Goal: Information Seeking & Learning: Learn about a topic

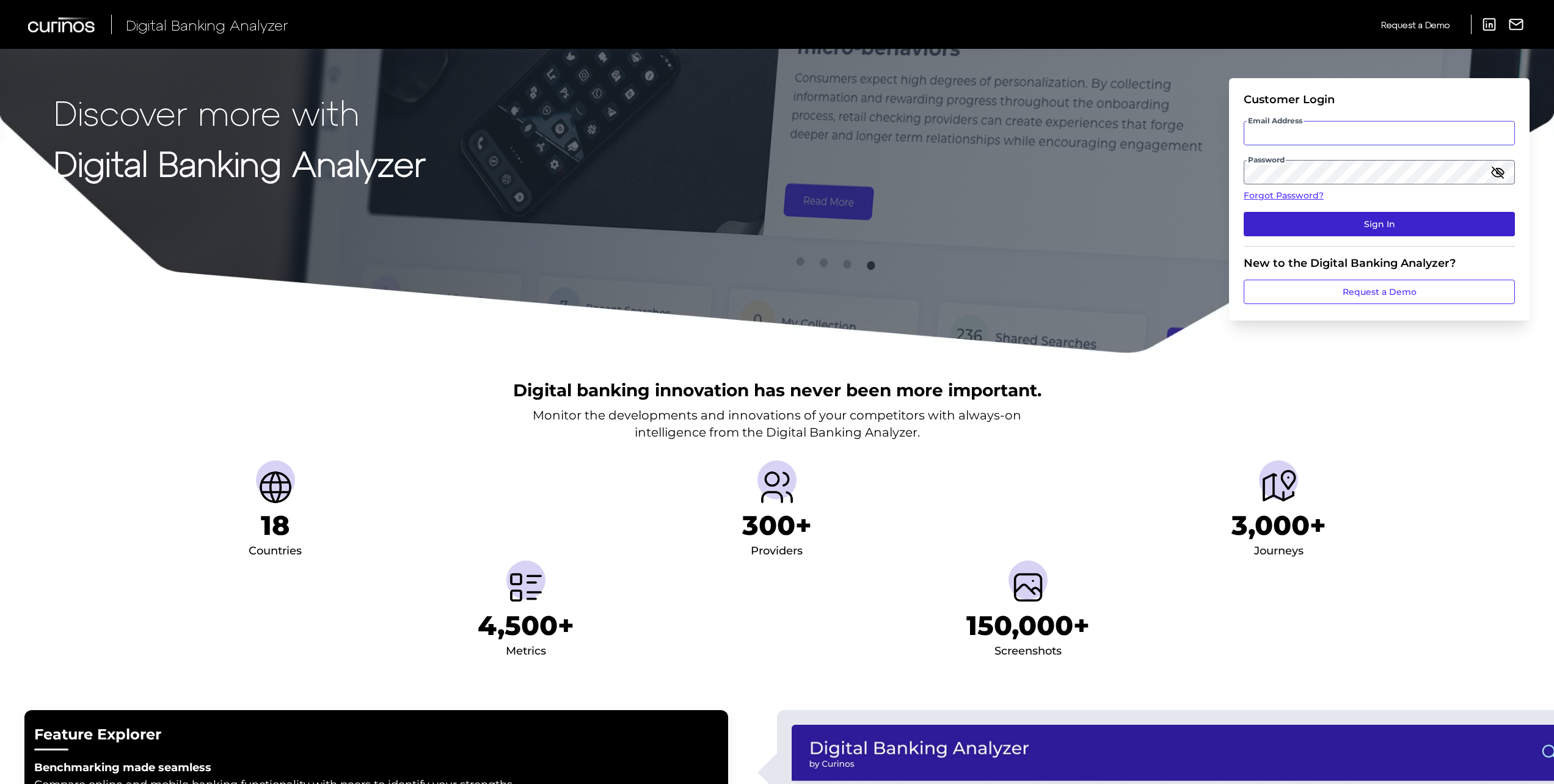
type input "[PERSON_NAME][EMAIL_ADDRESS][PERSON_NAME][DOMAIN_NAME]"
click at [1383, 224] on button "Sign In" at bounding box center [1379, 224] width 271 height 24
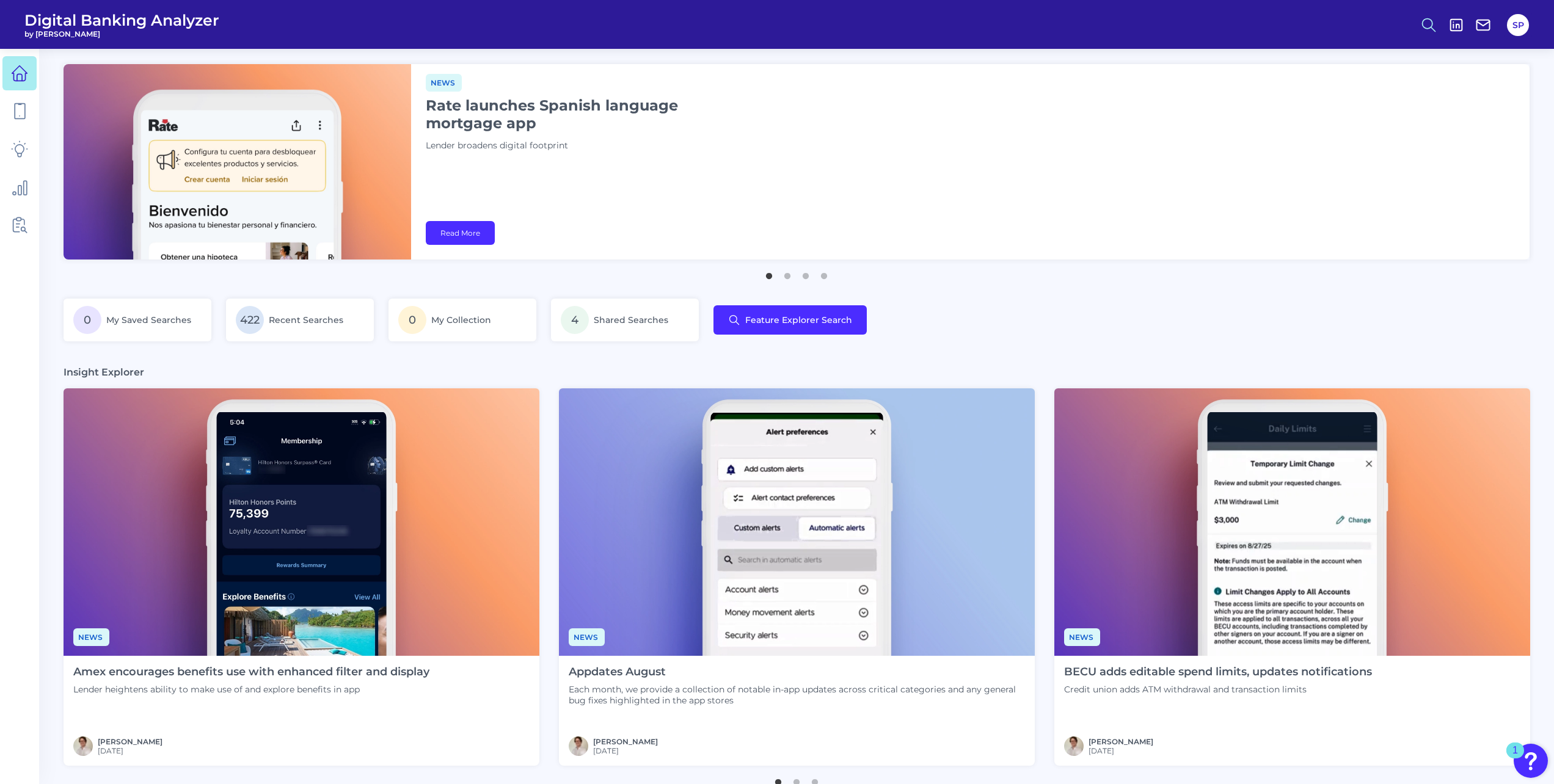
click at [1429, 19] on circle at bounding box center [1428, 23] width 10 height 10
click at [1342, 90] on button "Feature Explorer Search" at bounding box center [1369, 88] width 146 height 30
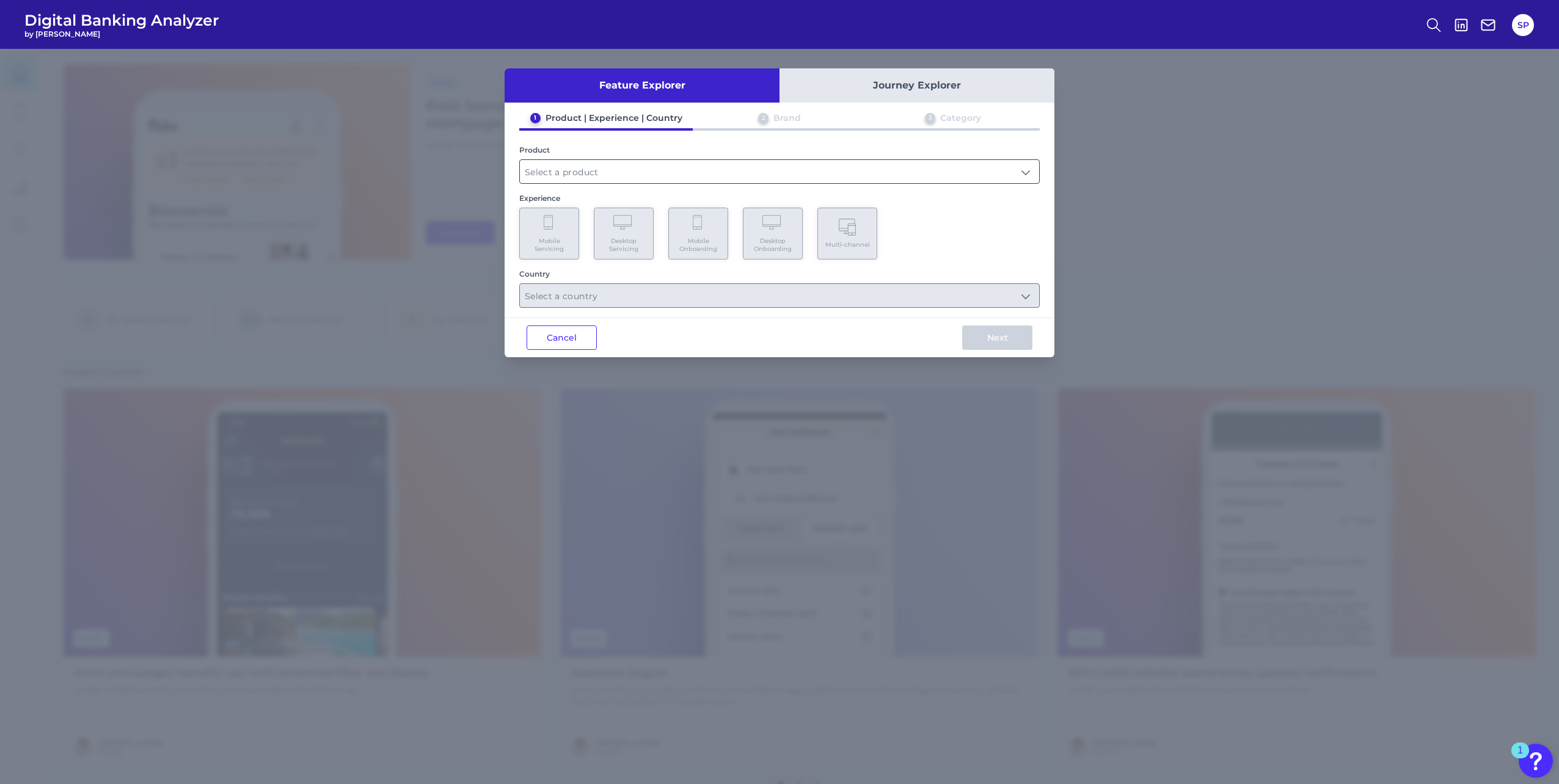
click at [790, 175] on input "text" at bounding box center [779, 171] width 519 height 23
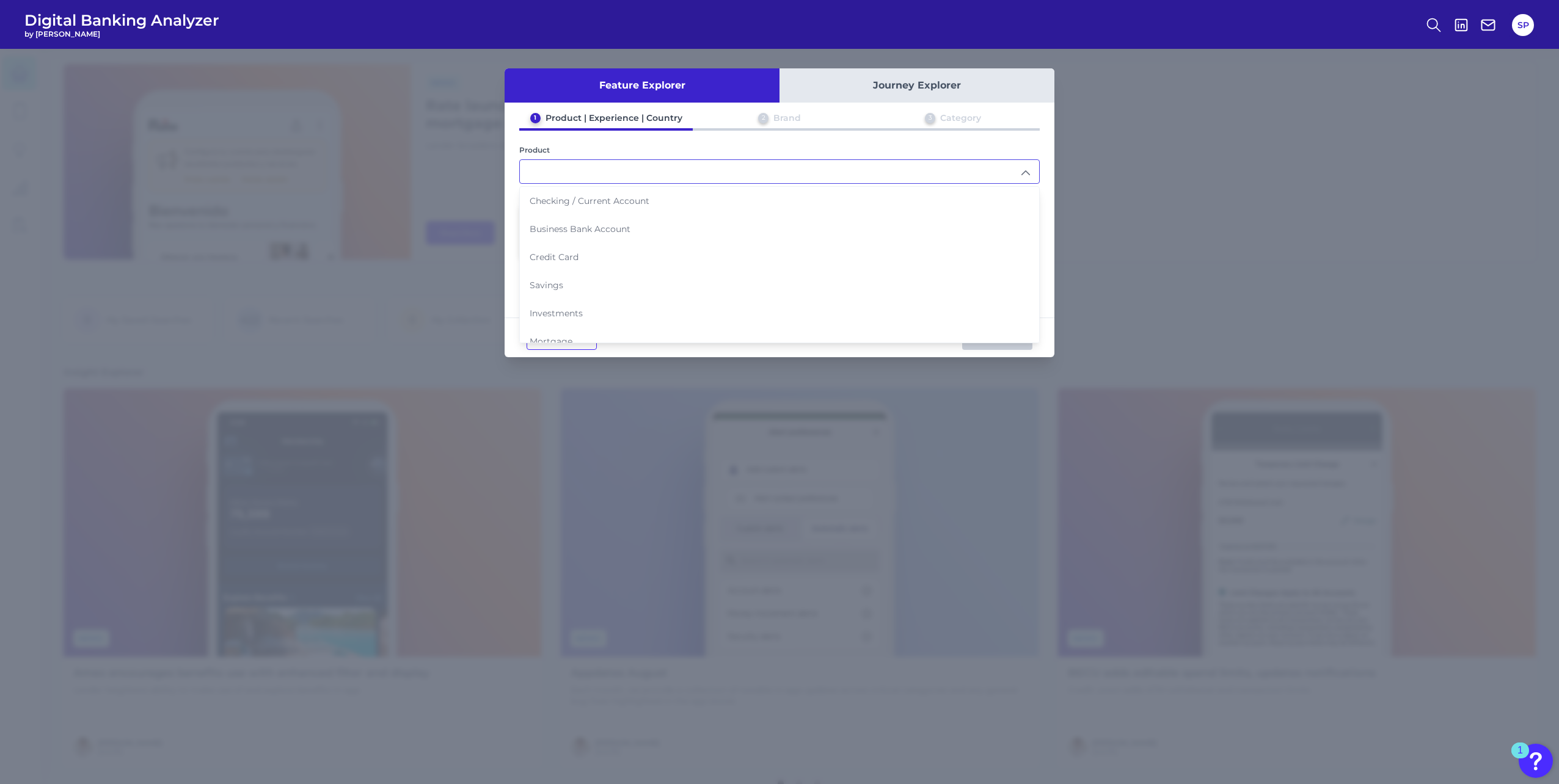
click at [752, 260] on li "Credit Card" at bounding box center [779, 257] width 519 height 28
type input "Credit Card"
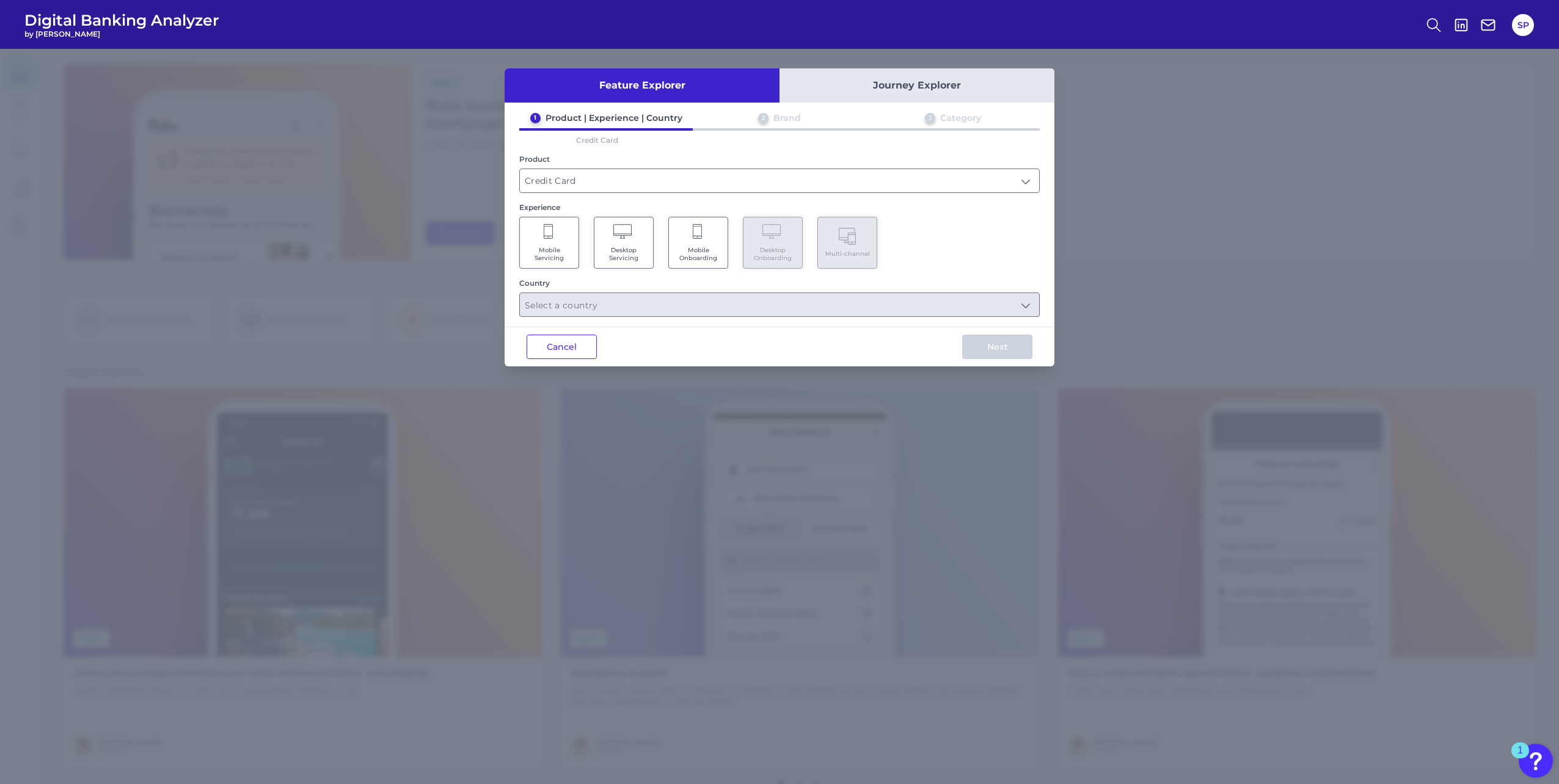
click at [686, 253] on span "Mobile Onboarding" at bounding box center [698, 254] width 46 height 16
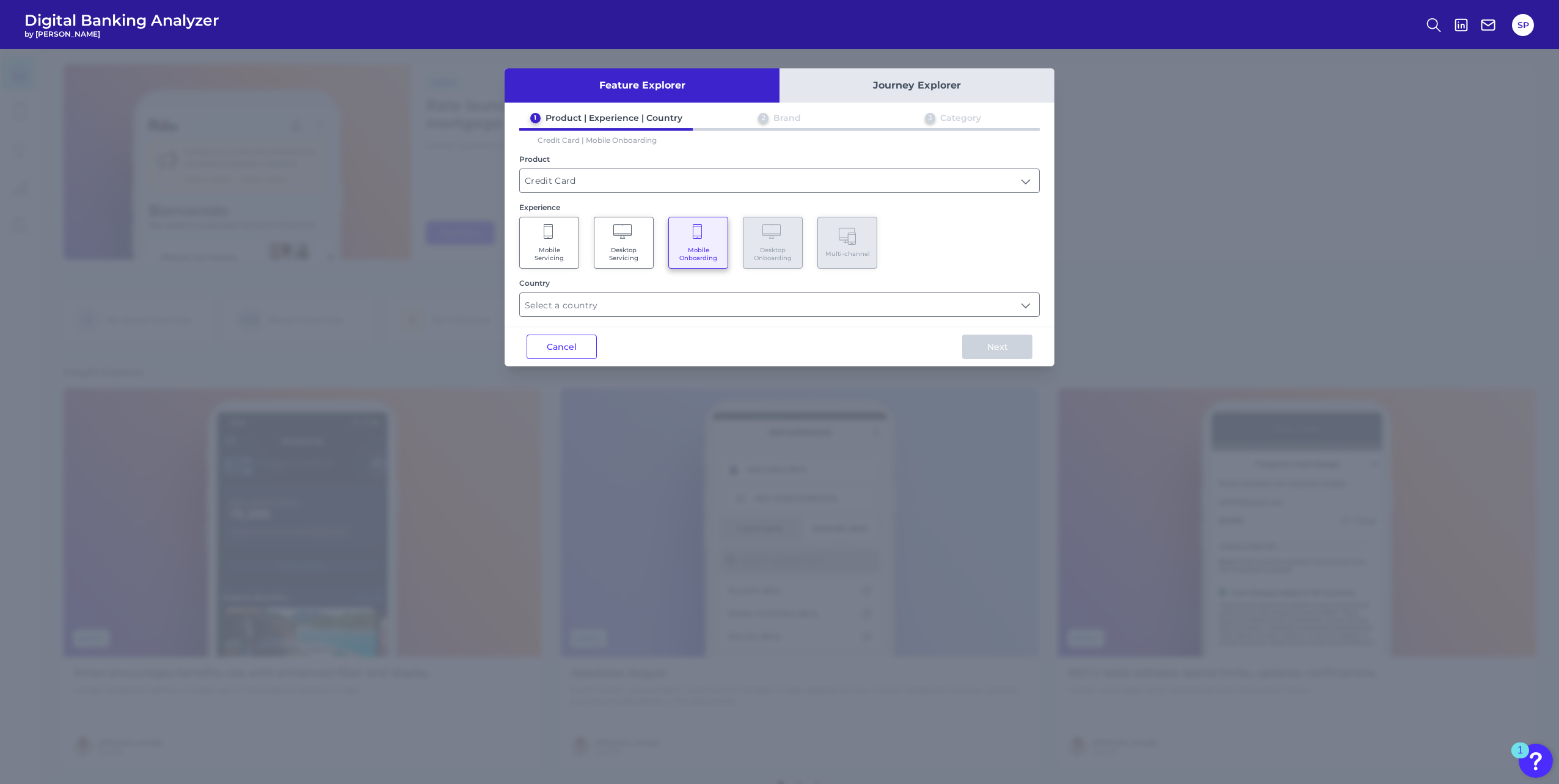
click at [820, 324] on div "Feature Explorer Journey Explorer 1 Product | Experience | Country 2 Brand 3 Ca…" at bounding box center [779, 217] width 550 height 298
click at [814, 313] on input "text" at bounding box center [779, 305] width 519 height 23
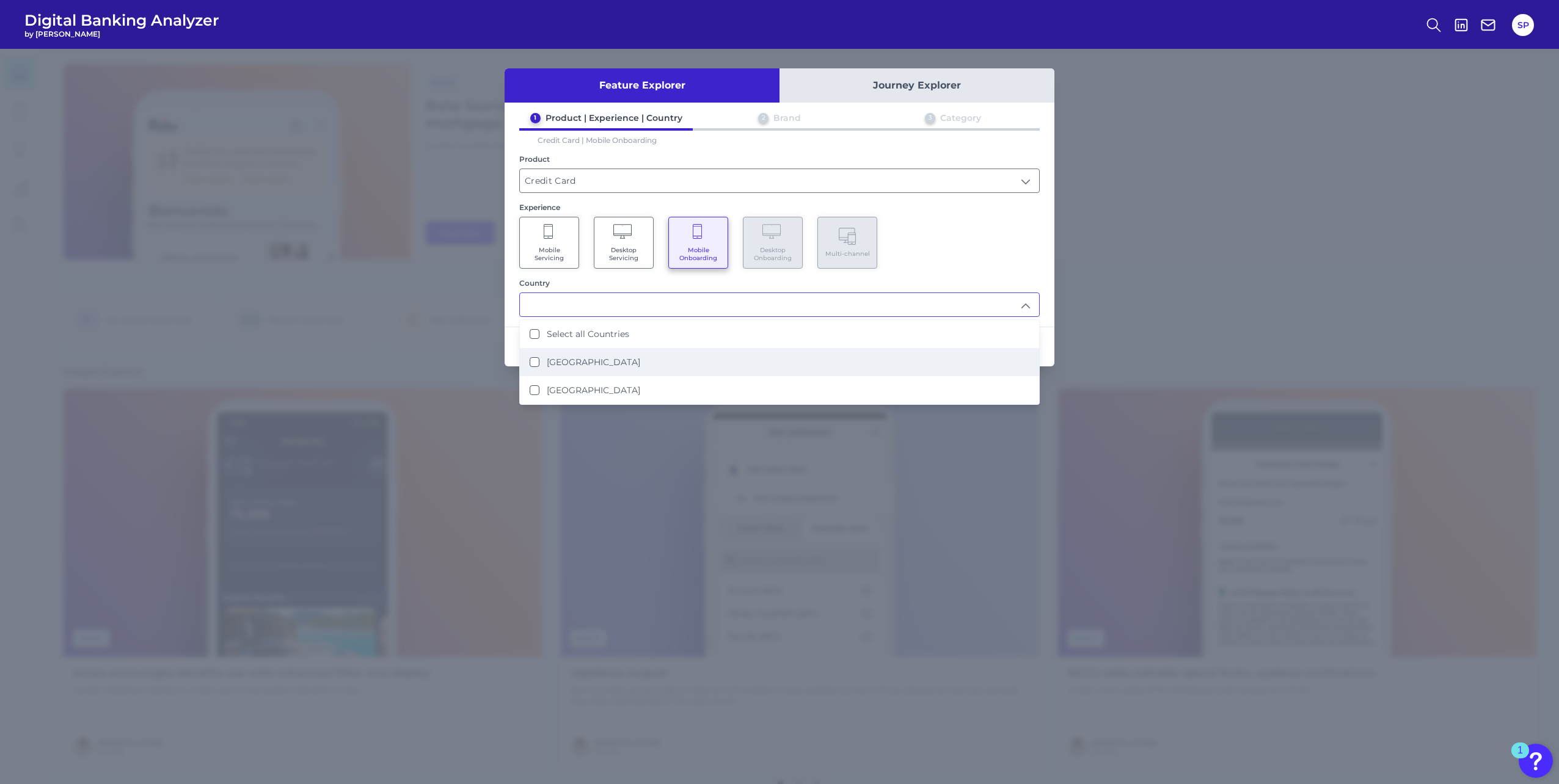
click at [751, 359] on li "[GEOGRAPHIC_DATA]" at bounding box center [779, 362] width 519 height 28
type input "[GEOGRAPHIC_DATA]"
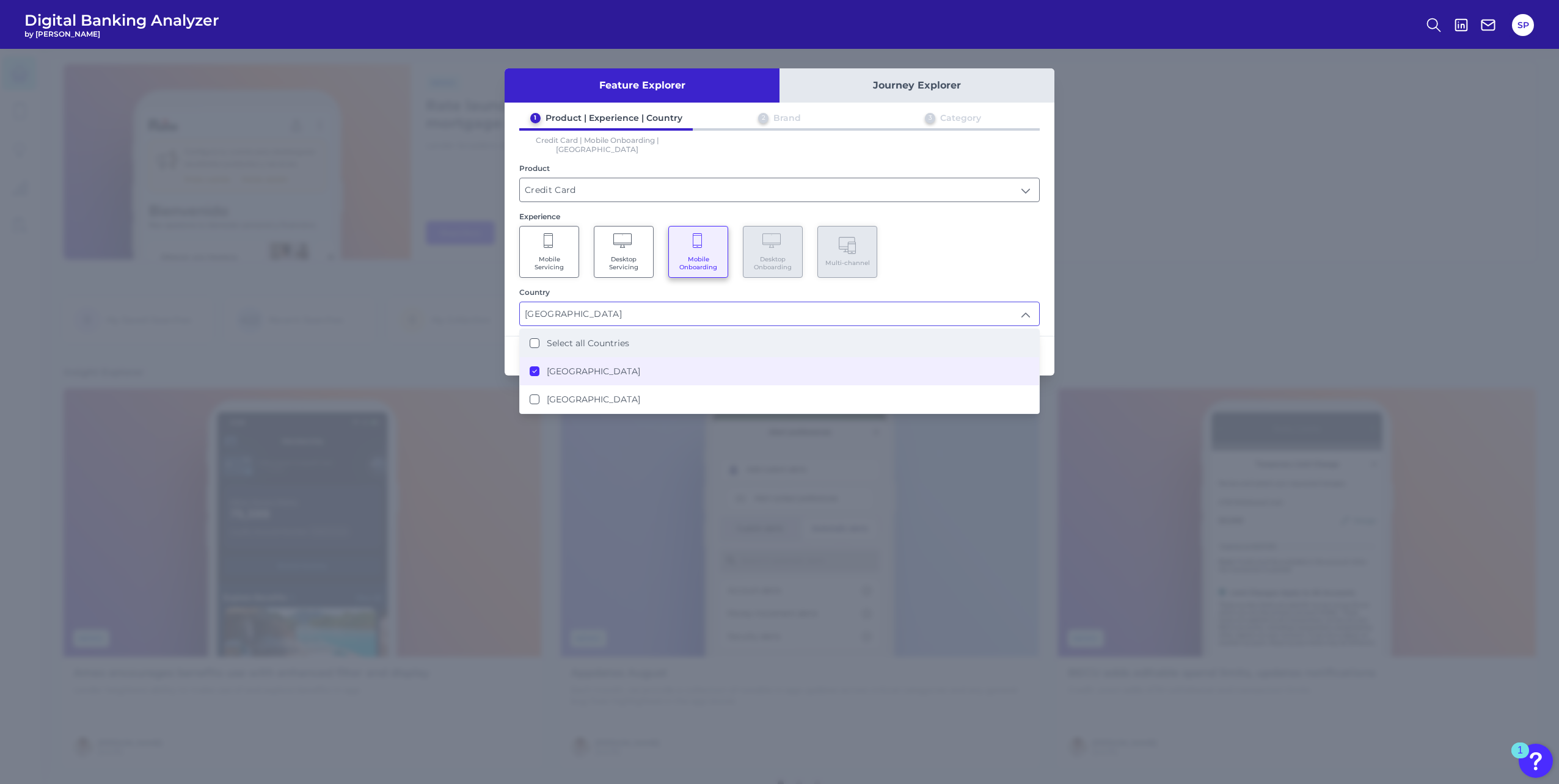
scroll to position [1, 0]
click at [970, 230] on div "Mobile Servicing Desktop Servicing Mobile Onboarding Desktop Onboarding Multi-c…" at bounding box center [779, 252] width 520 height 52
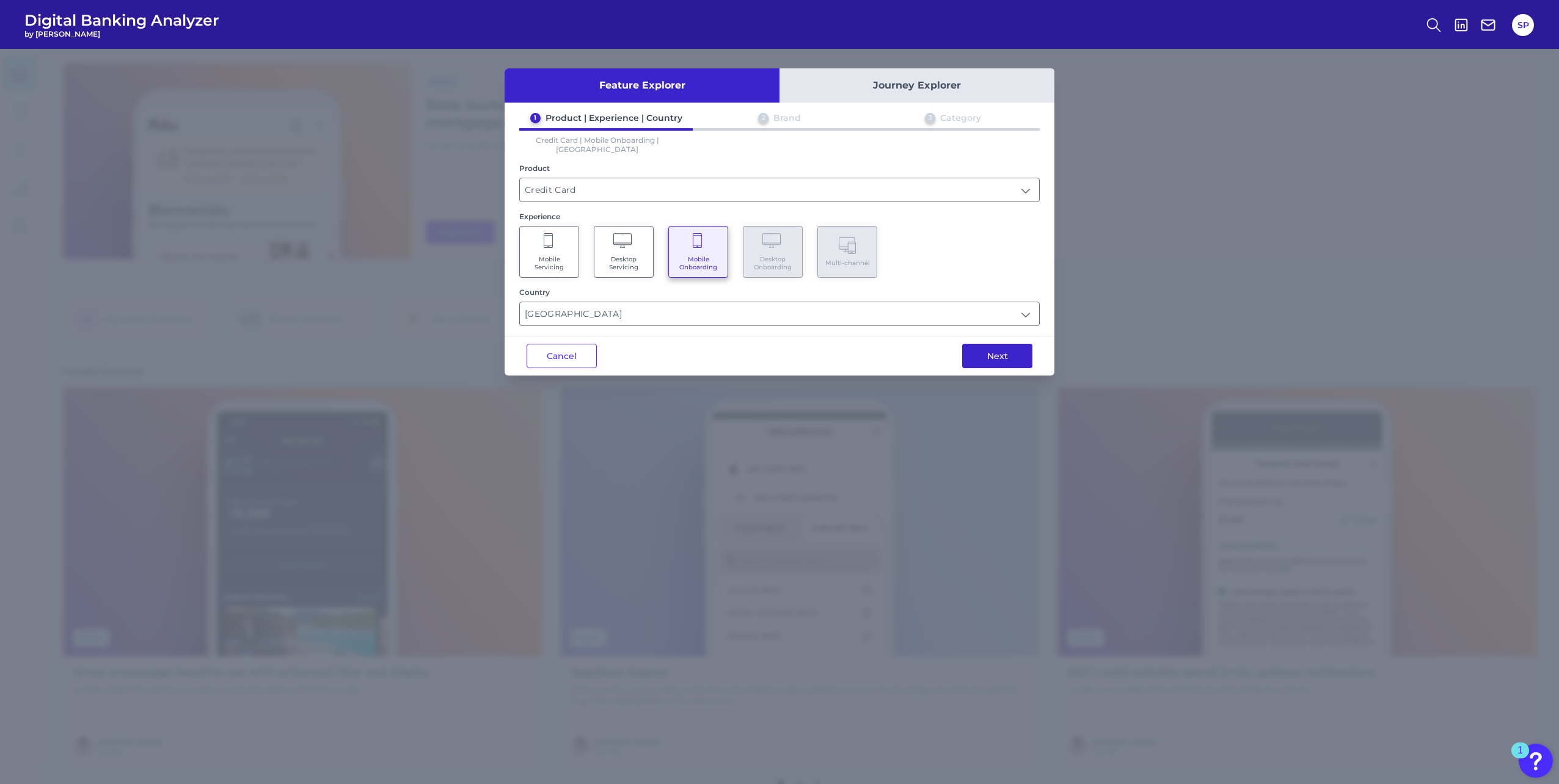
click at [1006, 348] on button "Next" at bounding box center [997, 356] width 70 height 24
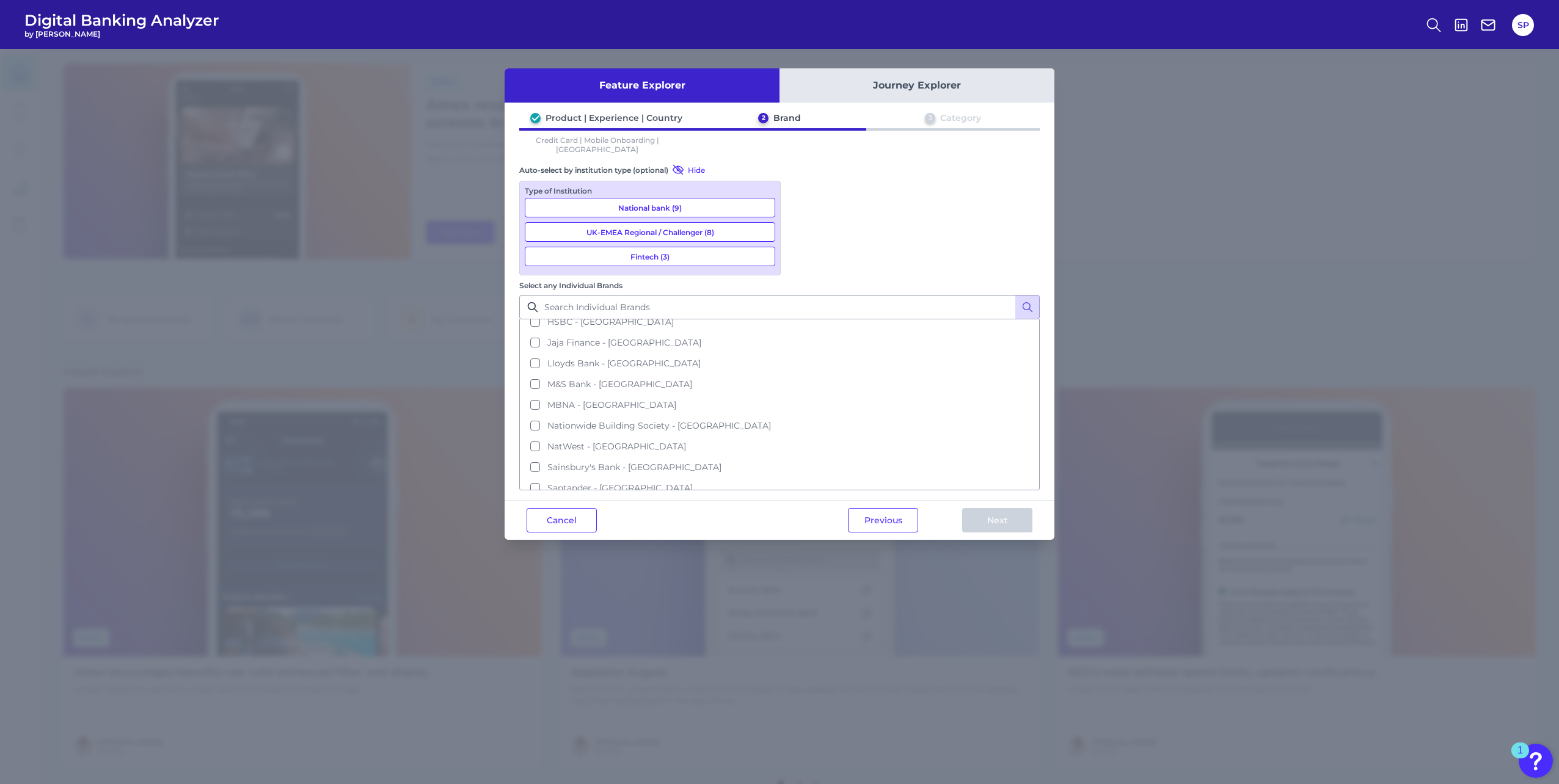
scroll to position [0, 0]
click at [835, 320] on button "Select all brands" at bounding box center [779, 330] width 518 height 21
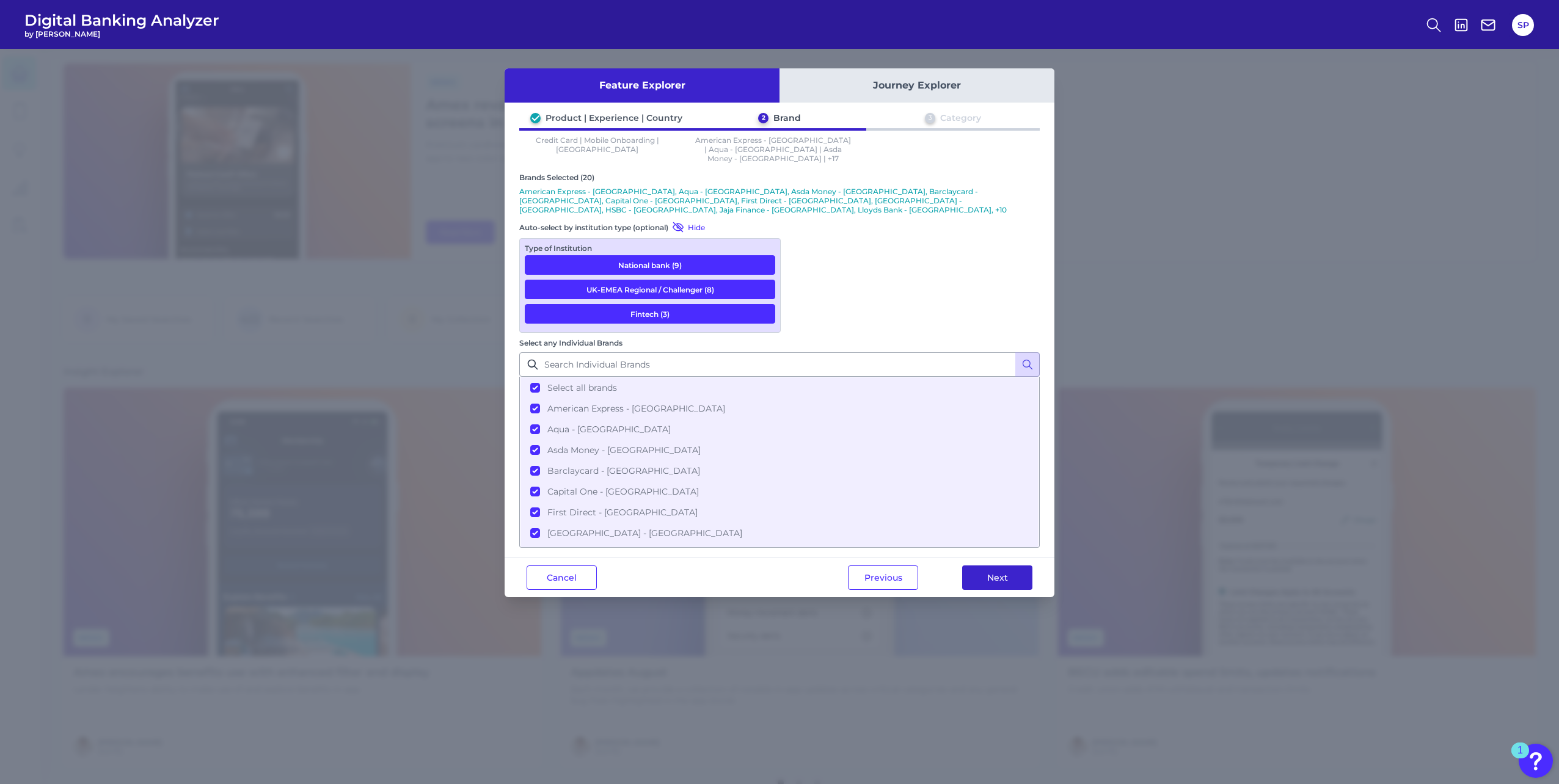
click at [1005, 565] on button "Next" at bounding box center [997, 577] width 70 height 24
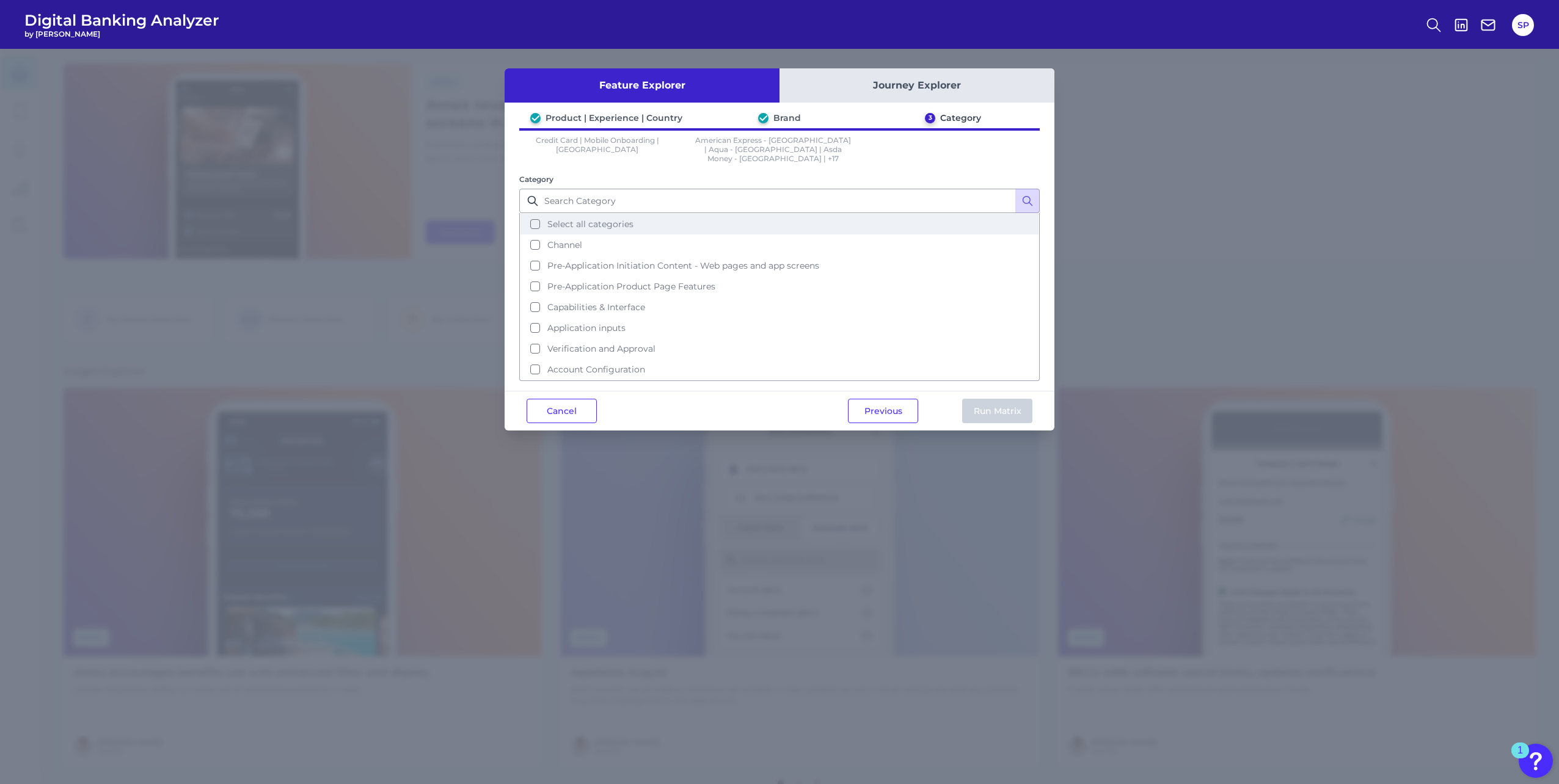
click at [596, 222] on button "Select all categories" at bounding box center [779, 224] width 518 height 21
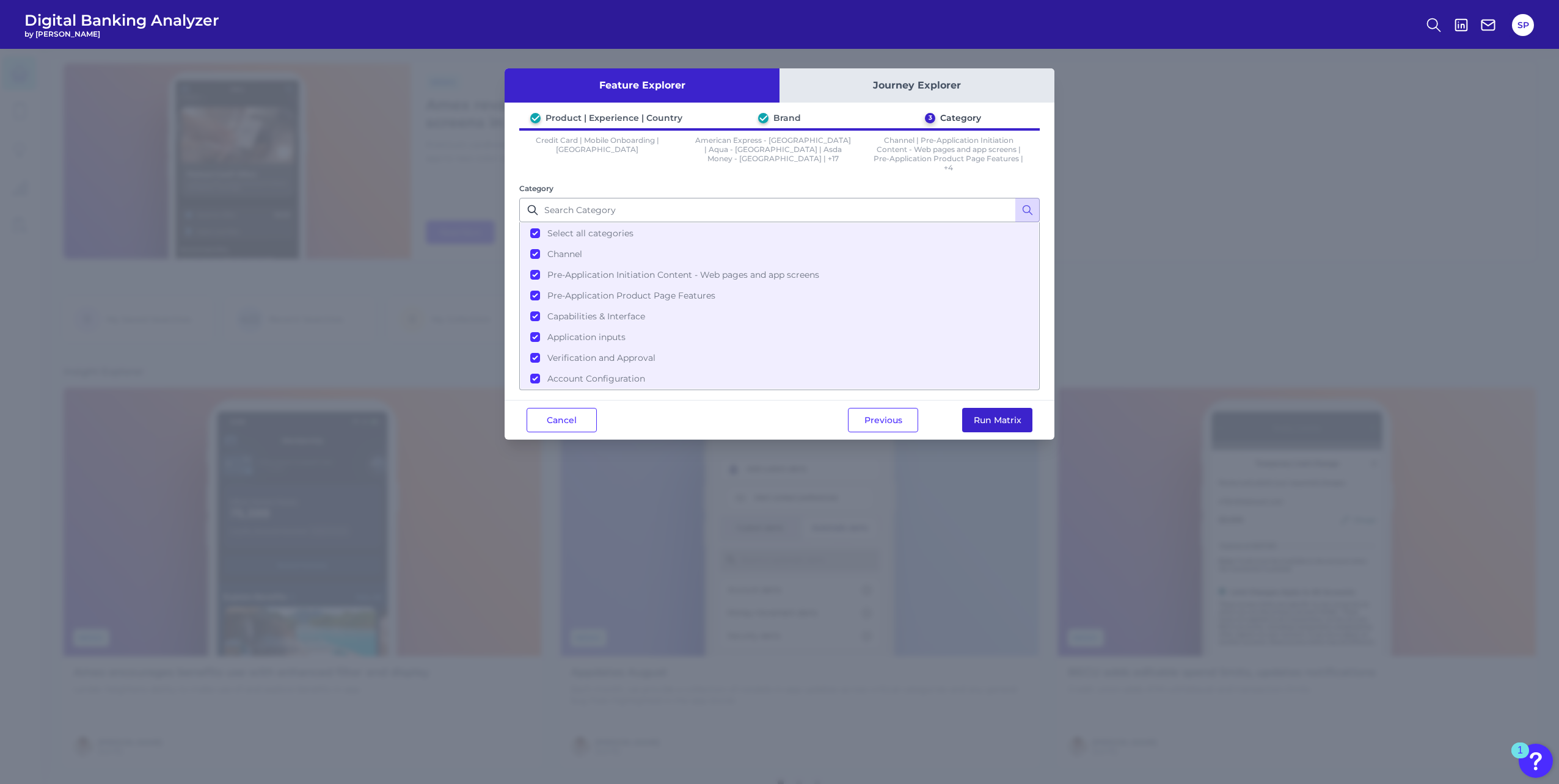
click at [1014, 429] on button "Run Matrix" at bounding box center [997, 420] width 70 height 24
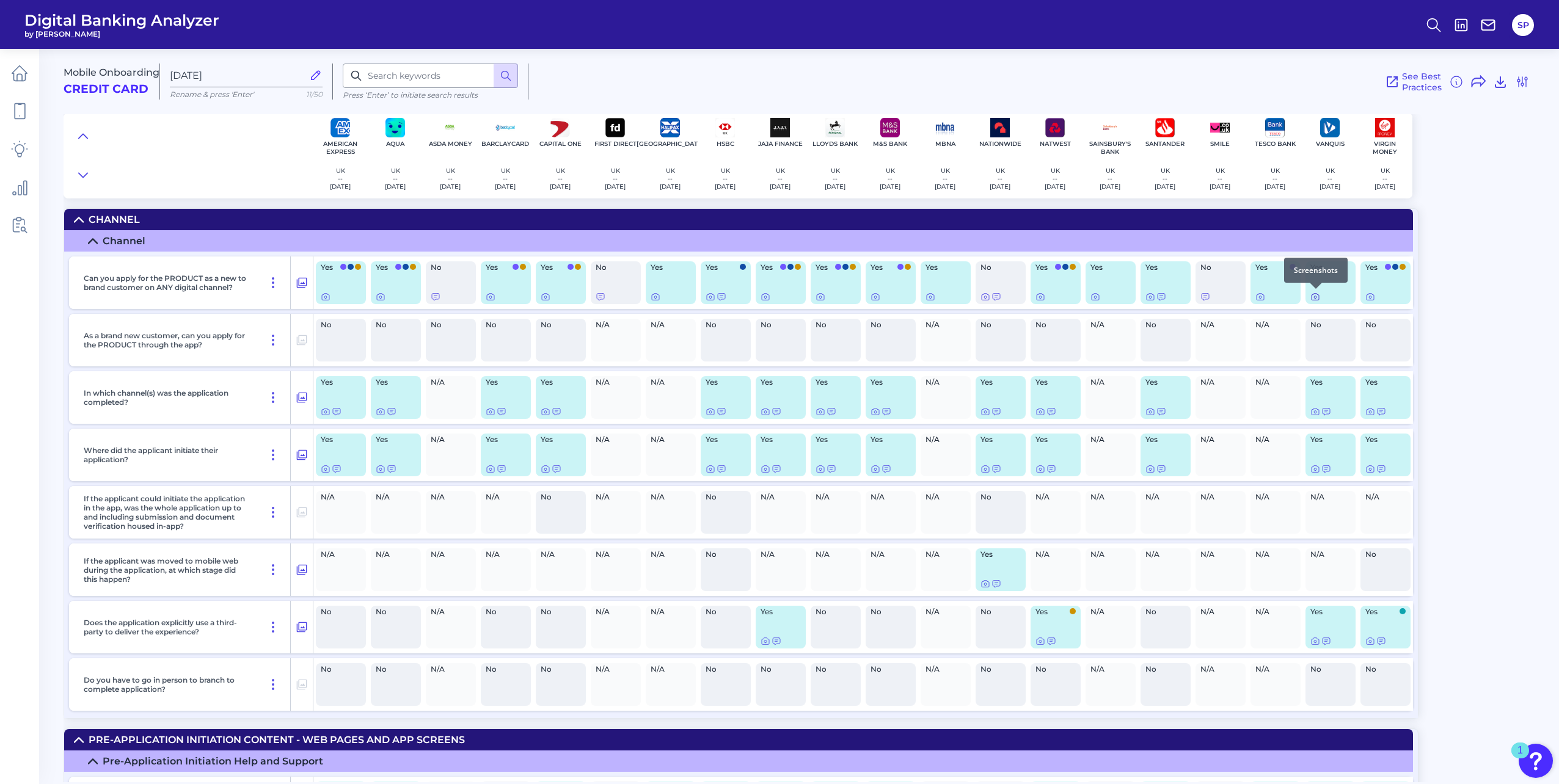
click at [1317, 301] on icon at bounding box center [1315, 297] width 10 height 10
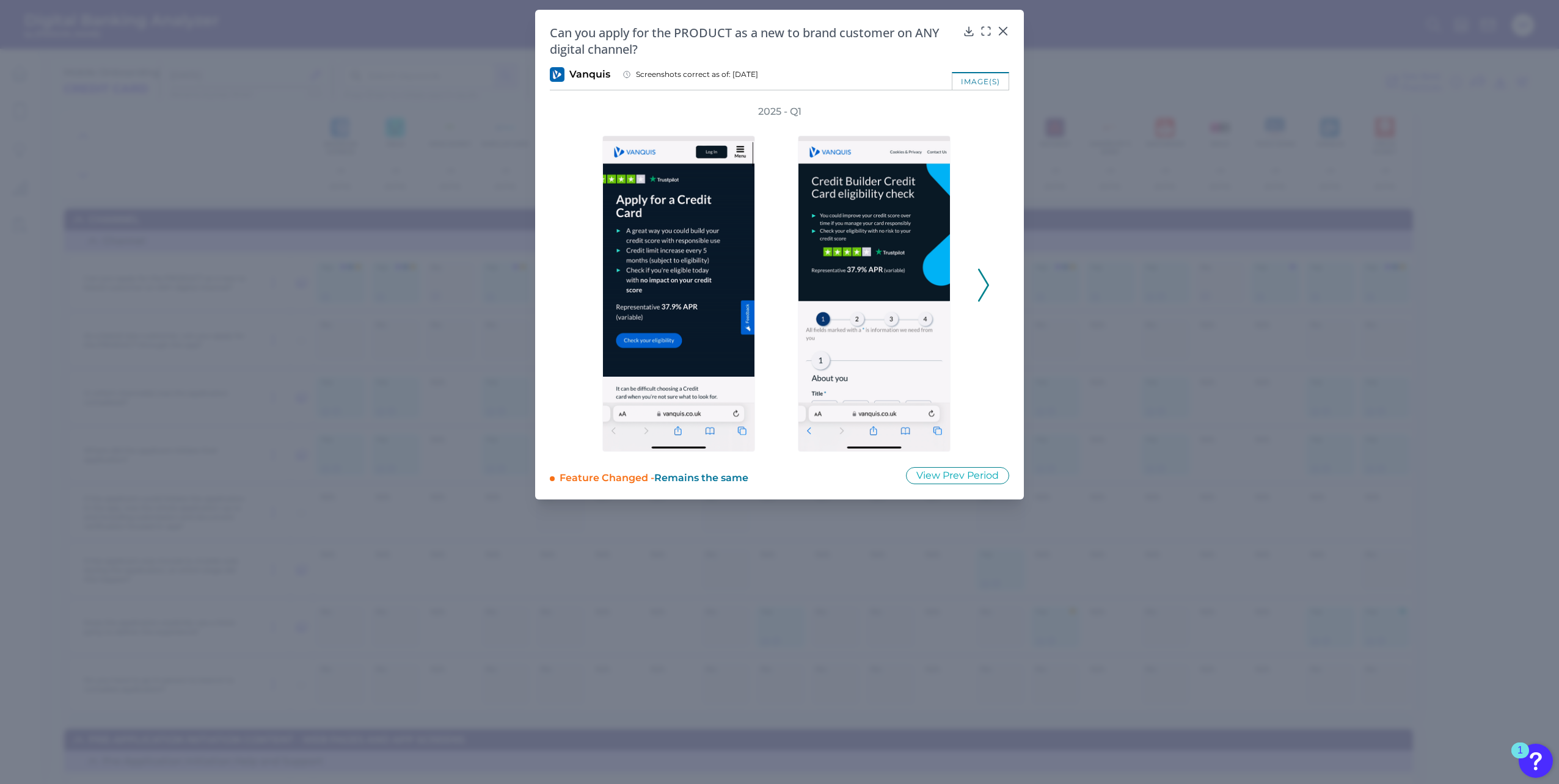
click at [979, 285] on icon at bounding box center [984, 285] width 11 height 33
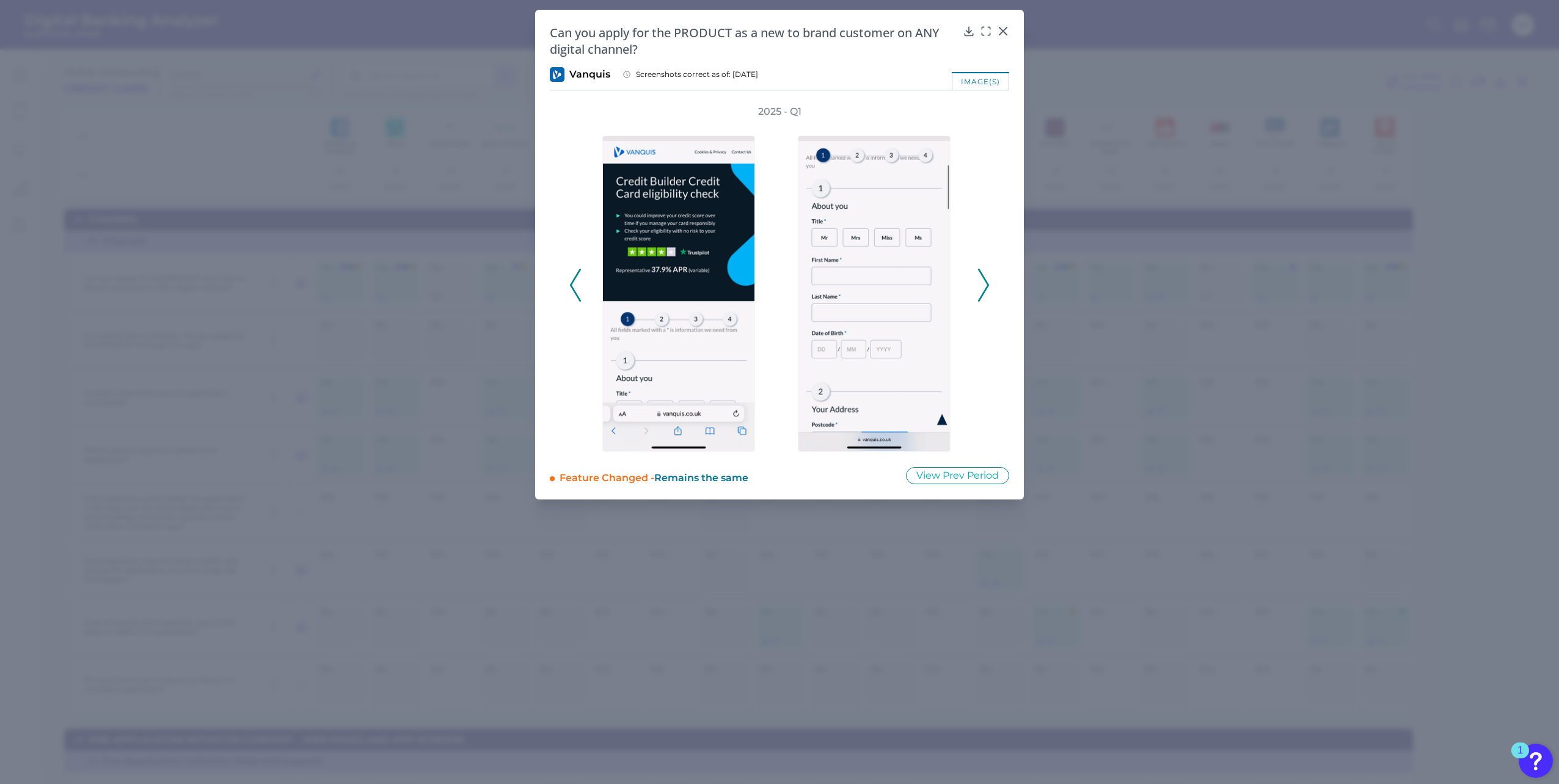
click at [980, 285] on icon at bounding box center [984, 285] width 11 height 33
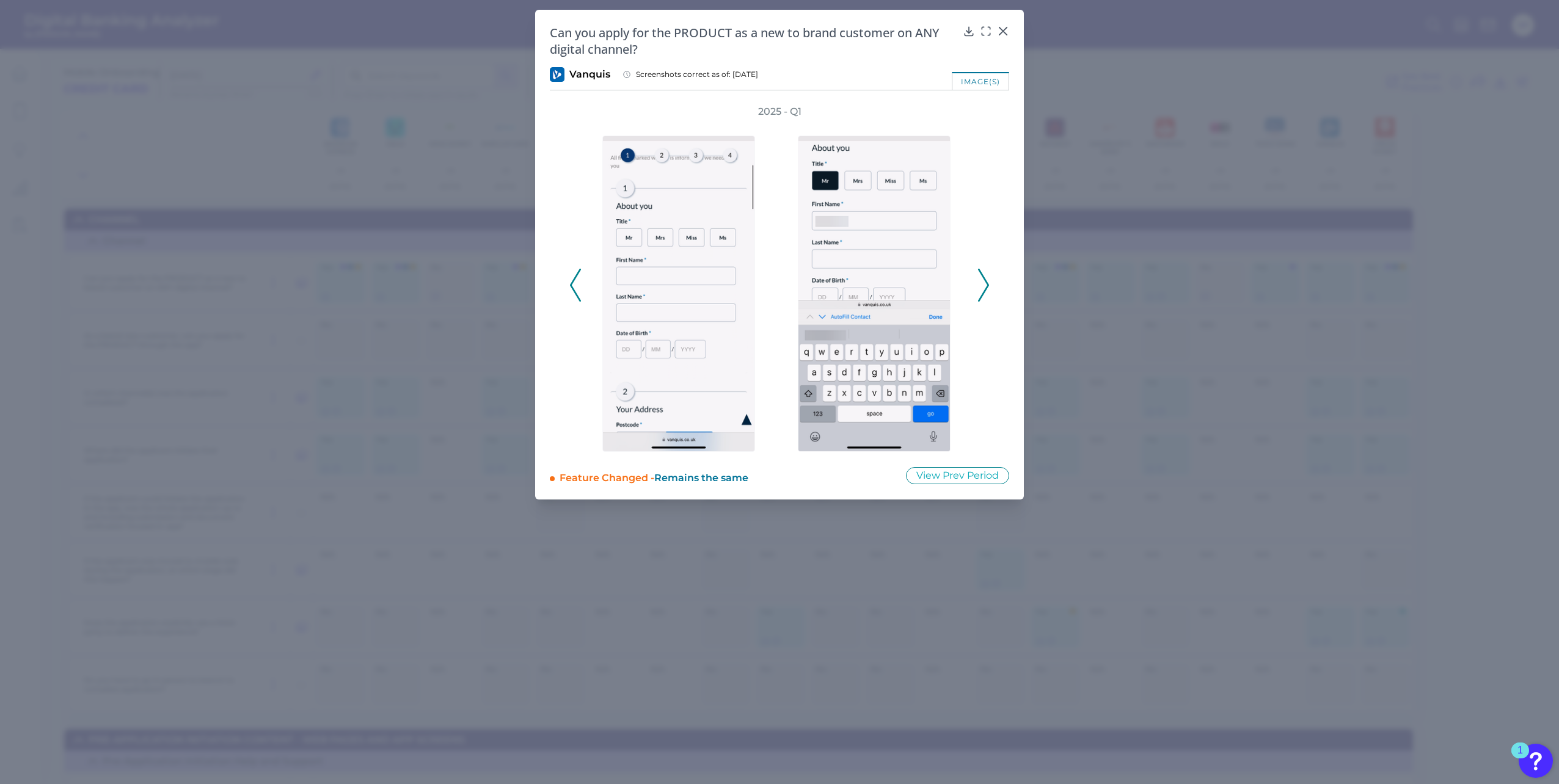
click at [980, 285] on icon at bounding box center [984, 285] width 11 height 33
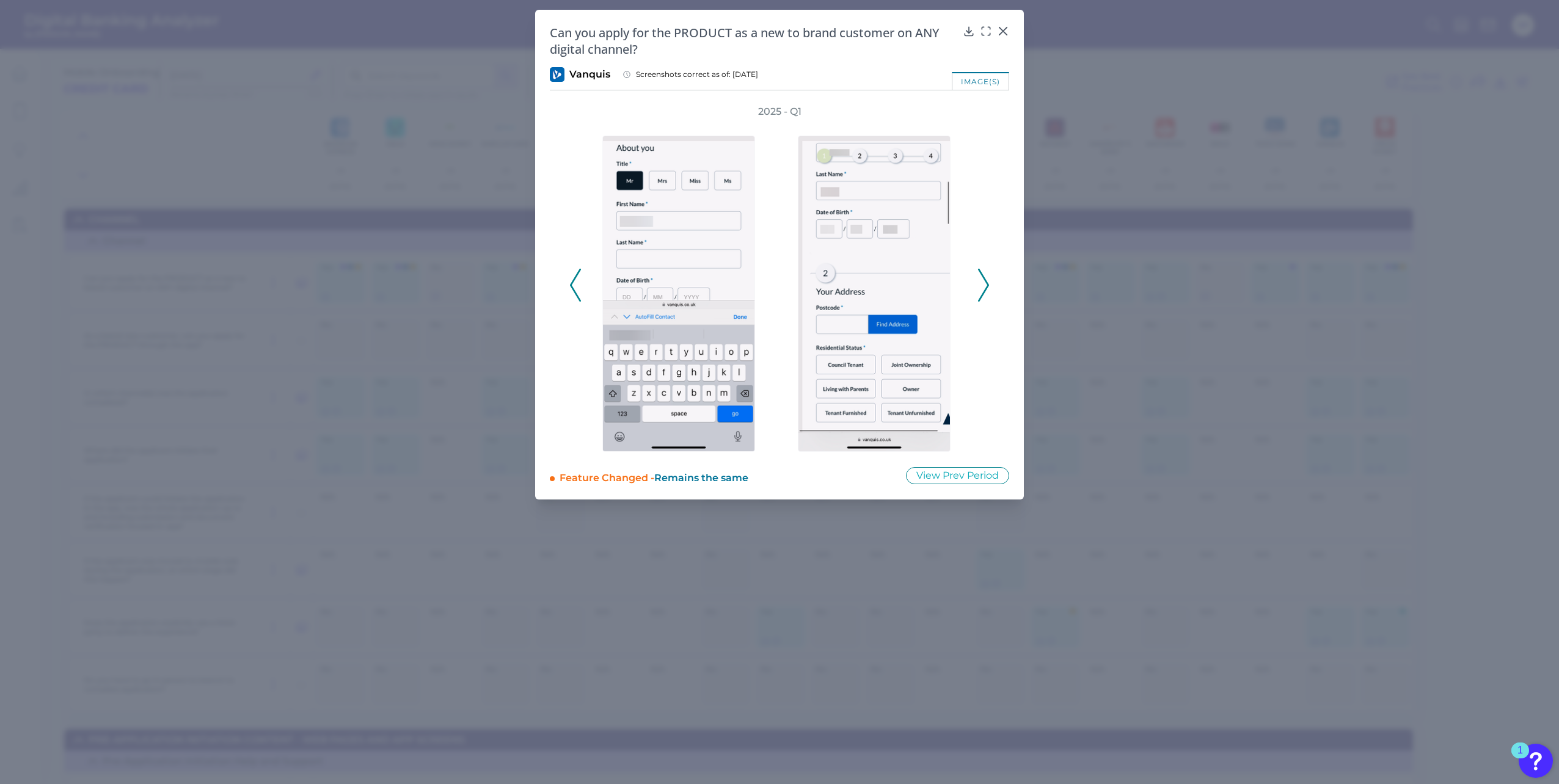
click at [980, 285] on icon at bounding box center [984, 285] width 11 height 33
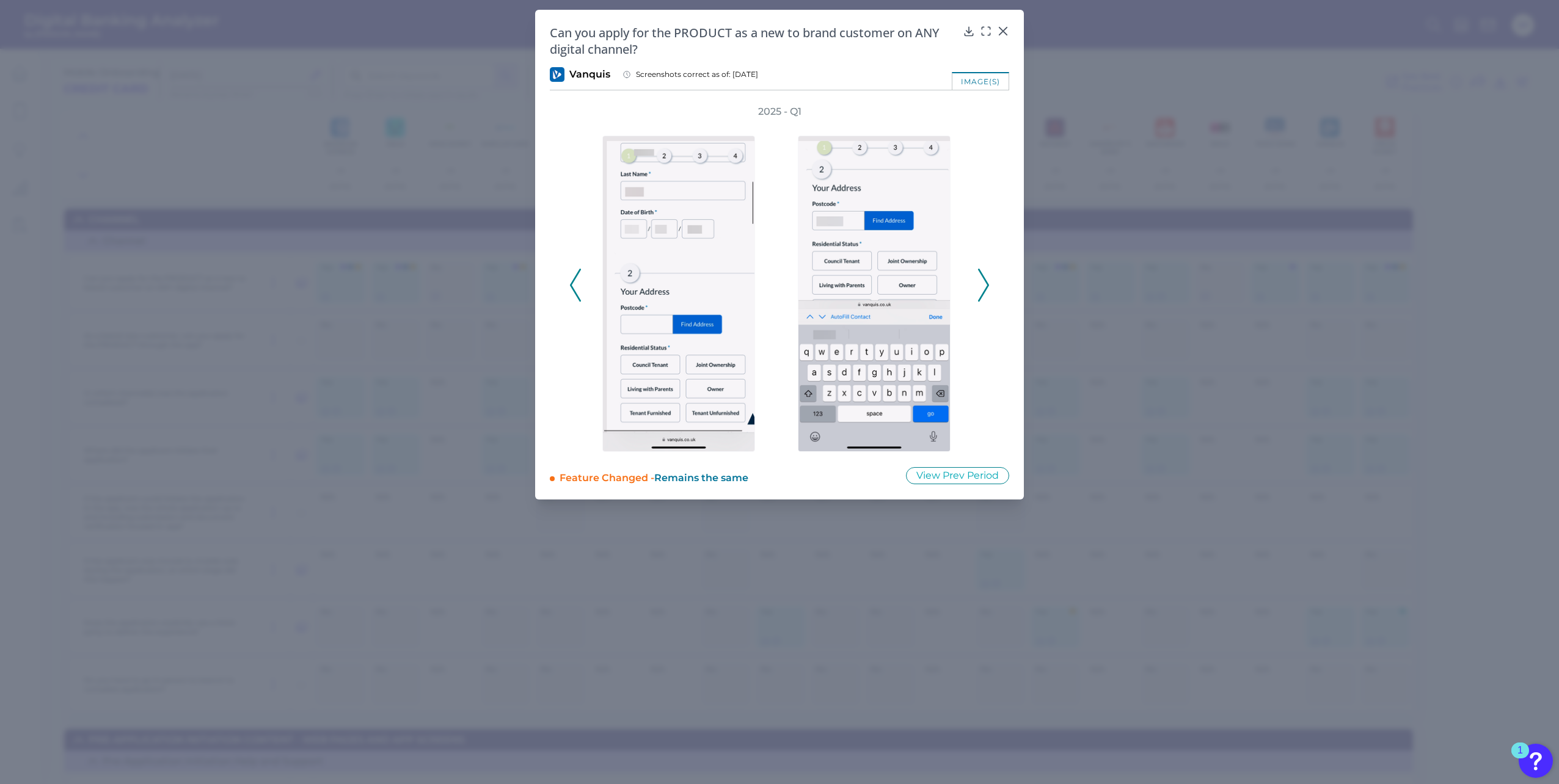
click at [980, 285] on icon at bounding box center [984, 285] width 11 height 33
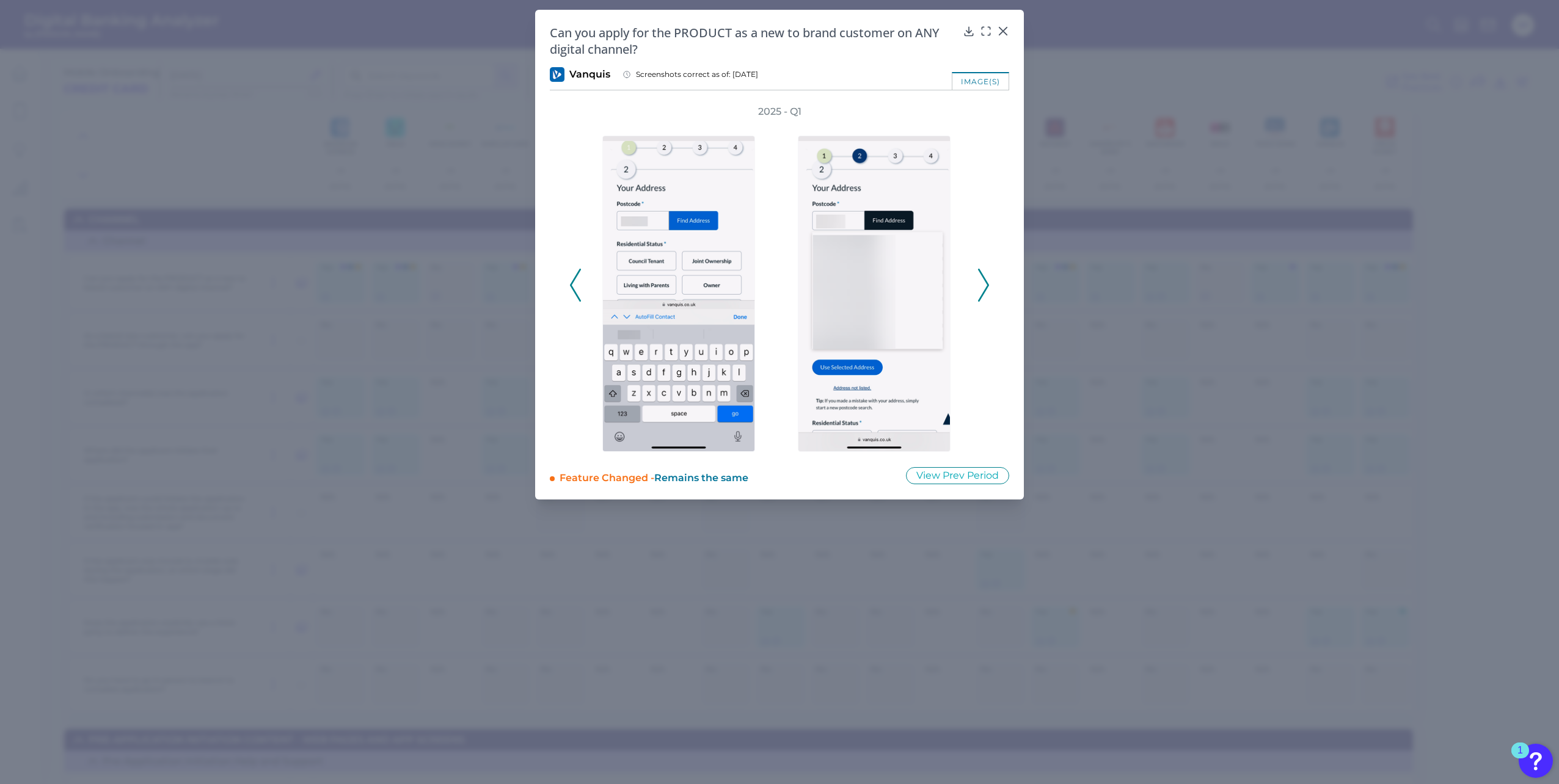
click at [979, 283] on icon at bounding box center [984, 285] width 11 height 33
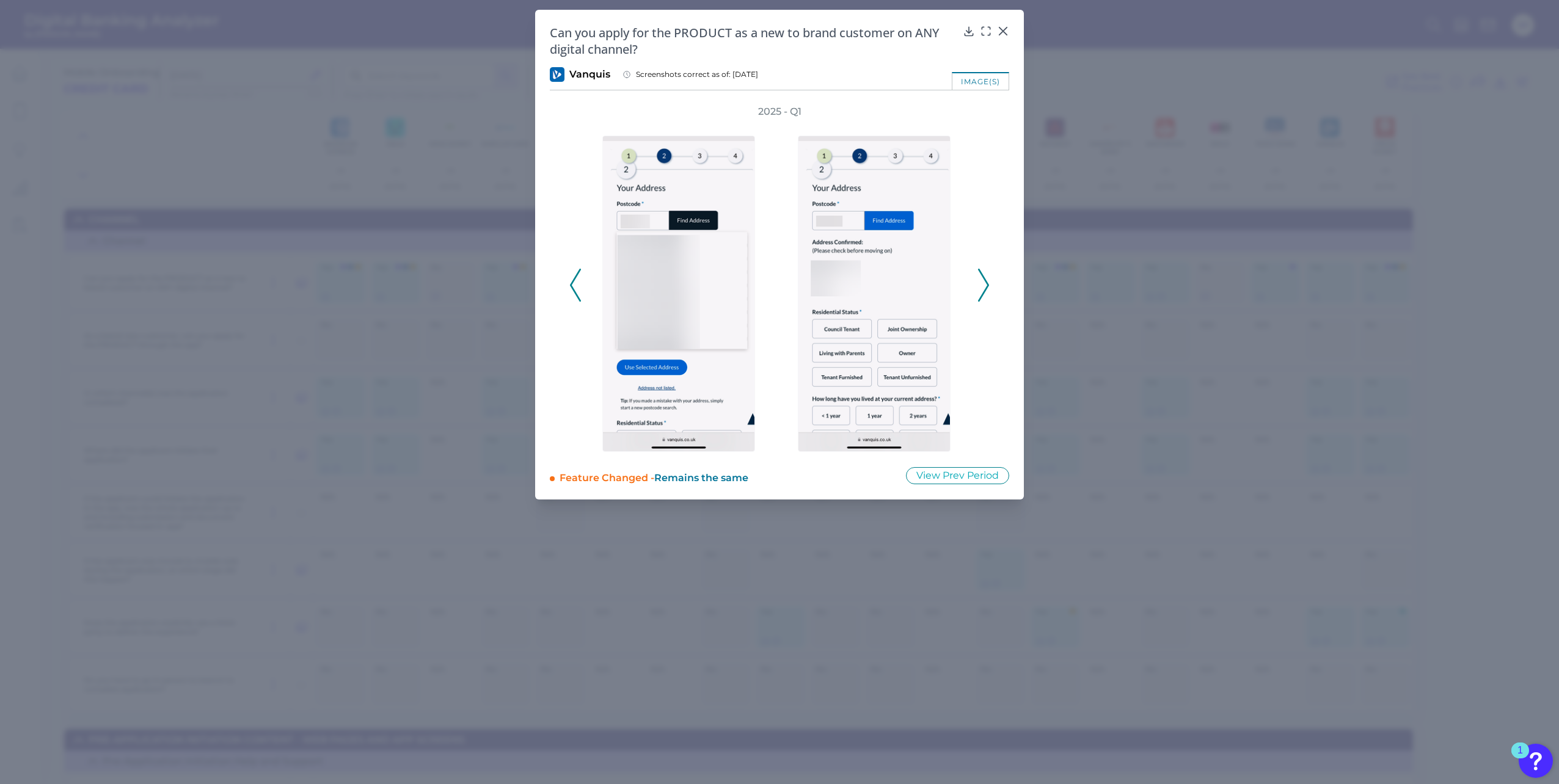
click at [978, 281] on icon at bounding box center [984, 285] width 11 height 33
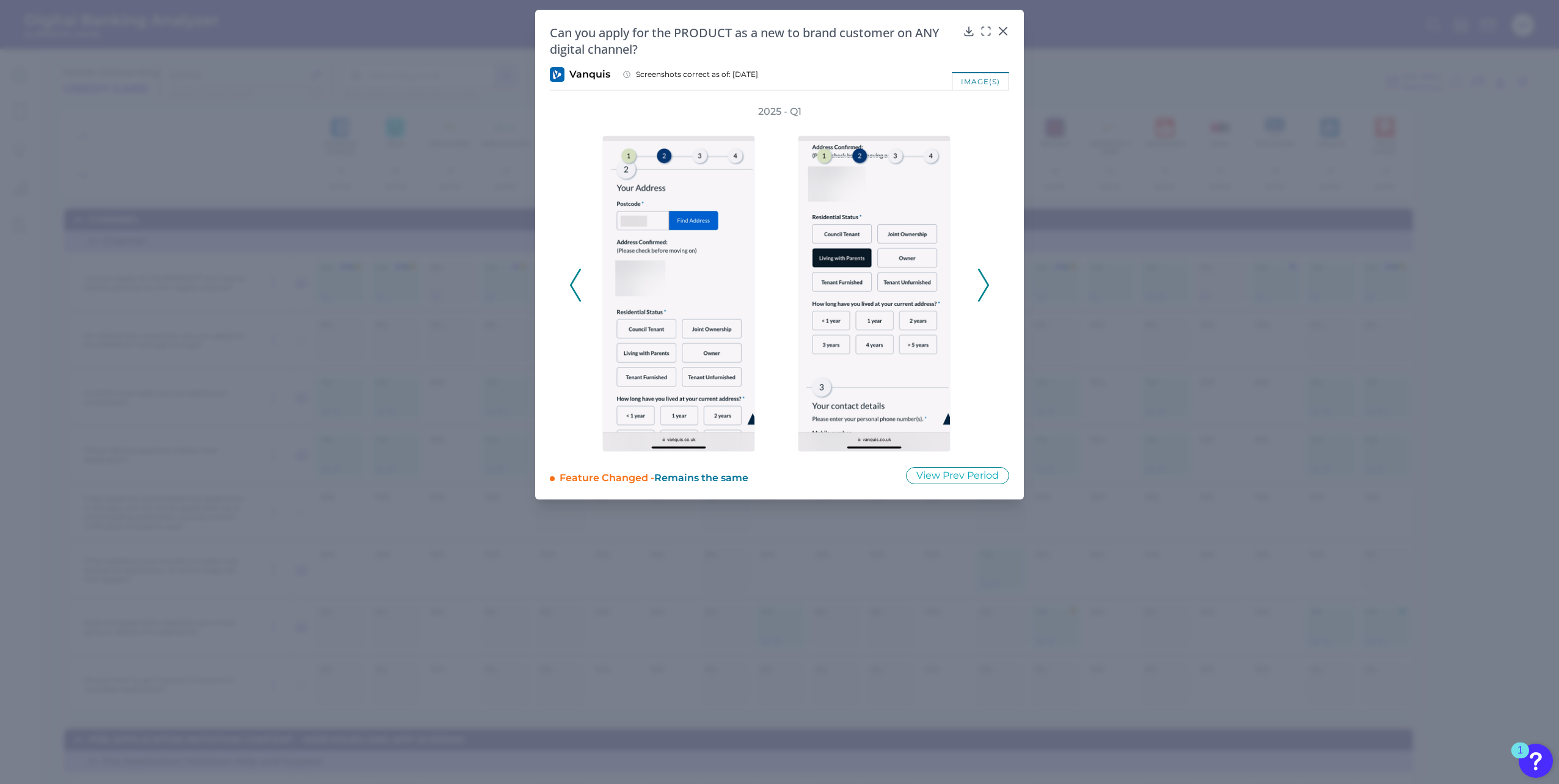
click at [978, 281] on icon at bounding box center [984, 285] width 11 height 33
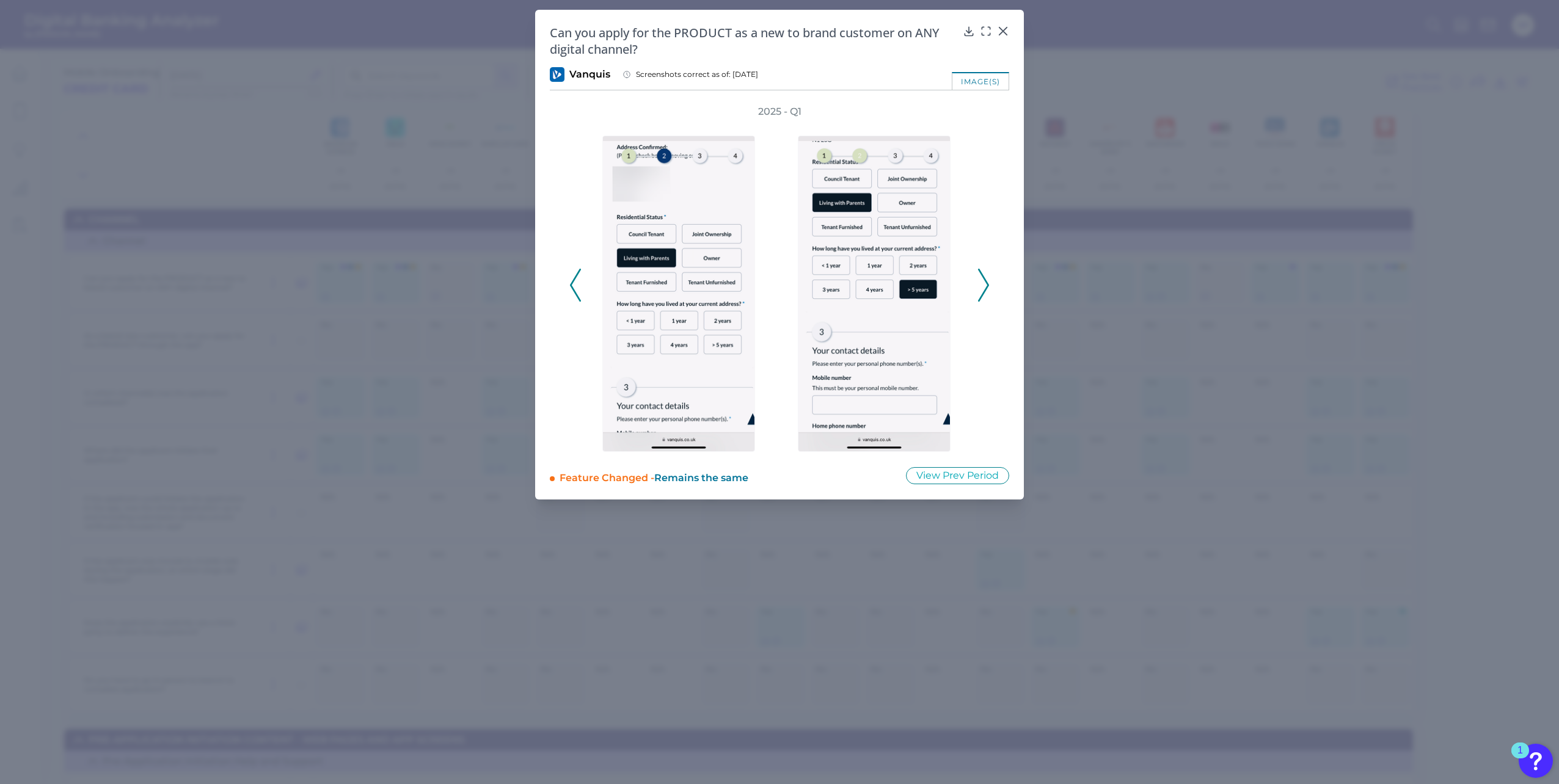
click at [978, 281] on icon at bounding box center [984, 285] width 11 height 33
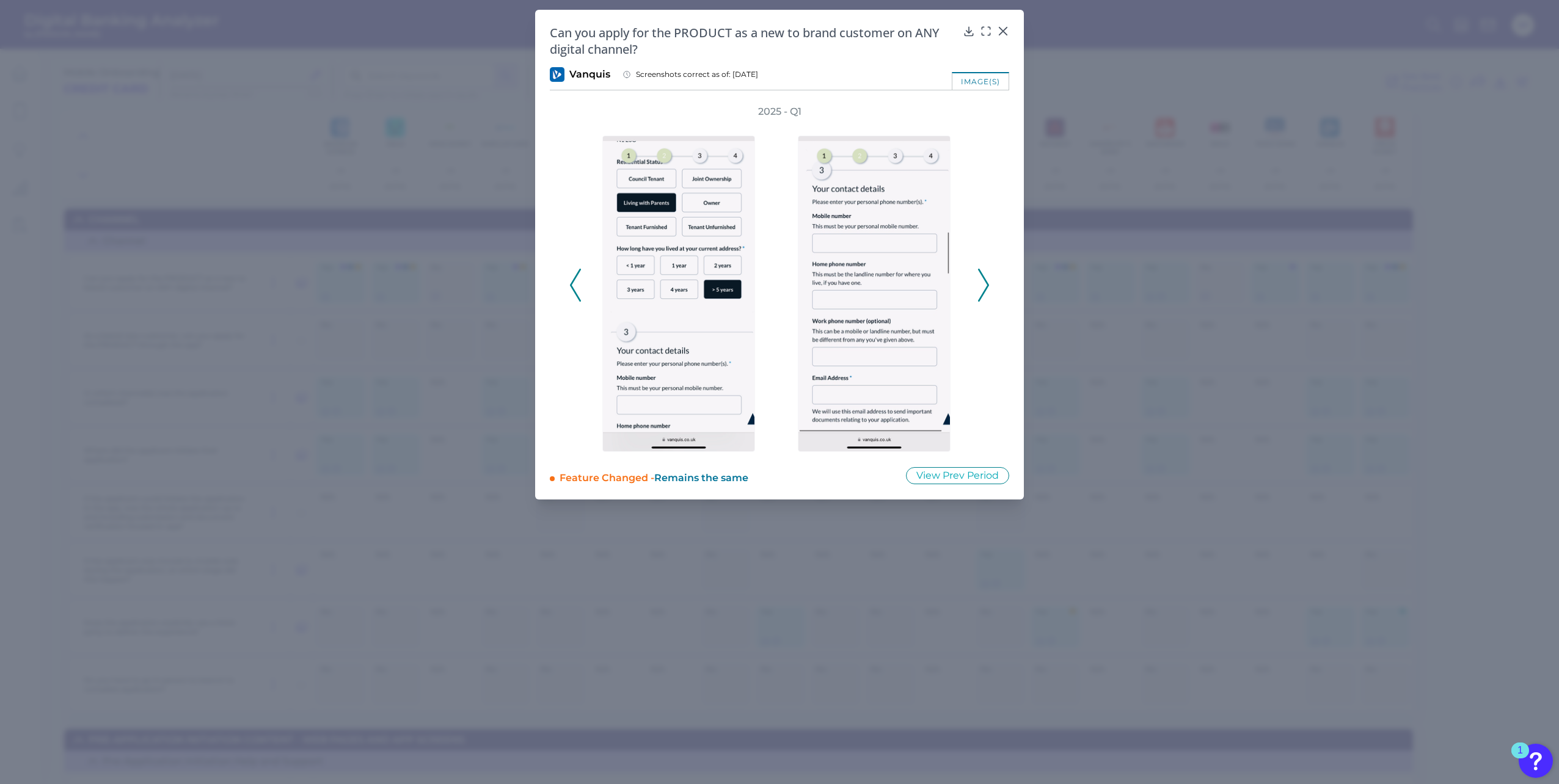
click at [978, 281] on icon at bounding box center [984, 285] width 11 height 33
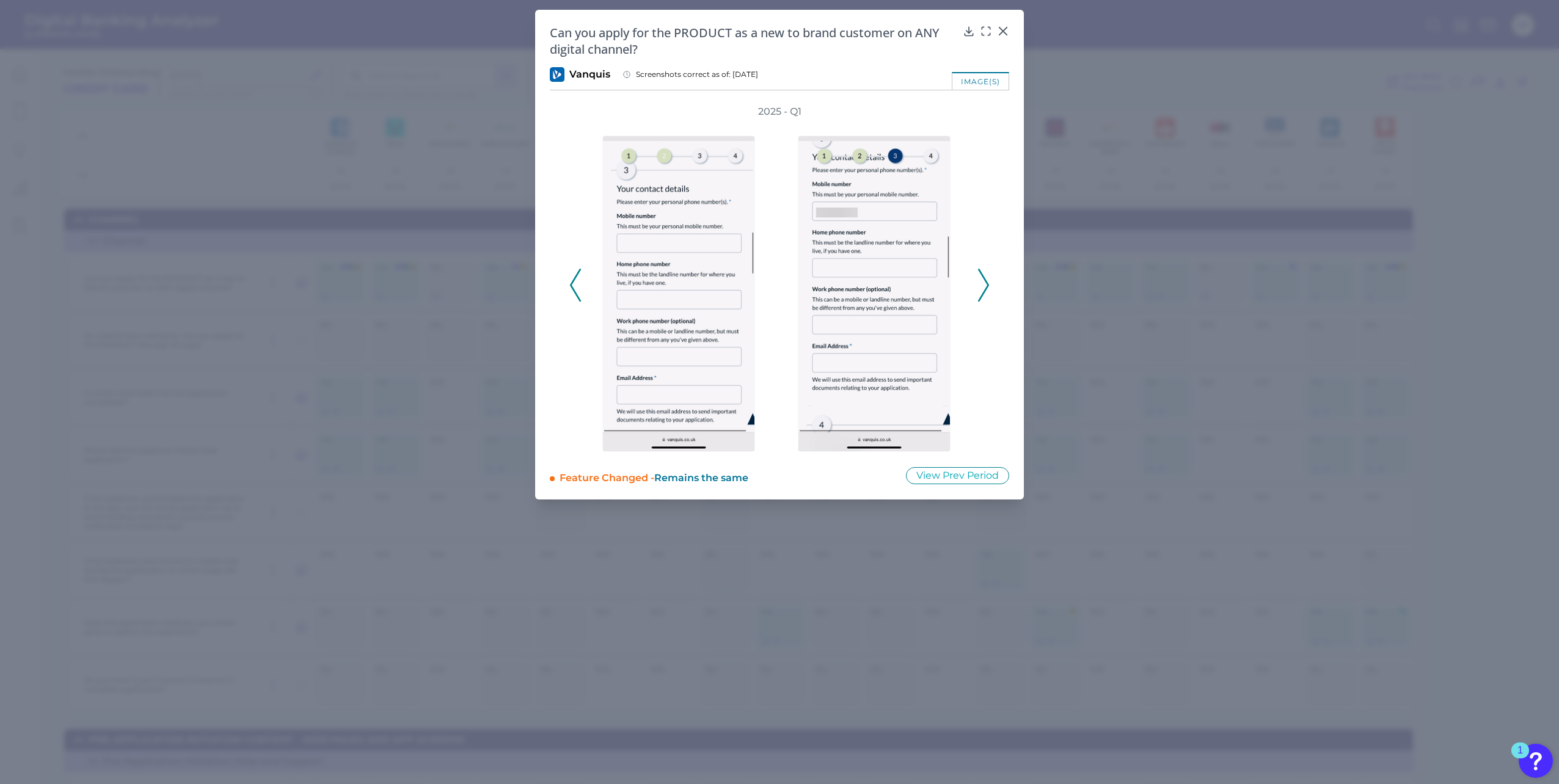
click at [978, 281] on icon at bounding box center [984, 285] width 11 height 33
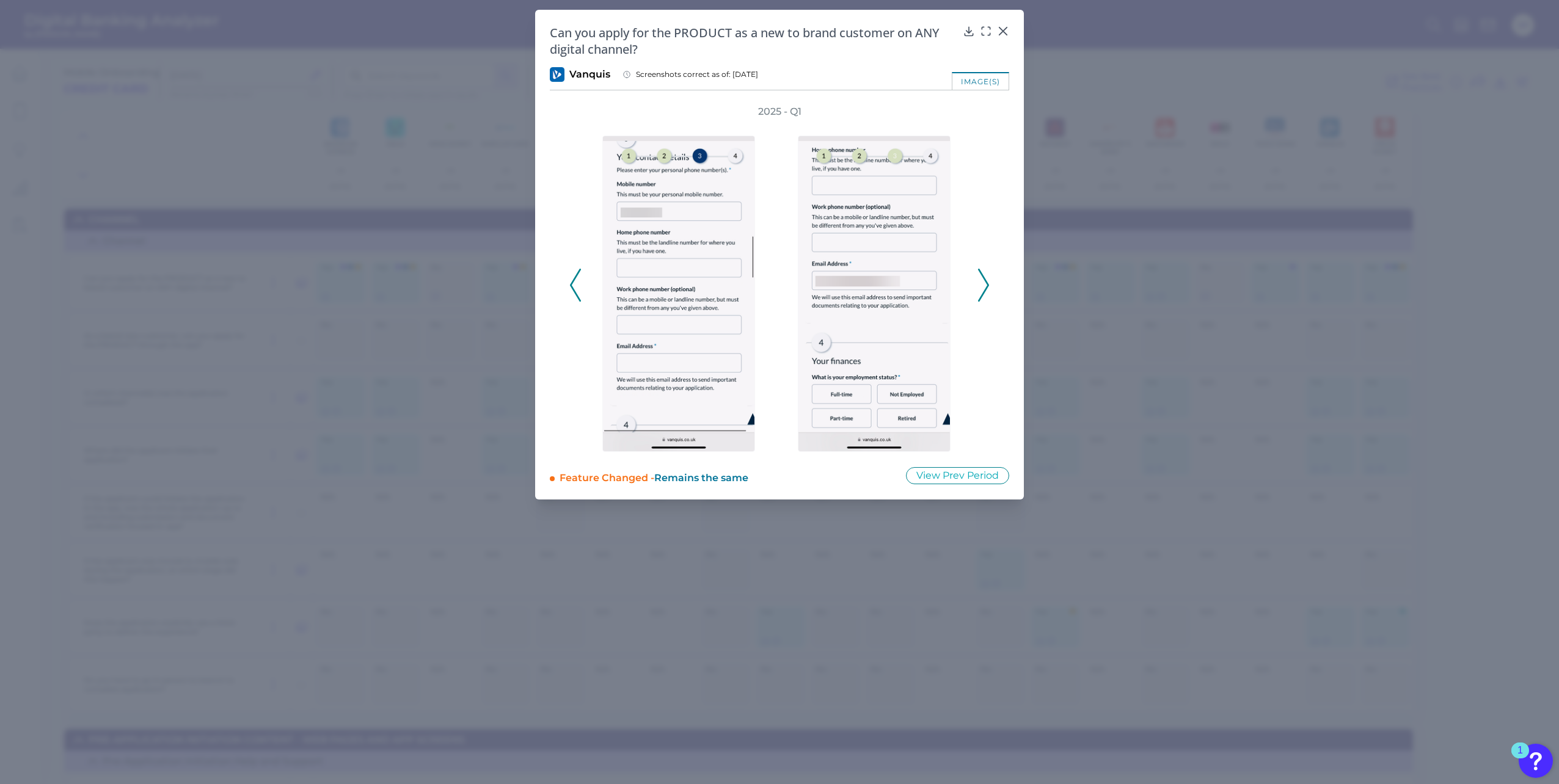
drag, startPoint x: 978, startPoint y: 281, endPoint x: 982, endPoint y: 271, distance: 10.8
click at [982, 271] on icon at bounding box center [984, 285] width 11 height 33
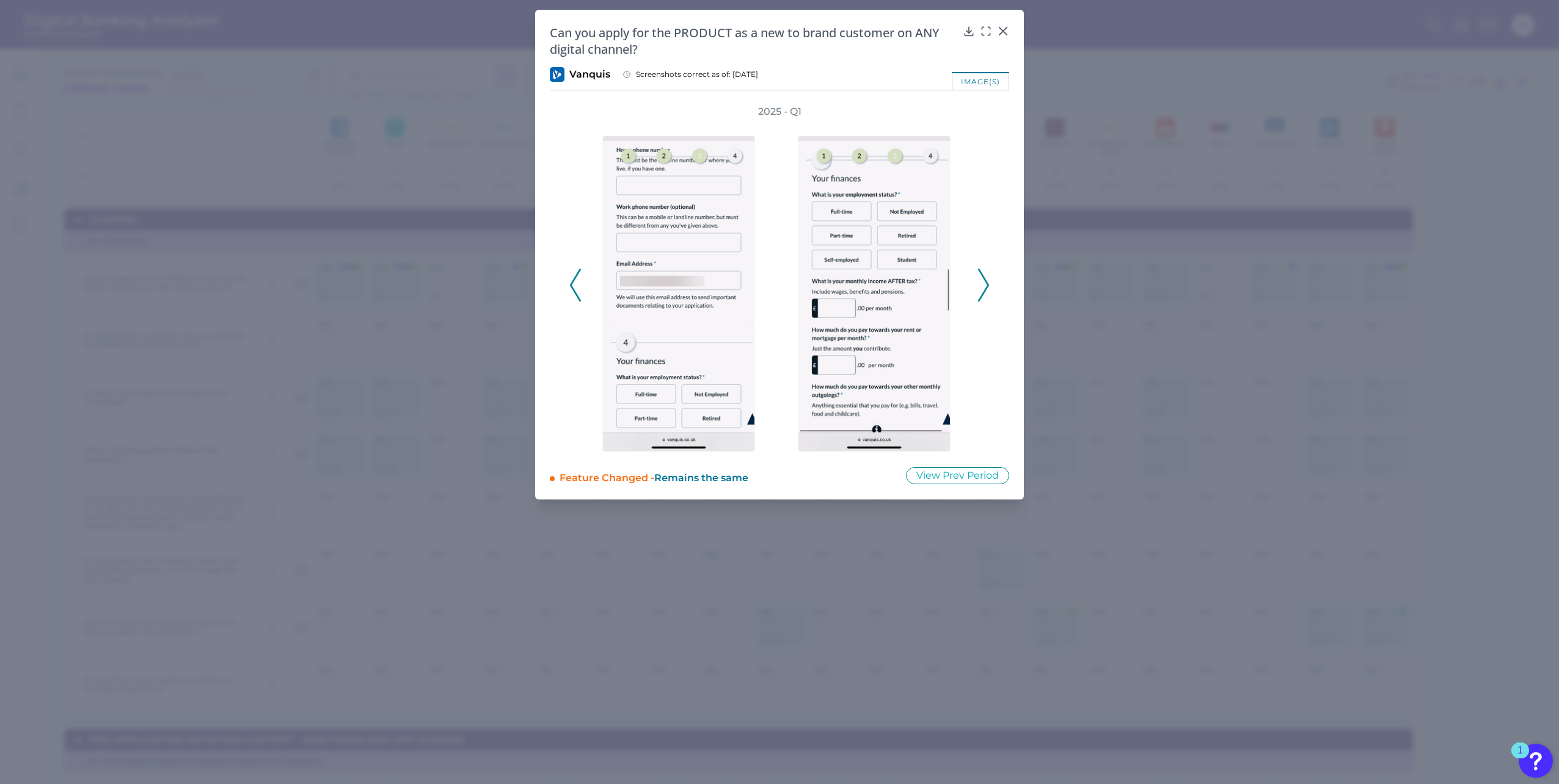
click at [982, 276] on icon at bounding box center [984, 285] width 11 height 33
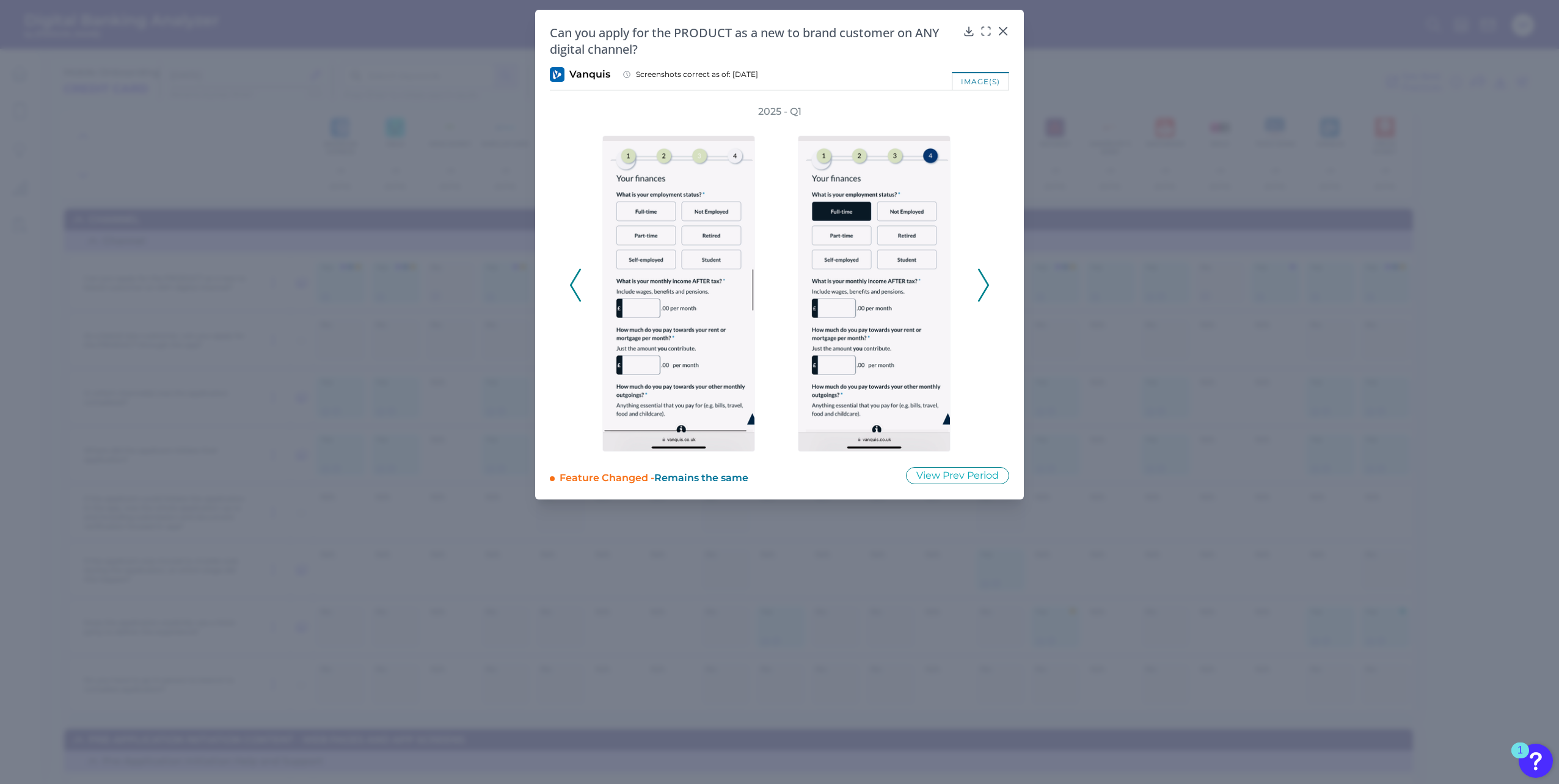
click at [982, 276] on icon at bounding box center [984, 285] width 11 height 33
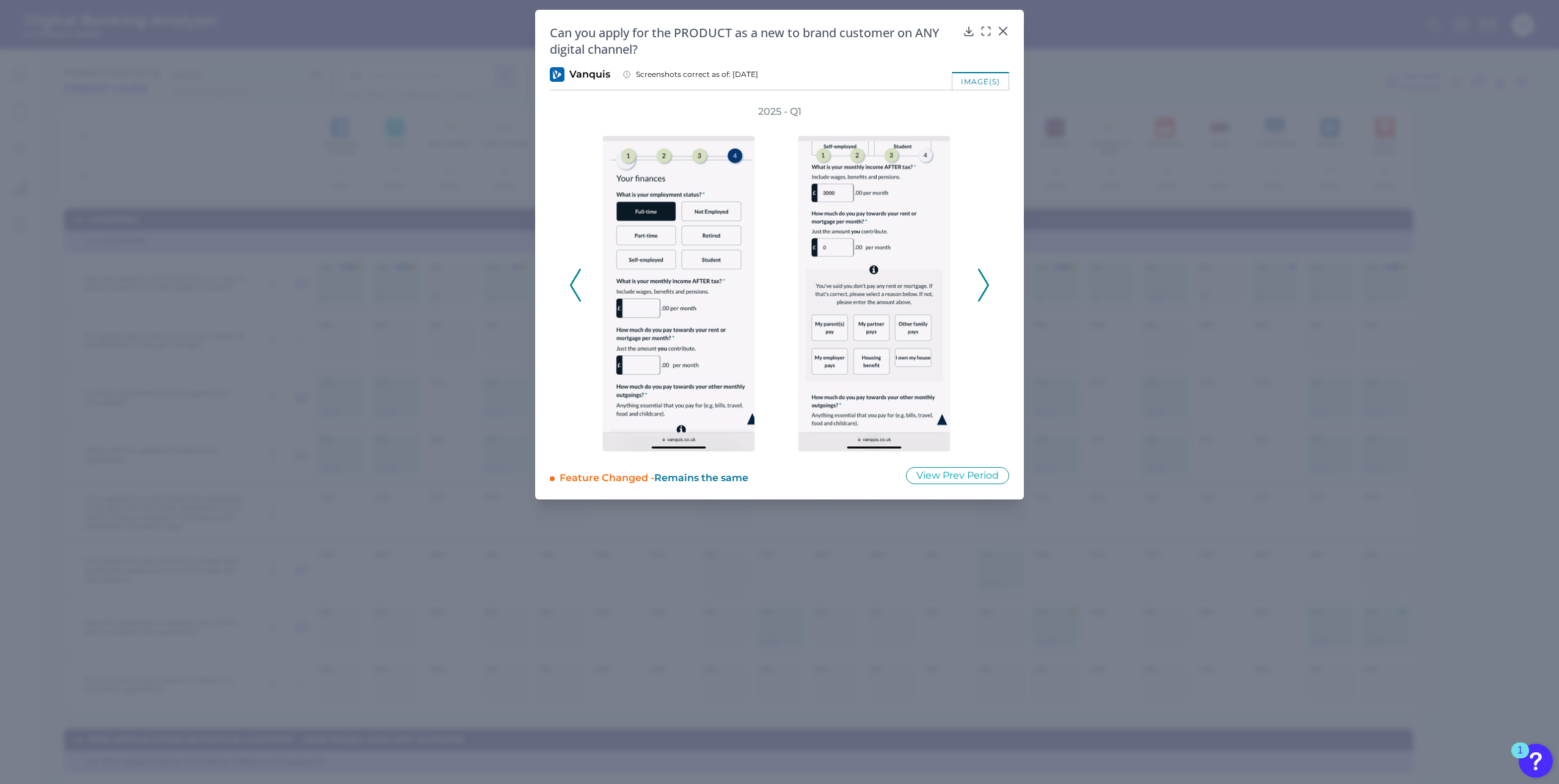
click at [982, 276] on icon at bounding box center [984, 285] width 11 height 33
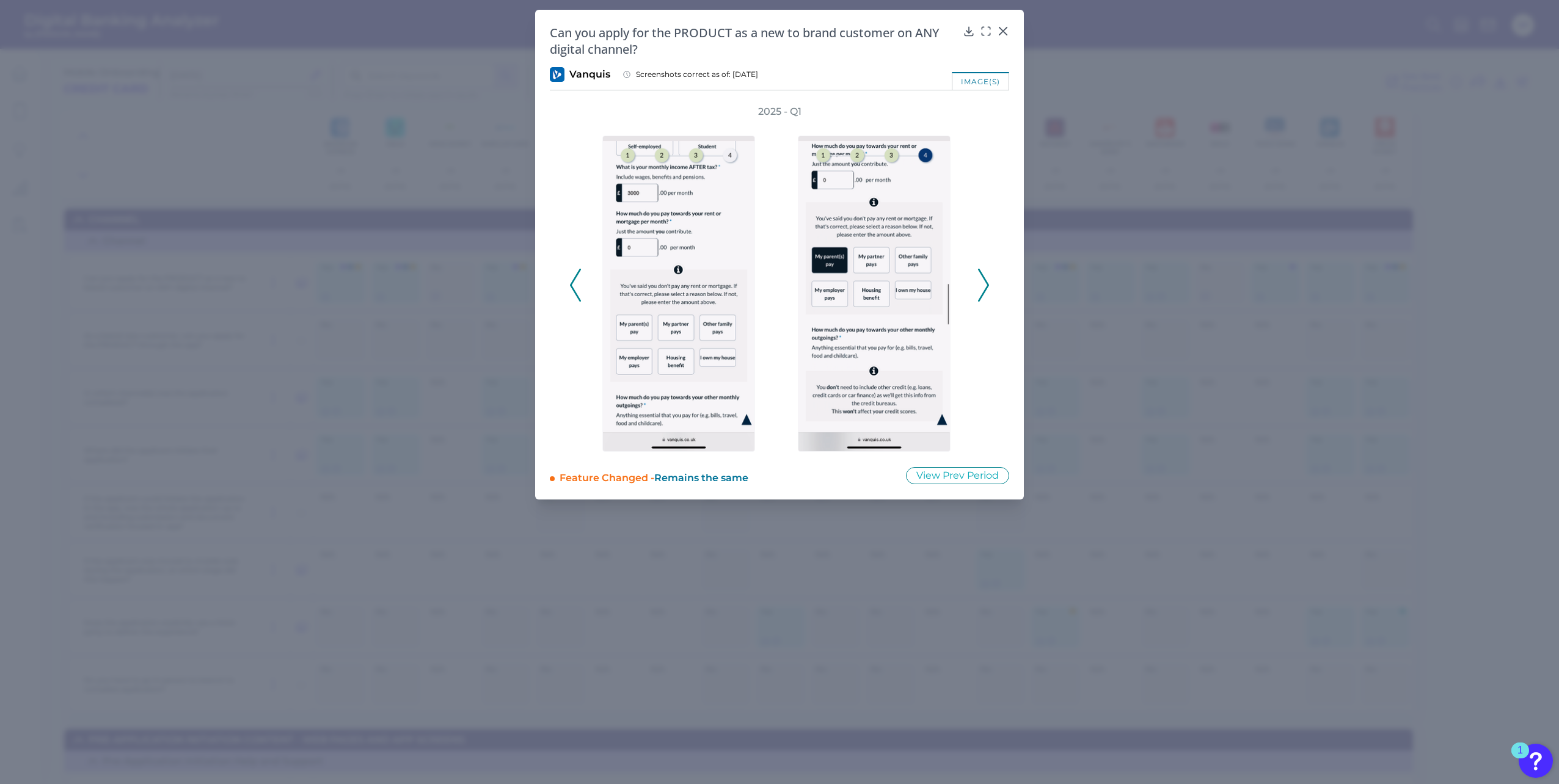
click at [982, 276] on icon at bounding box center [984, 285] width 11 height 33
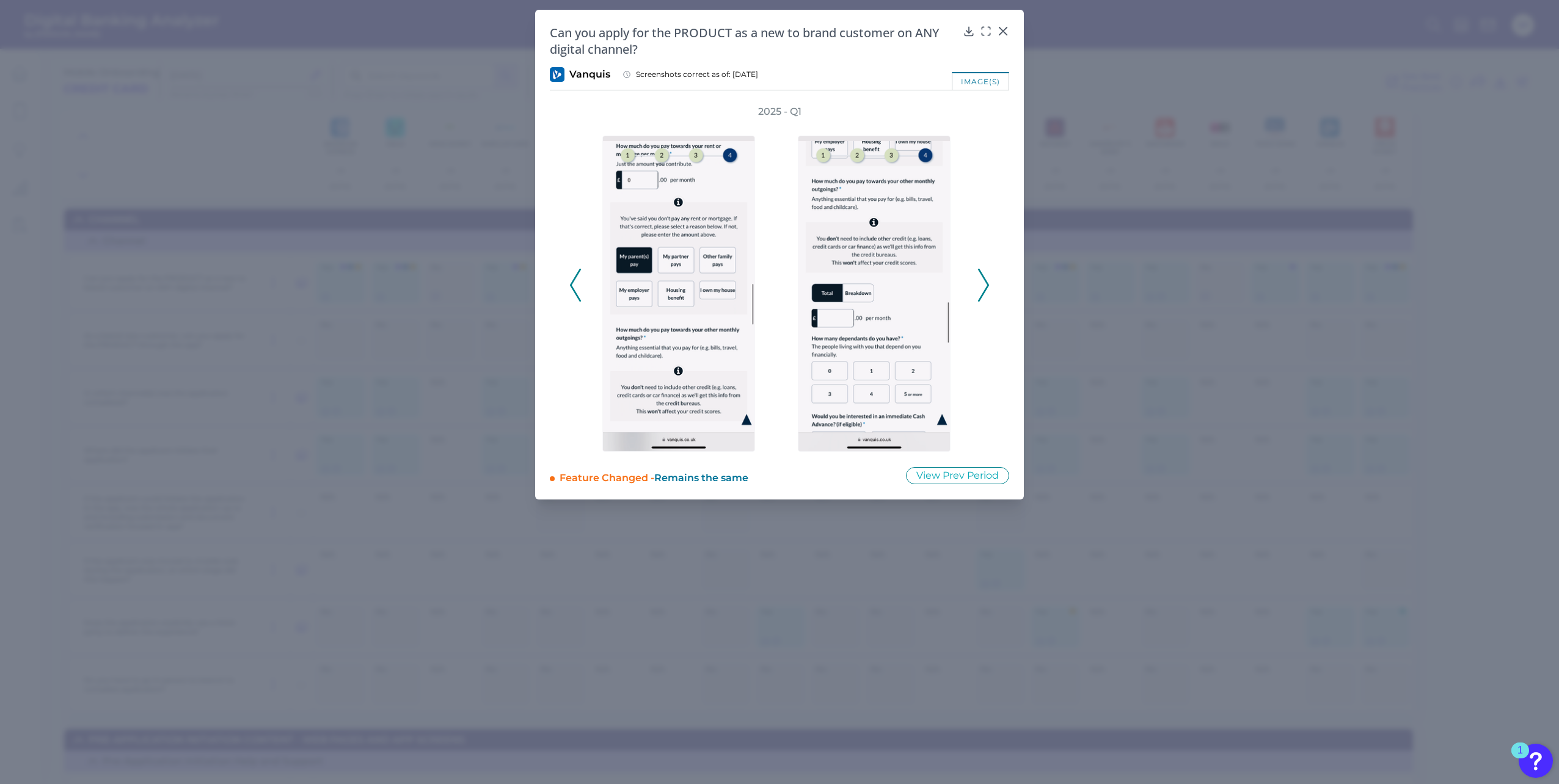
click at [982, 276] on icon at bounding box center [984, 285] width 11 height 33
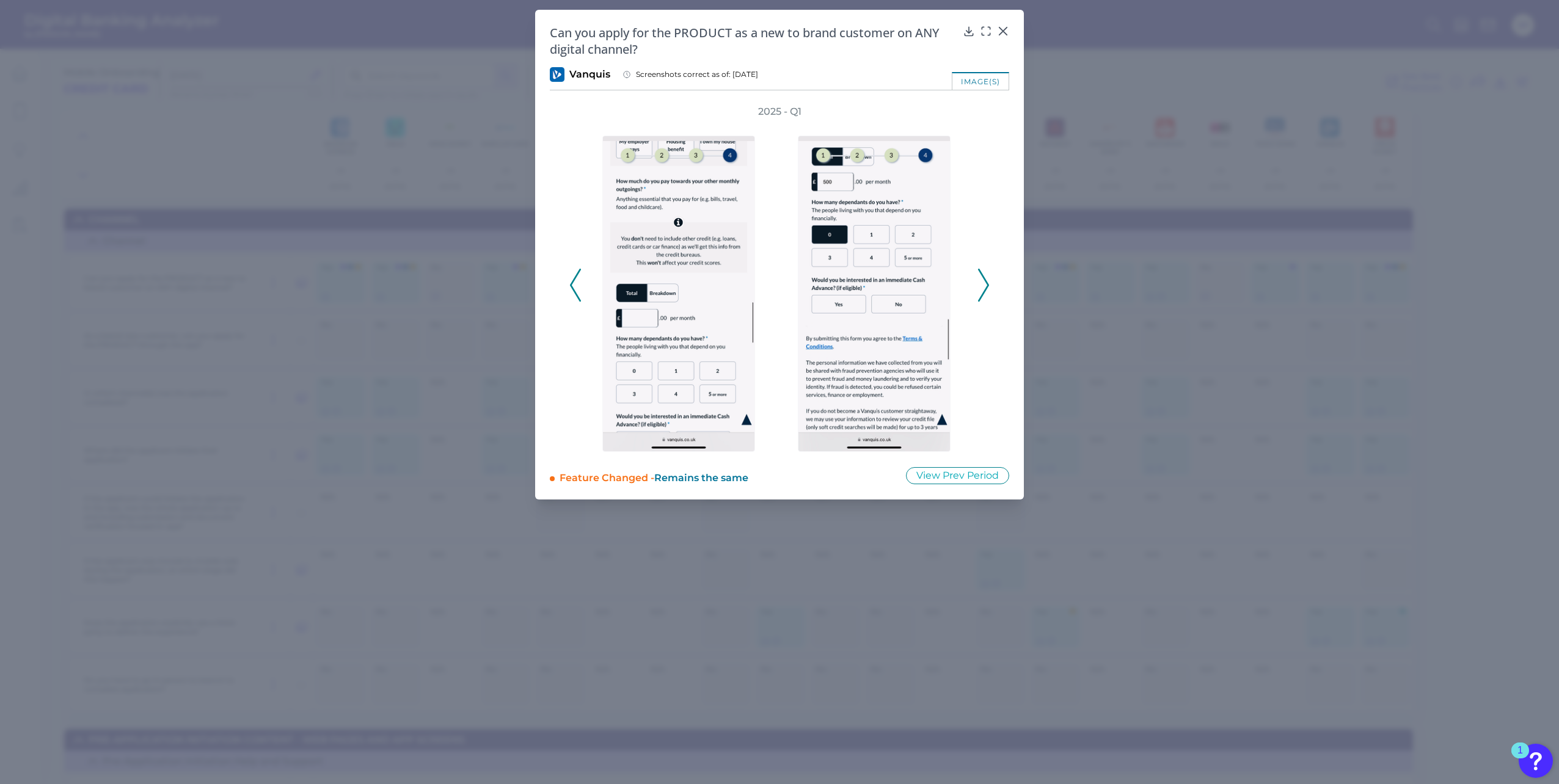
click at [982, 277] on icon at bounding box center [984, 285] width 11 height 33
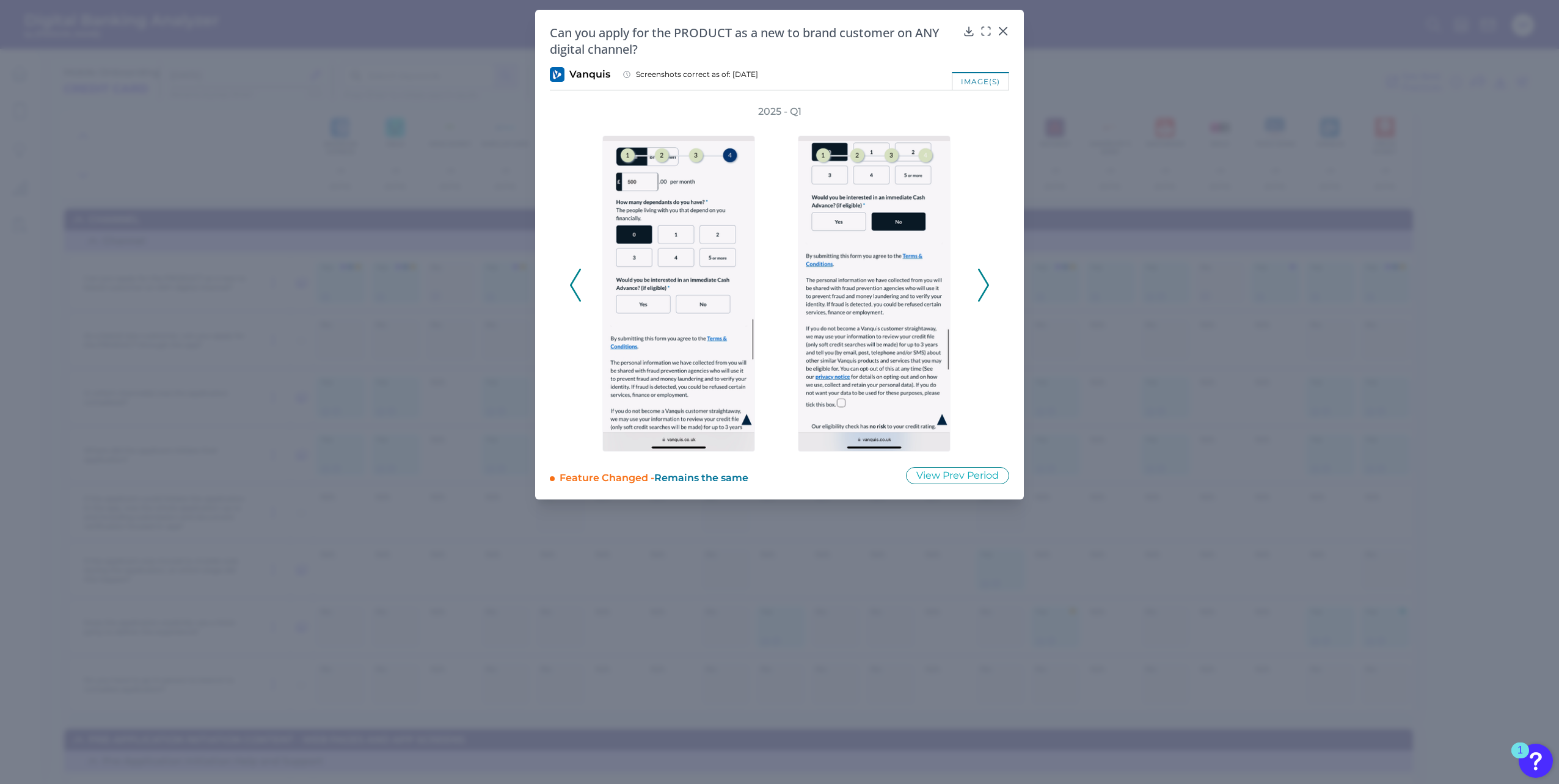
click at [982, 277] on icon at bounding box center [984, 285] width 11 height 33
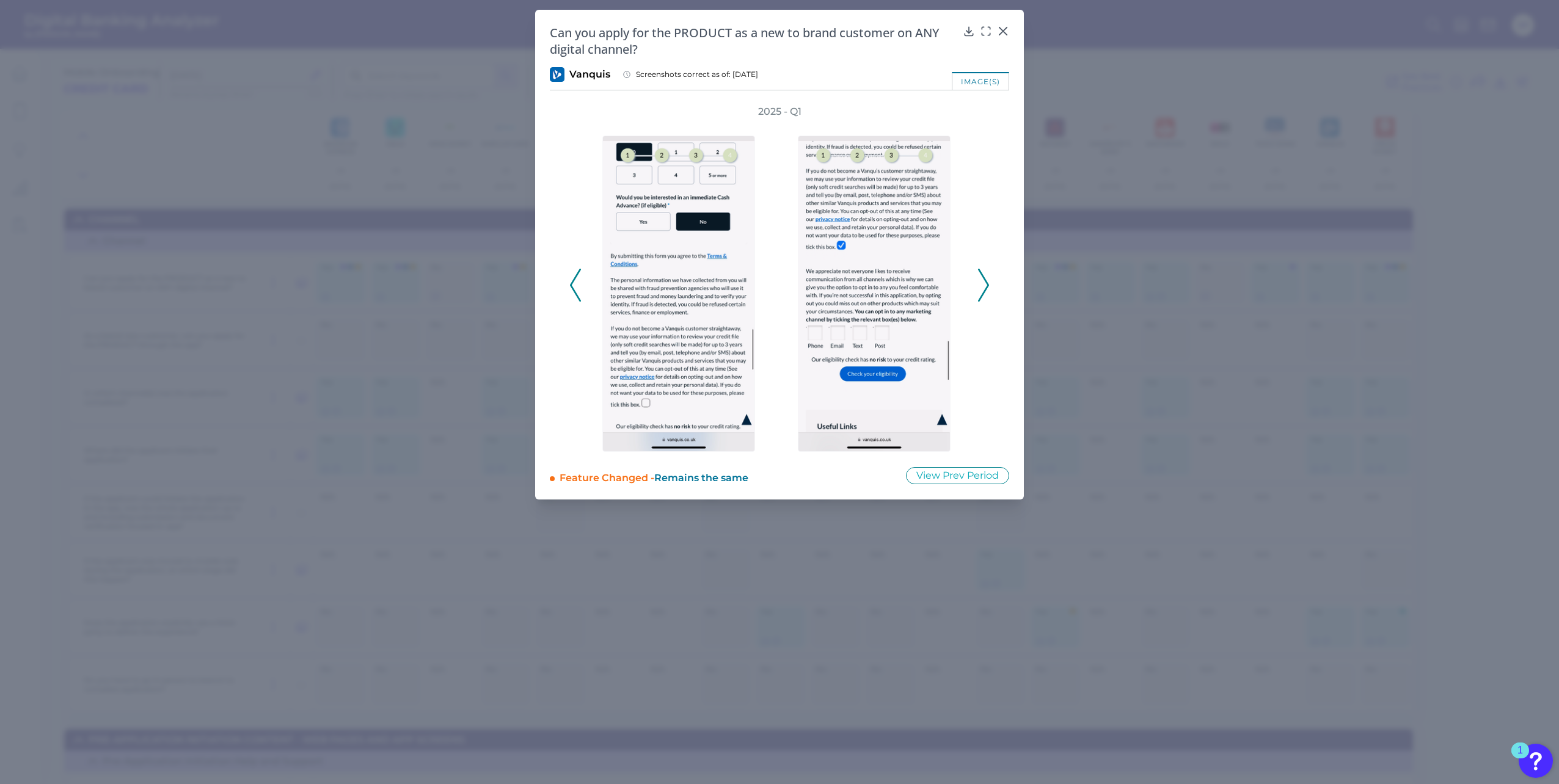
click at [982, 277] on icon at bounding box center [984, 285] width 11 height 33
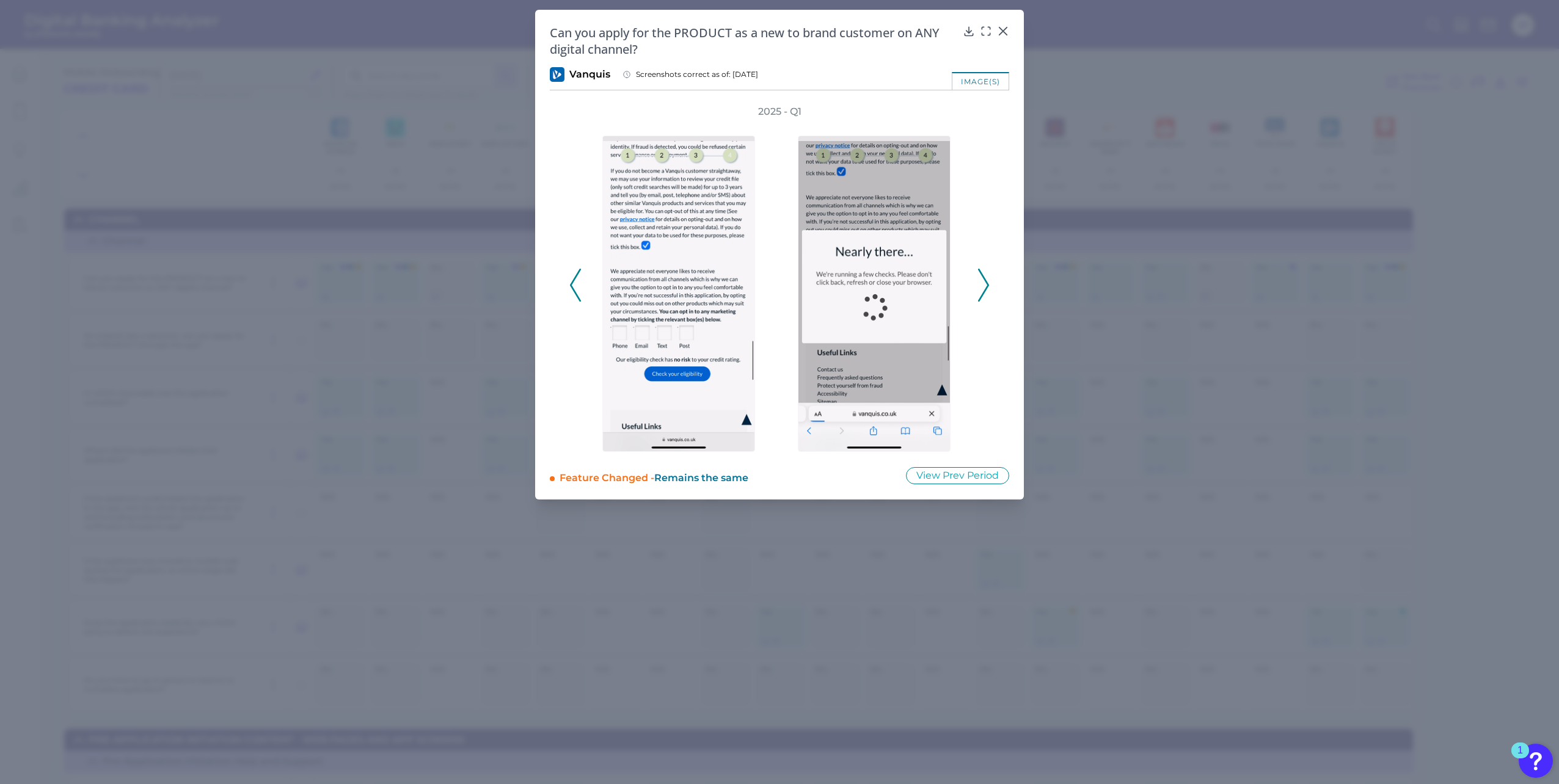
click at [982, 277] on icon at bounding box center [984, 285] width 11 height 33
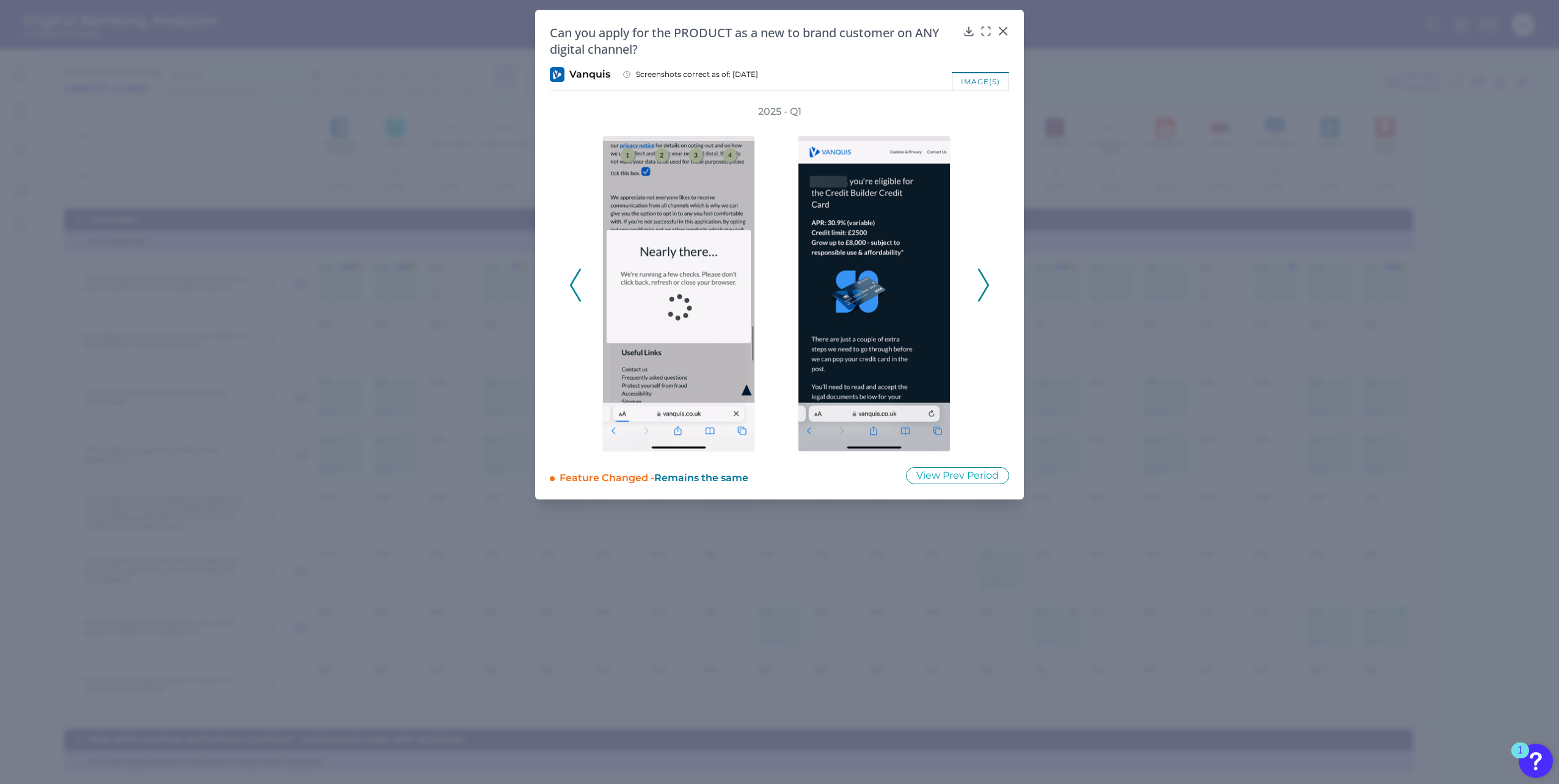
click at [982, 277] on icon at bounding box center [984, 285] width 11 height 33
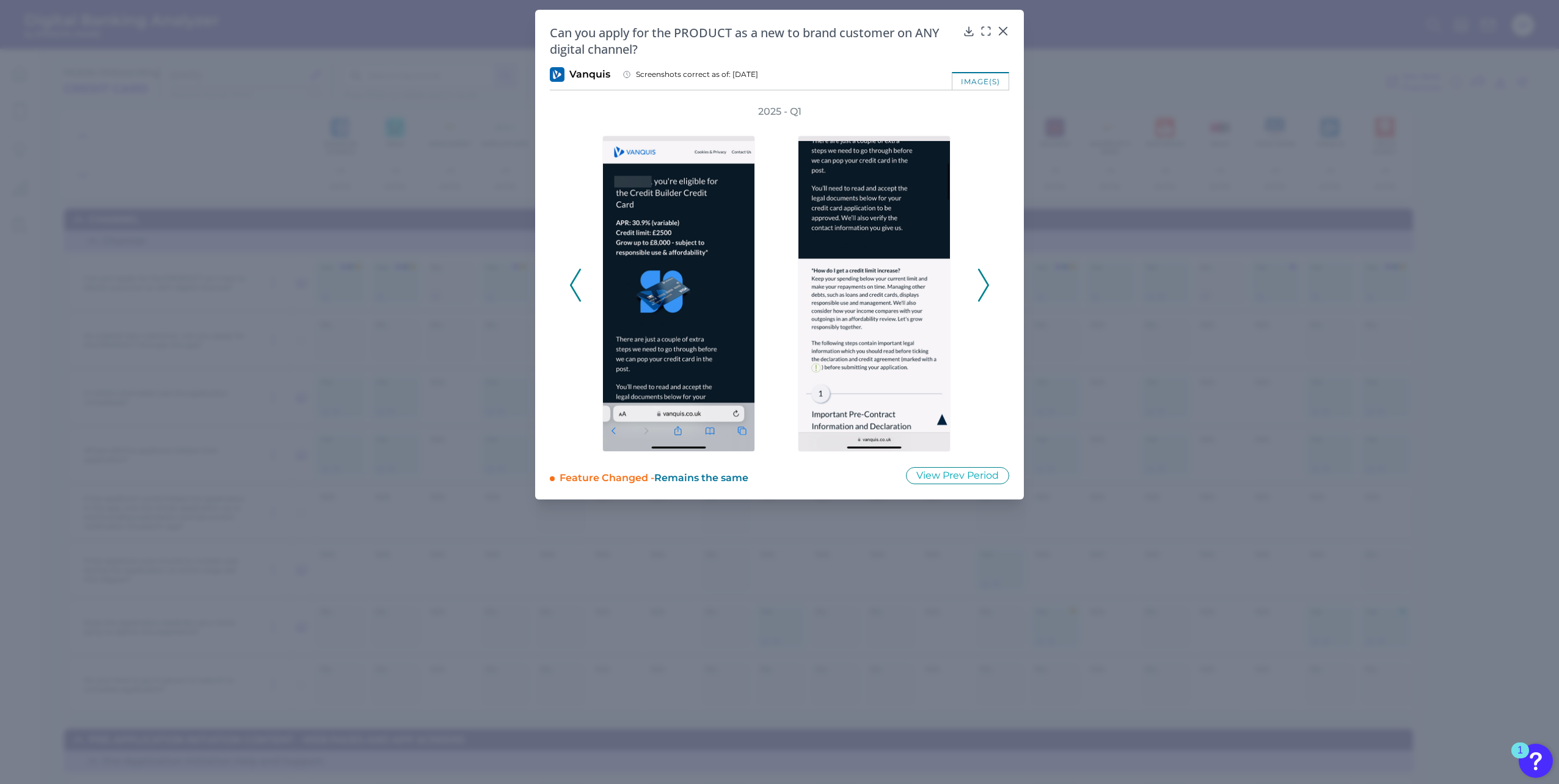
click at [982, 277] on icon at bounding box center [984, 285] width 11 height 33
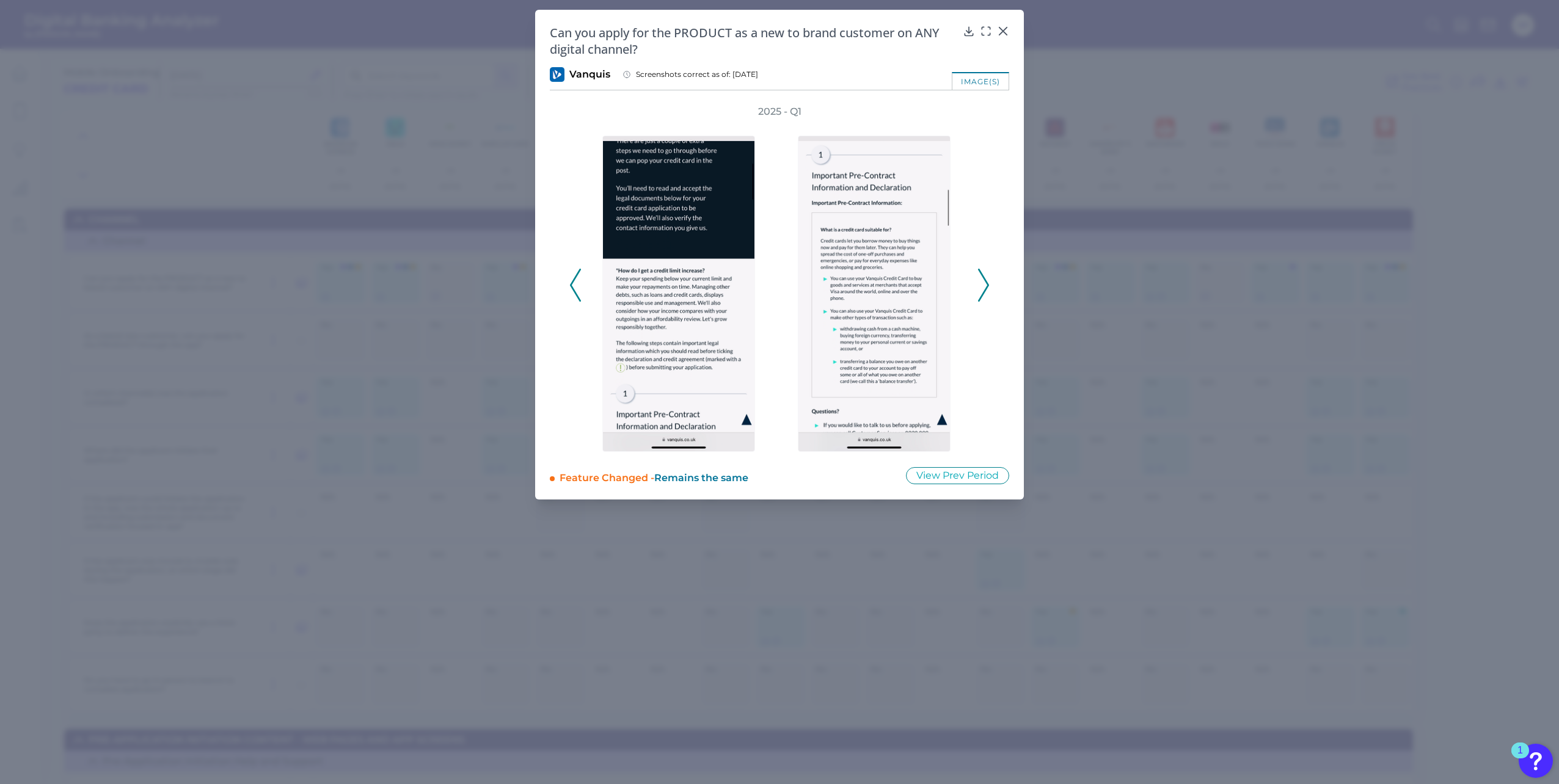
click at [982, 277] on icon at bounding box center [984, 285] width 11 height 33
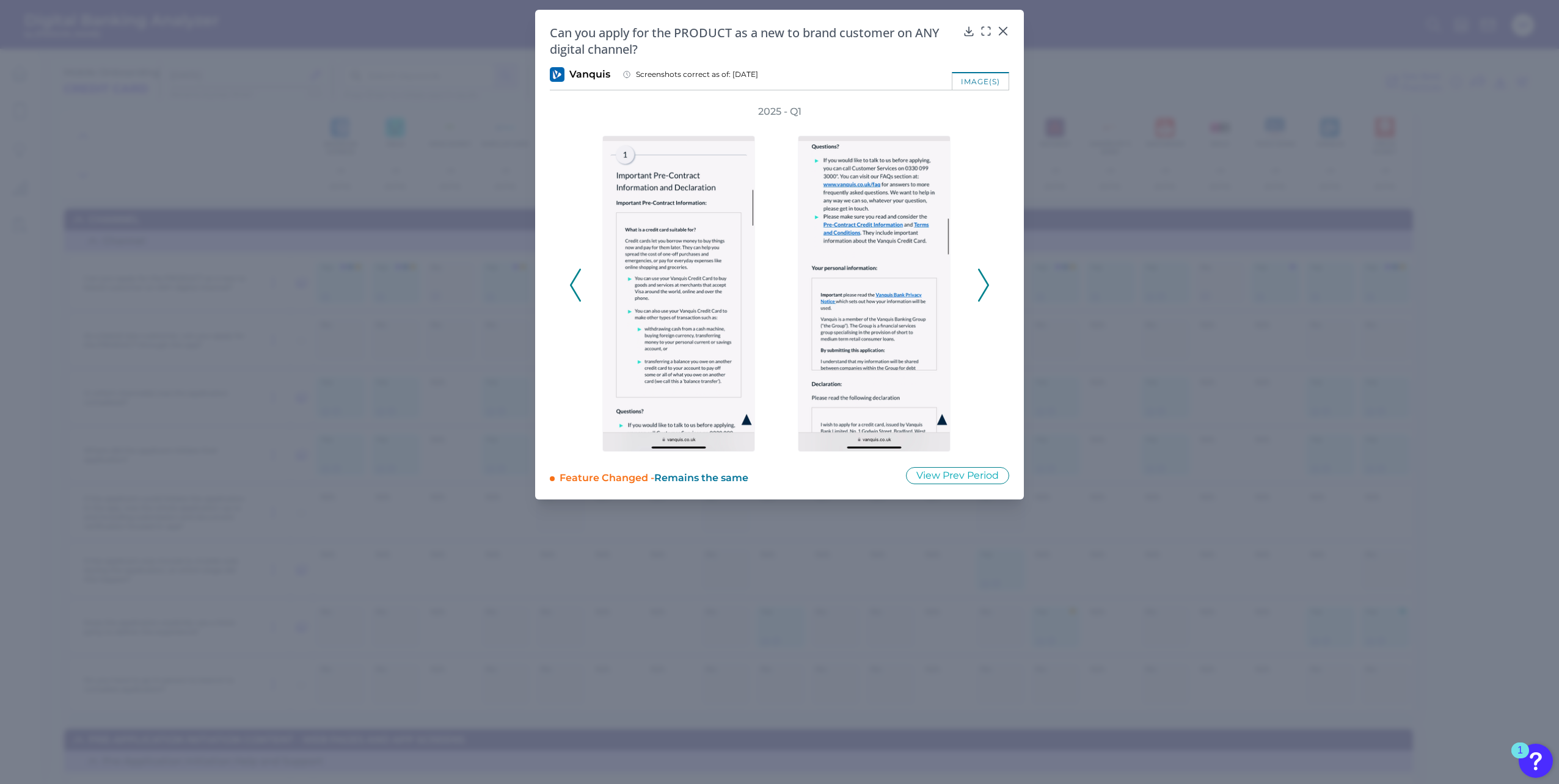
click at [982, 277] on icon at bounding box center [984, 285] width 11 height 33
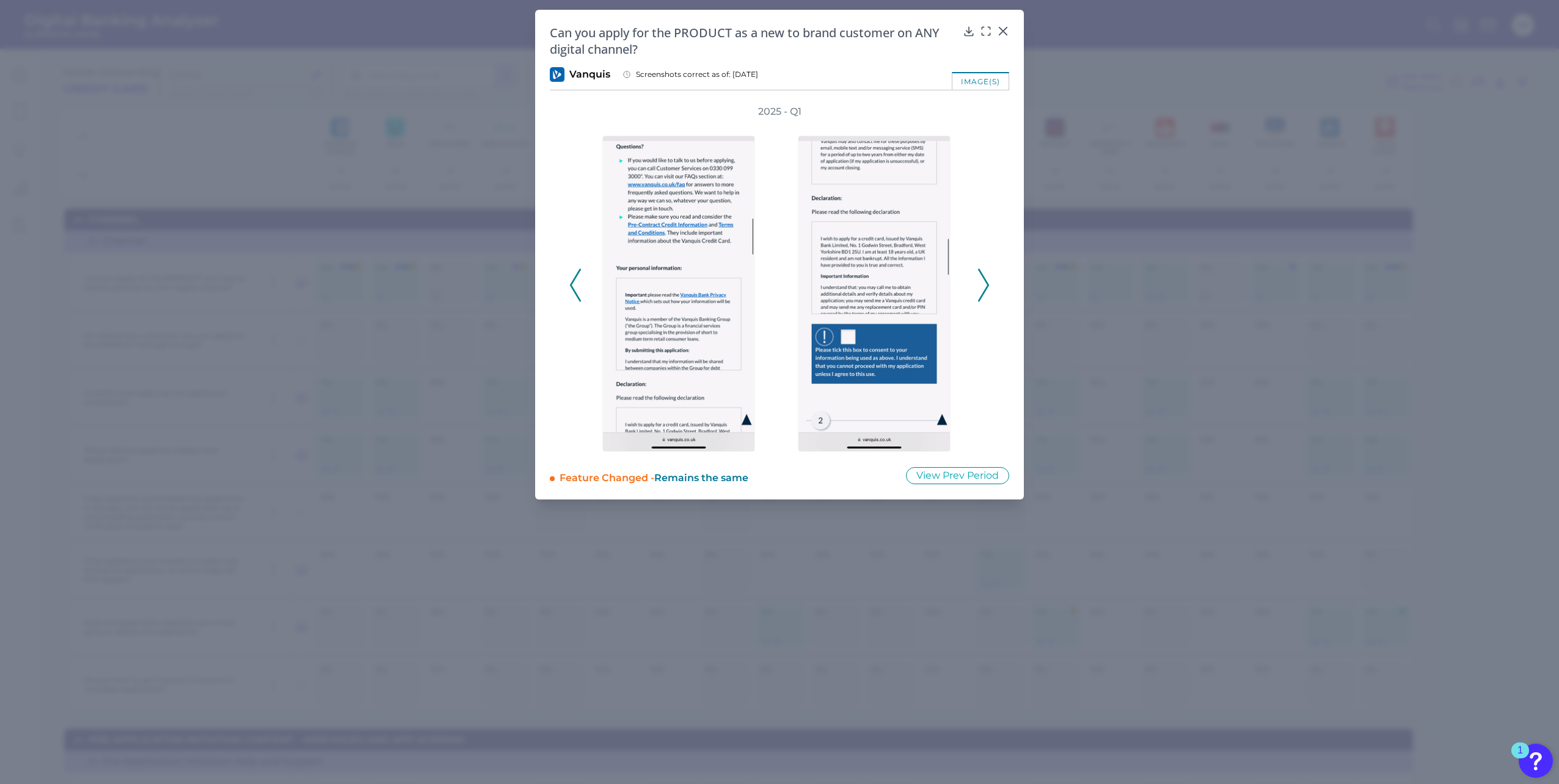
click at [982, 277] on icon at bounding box center [984, 285] width 11 height 33
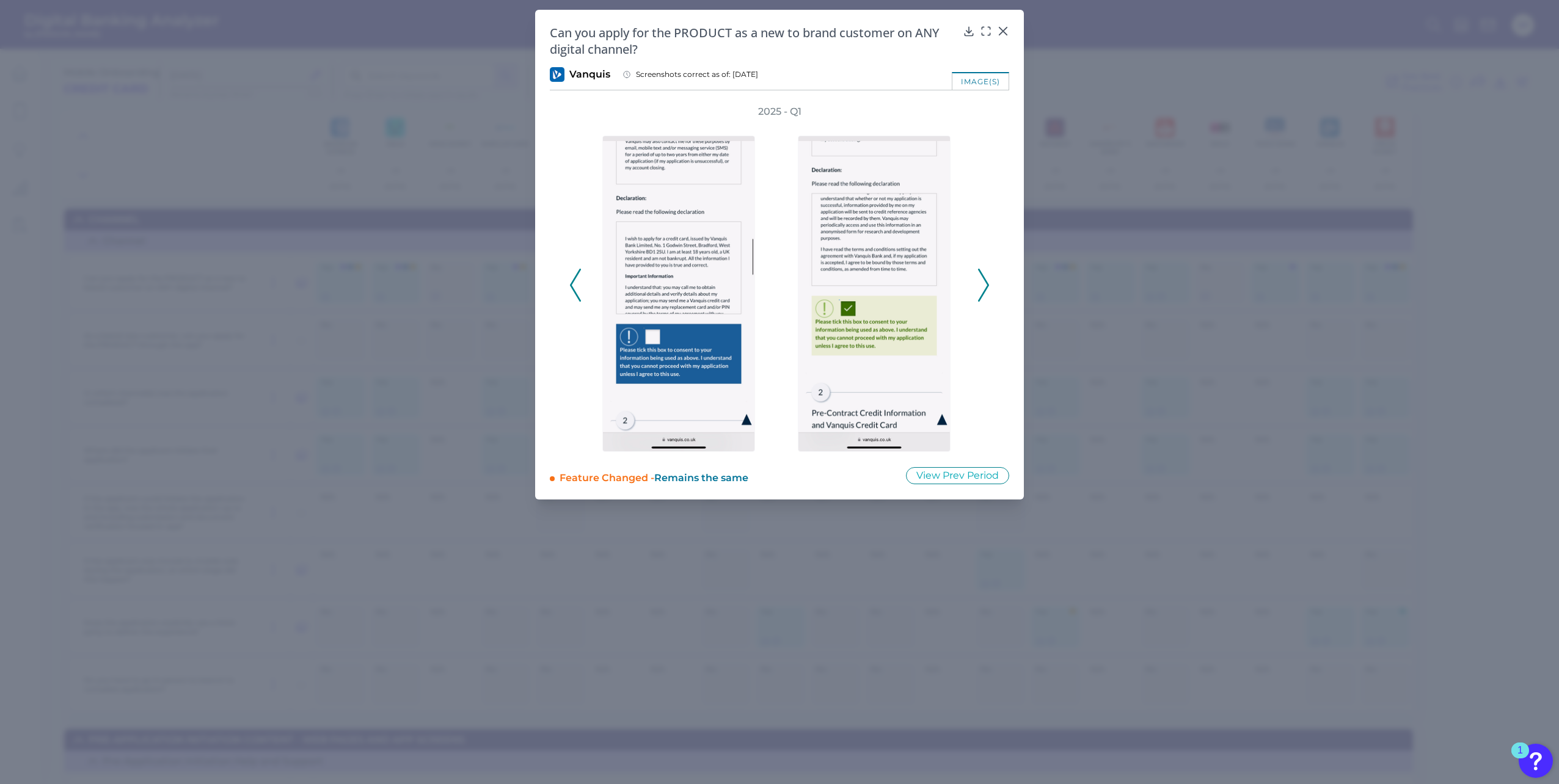
click at [982, 277] on icon at bounding box center [984, 285] width 11 height 33
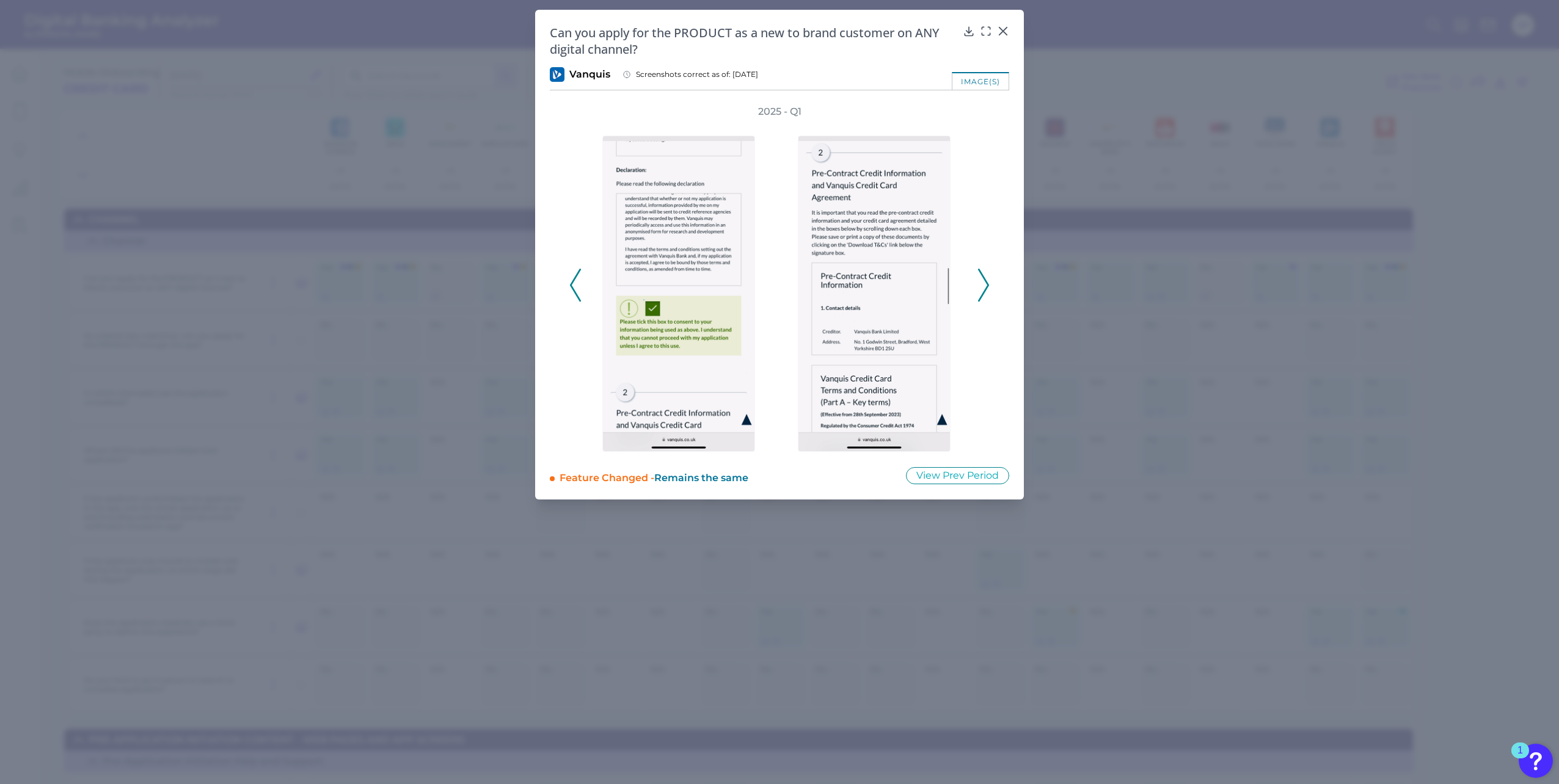
click at [982, 277] on icon at bounding box center [984, 285] width 11 height 33
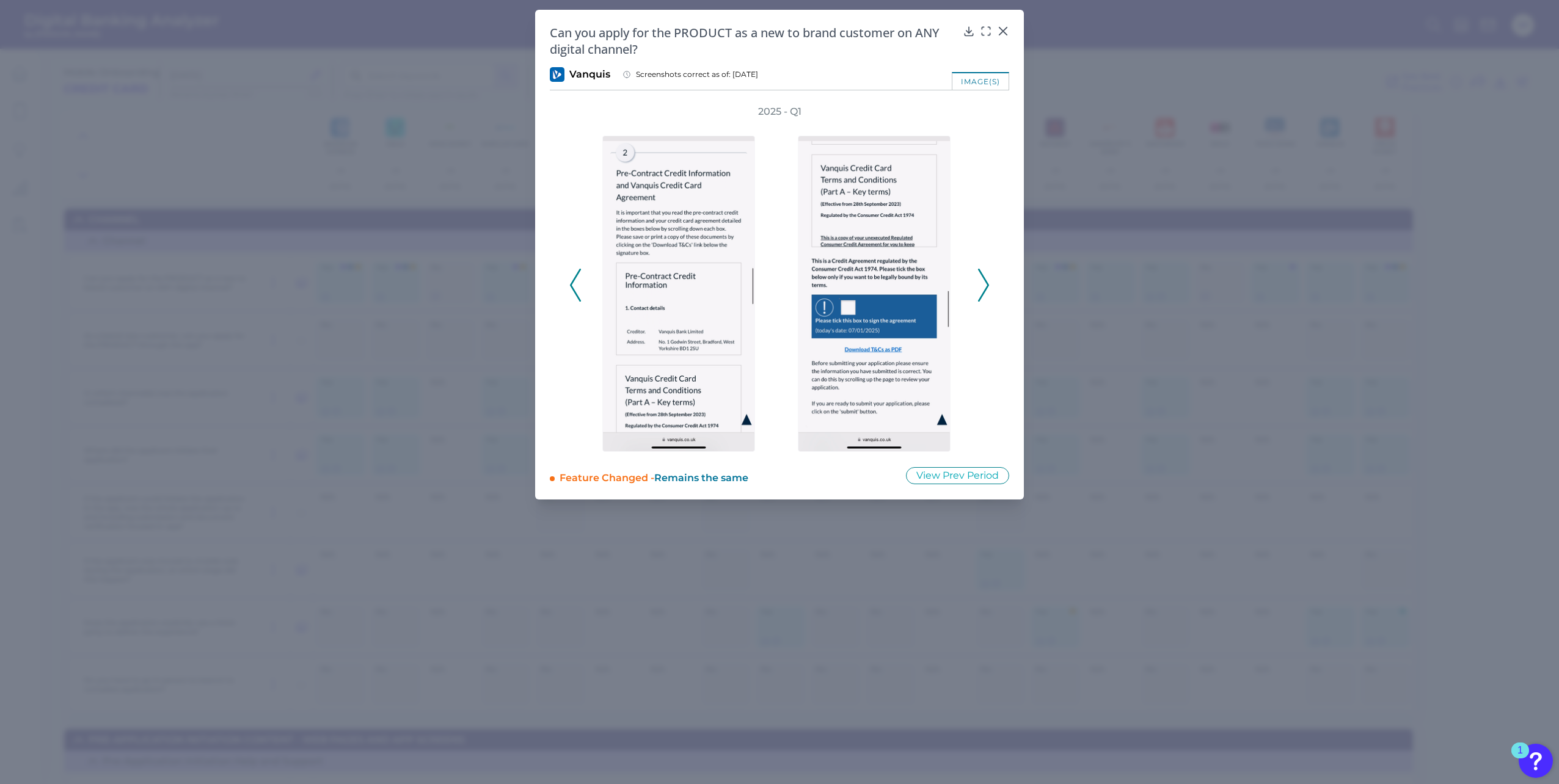
click at [982, 277] on icon at bounding box center [984, 285] width 11 height 33
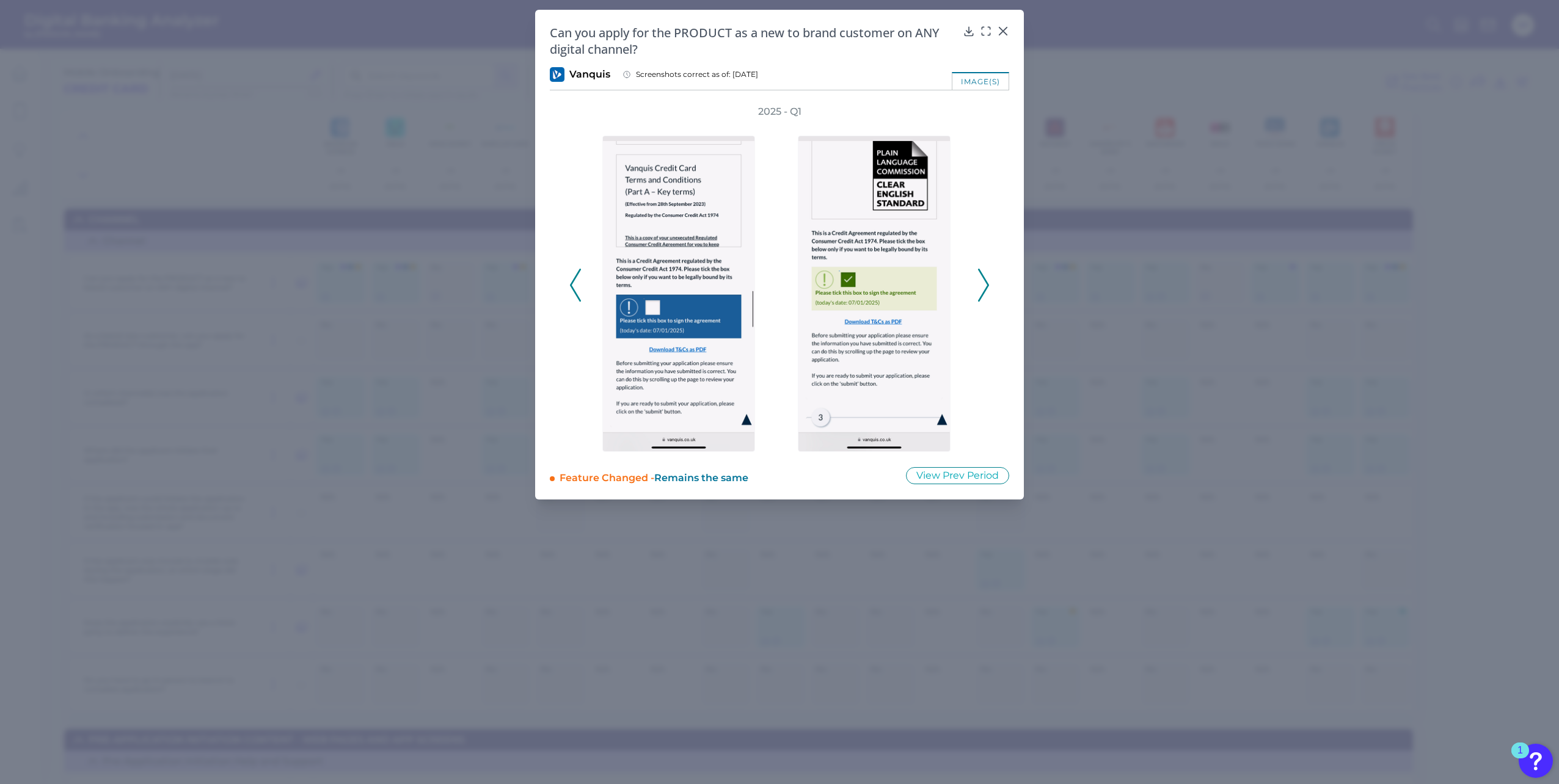
click at [982, 277] on icon at bounding box center [984, 285] width 11 height 33
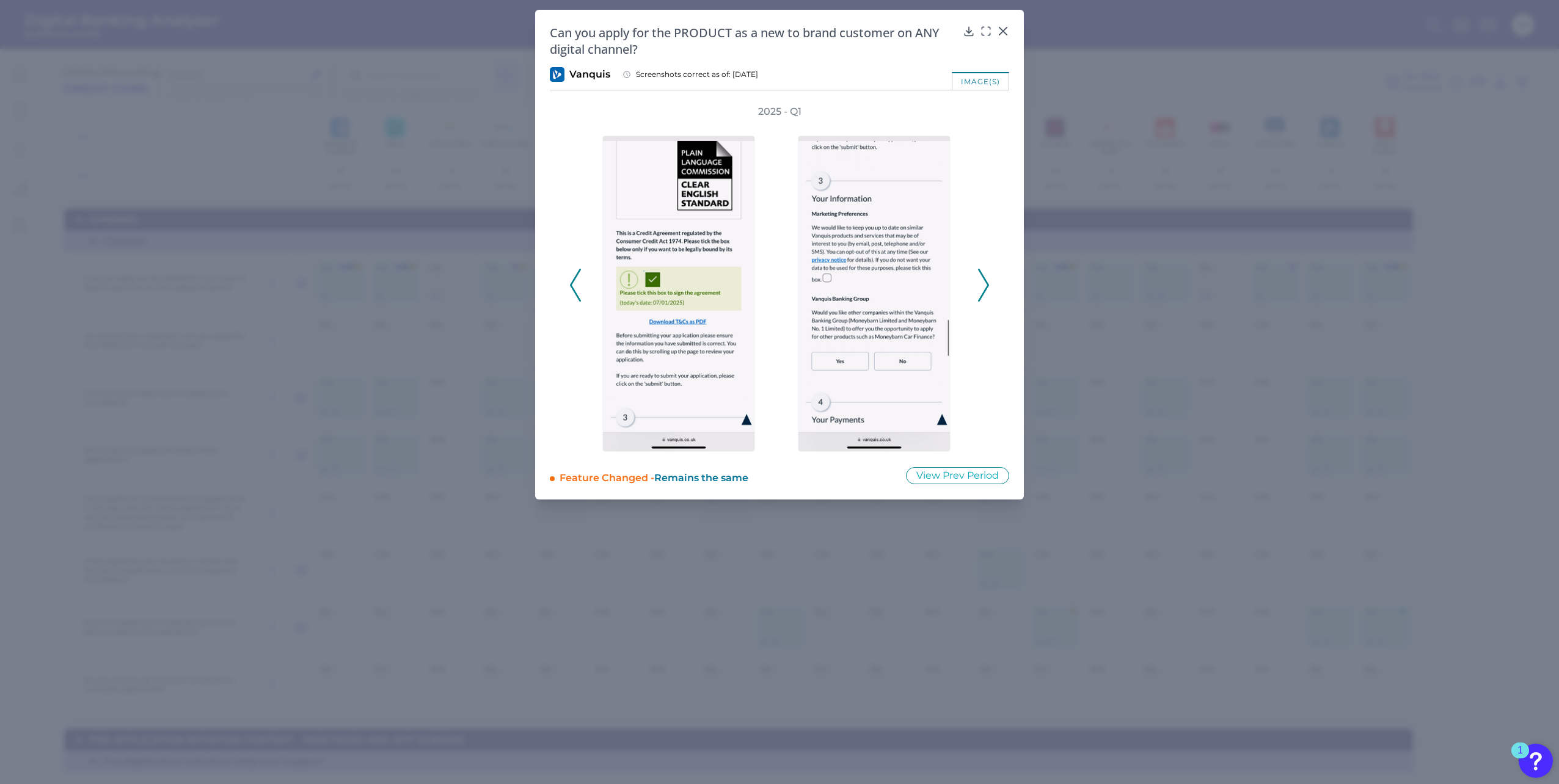
click at [982, 277] on icon at bounding box center [984, 285] width 11 height 33
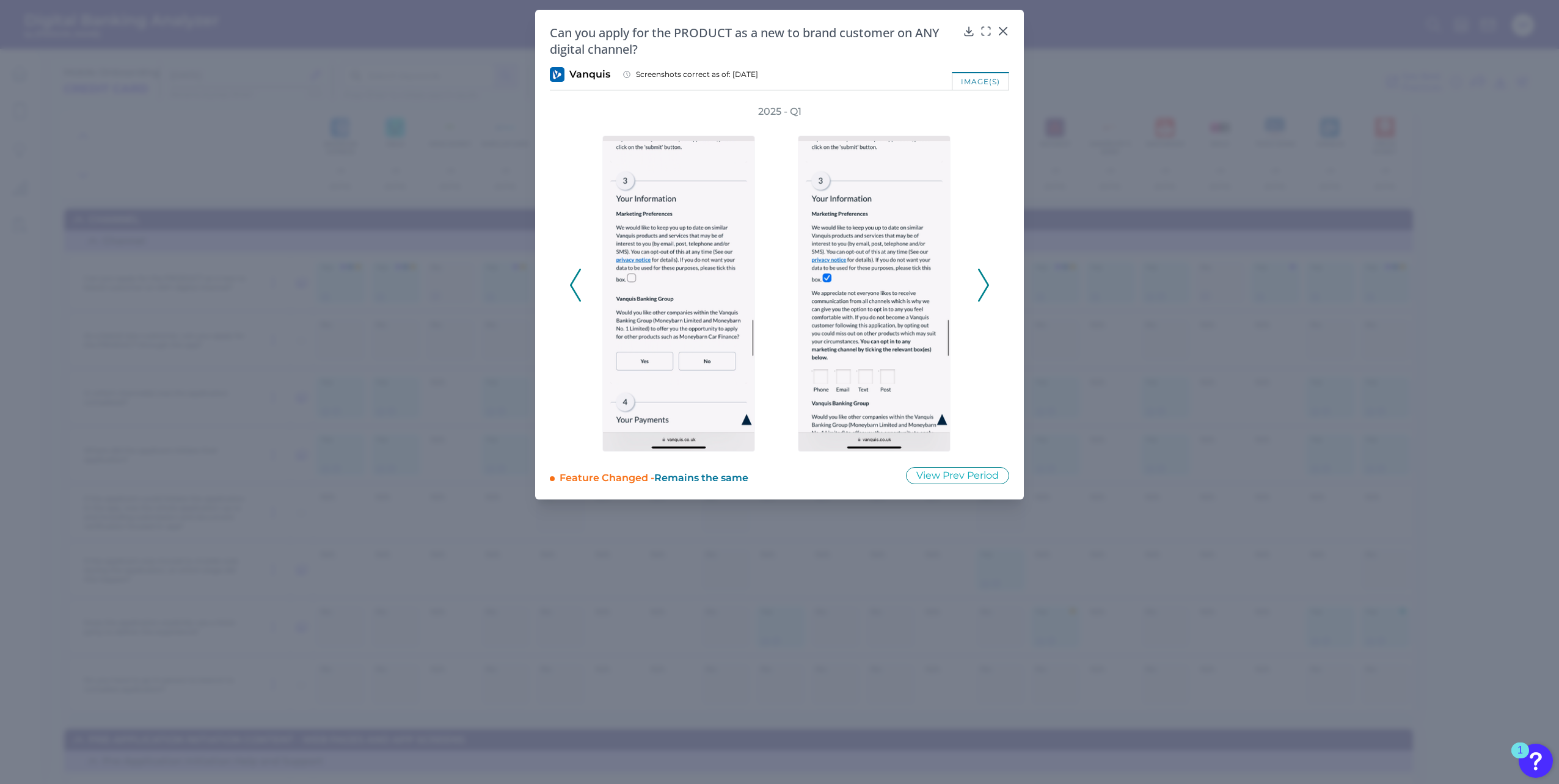
click at [982, 277] on icon at bounding box center [984, 285] width 11 height 33
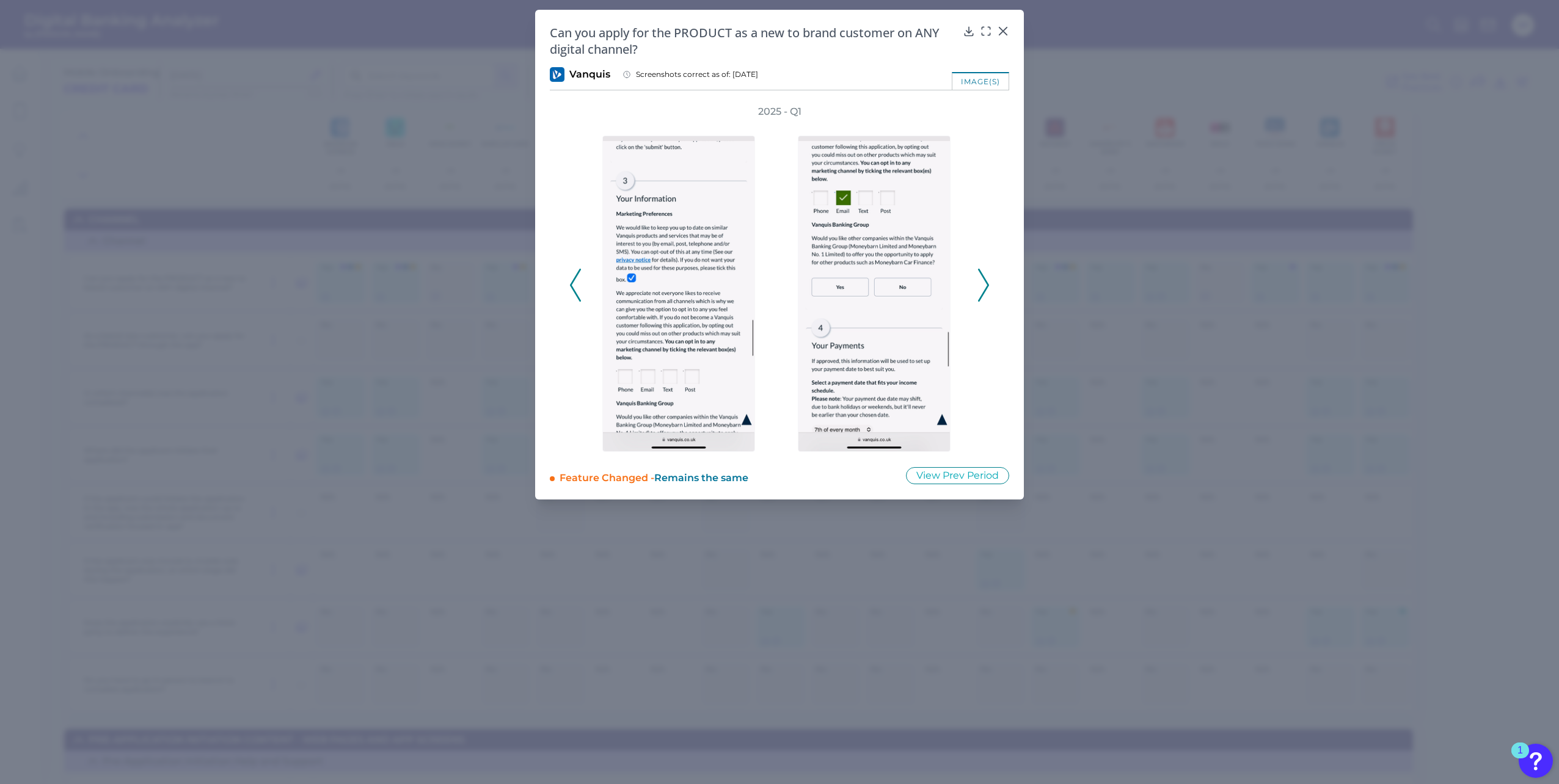
click at [982, 277] on icon at bounding box center [984, 285] width 11 height 33
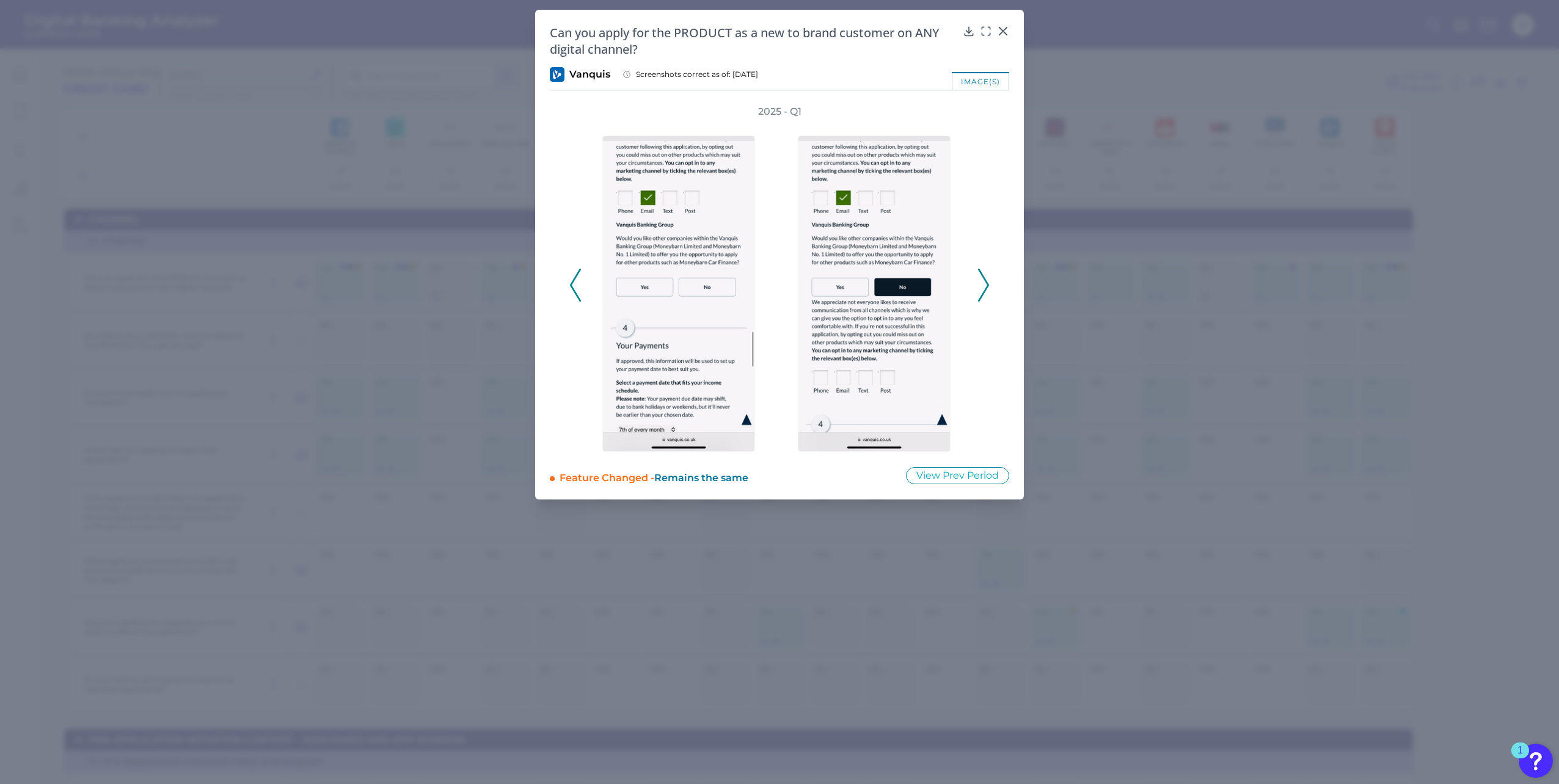
click at [982, 277] on icon at bounding box center [984, 285] width 11 height 33
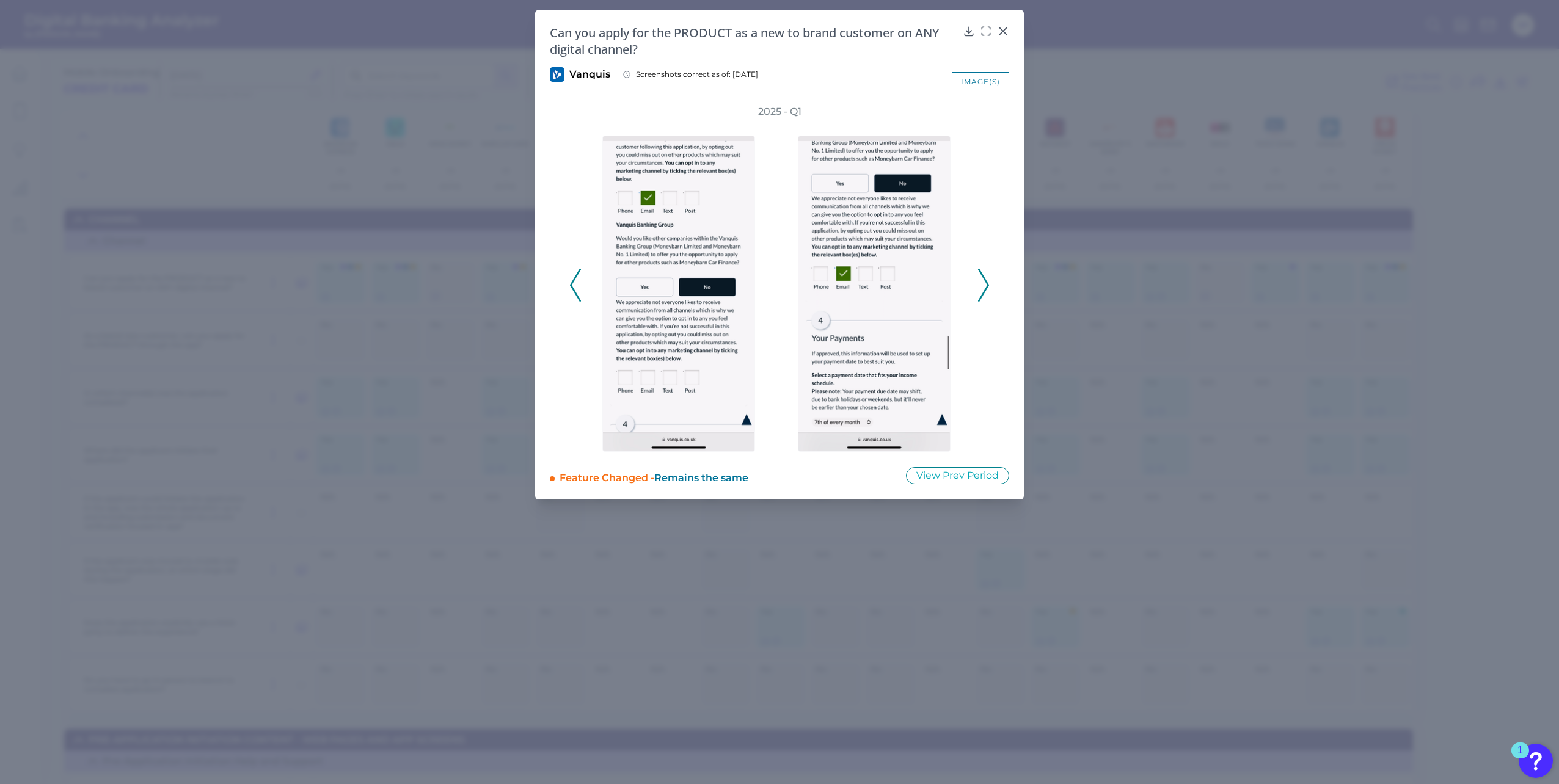
click at [982, 277] on icon at bounding box center [984, 285] width 11 height 33
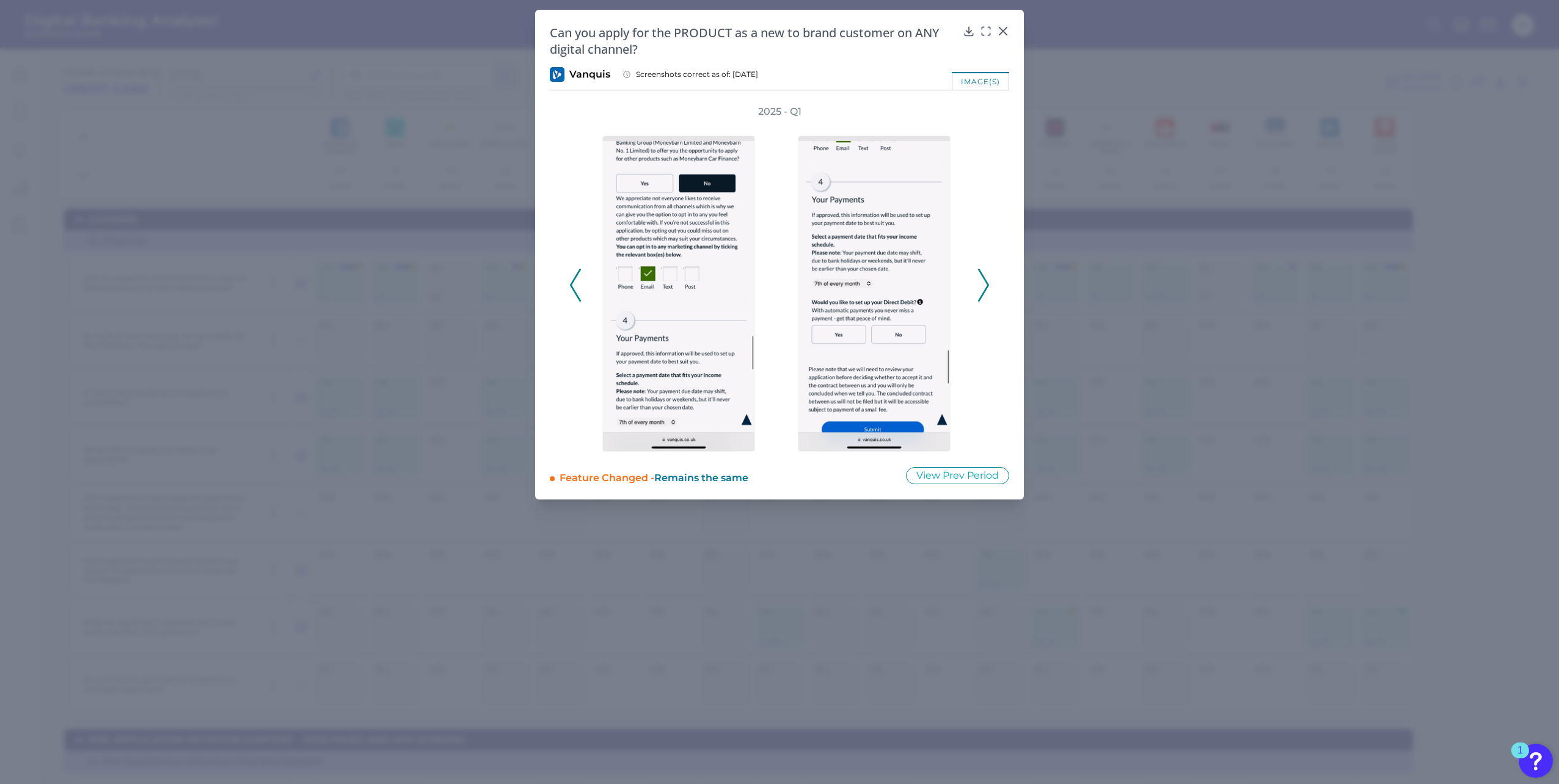
click at [982, 277] on icon at bounding box center [984, 285] width 11 height 33
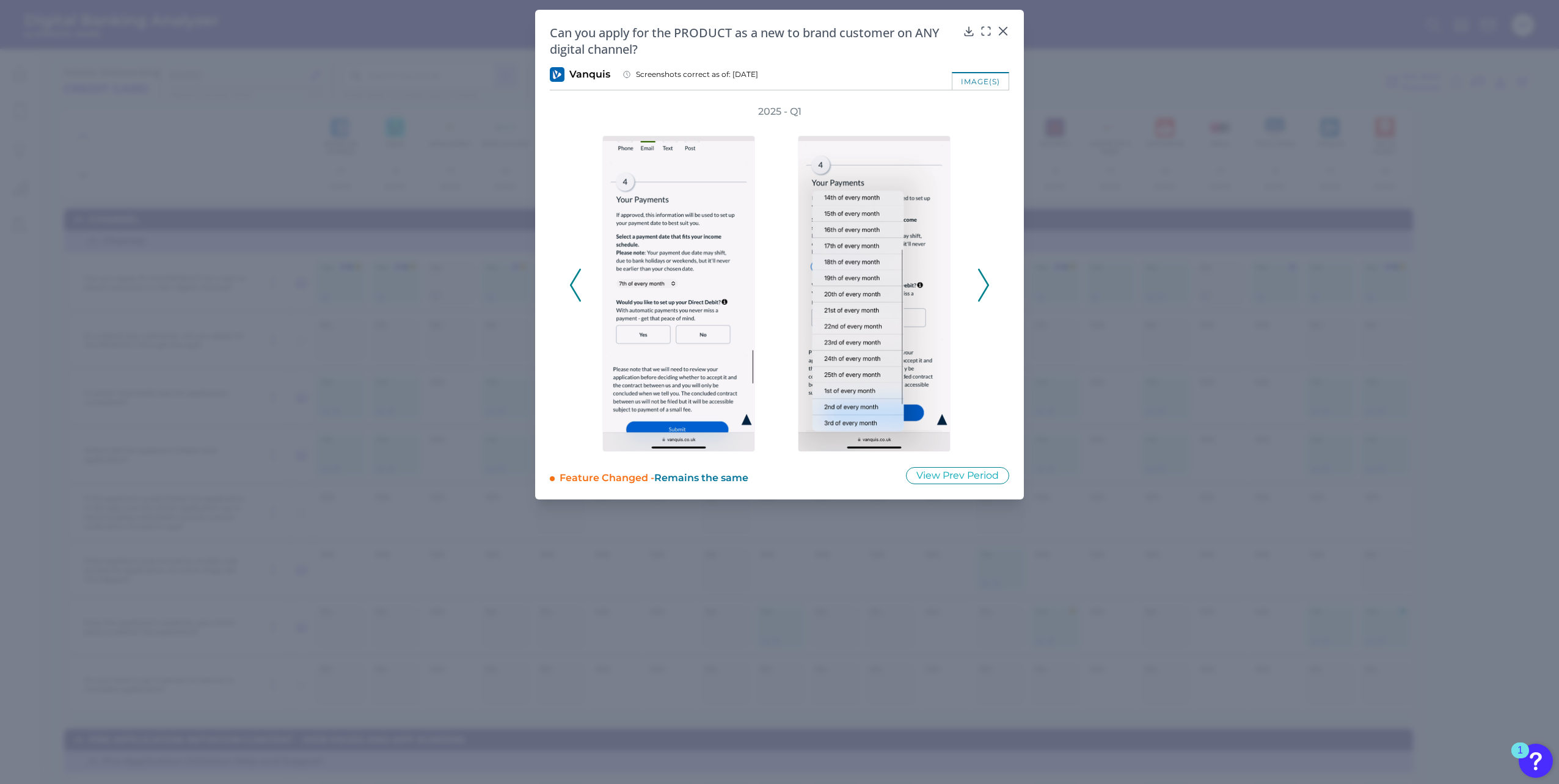
click at [982, 277] on icon at bounding box center [984, 285] width 11 height 33
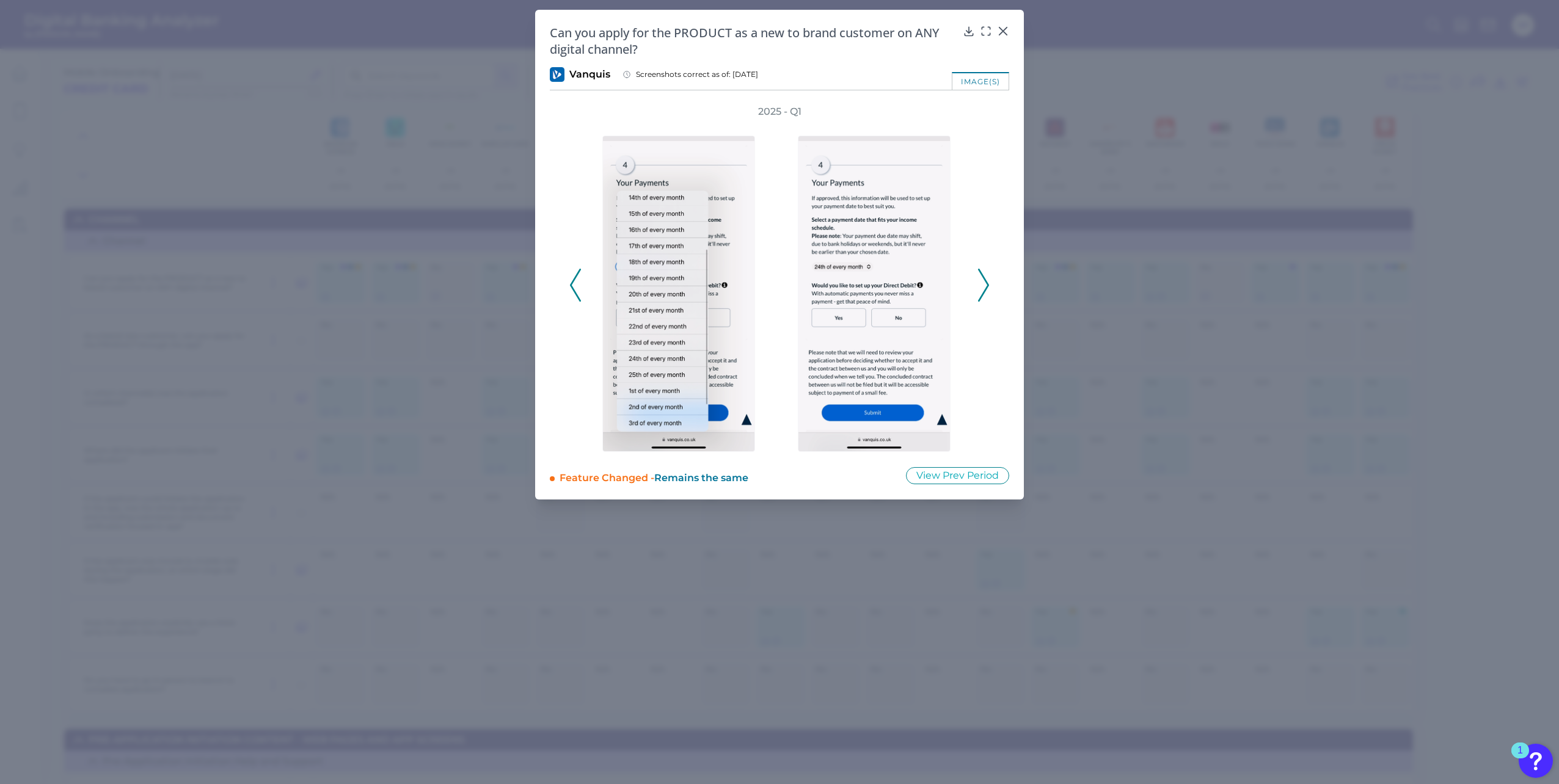
click at [982, 277] on icon at bounding box center [984, 285] width 11 height 33
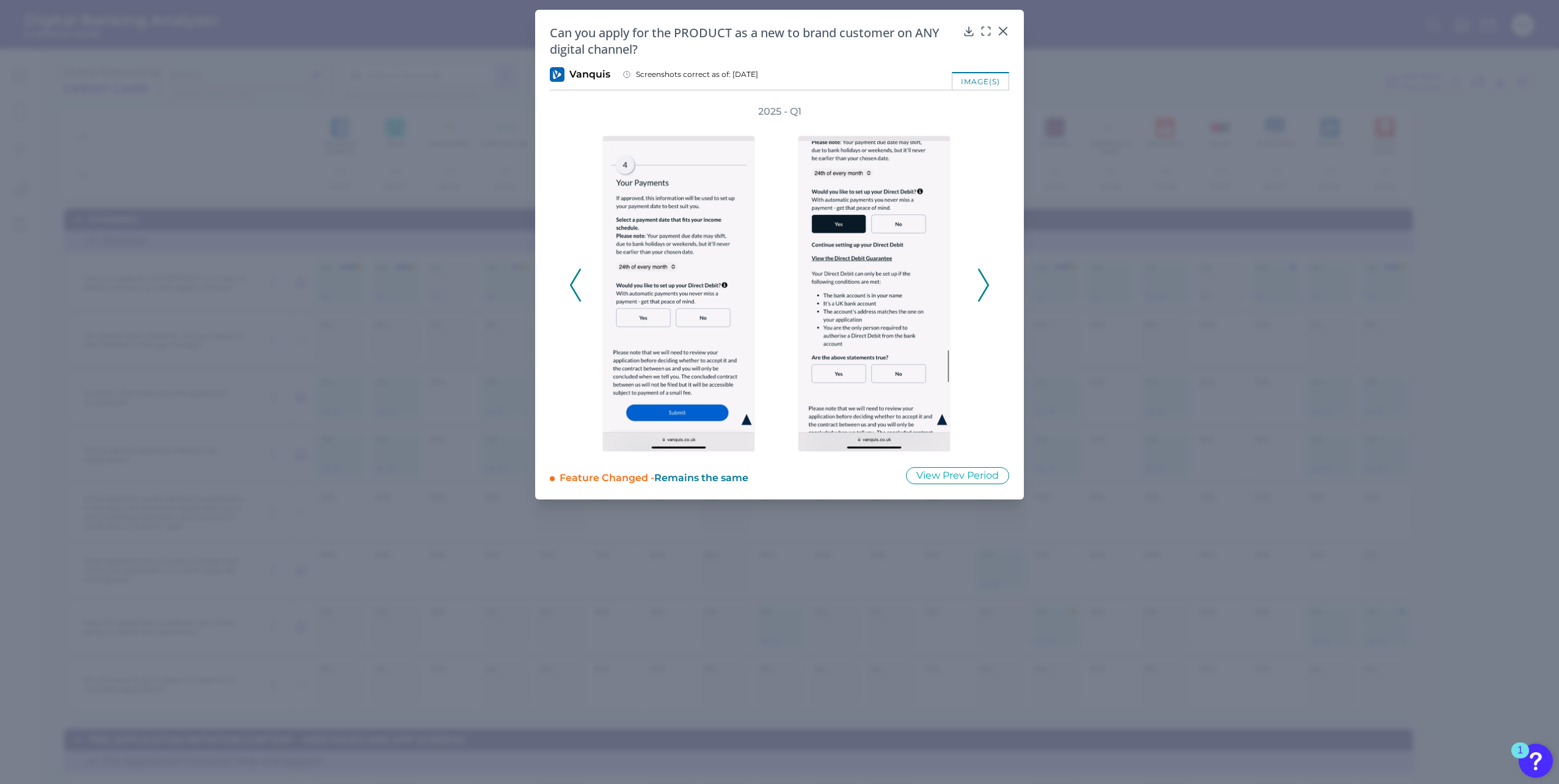
click at [982, 277] on icon at bounding box center [984, 285] width 11 height 33
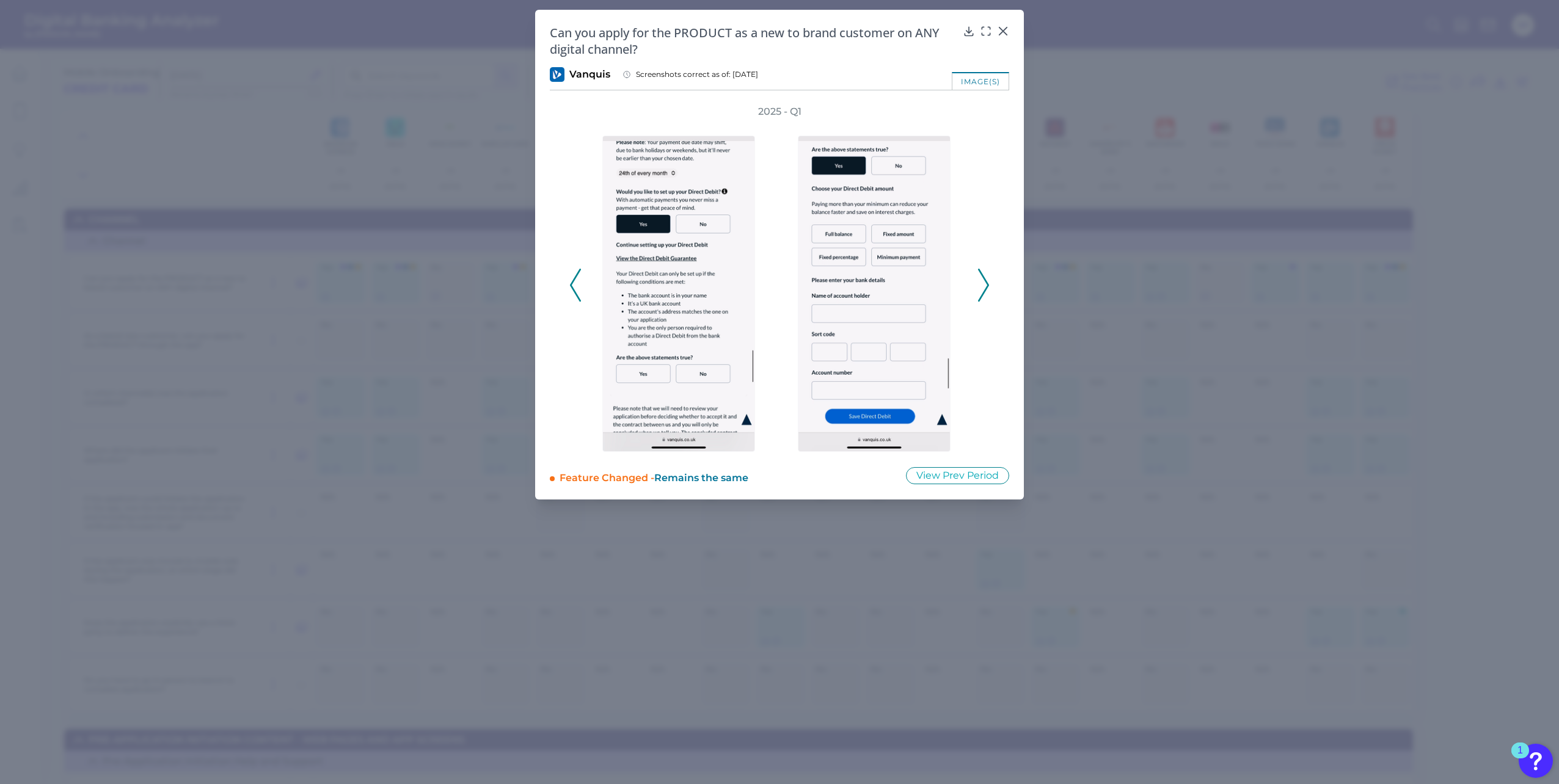
click at [982, 277] on icon at bounding box center [984, 285] width 11 height 33
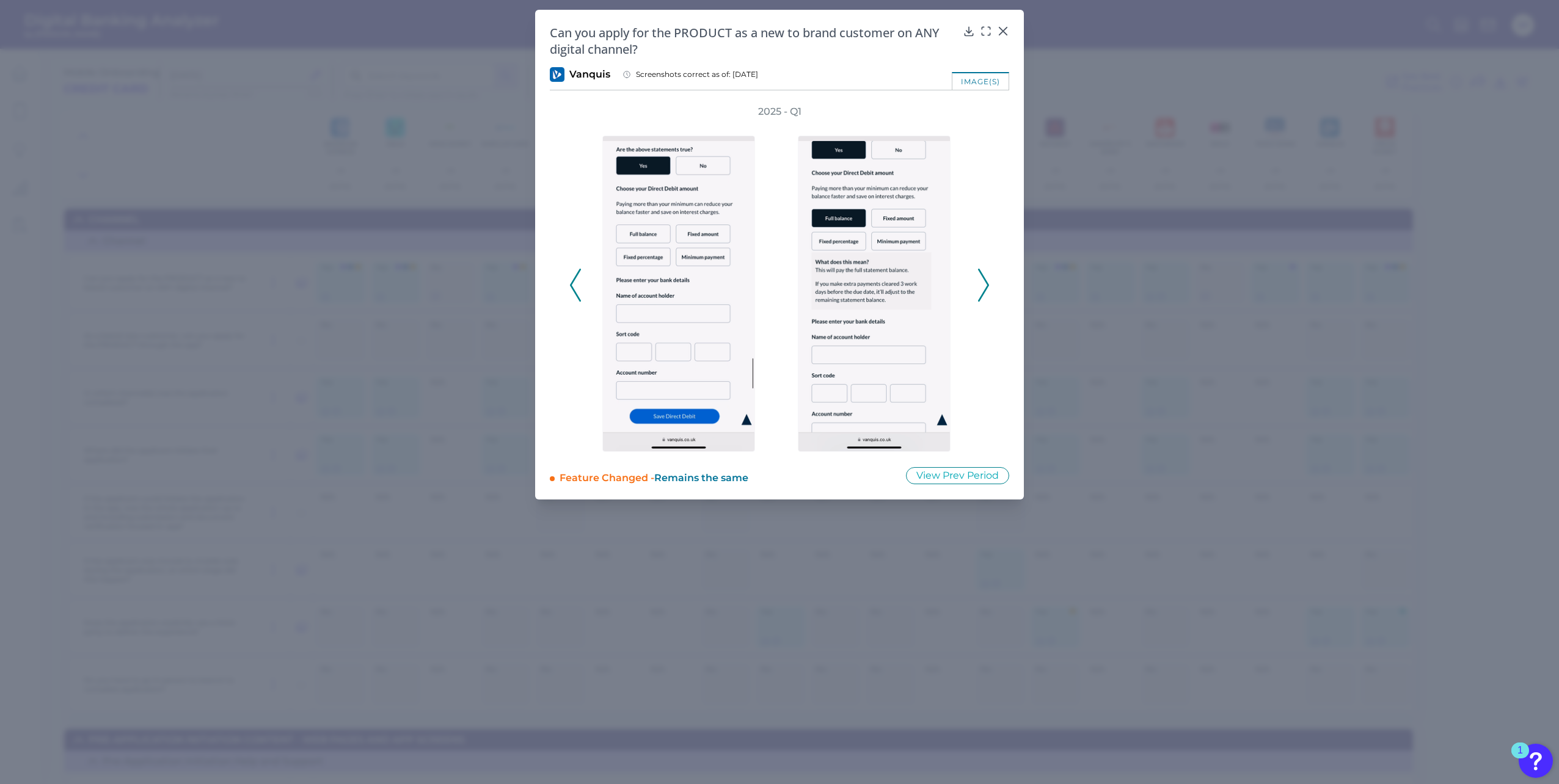
click at [982, 277] on icon at bounding box center [984, 285] width 11 height 33
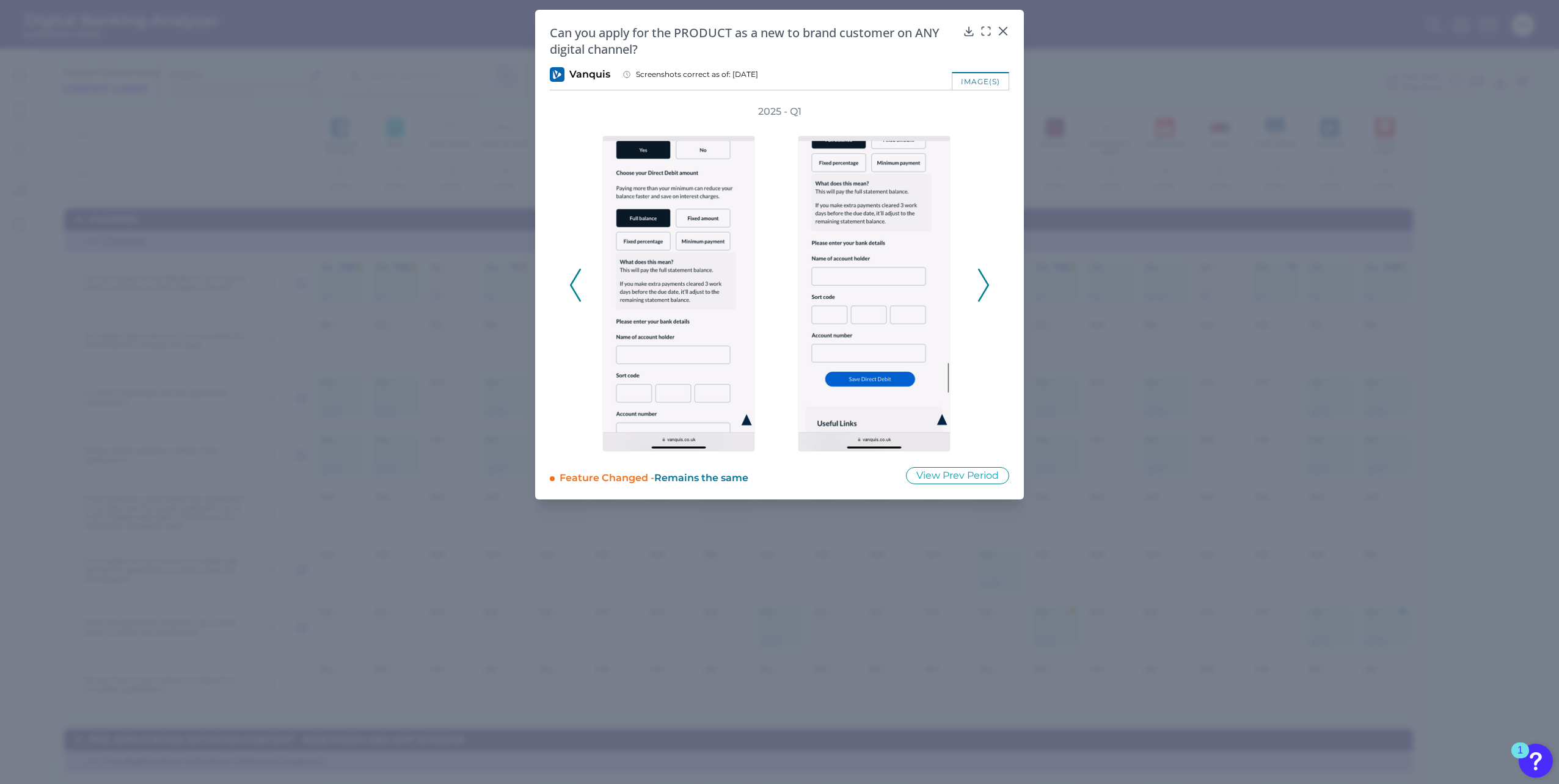
click at [982, 277] on icon at bounding box center [984, 285] width 11 height 33
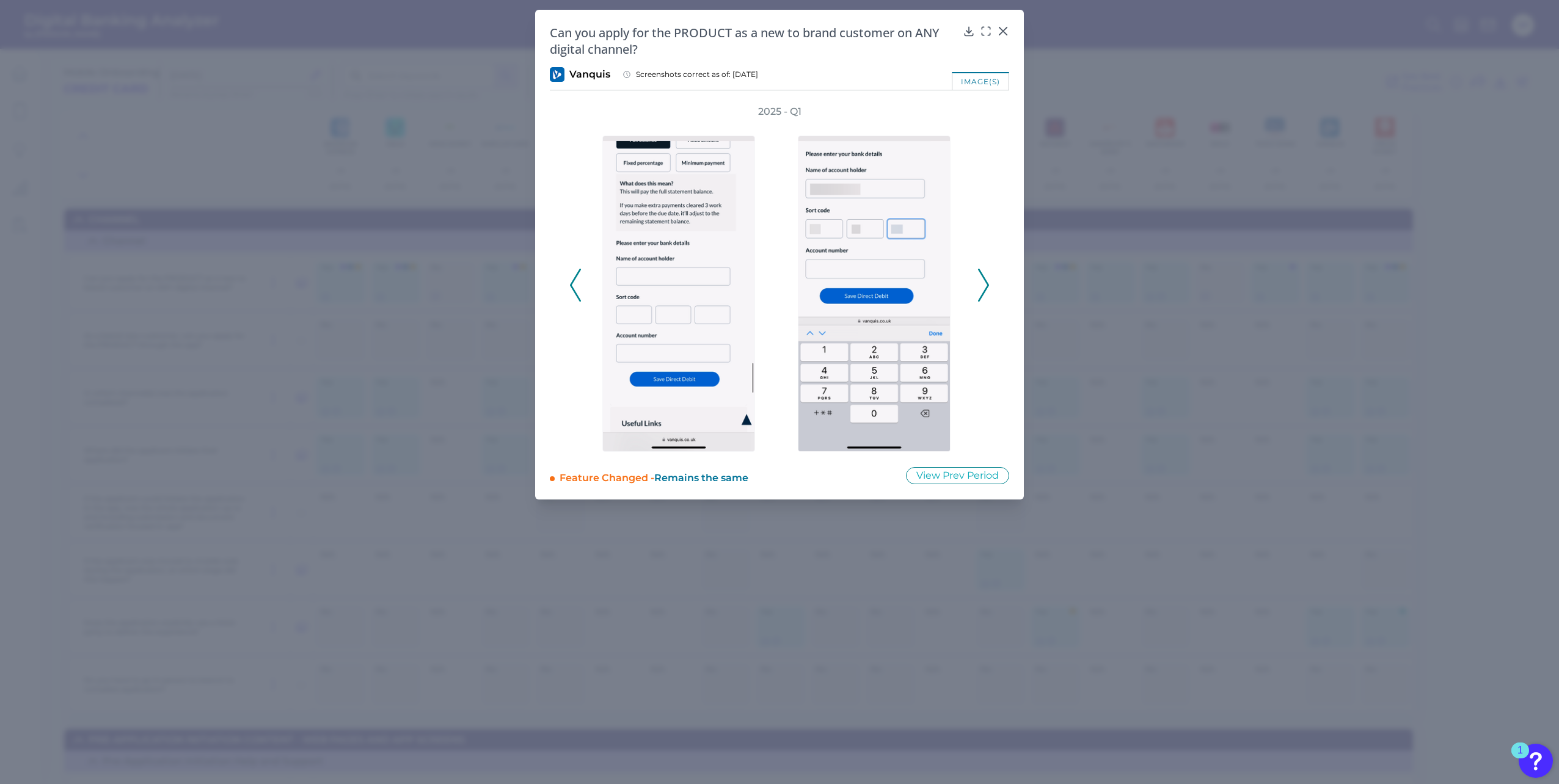
click at [982, 277] on icon at bounding box center [984, 285] width 11 height 33
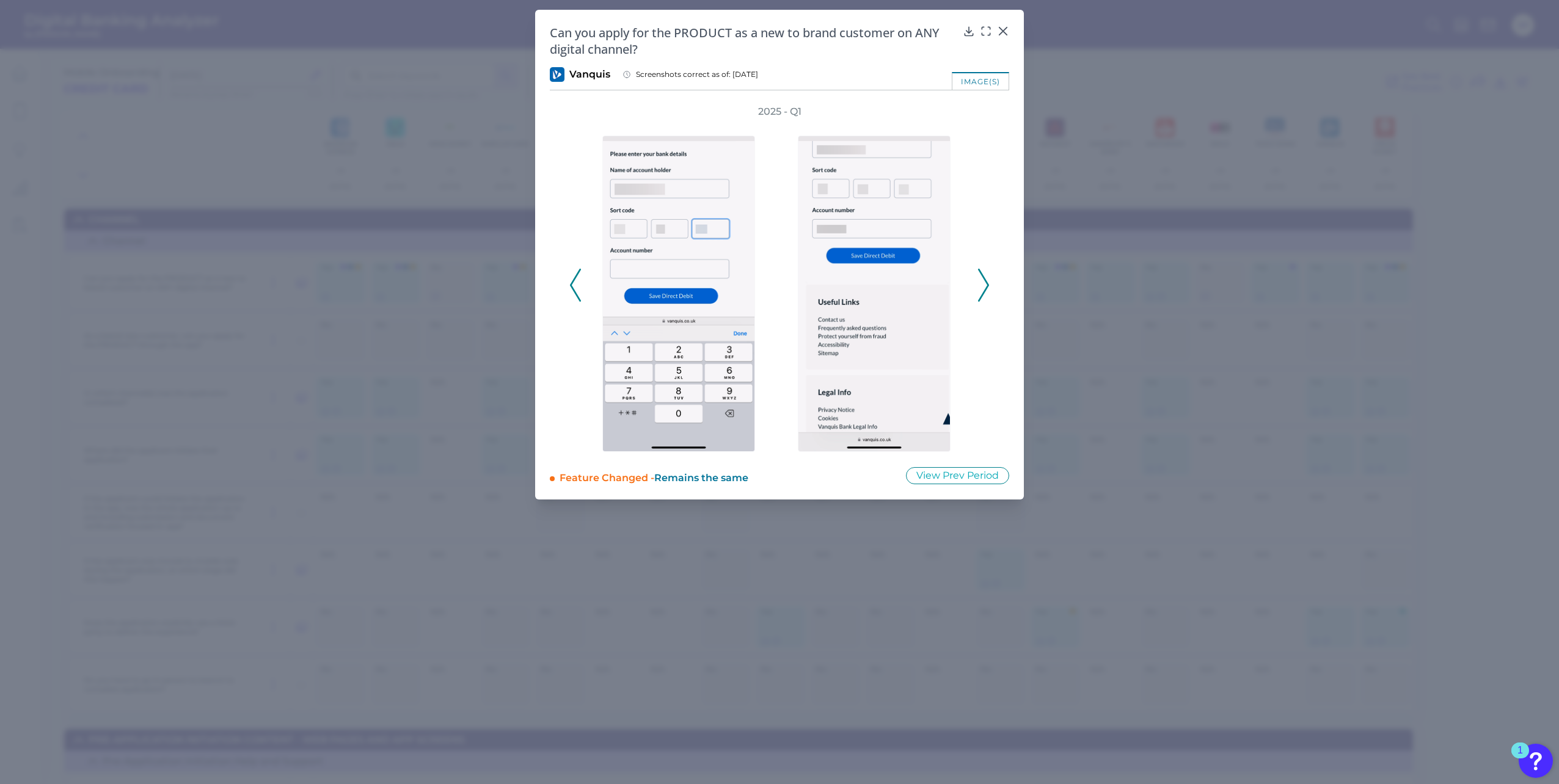
click at [982, 277] on icon at bounding box center [984, 285] width 11 height 33
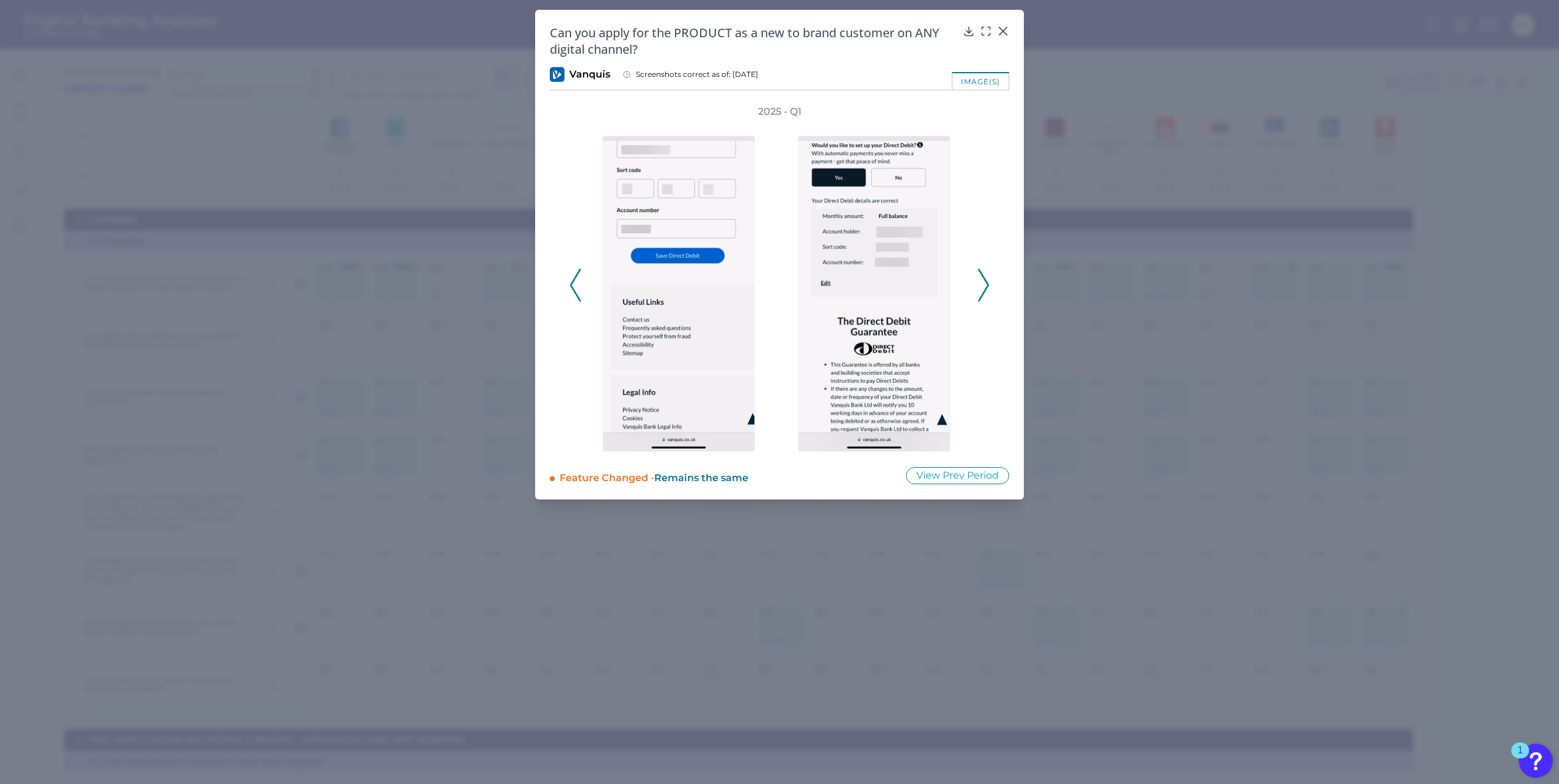
click at [982, 277] on icon at bounding box center [984, 285] width 11 height 33
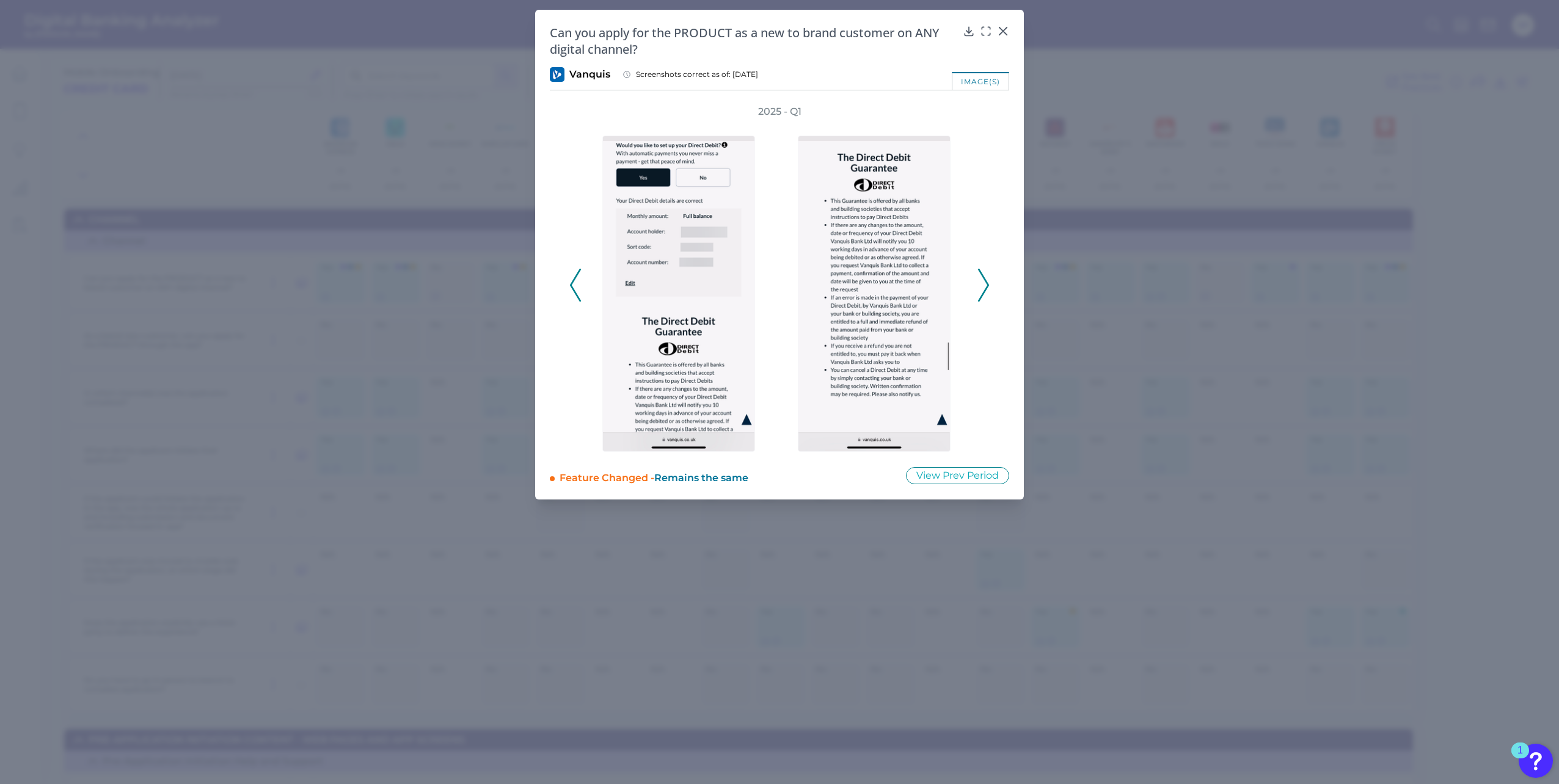
click at [982, 277] on icon at bounding box center [984, 285] width 11 height 33
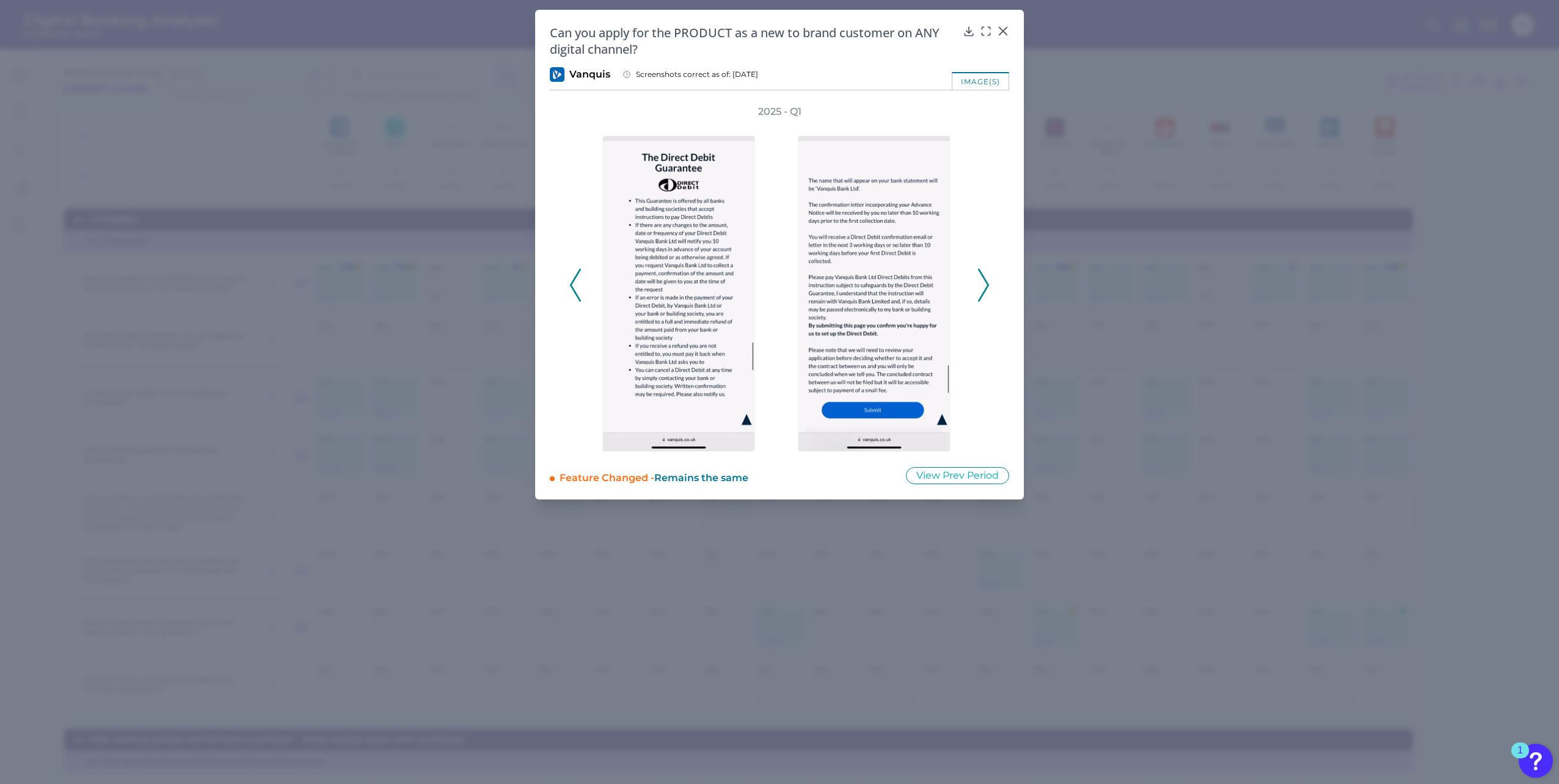
click at [982, 277] on icon at bounding box center [984, 285] width 11 height 33
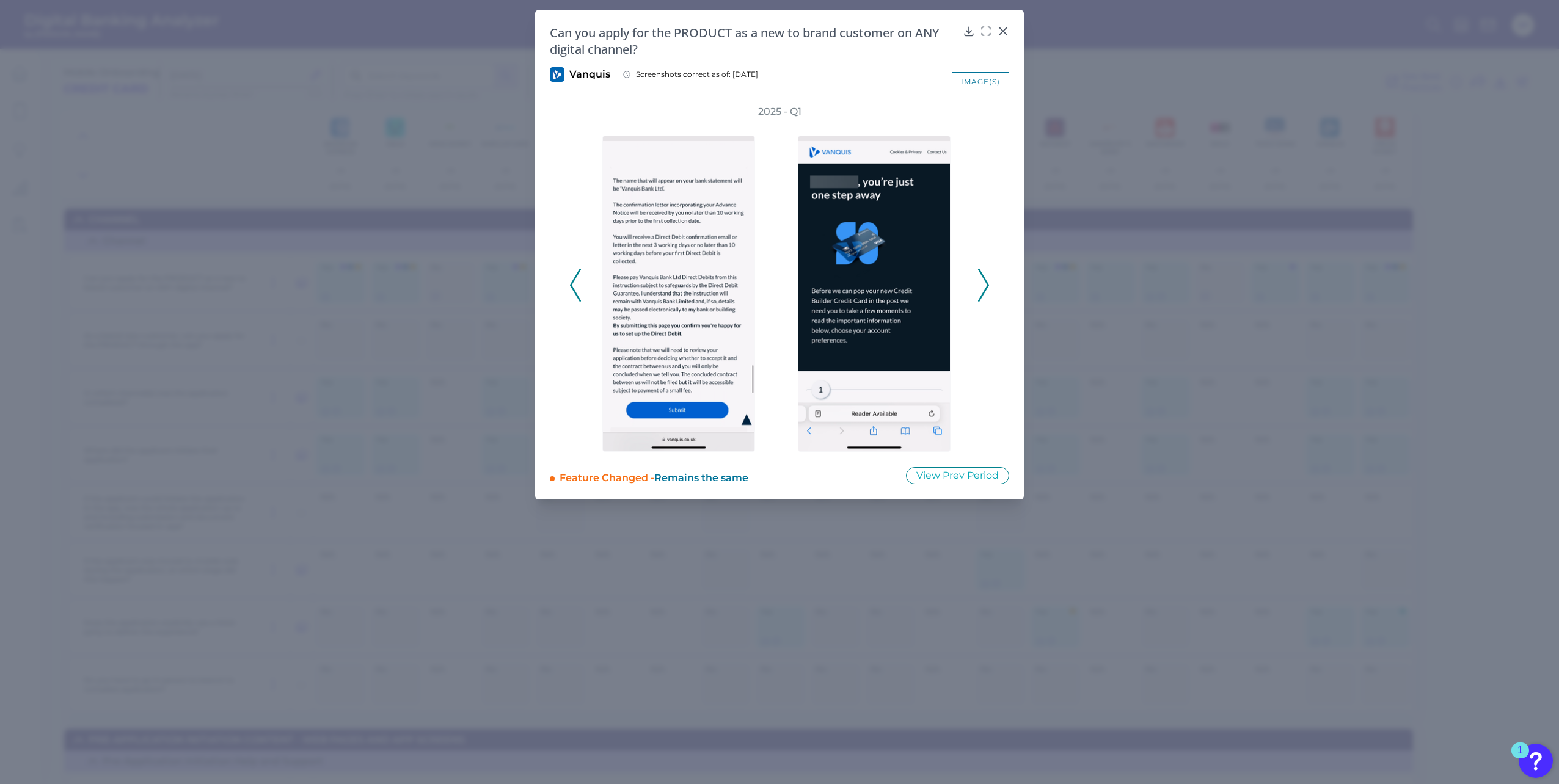
click at [982, 277] on icon at bounding box center [984, 285] width 11 height 33
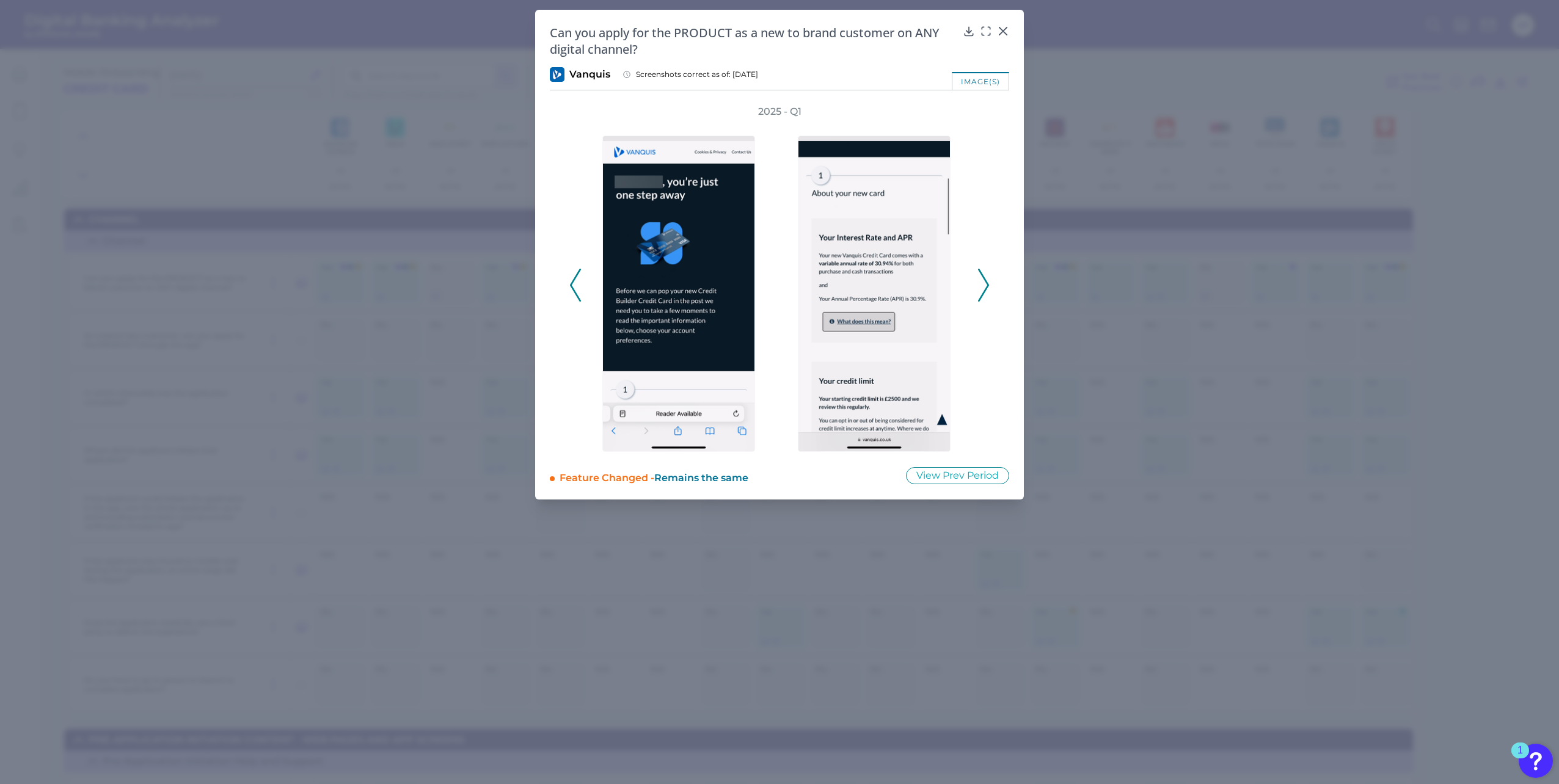
click at [982, 277] on icon at bounding box center [984, 285] width 11 height 33
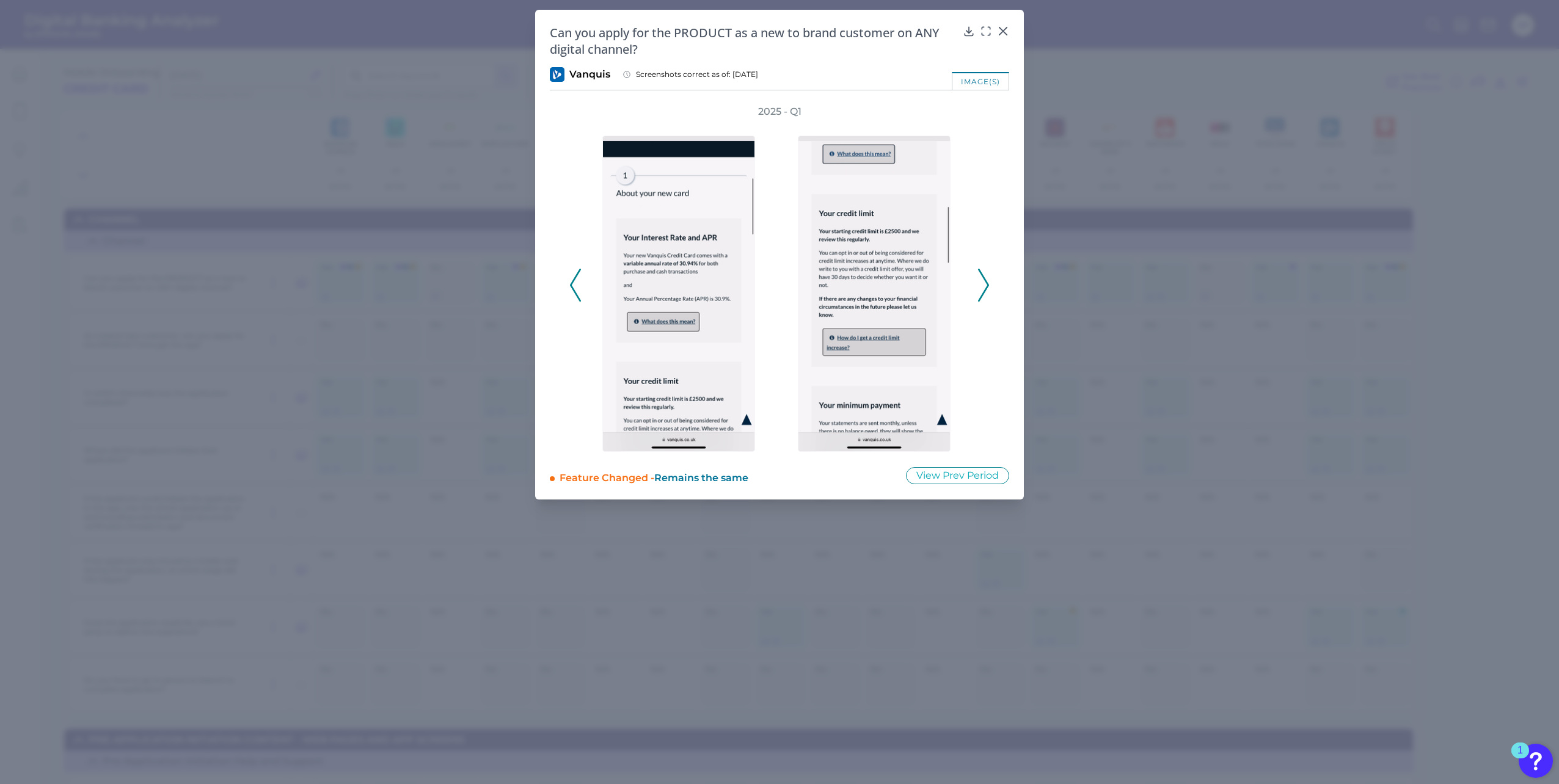
click at [982, 277] on icon at bounding box center [984, 285] width 11 height 33
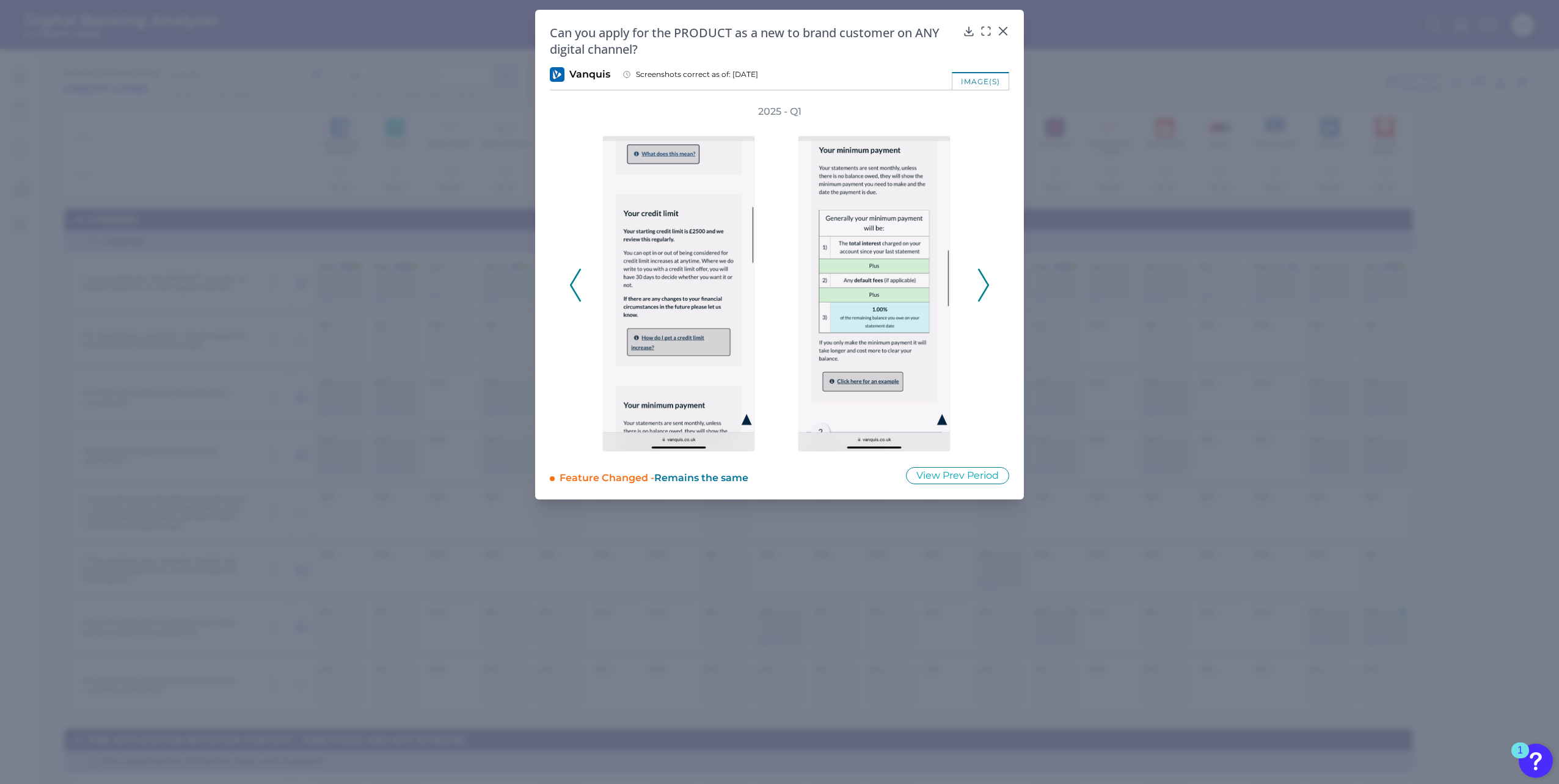
click at [982, 277] on icon at bounding box center [984, 285] width 11 height 33
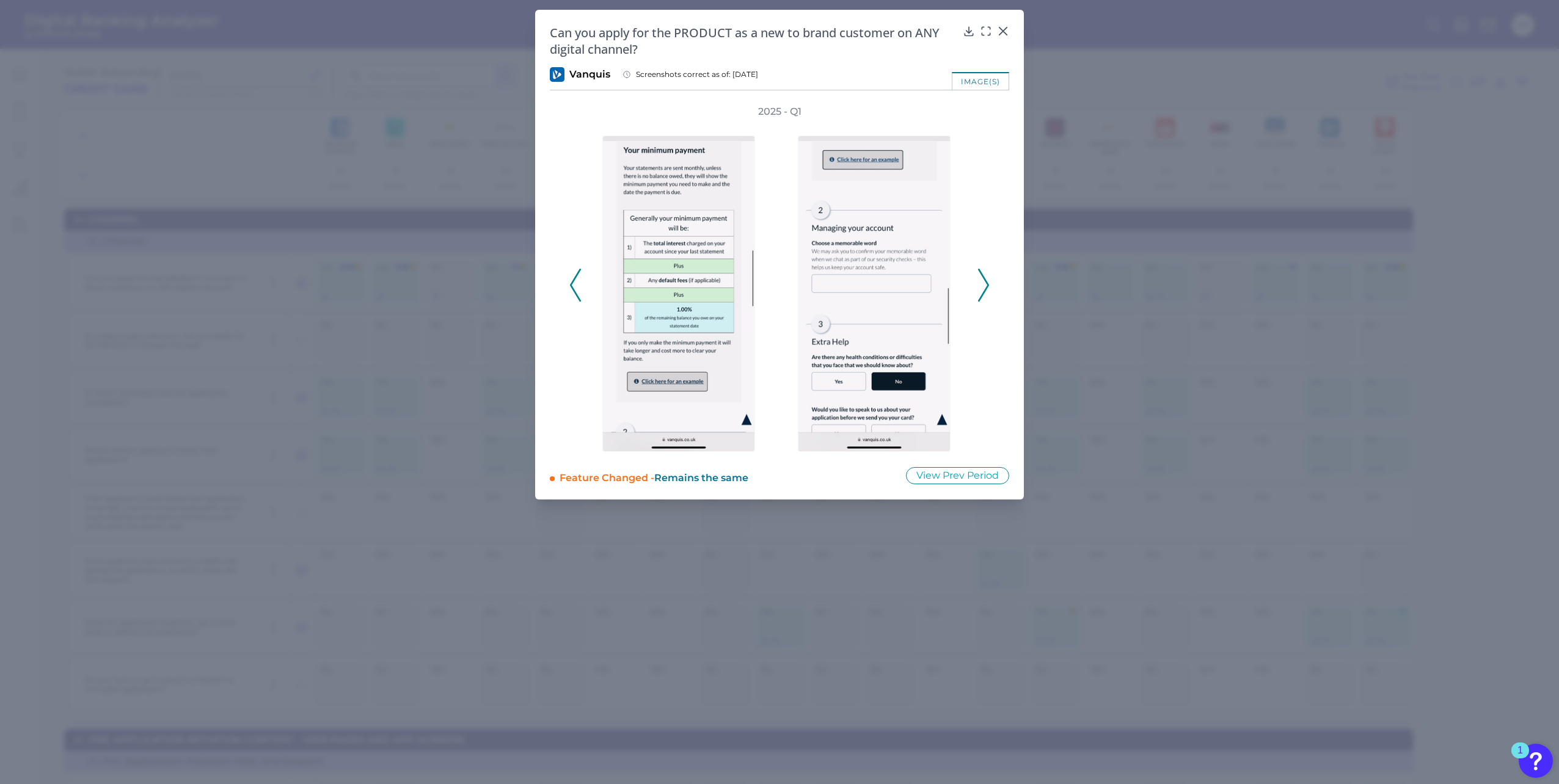
click at [982, 277] on icon at bounding box center [984, 285] width 11 height 33
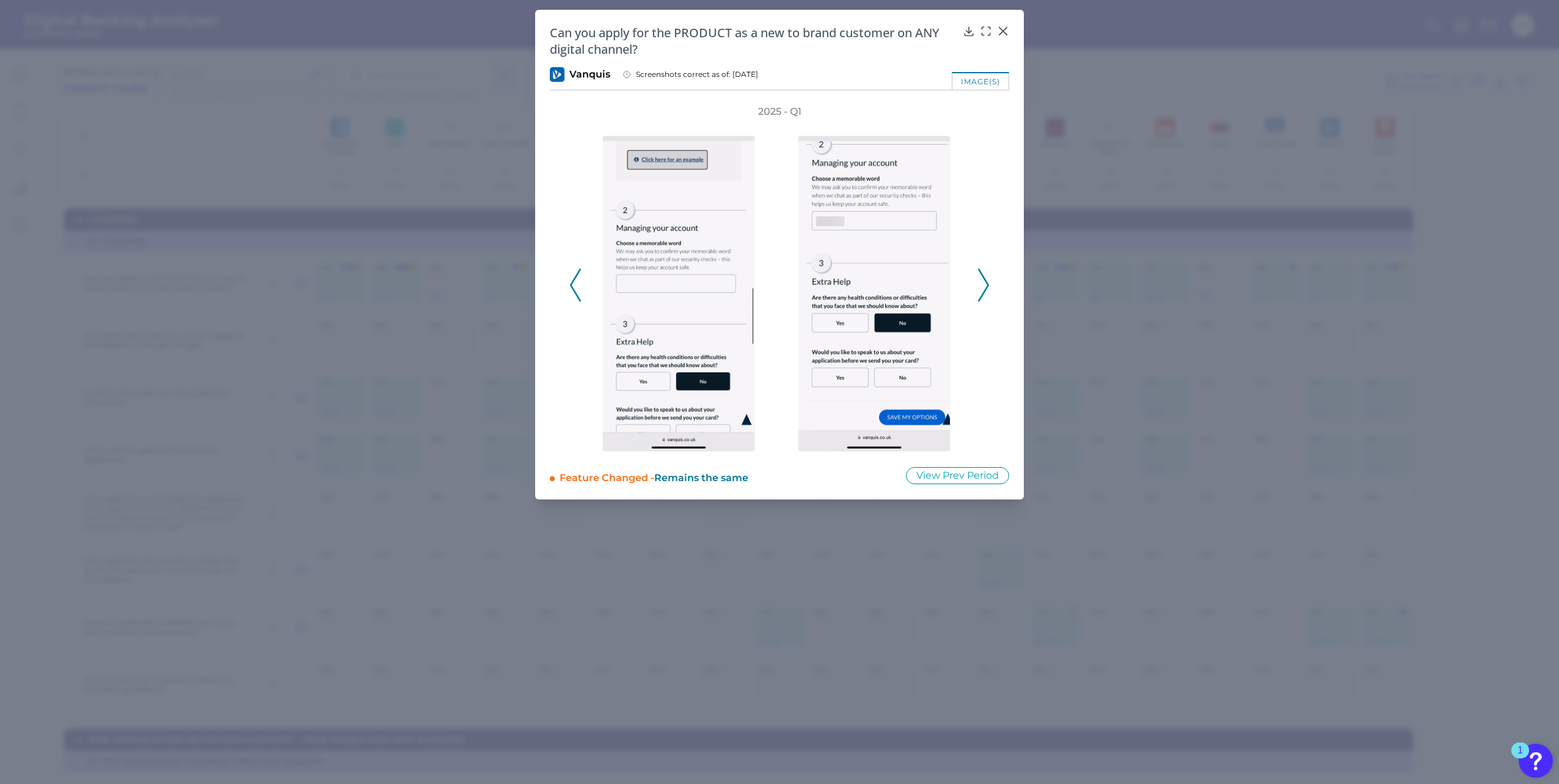
click at [982, 277] on icon at bounding box center [984, 285] width 11 height 33
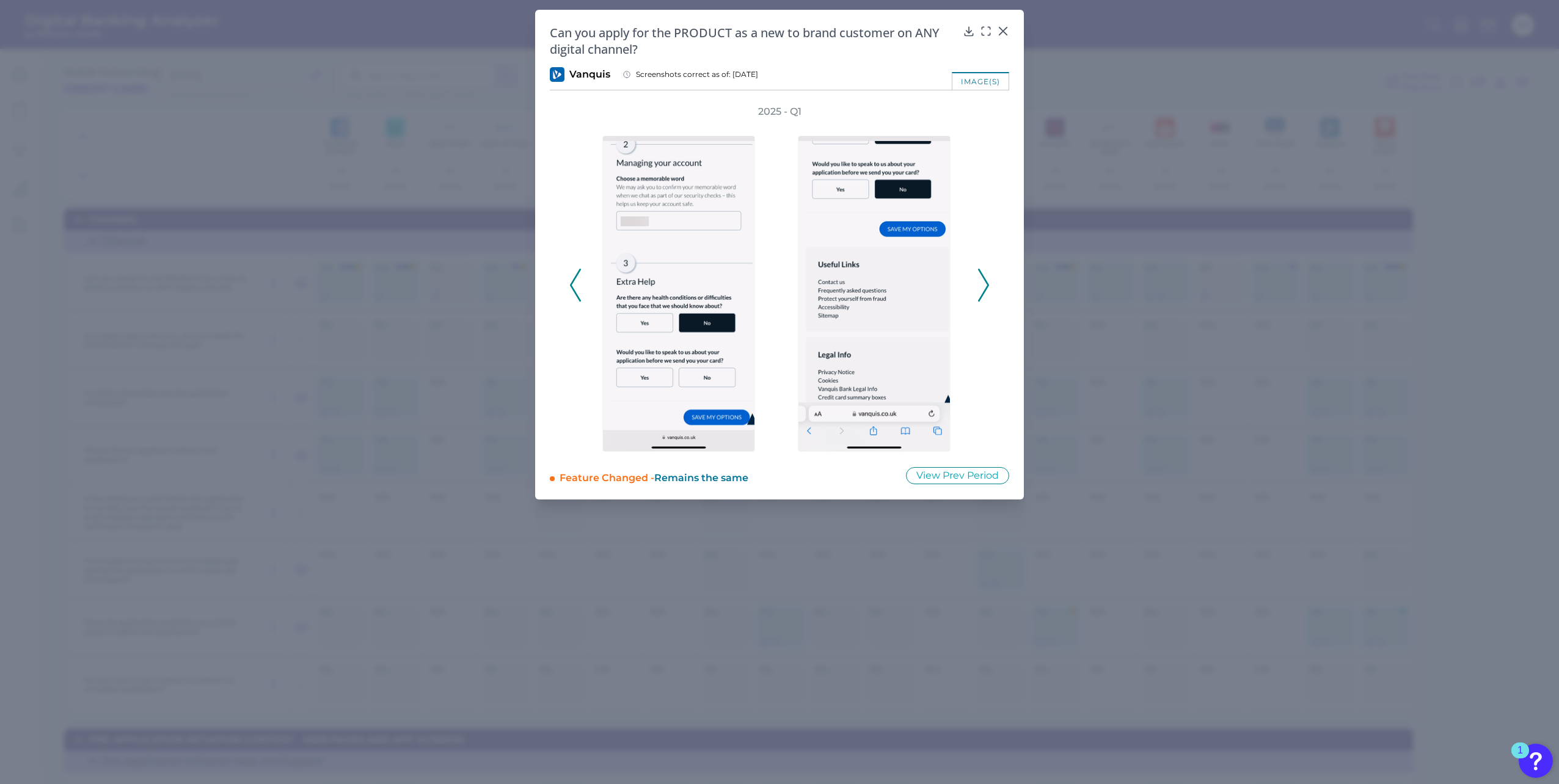
click at [982, 277] on icon at bounding box center [984, 285] width 11 height 33
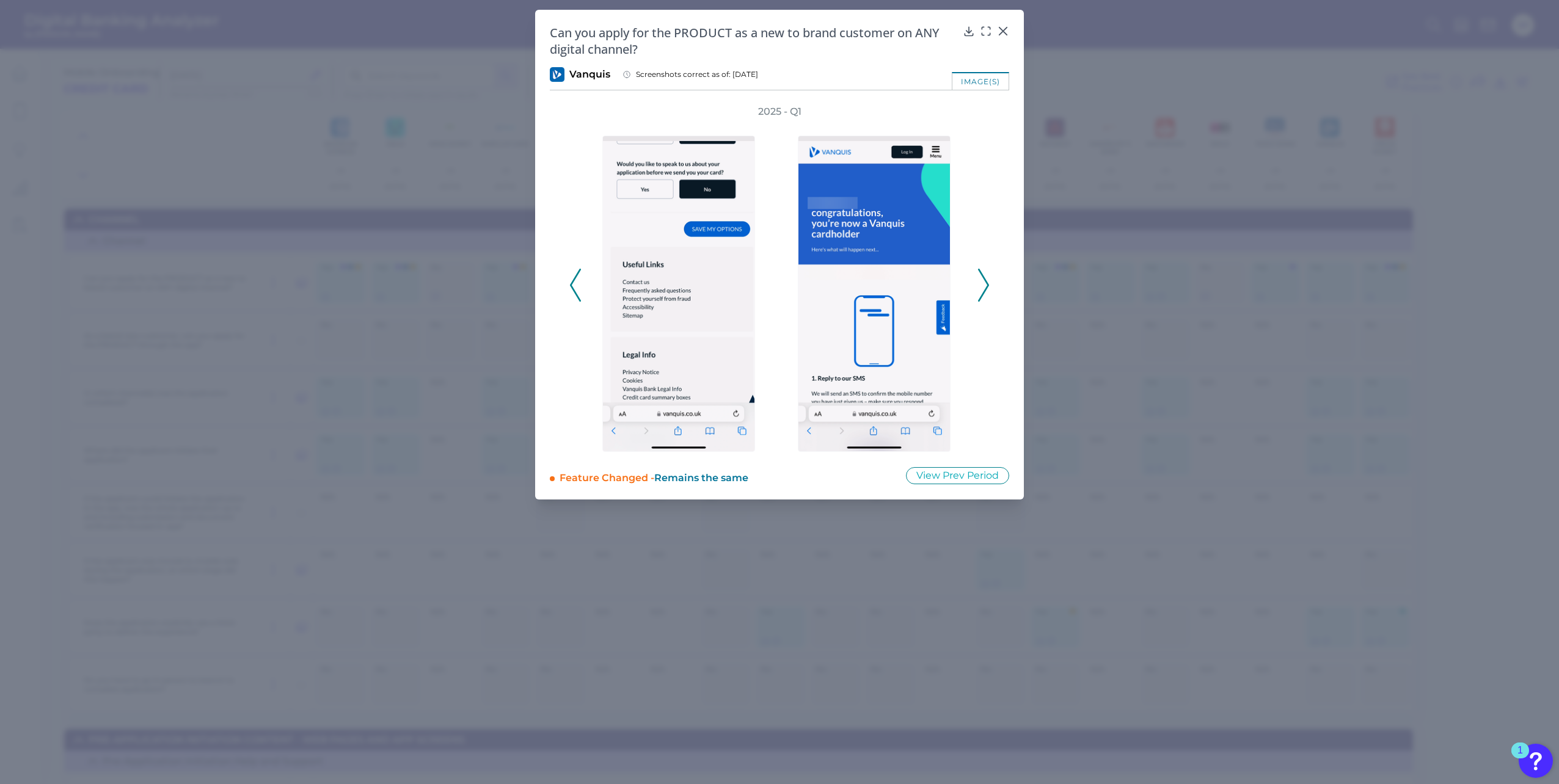
click at [982, 277] on icon at bounding box center [984, 285] width 11 height 33
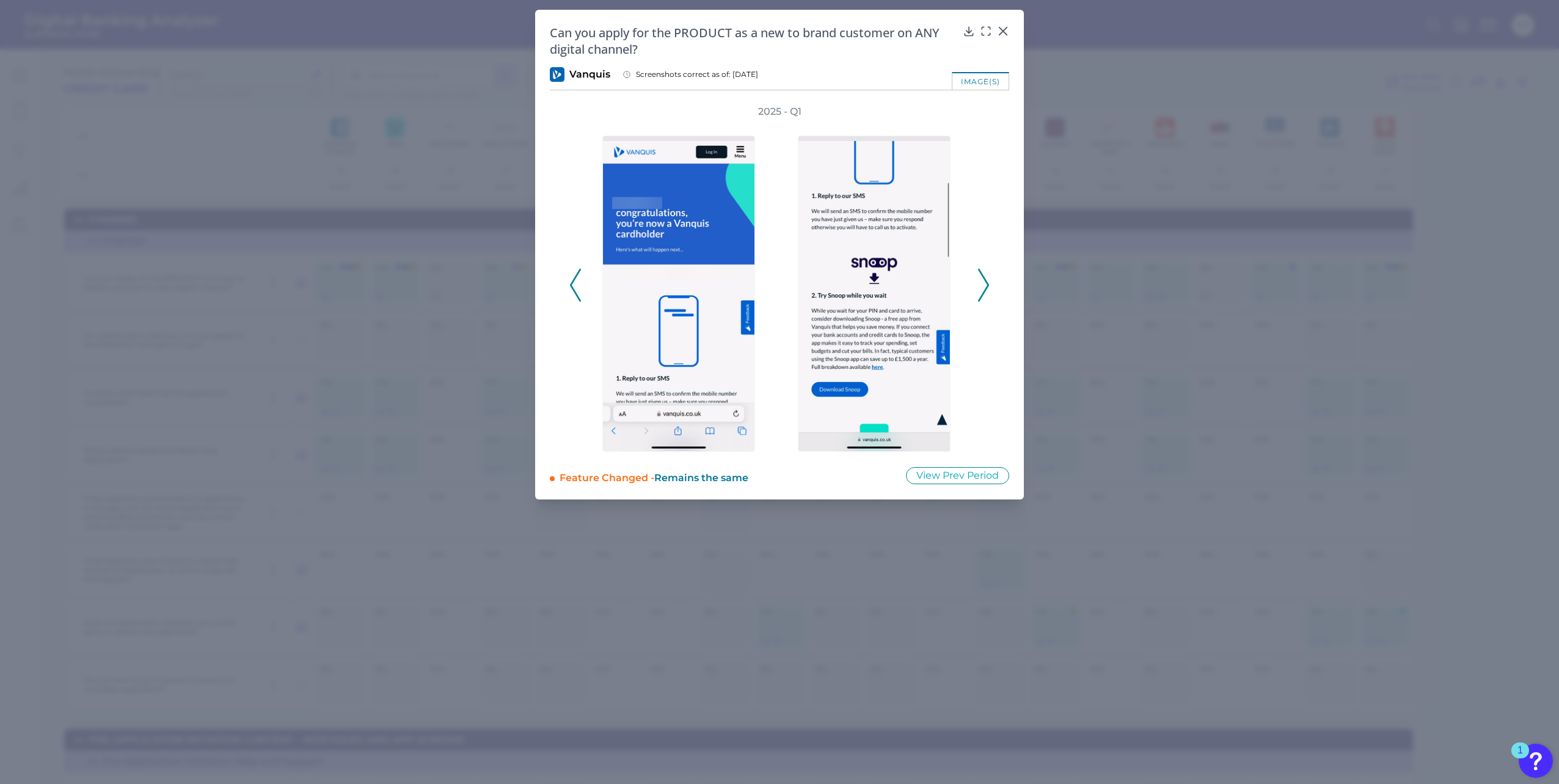
click at [982, 277] on icon at bounding box center [984, 285] width 11 height 33
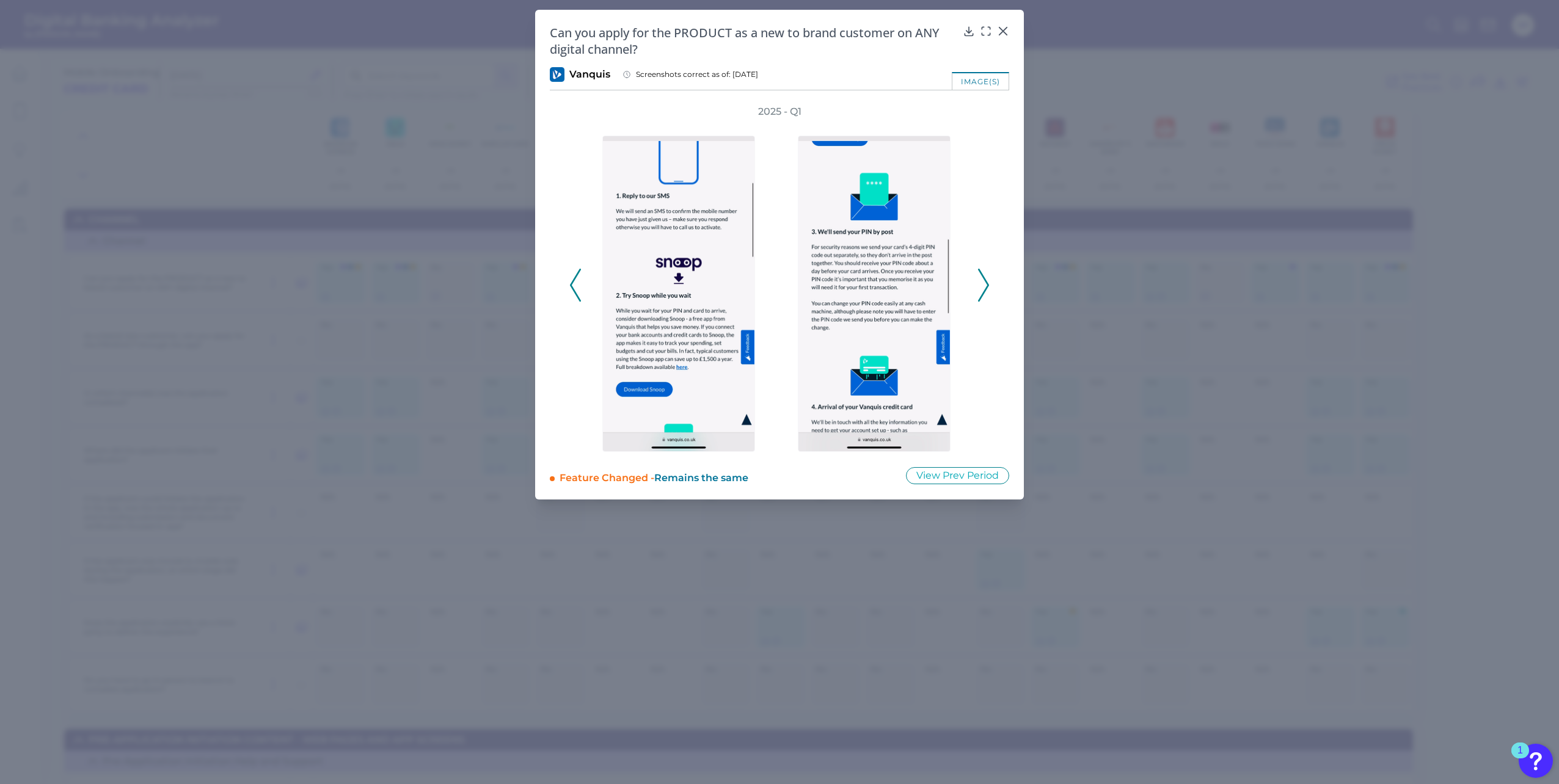
click at [982, 277] on icon at bounding box center [984, 285] width 11 height 33
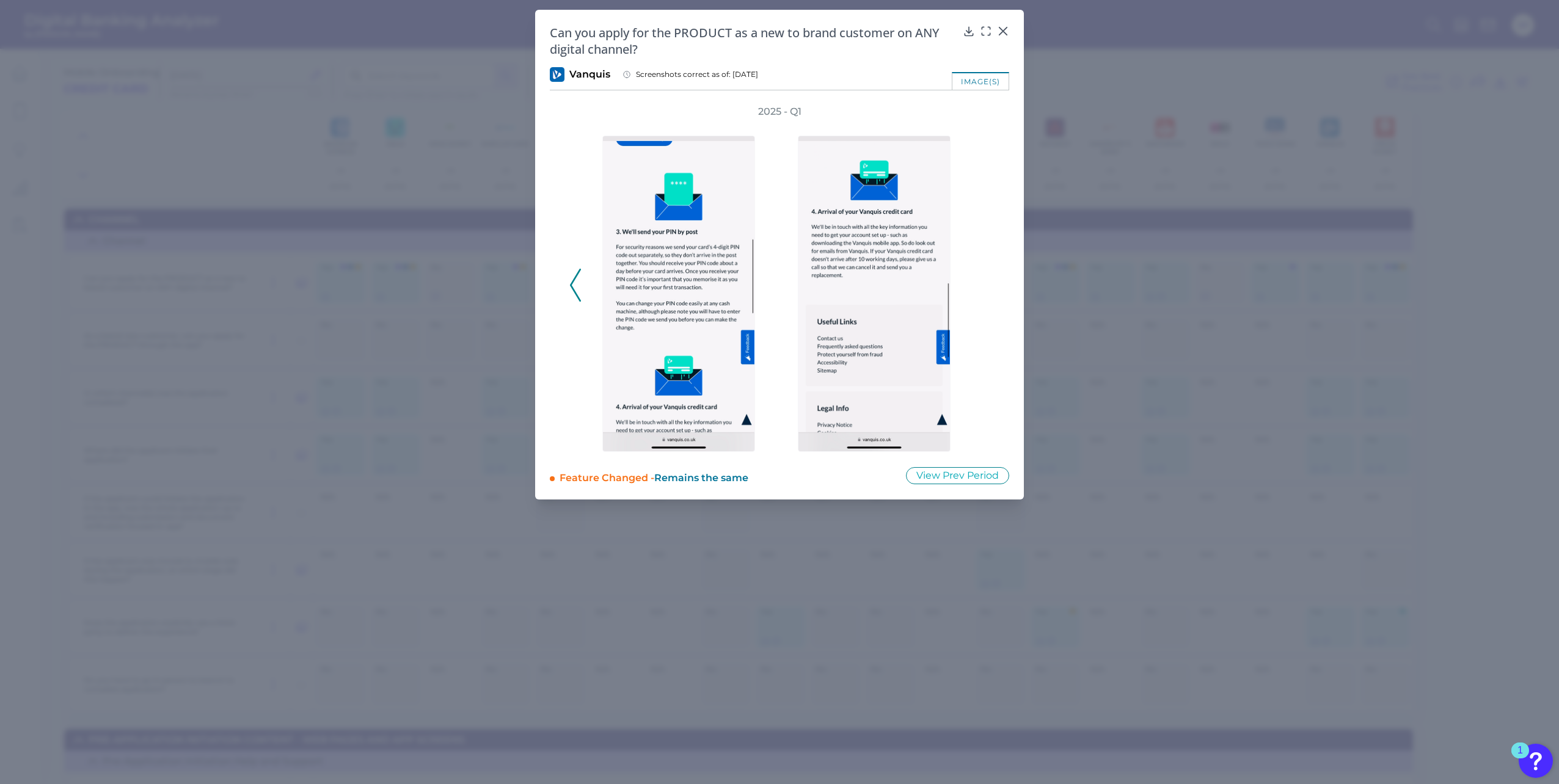
click at [982, 277] on div "2025 - Q1" at bounding box center [780, 278] width 420 height 347
click at [581, 297] on button at bounding box center [575, 285] width 12 height 33
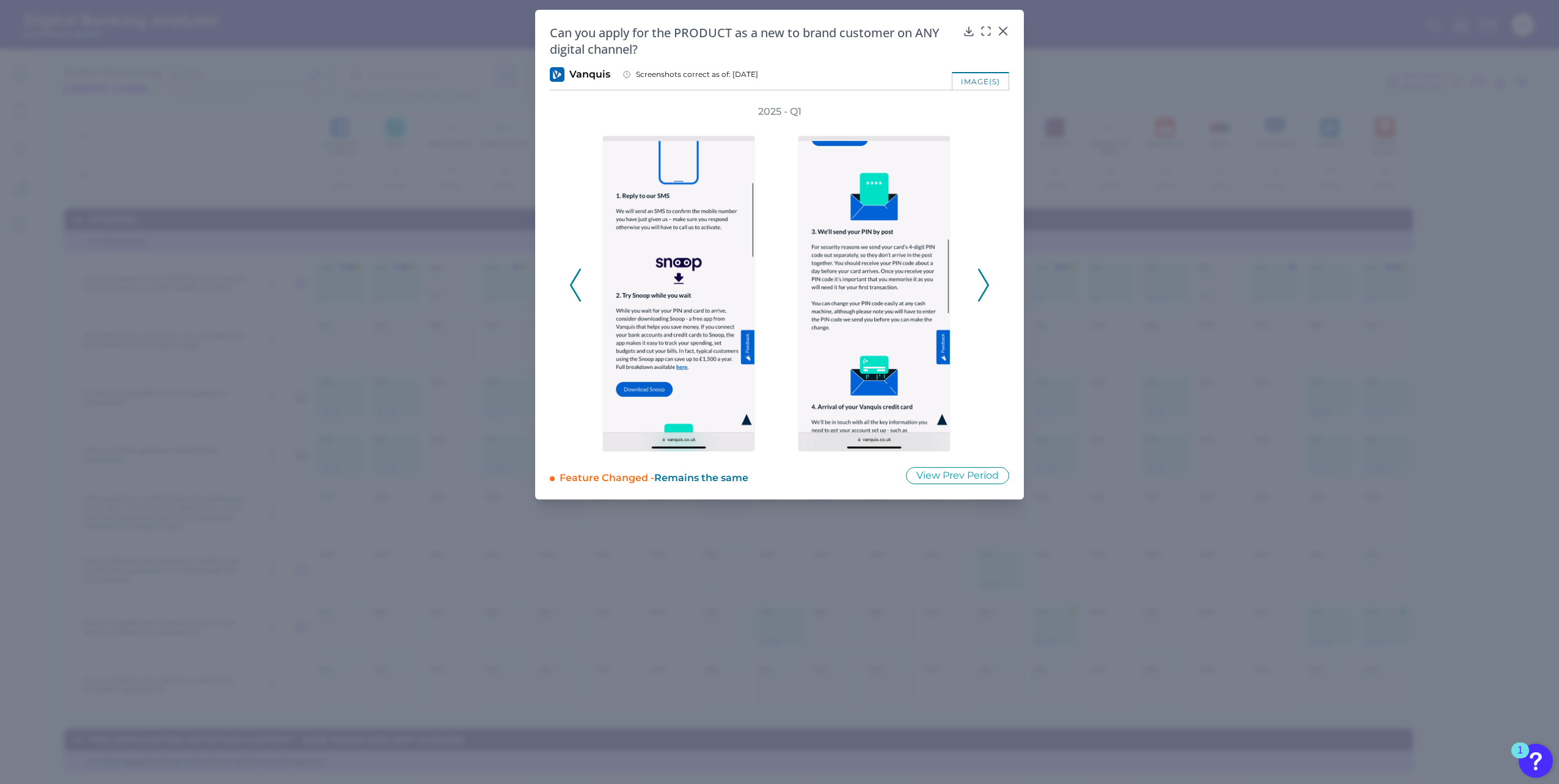
click at [581, 297] on button at bounding box center [575, 285] width 12 height 33
click at [581, 294] on button at bounding box center [575, 285] width 12 height 33
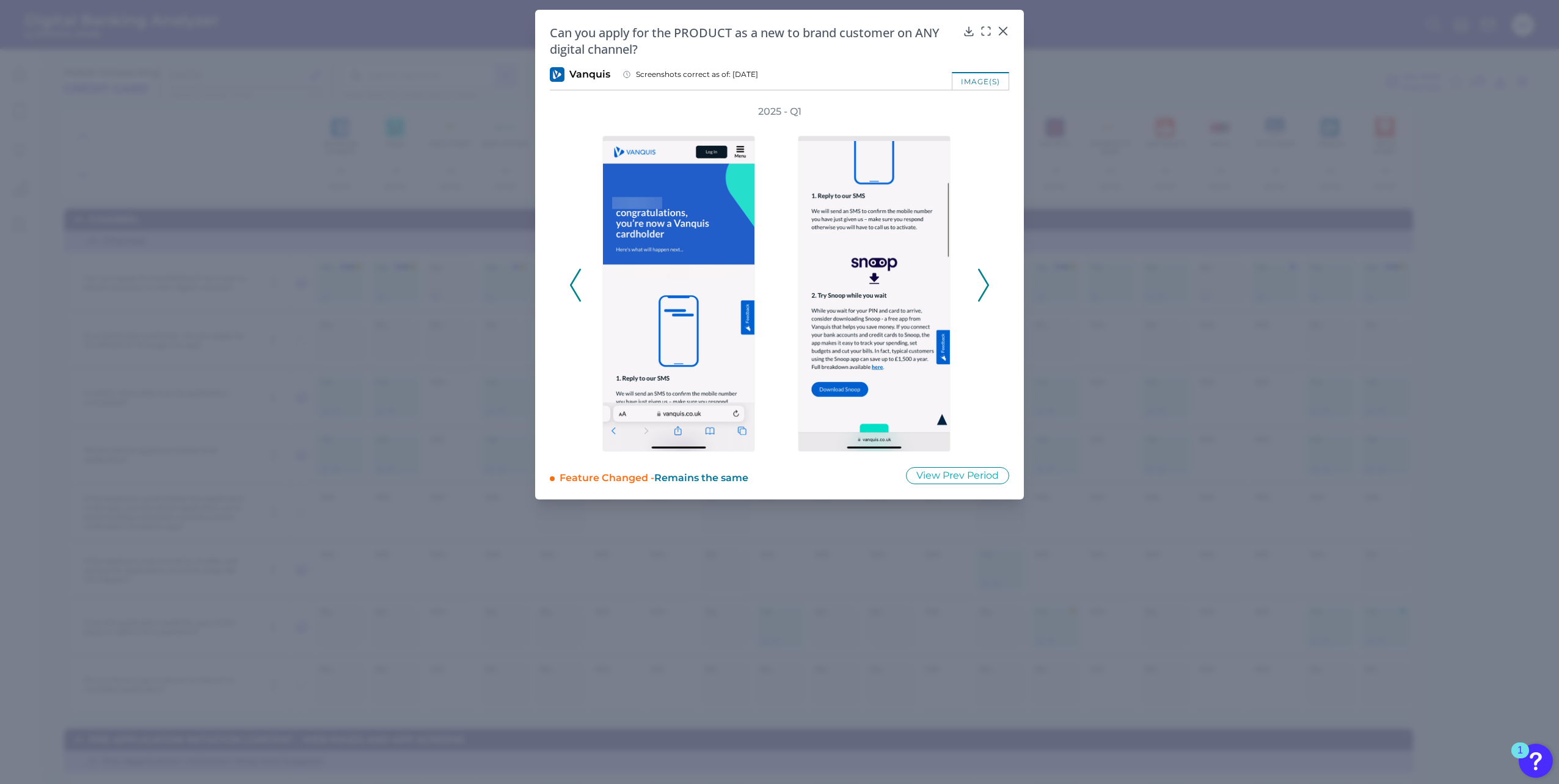
click at [577, 287] on icon at bounding box center [575, 285] width 11 height 33
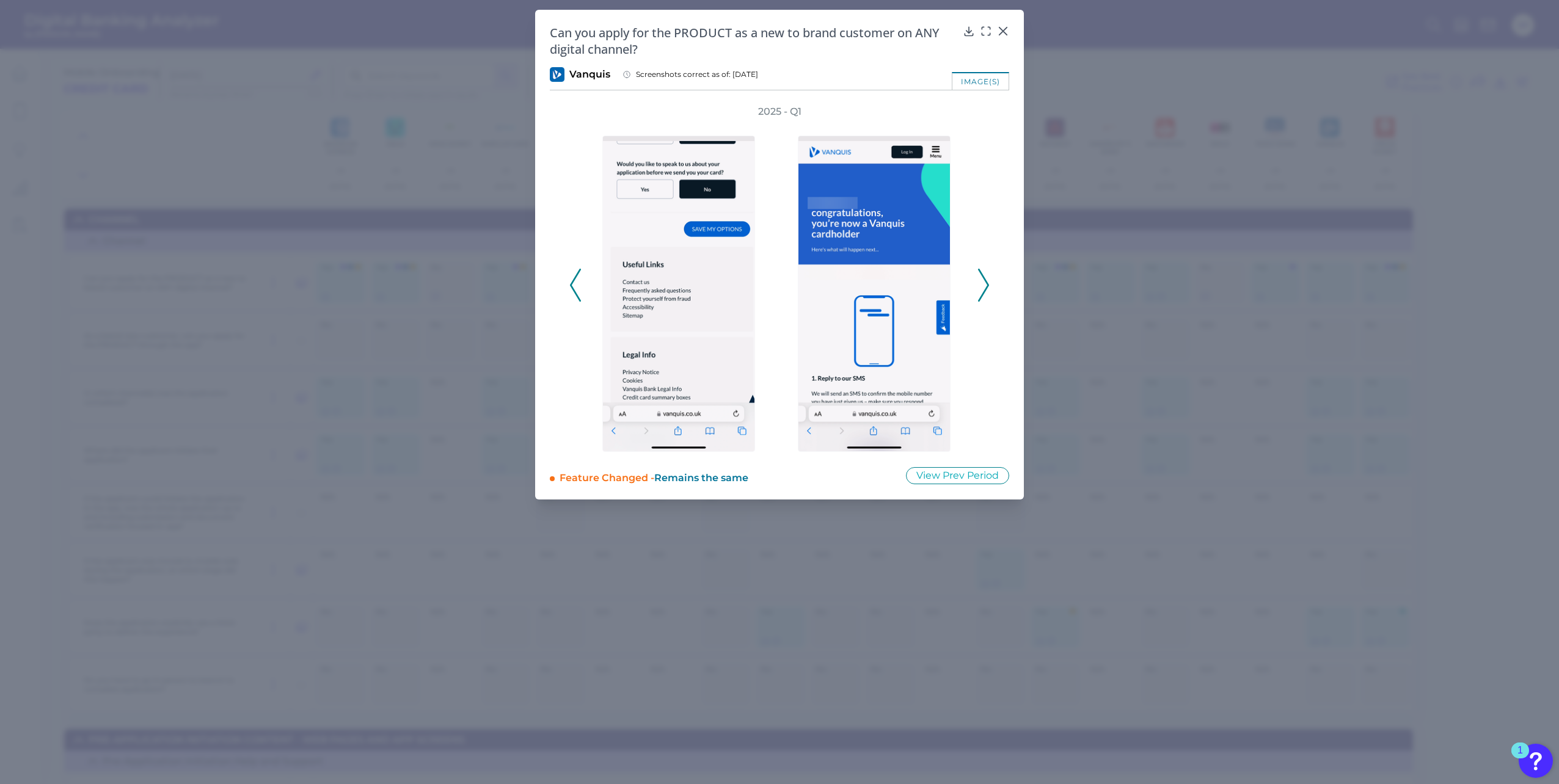
click at [577, 287] on icon at bounding box center [575, 285] width 11 height 33
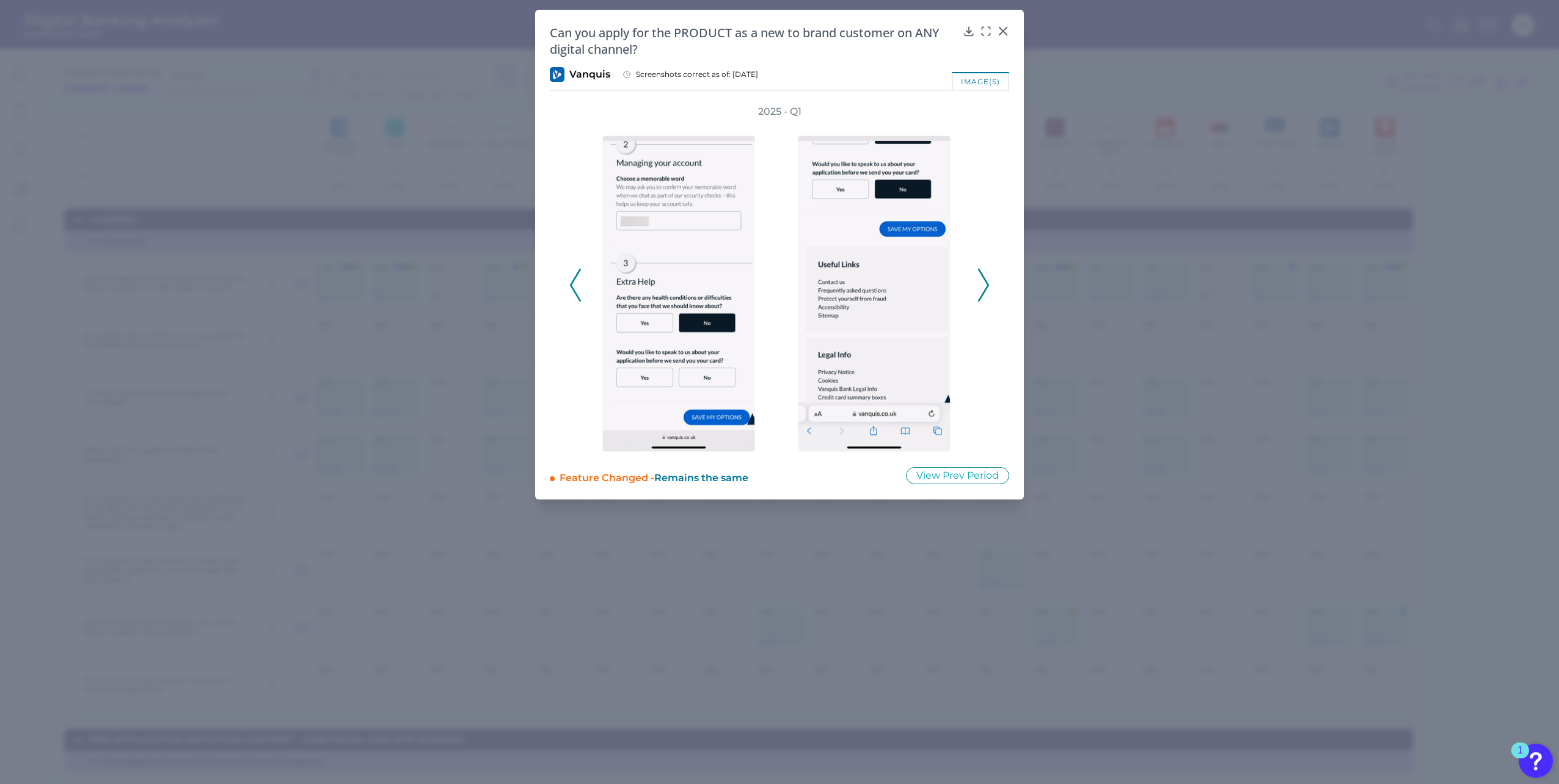
click at [577, 287] on icon at bounding box center [575, 285] width 11 height 33
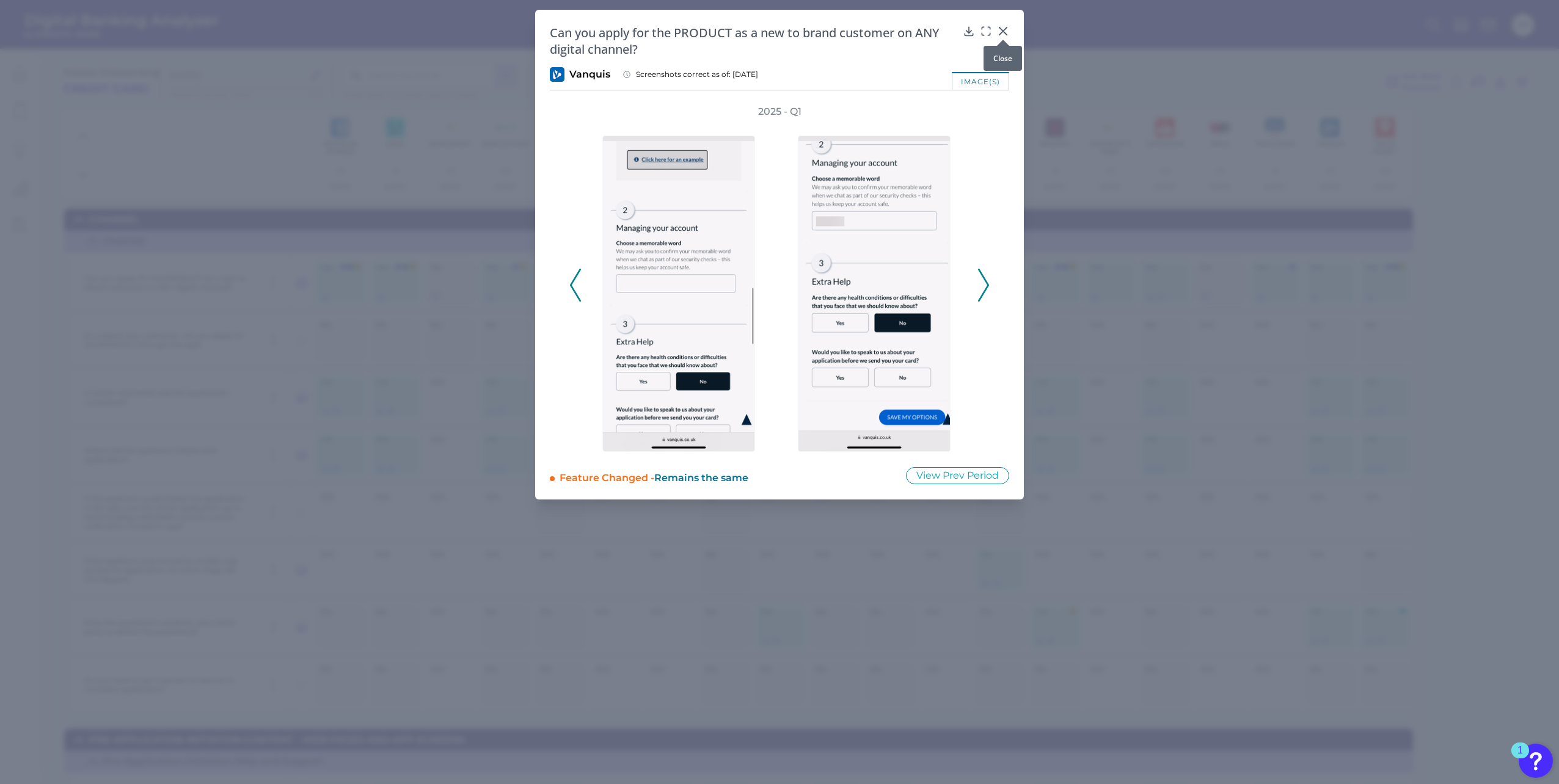
click at [1003, 34] on div at bounding box center [1003, 40] width 12 height 12
click at [1004, 35] on div at bounding box center [1003, 40] width 12 height 12
click at [1000, 25] on icon at bounding box center [1003, 31] width 12 height 12
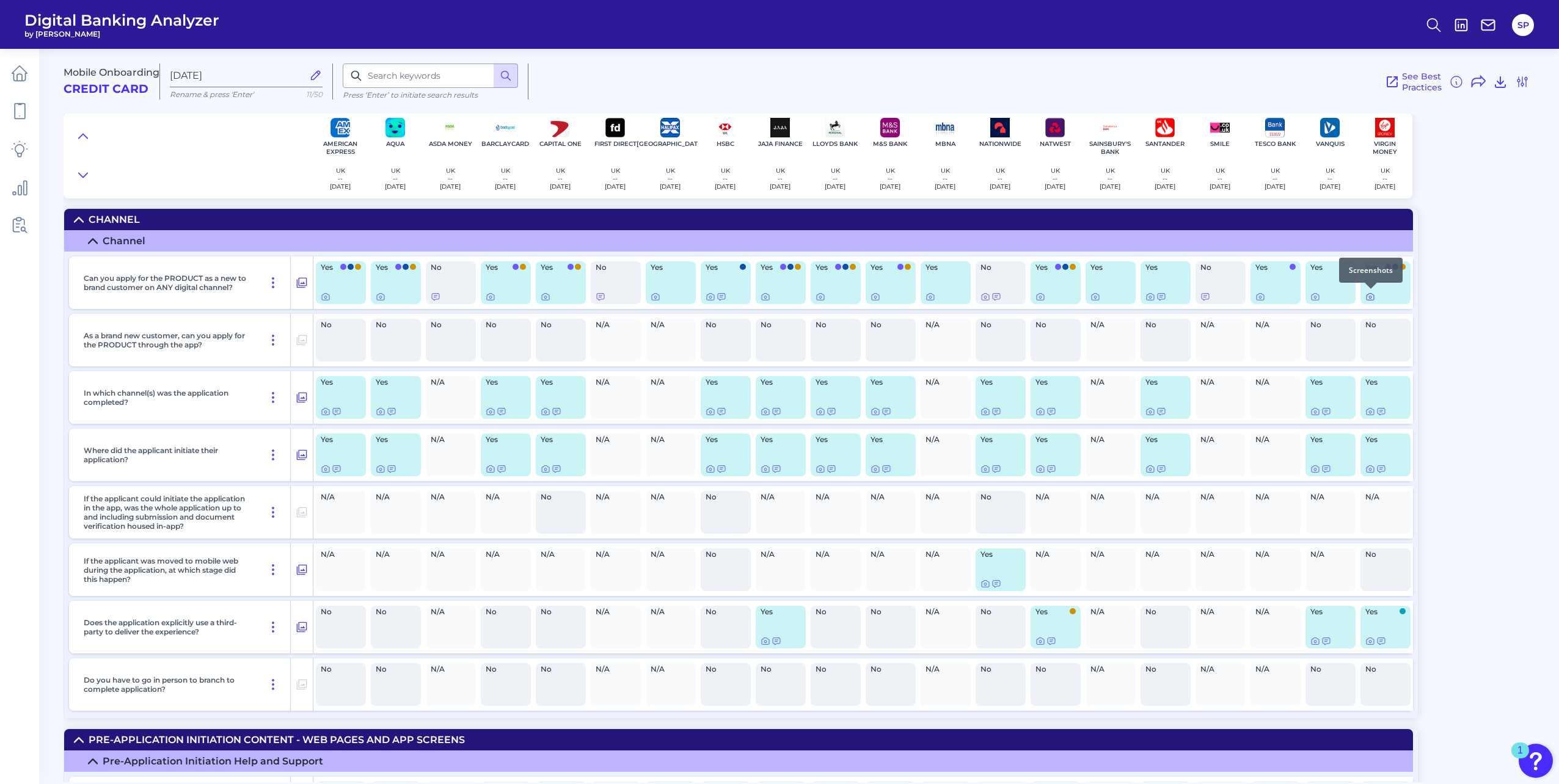
click at [1371, 295] on icon at bounding box center [1370, 297] width 10 height 10
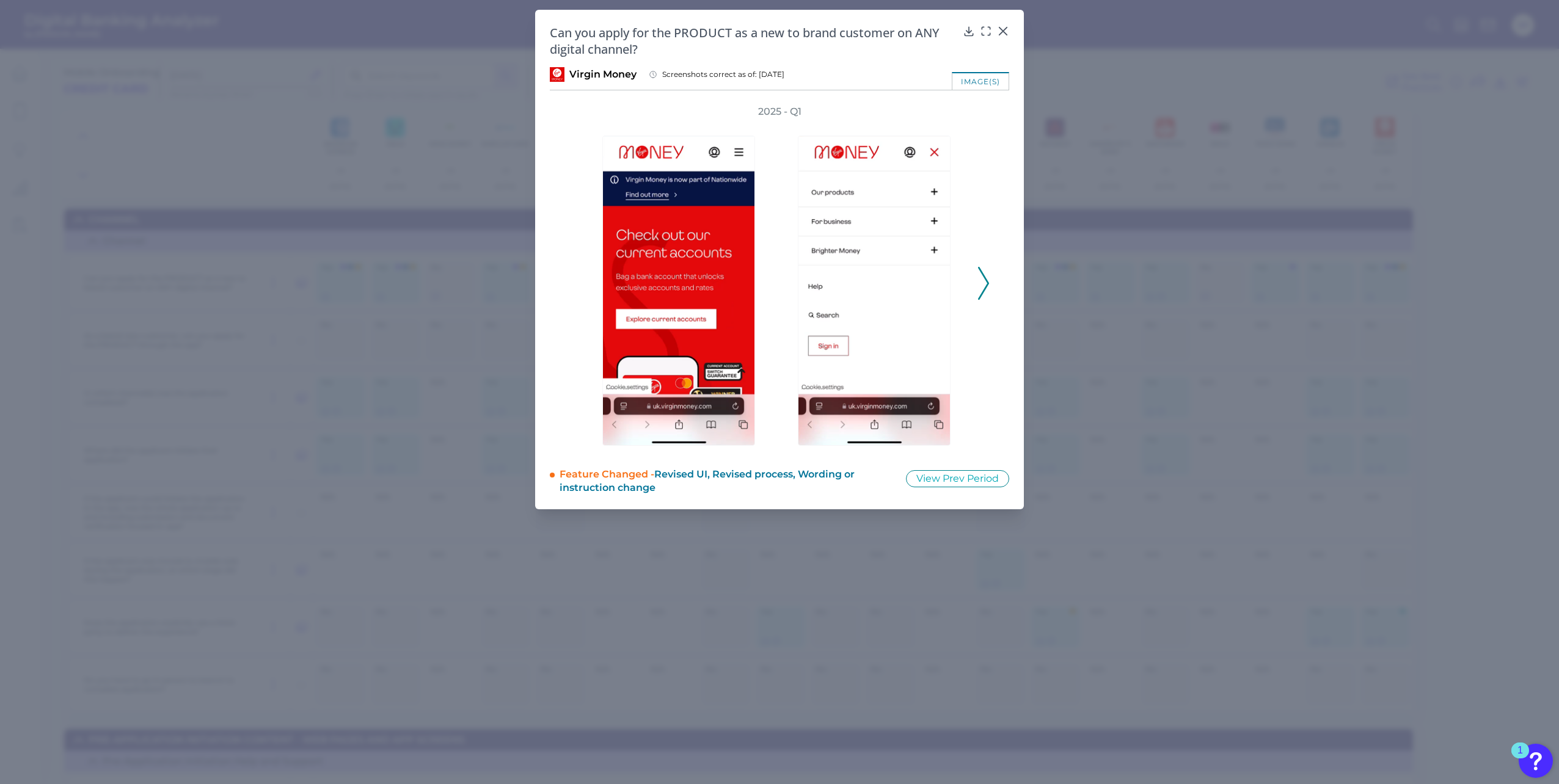
click at [988, 287] on icon at bounding box center [984, 283] width 11 height 33
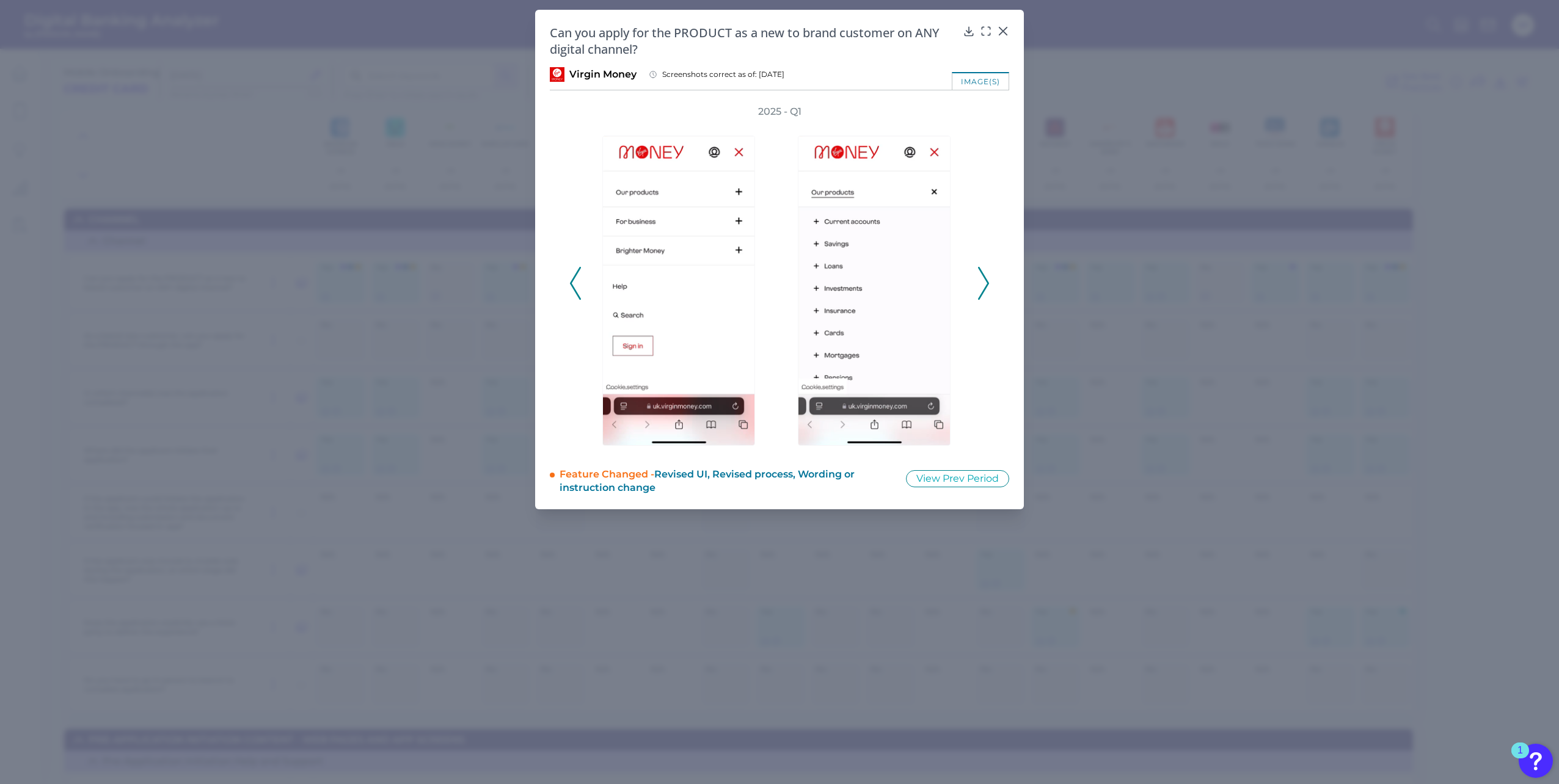
click at [988, 287] on icon at bounding box center [984, 283] width 11 height 33
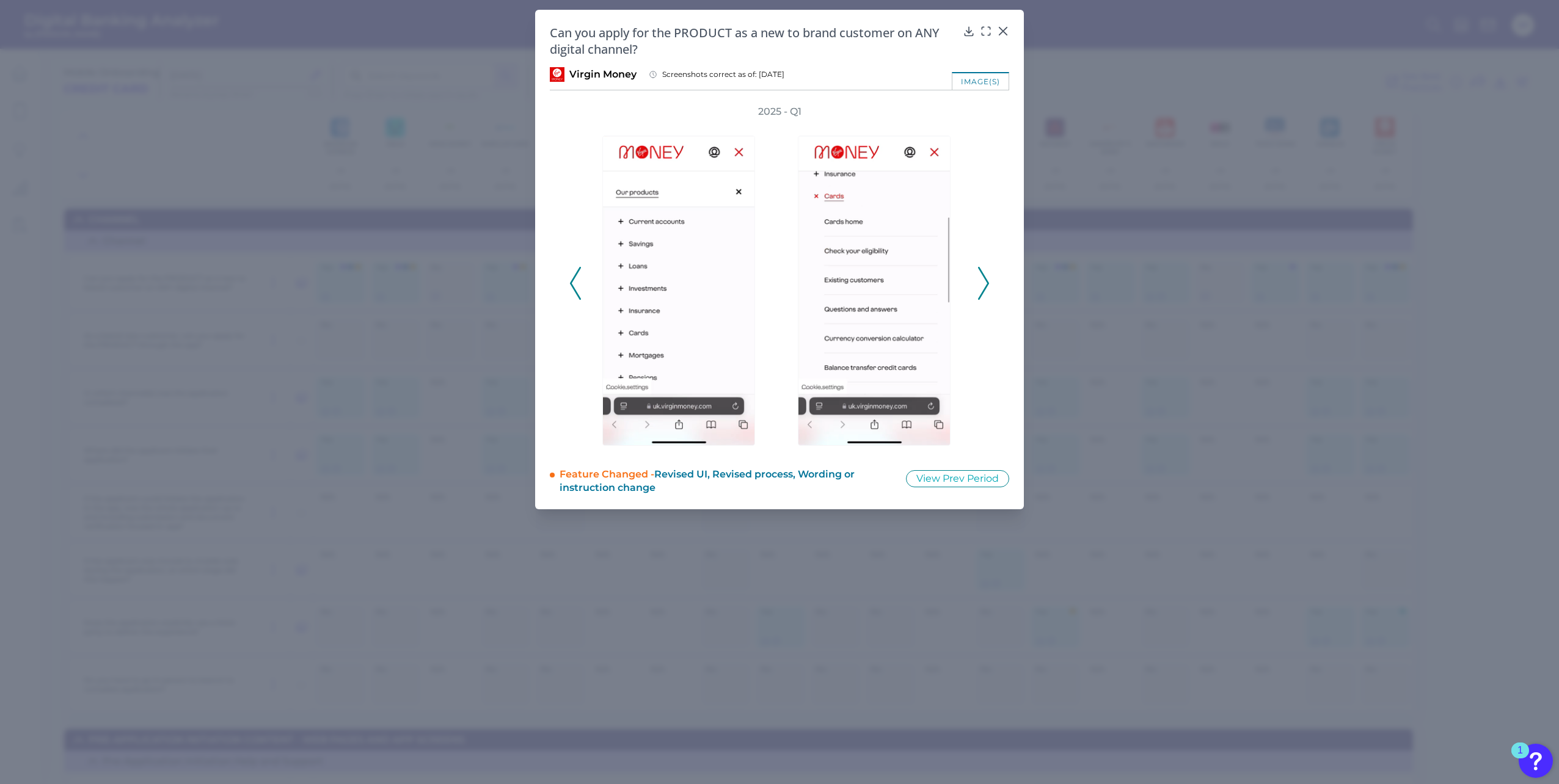
click at [988, 287] on icon at bounding box center [984, 283] width 11 height 33
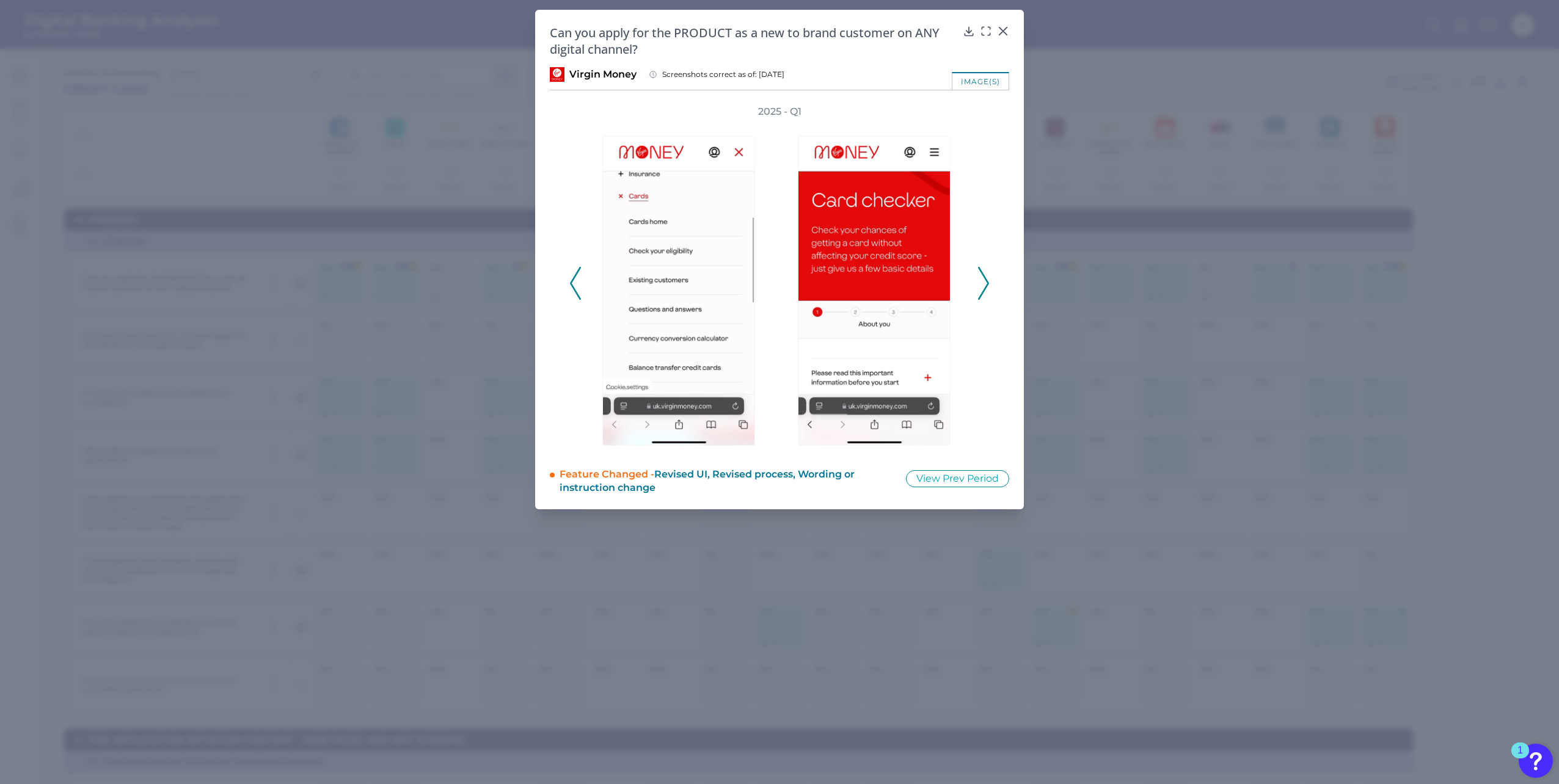
click at [988, 287] on icon at bounding box center [984, 283] width 11 height 33
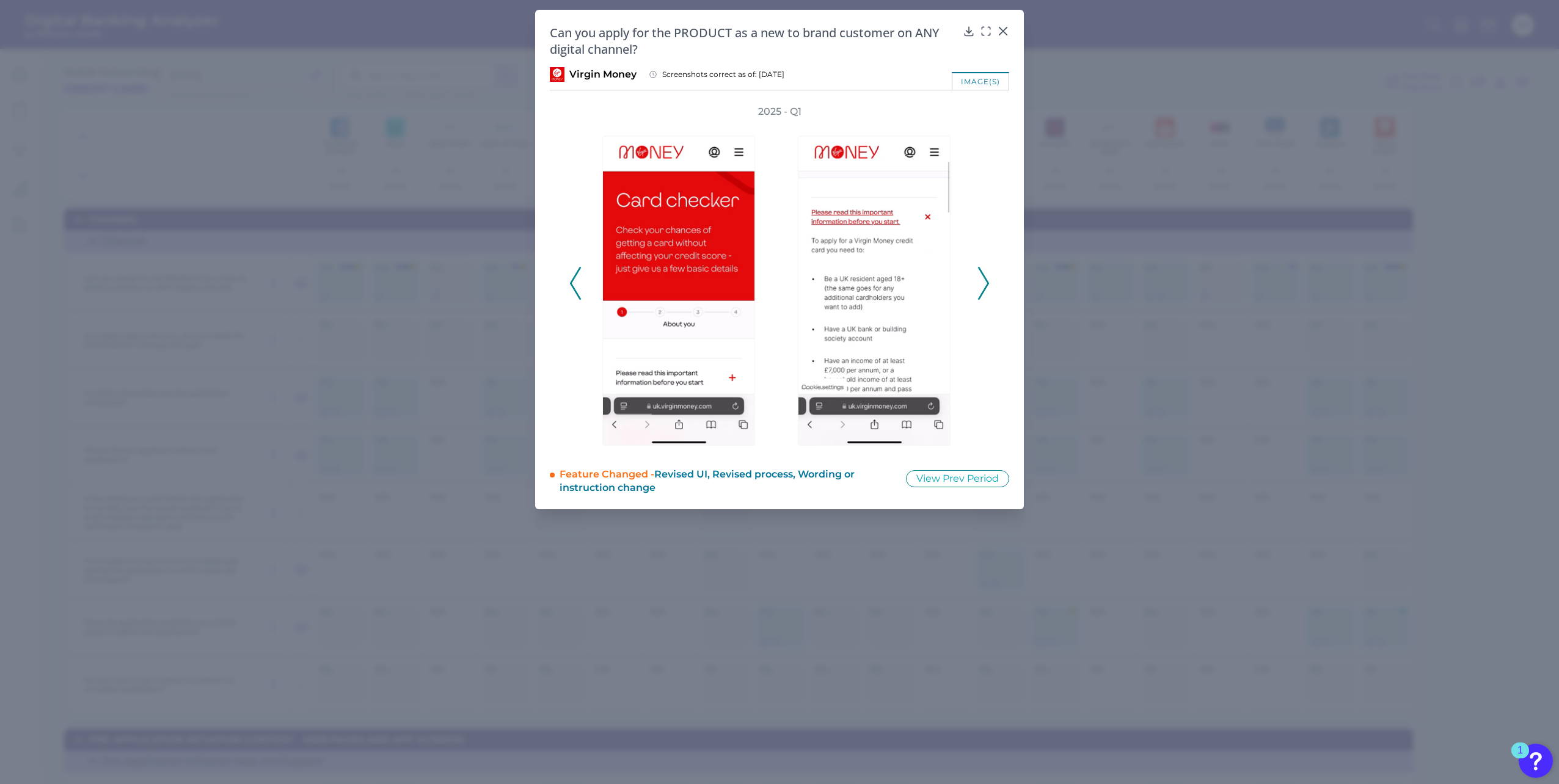
click at [988, 287] on icon at bounding box center [984, 283] width 11 height 33
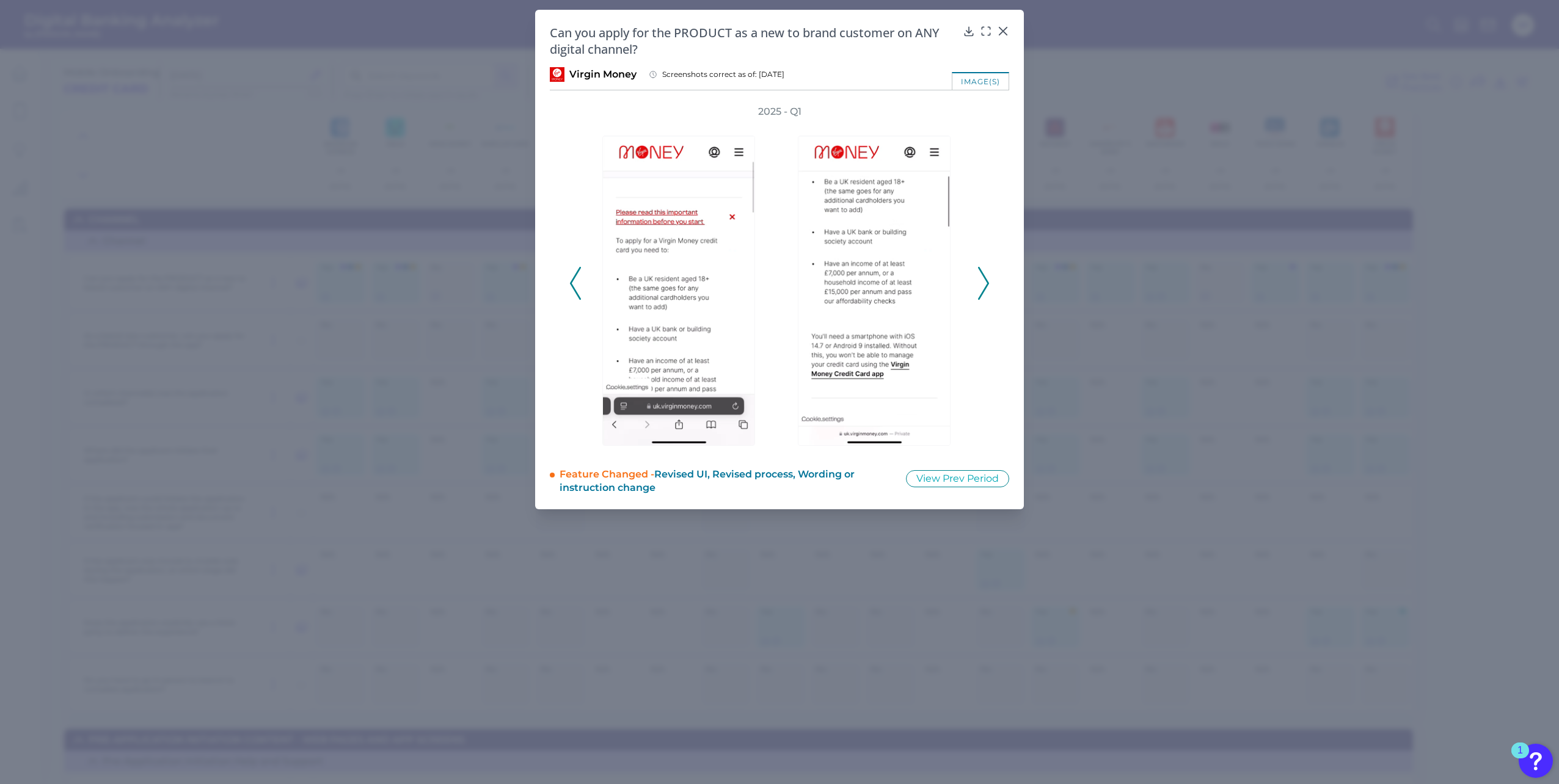
click at [987, 287] on icon at bounding box center [984, 283] width 11 height 33
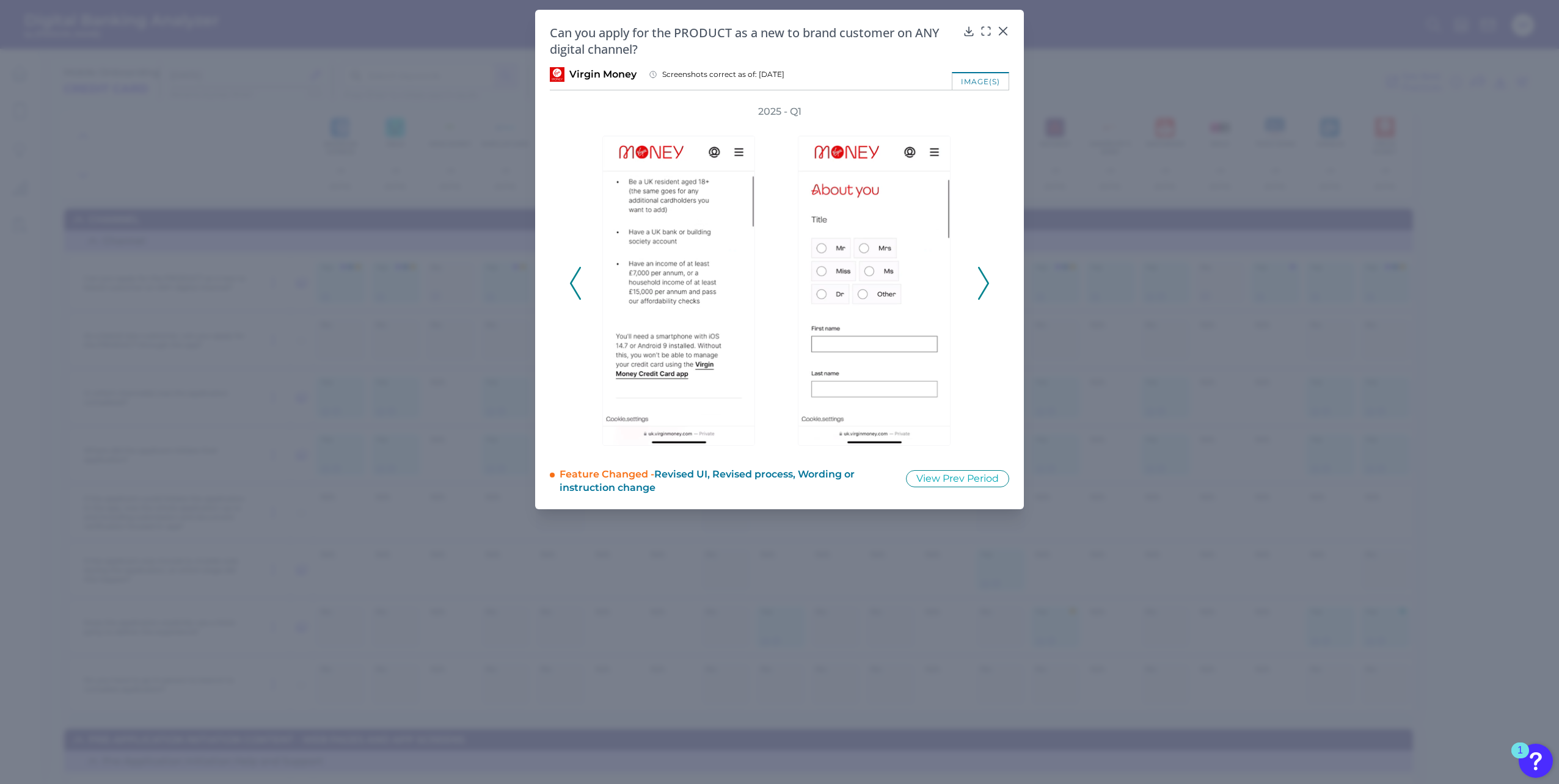
click at [987, 287] on icon at bounding box center [984, 283] width 11 height 33
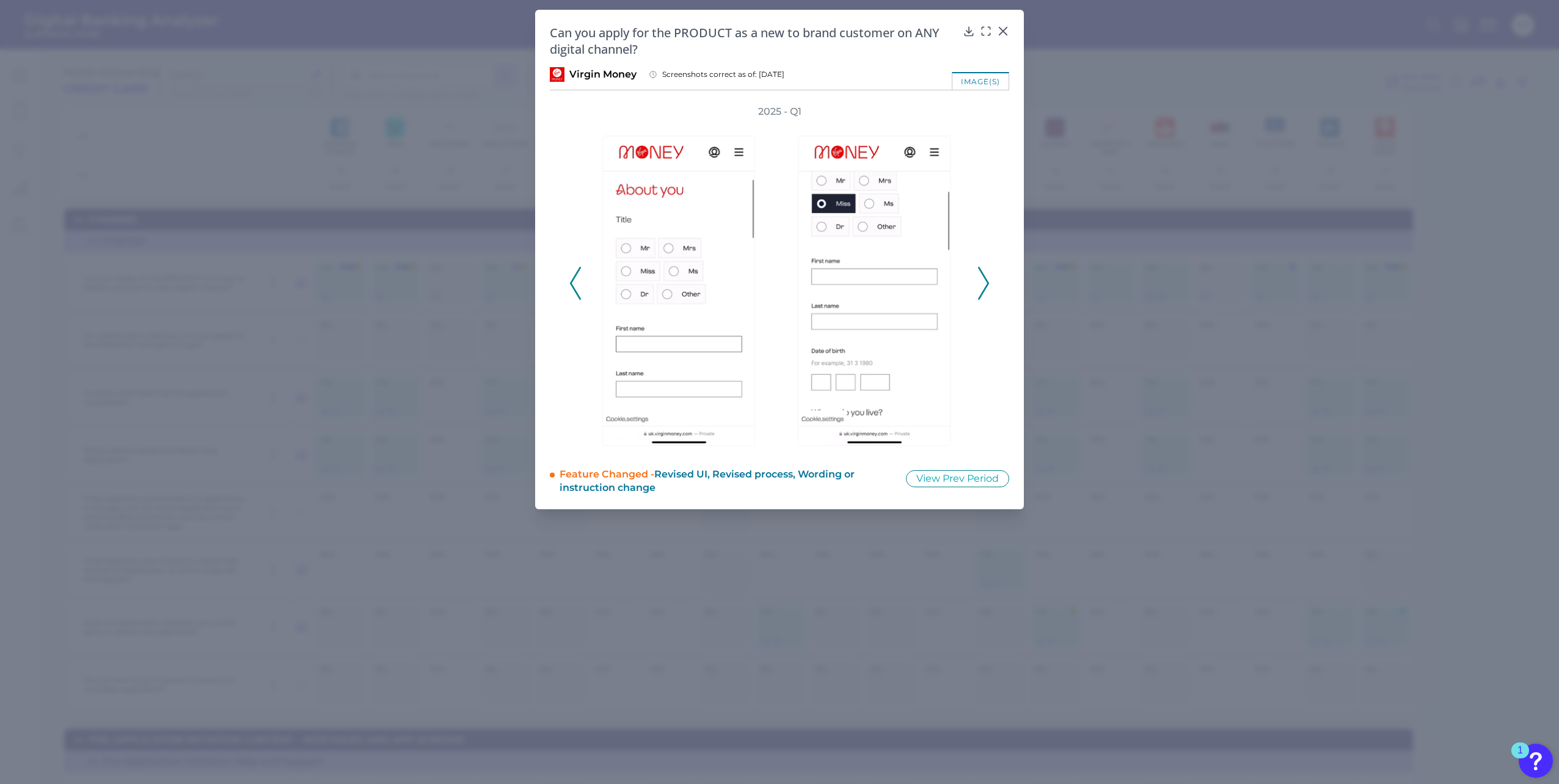
click at [987, 287] on icon at bounding box center [984, 283] width 11 height 33
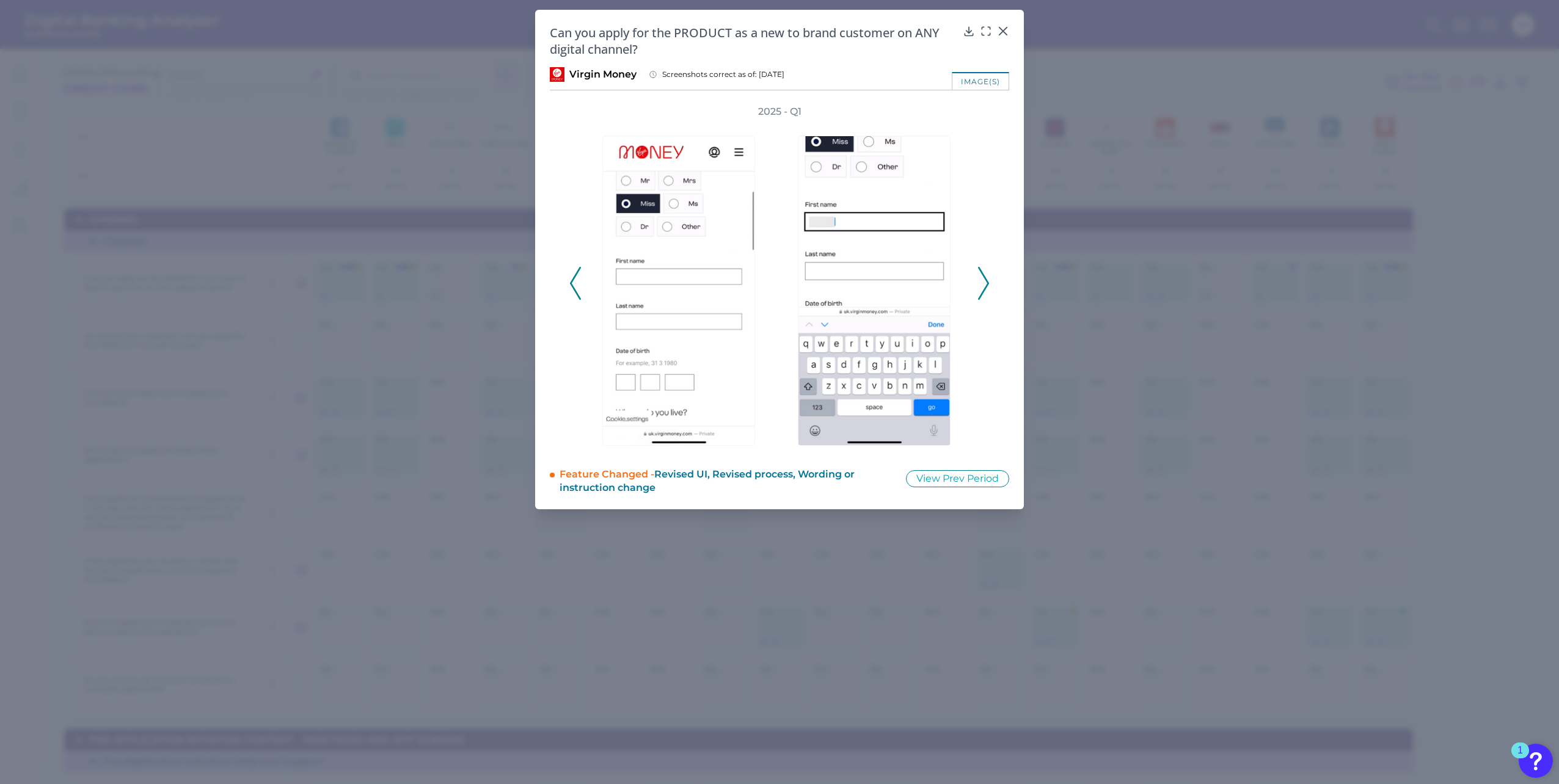
click at [987, 287] on icon at bounding box center [984, 283] width 11 height 33
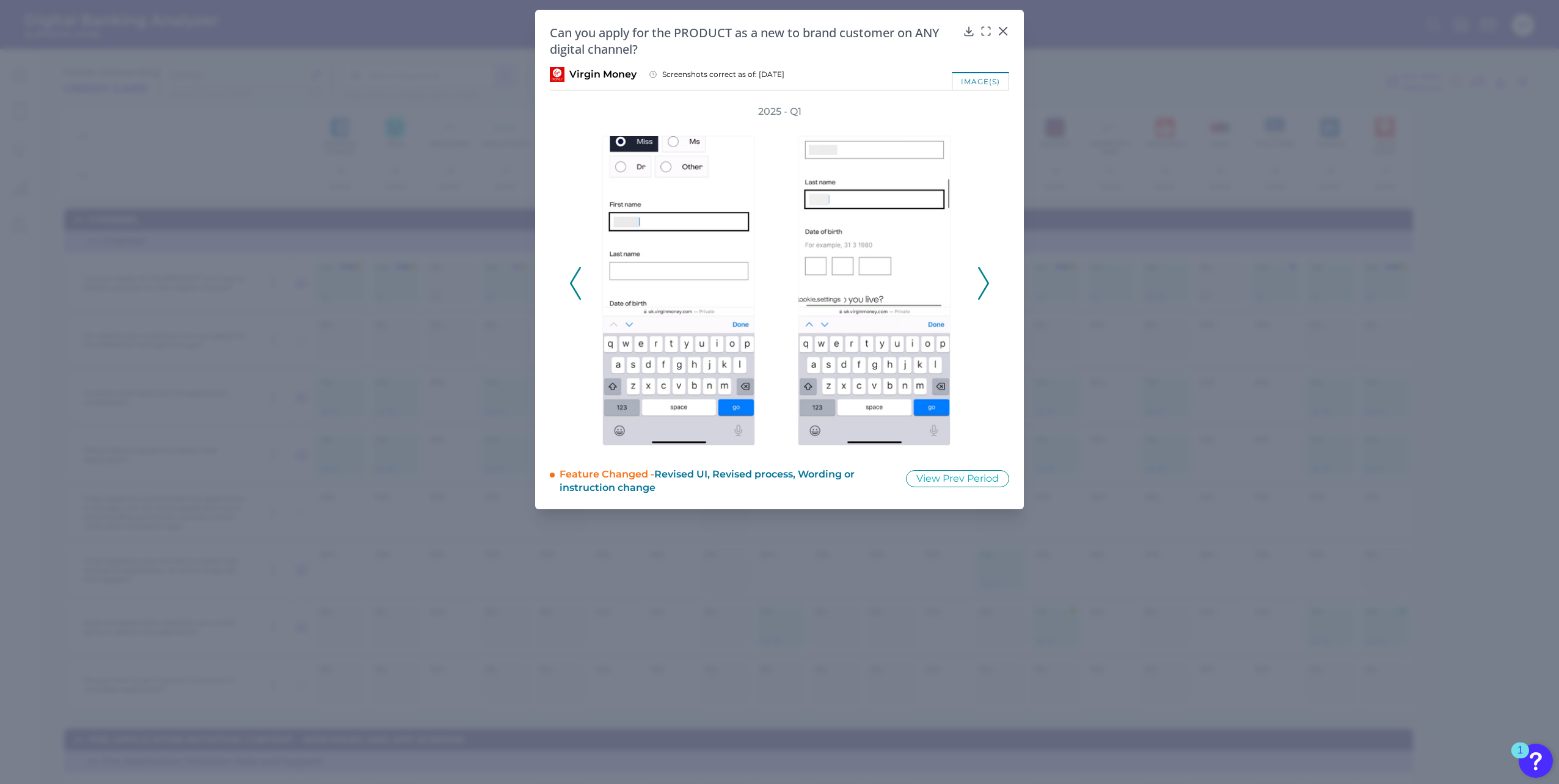
click at [987, 287] on icon at bounding box center [984, 283] width 11 height 33
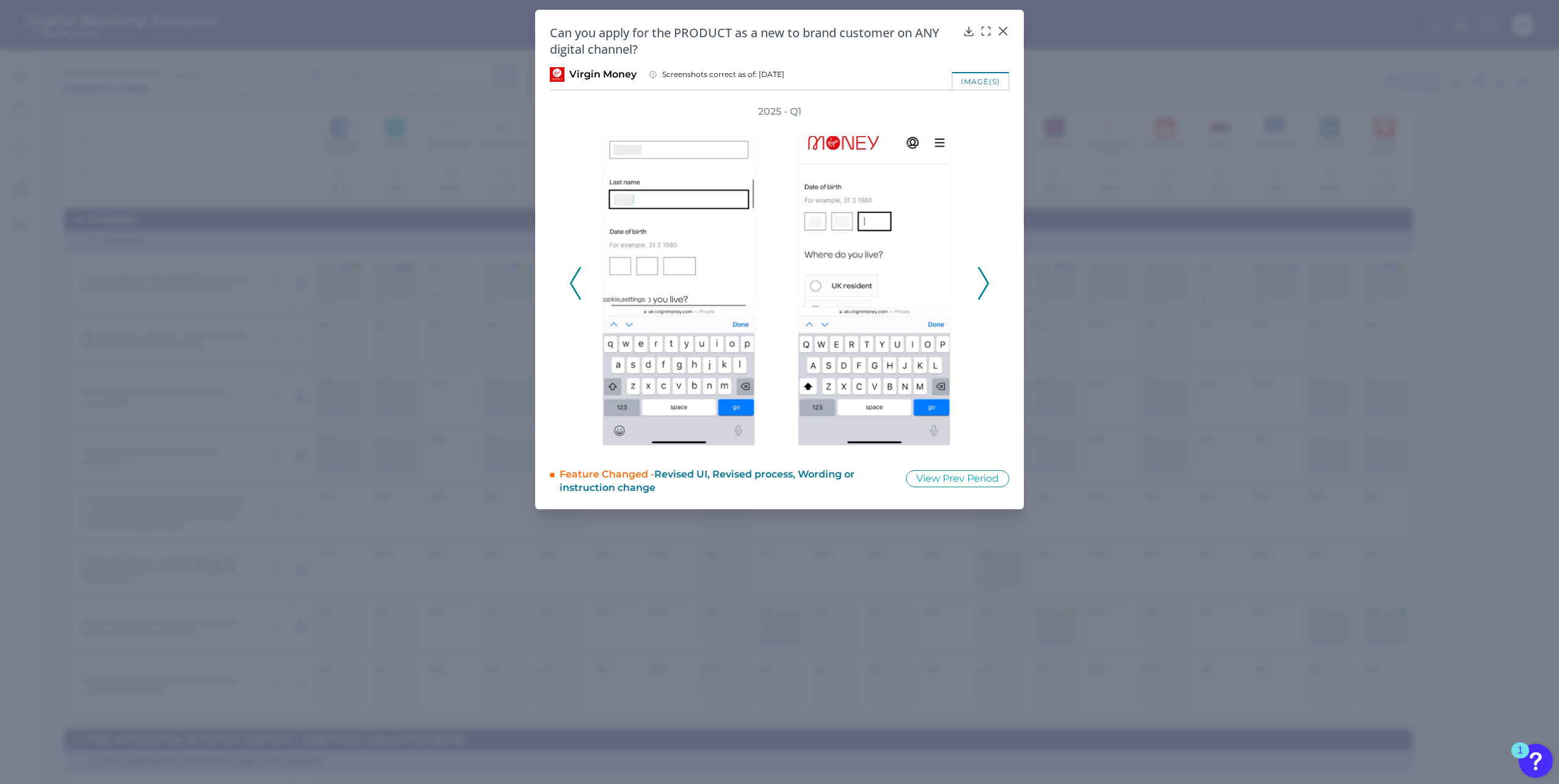
click at [987, 287] on icon at bounding box center [984, 283] width 11 height 33
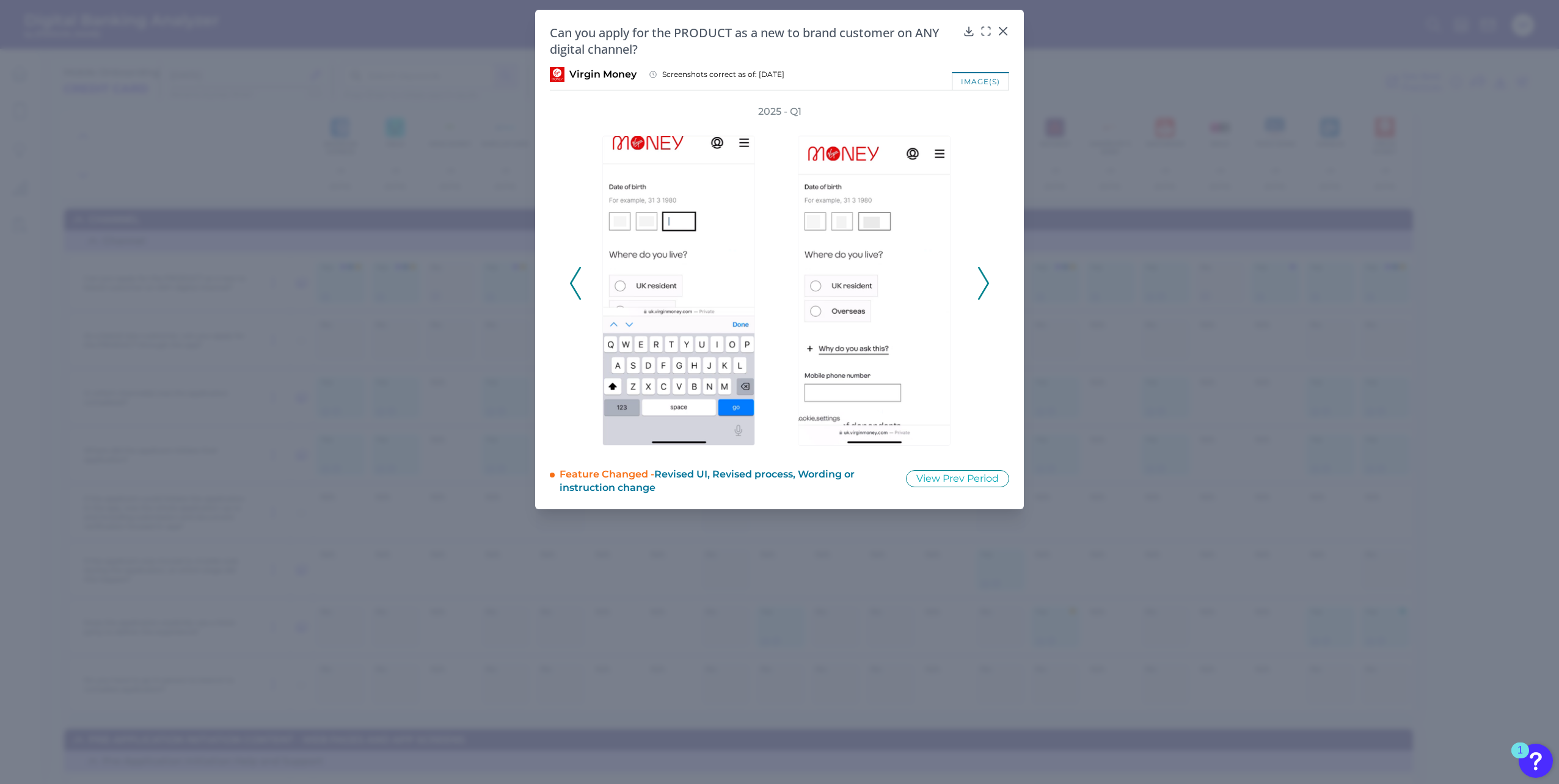
click at [987, 283] on icon at bounding box center [984, 283] width 11 height 33
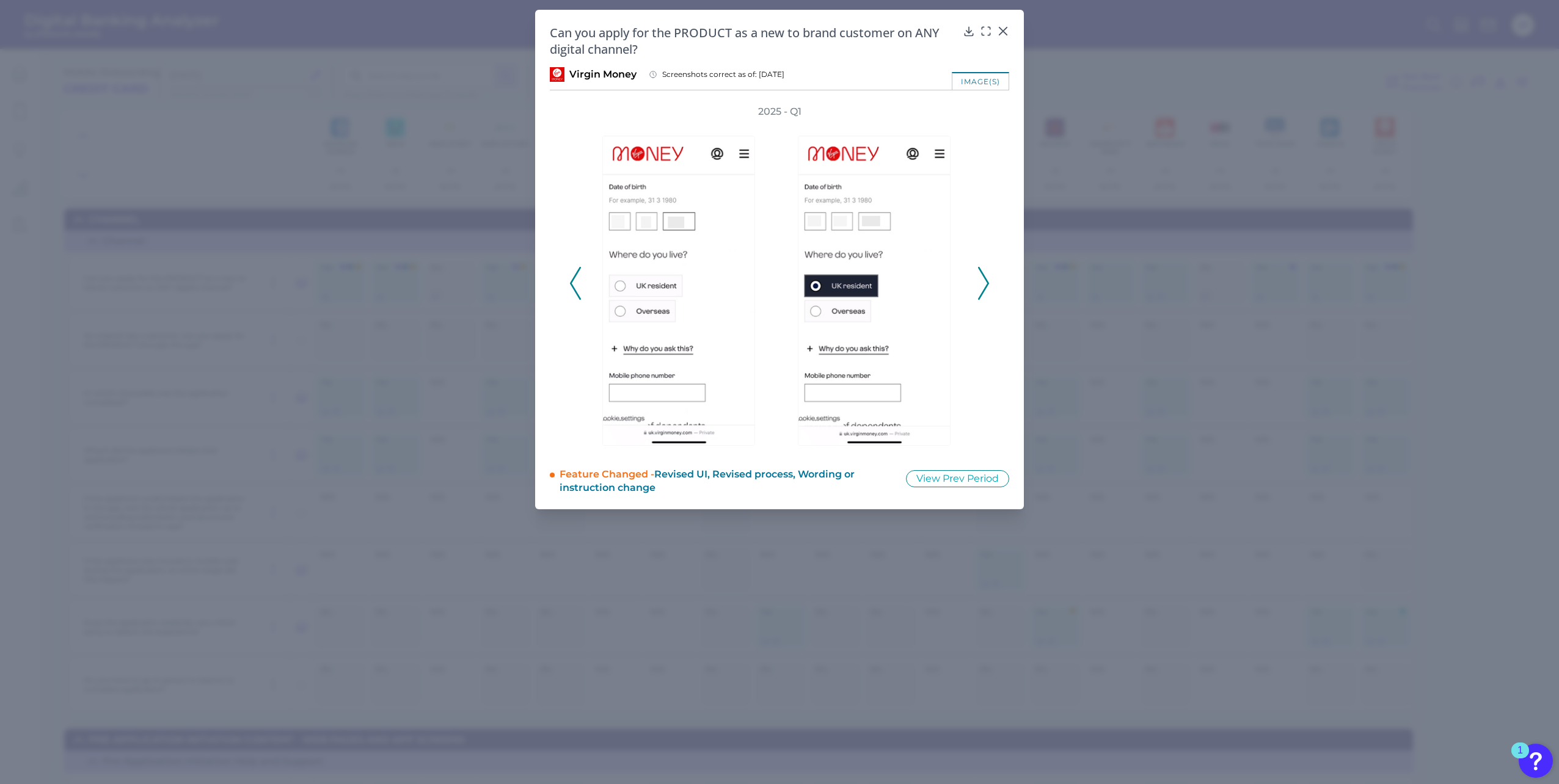
click at [987, 283] on icon at bounding box center [984, 283] width 11 height 33
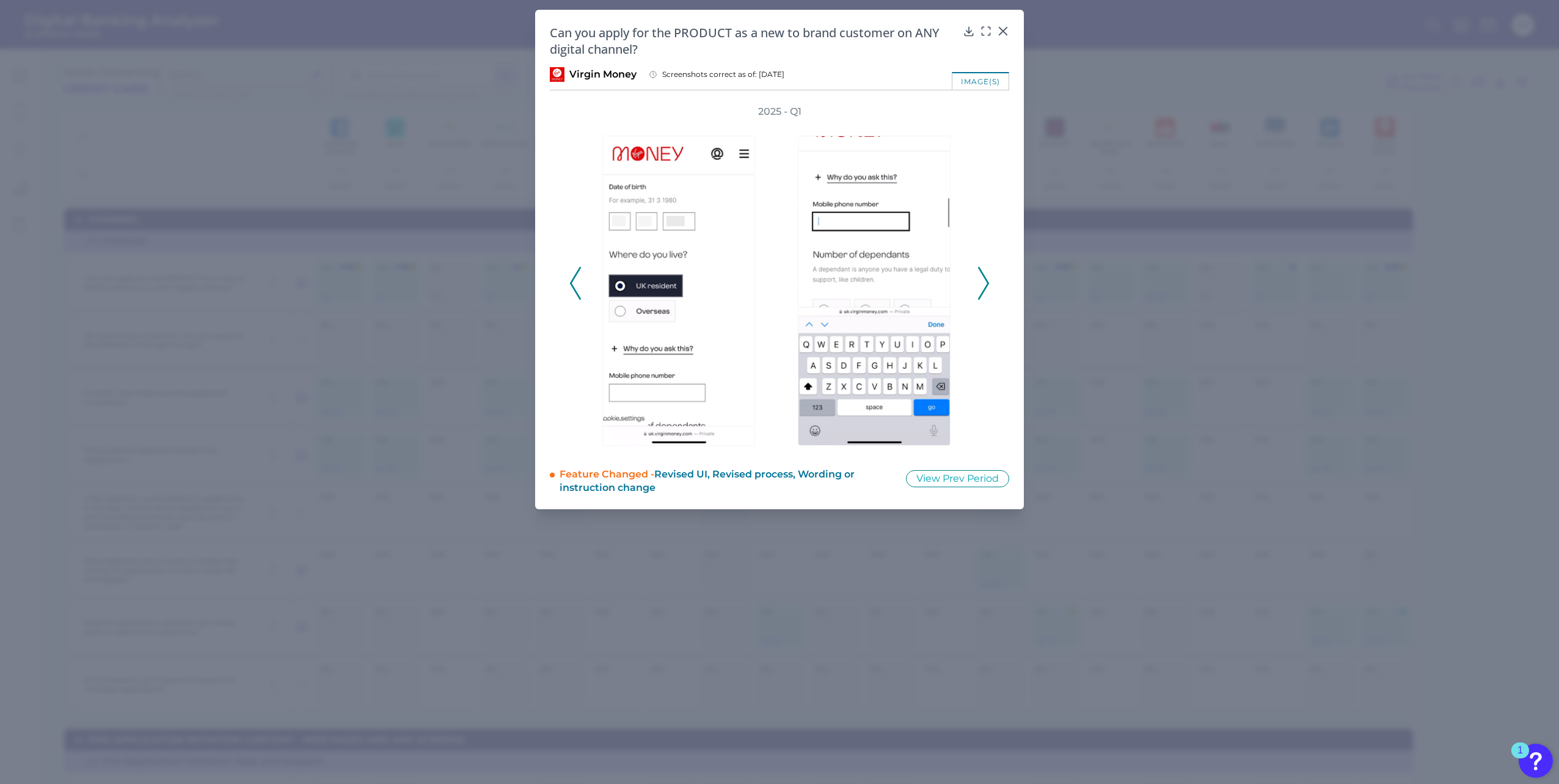
click at [987, 283] on icon at bounding box center [984, 283] width 11 height 33
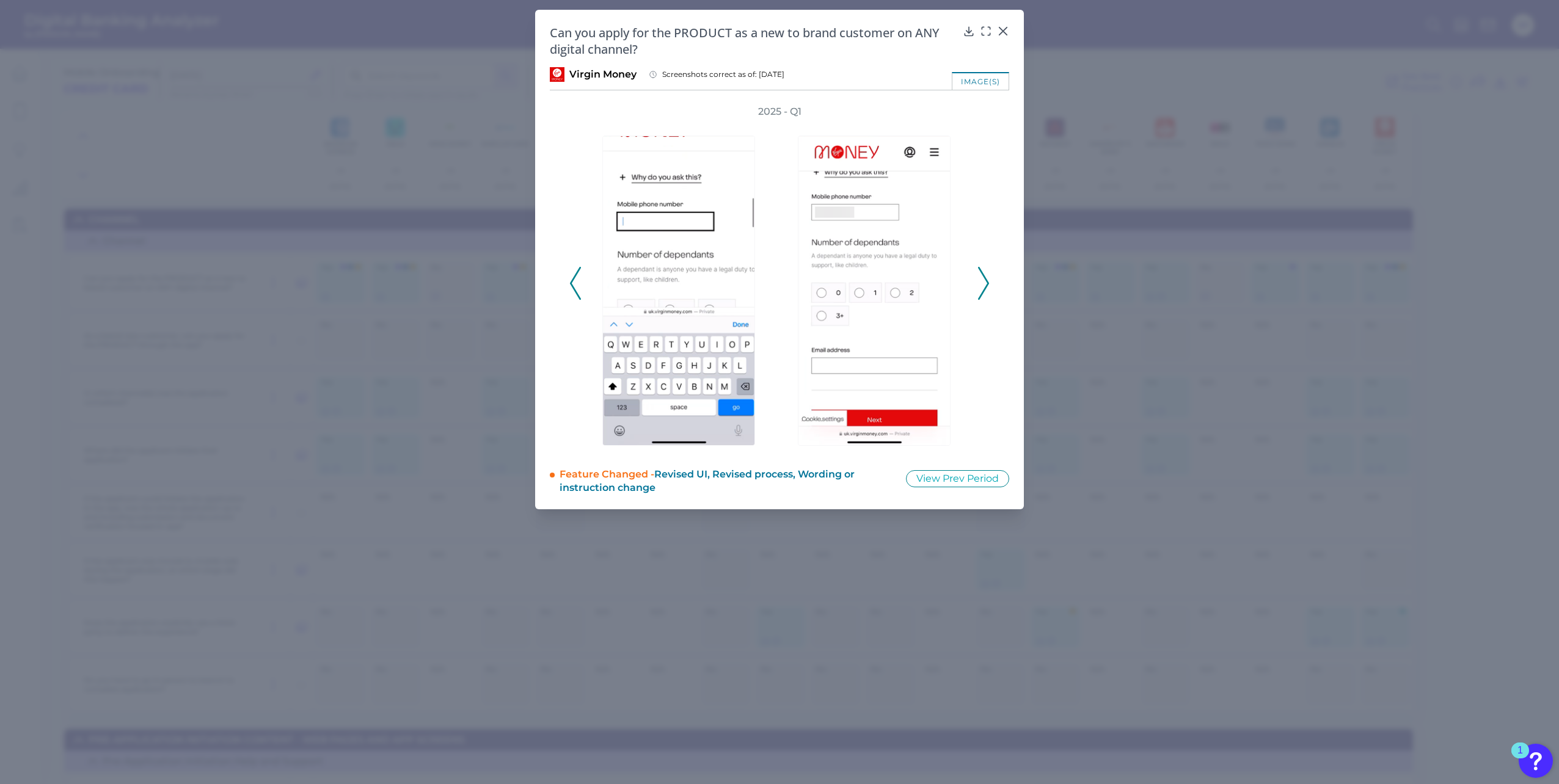
click at [987, 283] on icon at bounding box center [984, 283] width 11 height 33
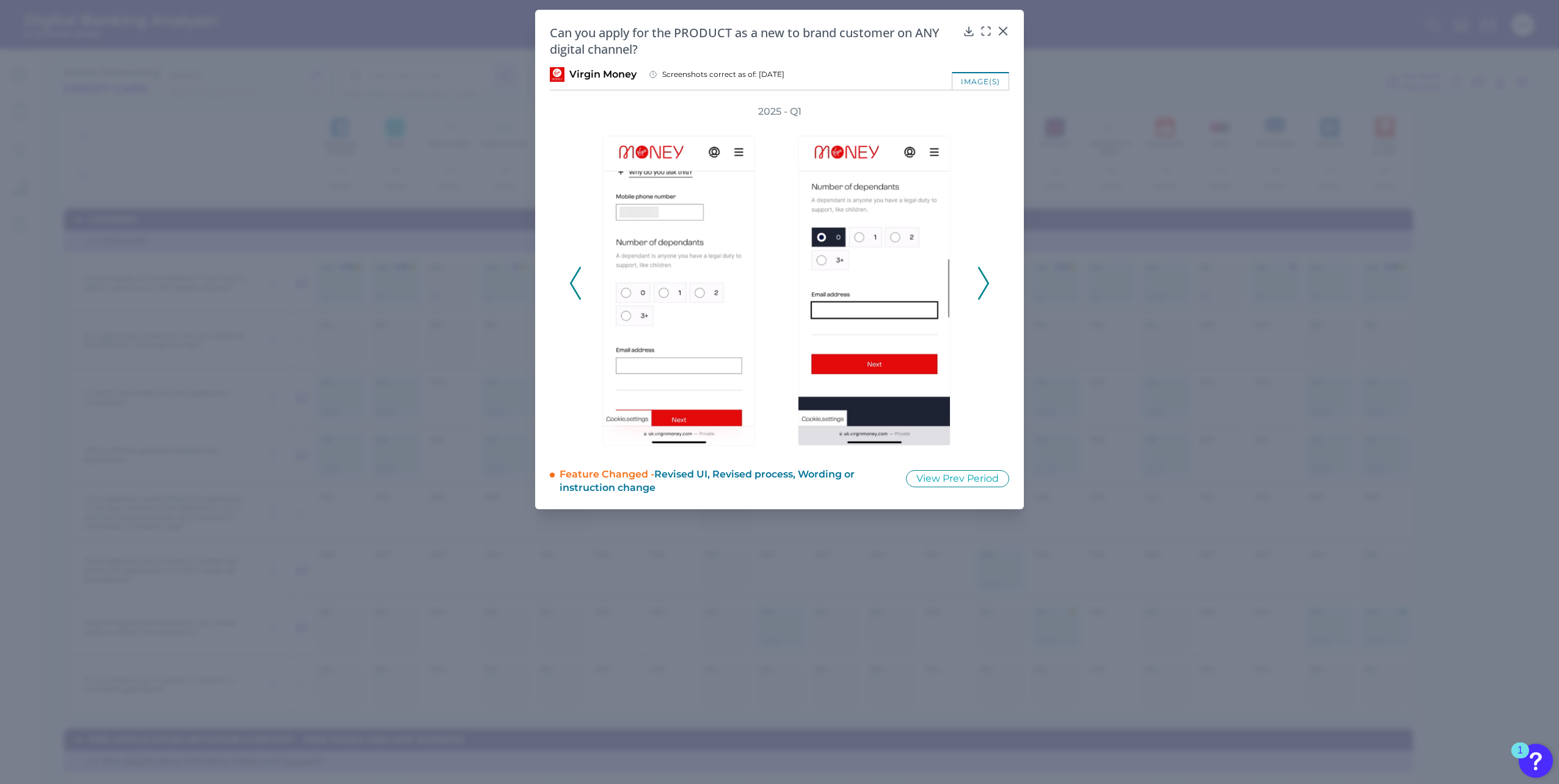
click at [987, 283] on icon at bounding box center [984, 283] width 11 height 33
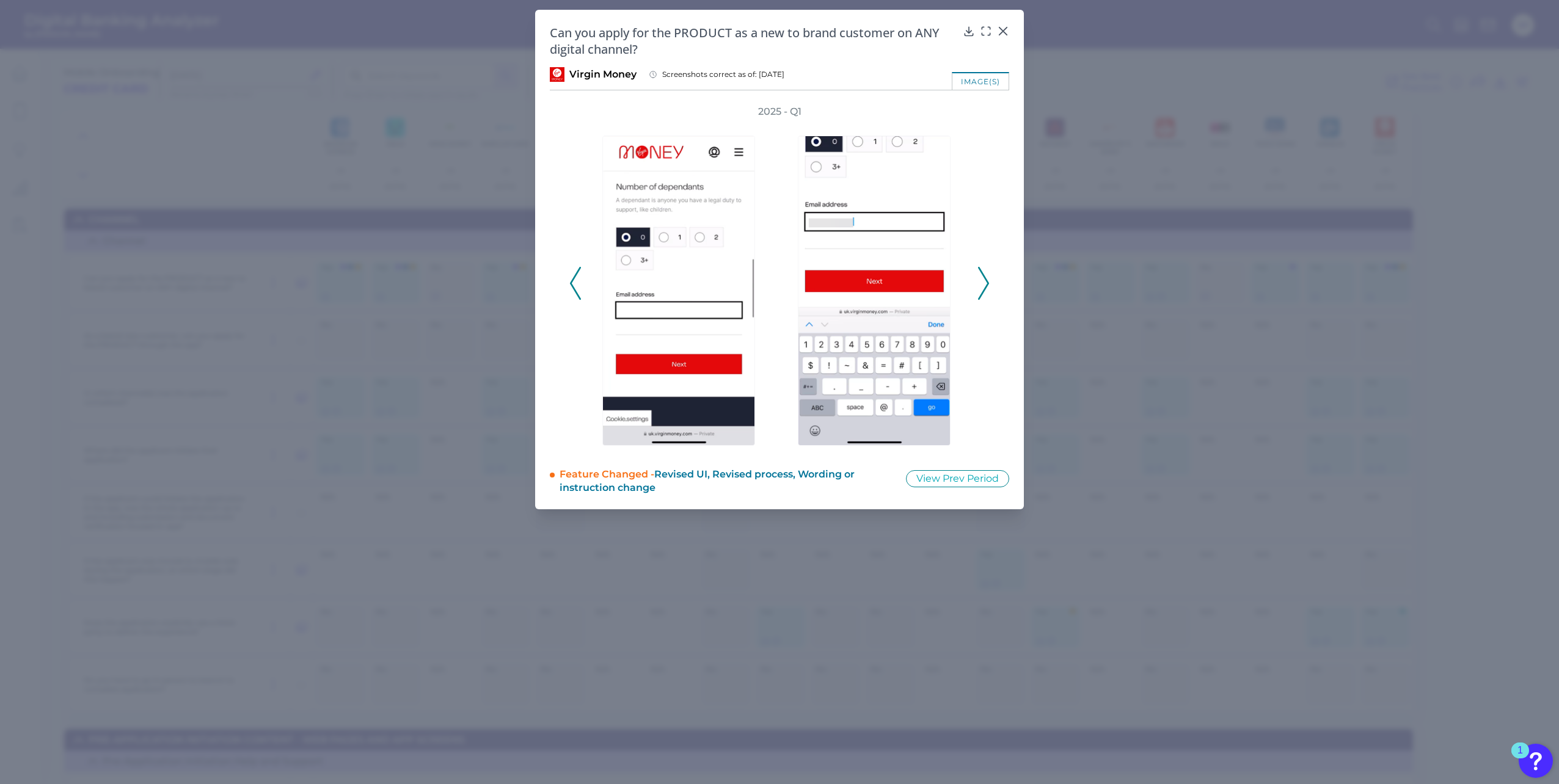
click at [987, 283] on icon at bounding box center [984, 283] width 11 height 33
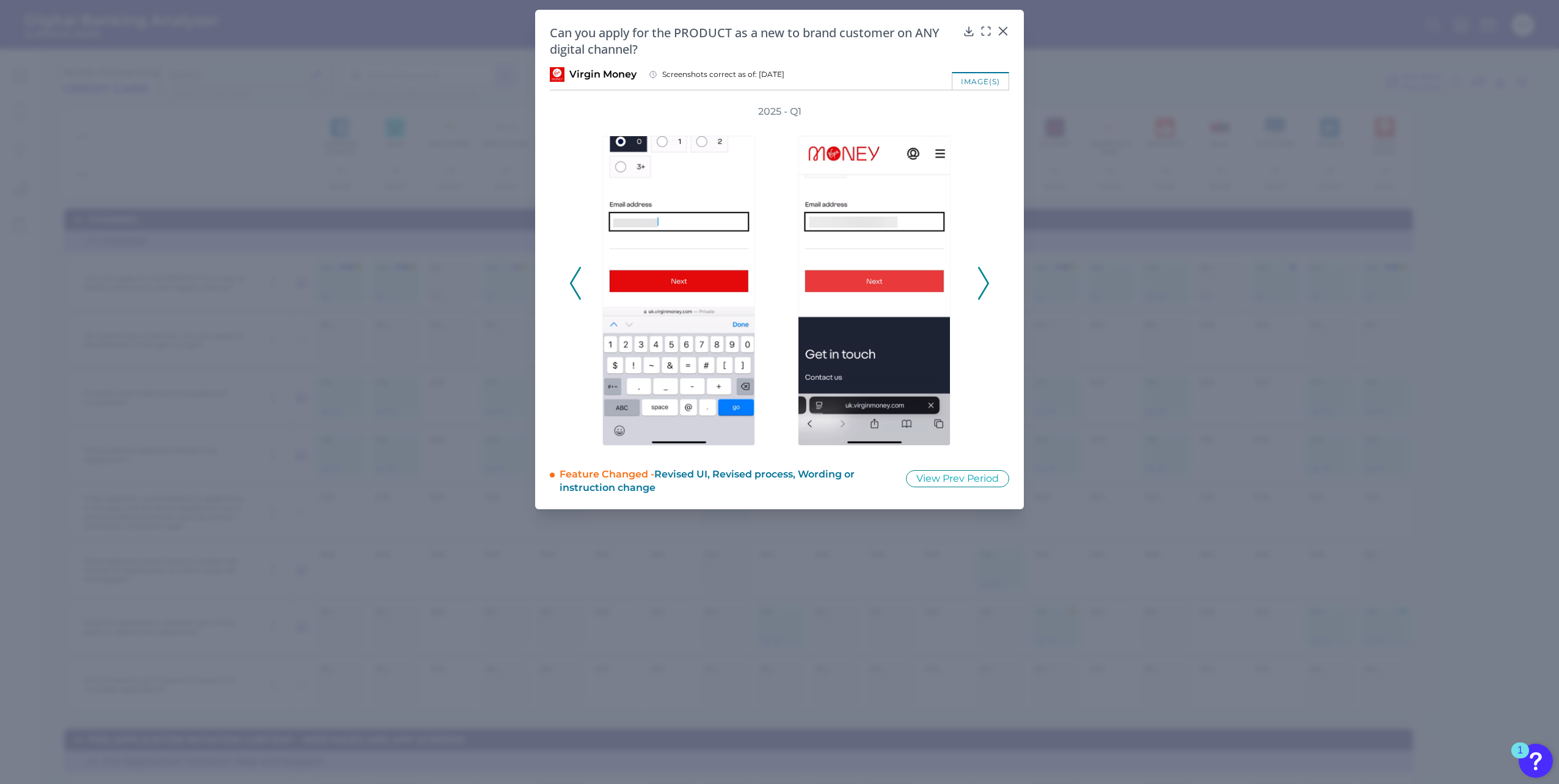
click at [987, 283] on icon at bounding box center [984, 283] width 11 height 33
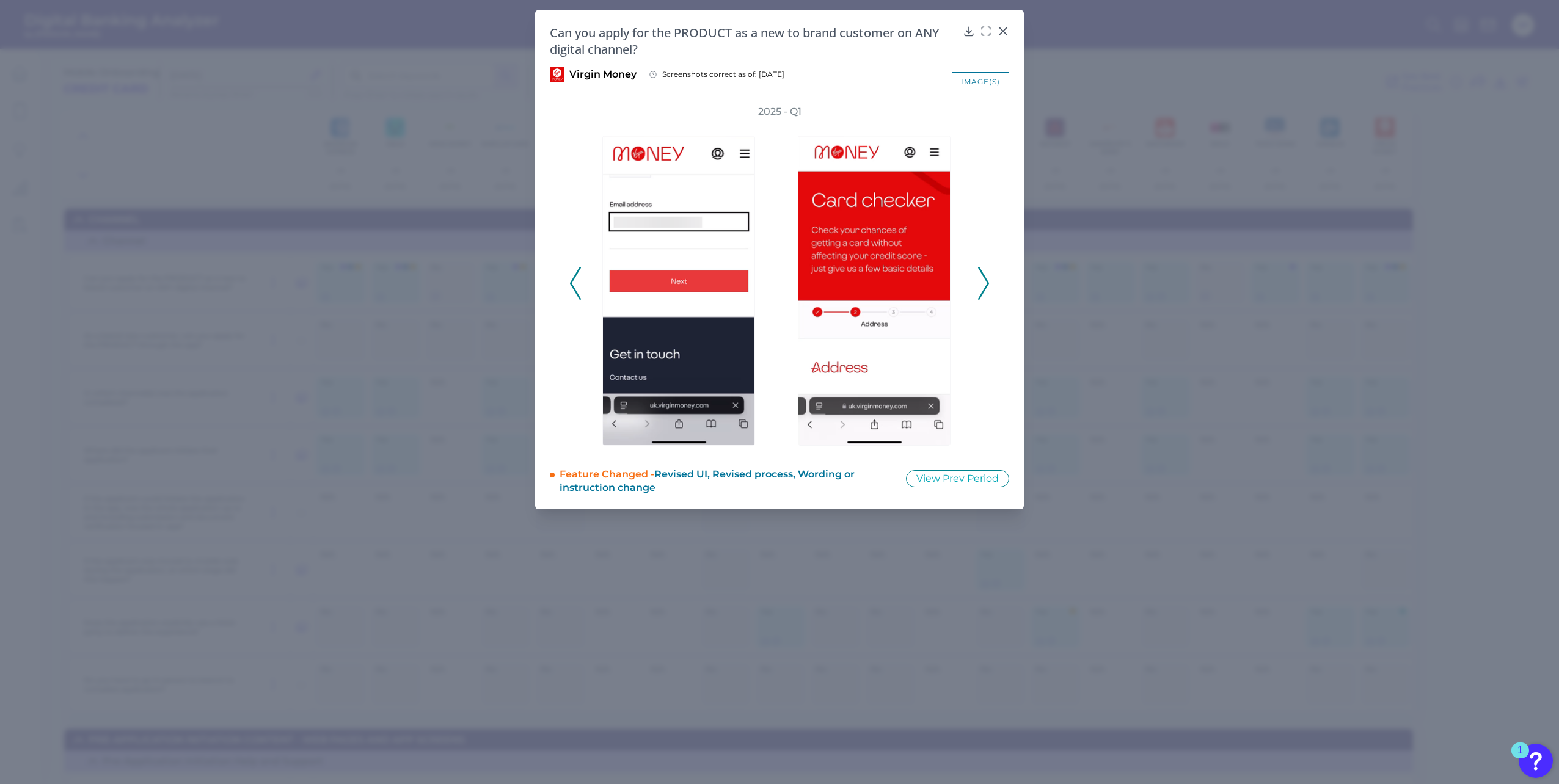
click at [987, 283] on icon at bounding box center [984, 283] width 11 height 33
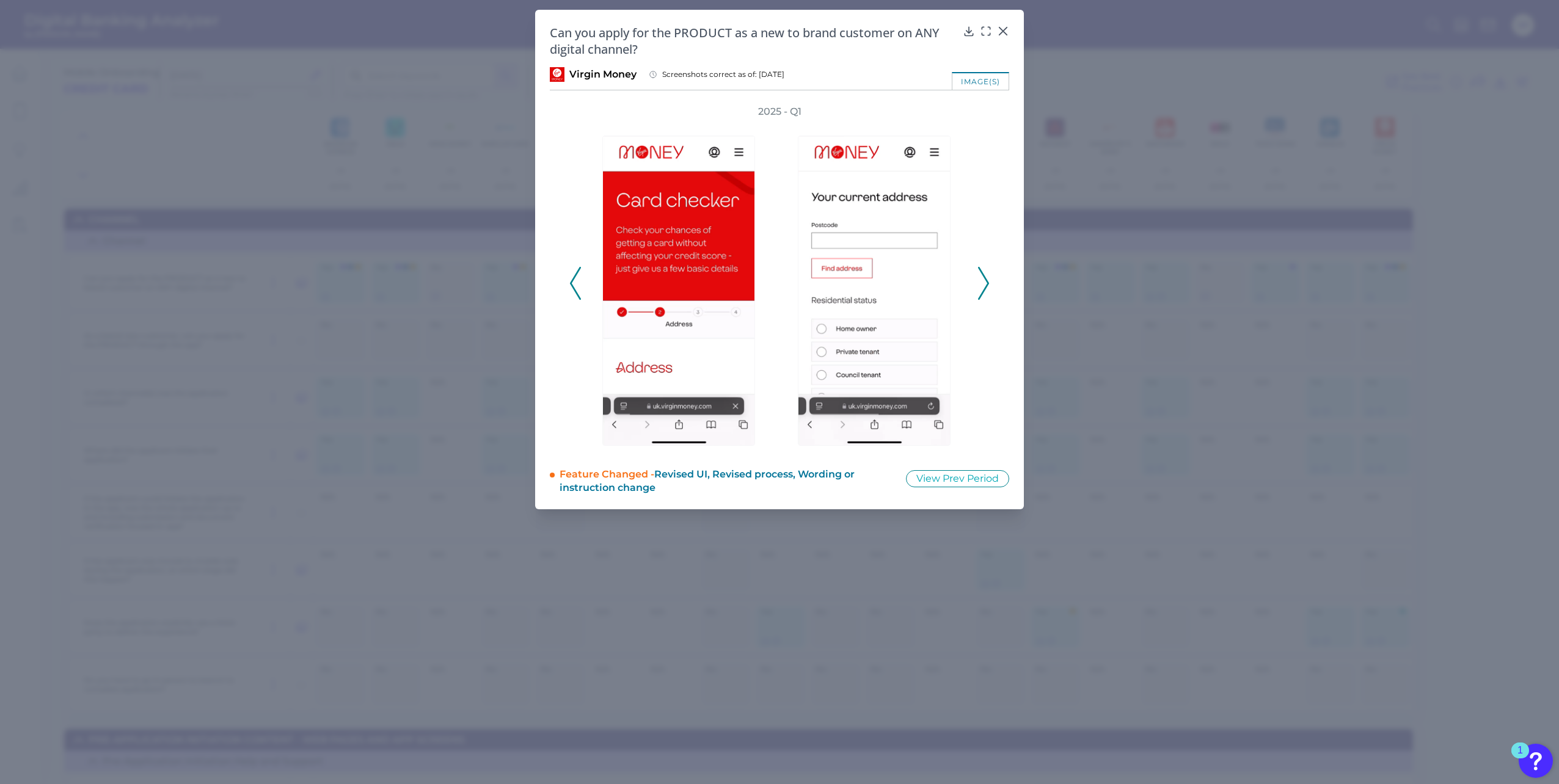
click at [987, 283] on icon at bounding box center [984, 283] width 11 height 33
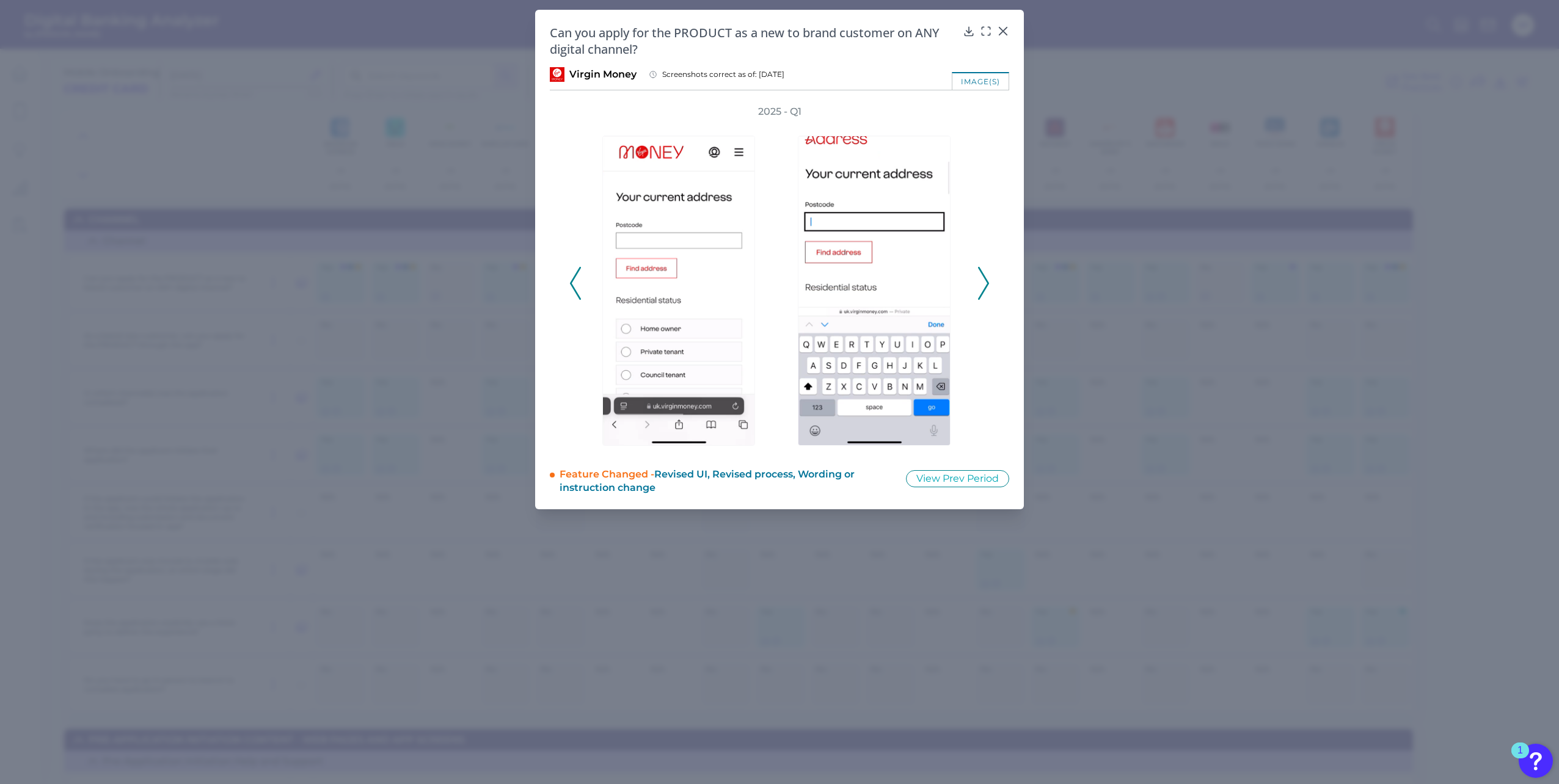
click at [987, 283] on icon at bounding box center [984, 283] width 11 height 33
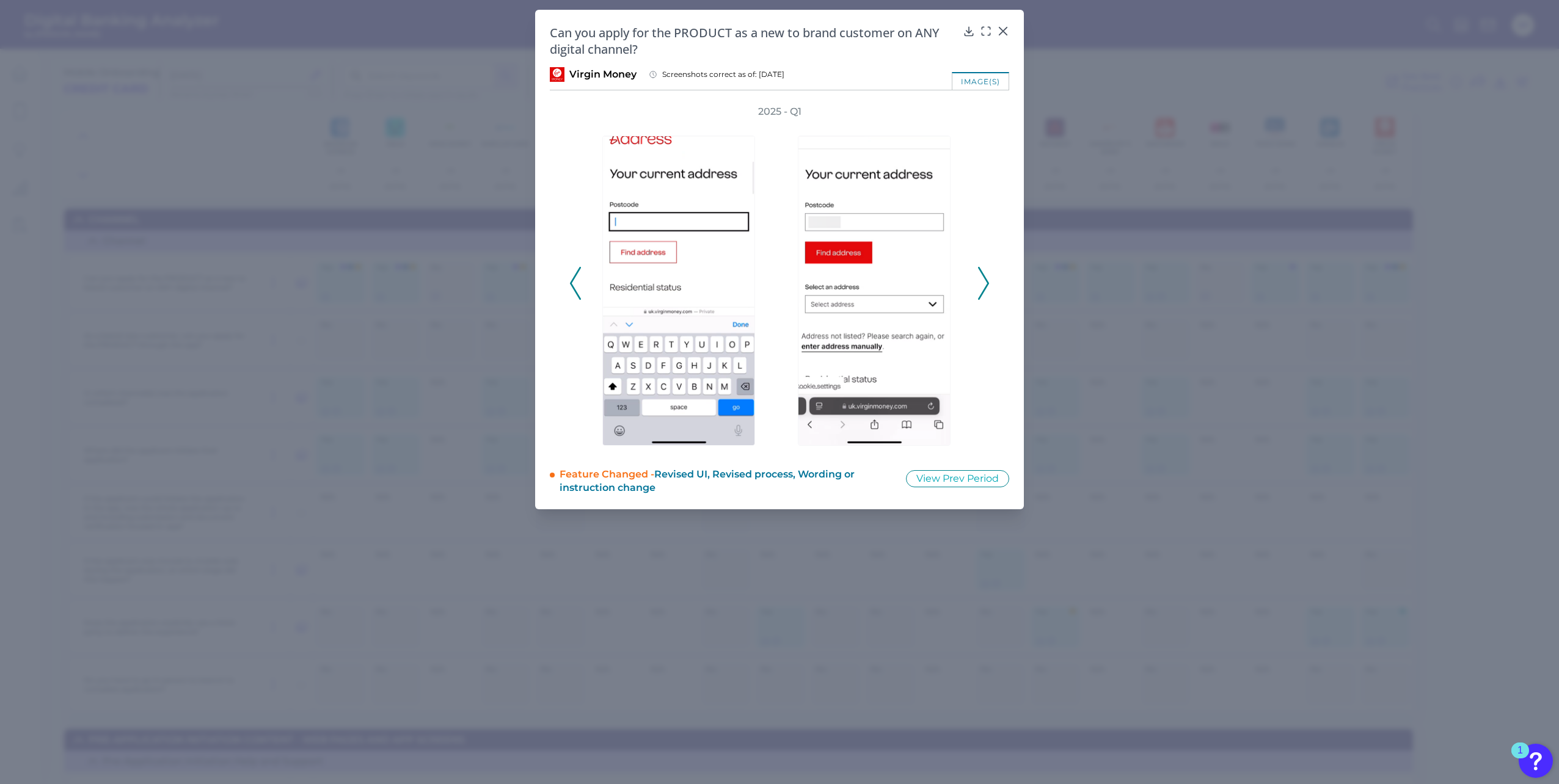
click at [987, 283] on icon at bounding box center [984, 283] width 11 height 33
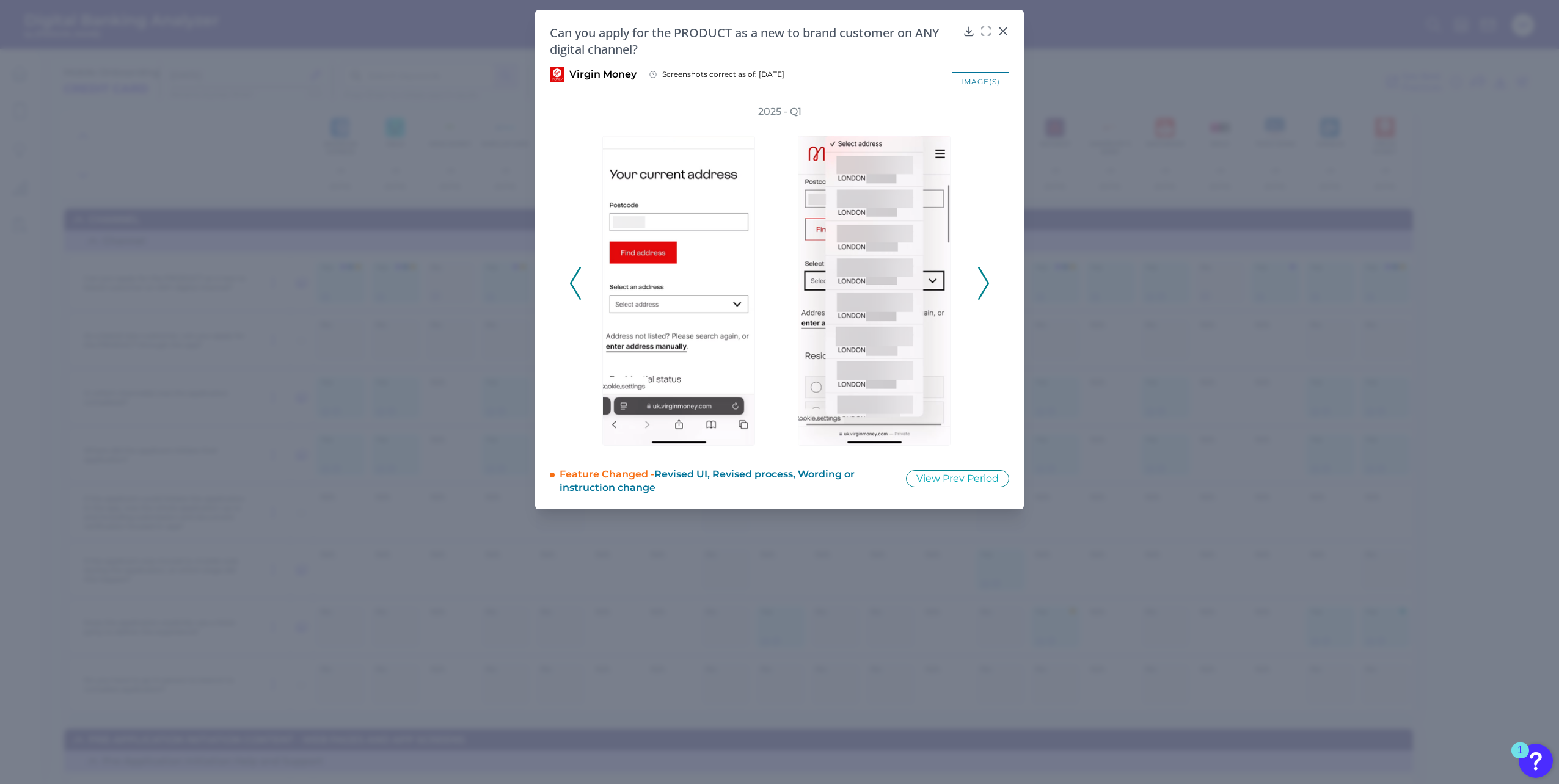
click at [987, 283] on icon at bounding box center [984, 283] width 11 height 33
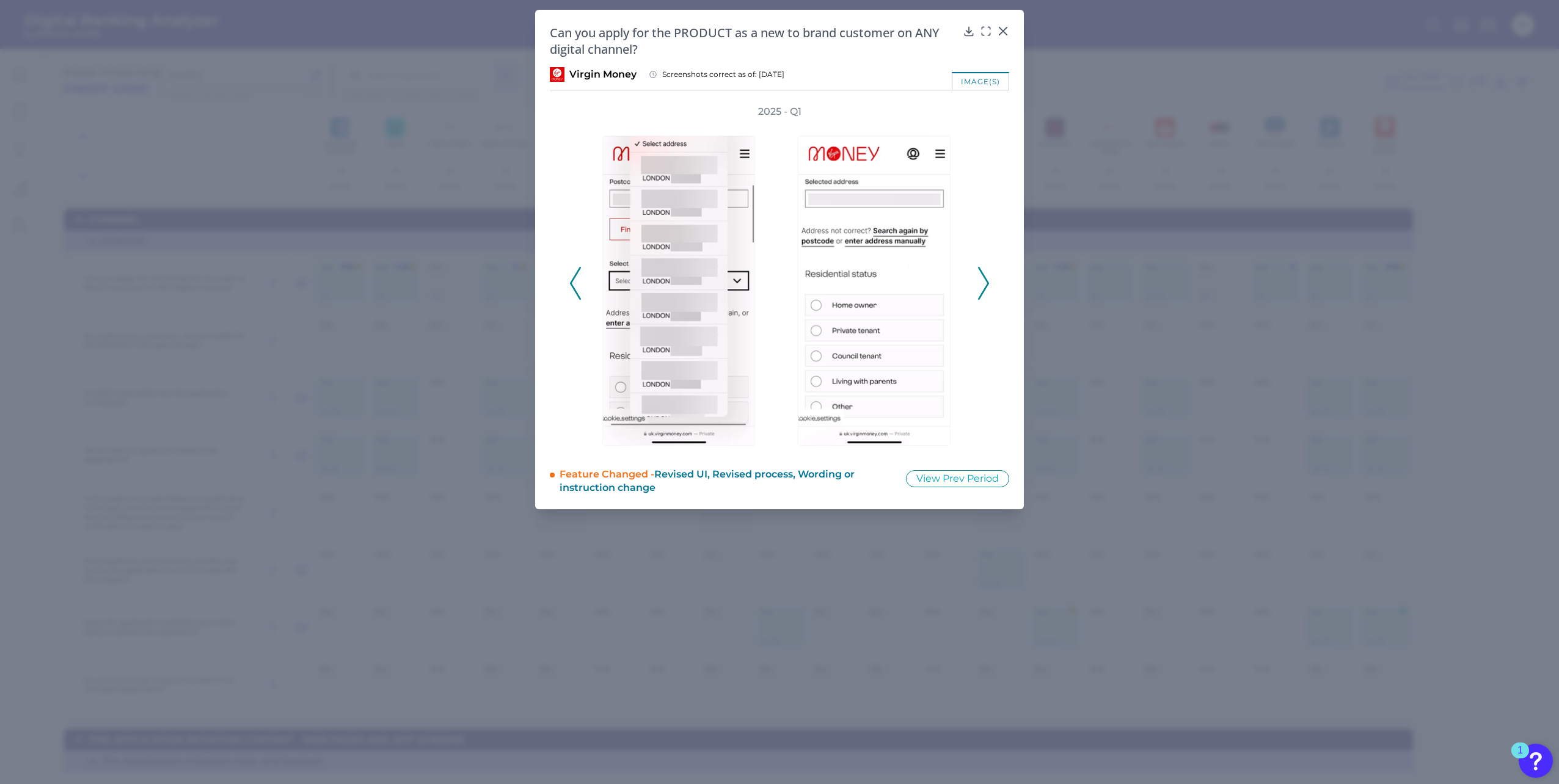
click at [987, 283] on icon at bounding box center [984, 283] width 11 height 33
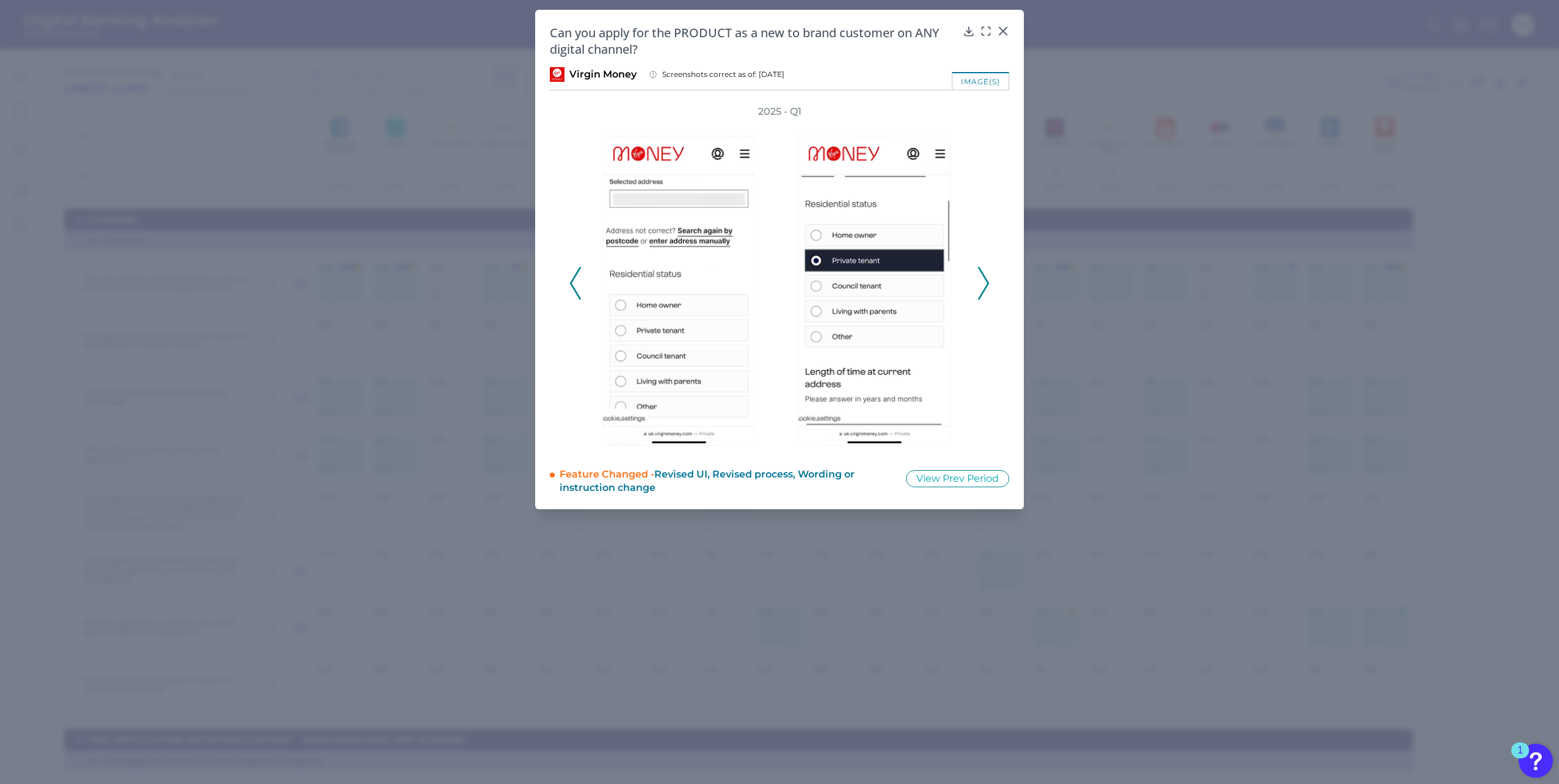
click at [987, 283] on icon at bounding box center [984, 283] width 11 height 33
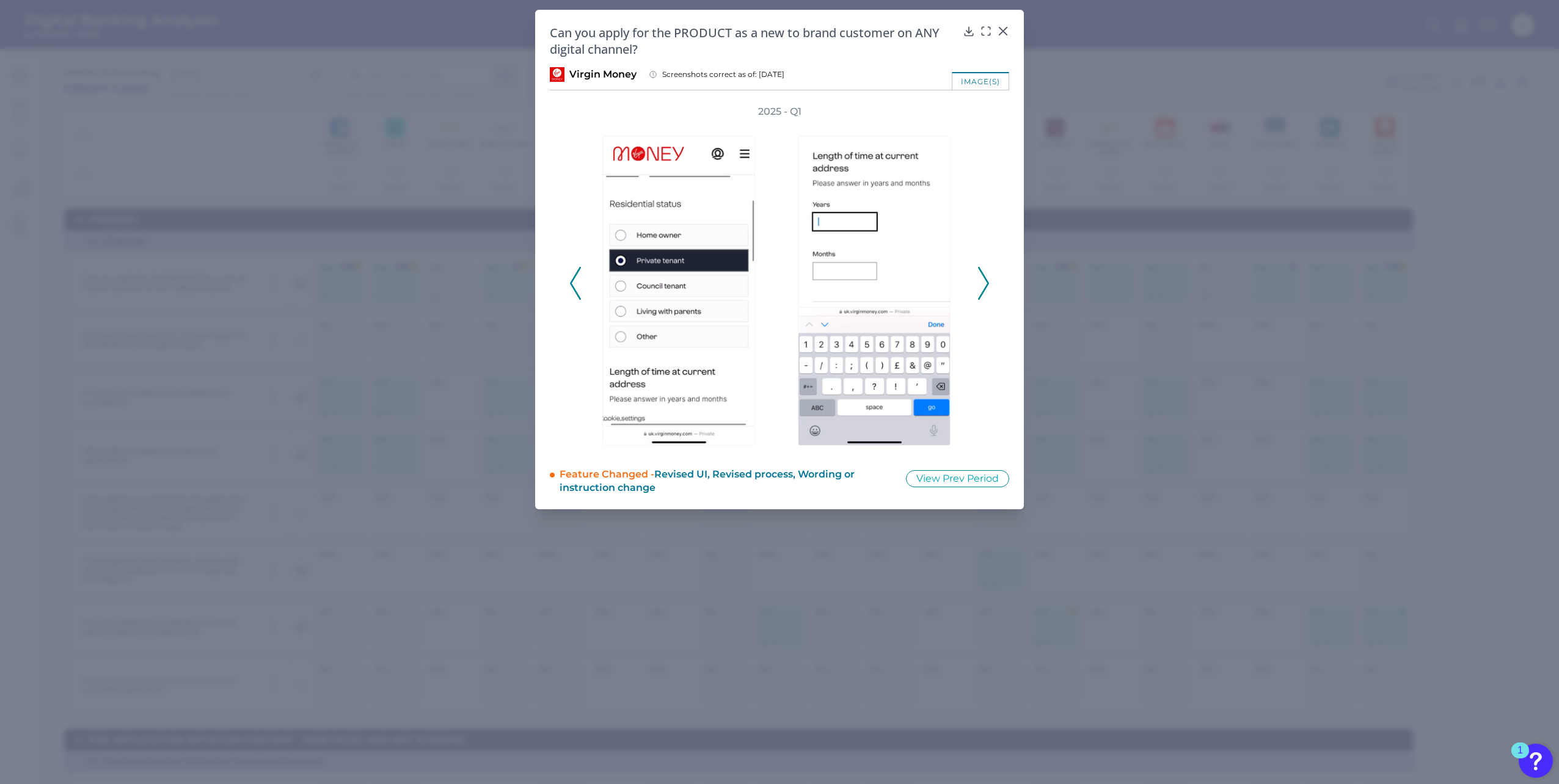
click at [987, 283] on icon at bounding box center [984, 283] width 11 height 33
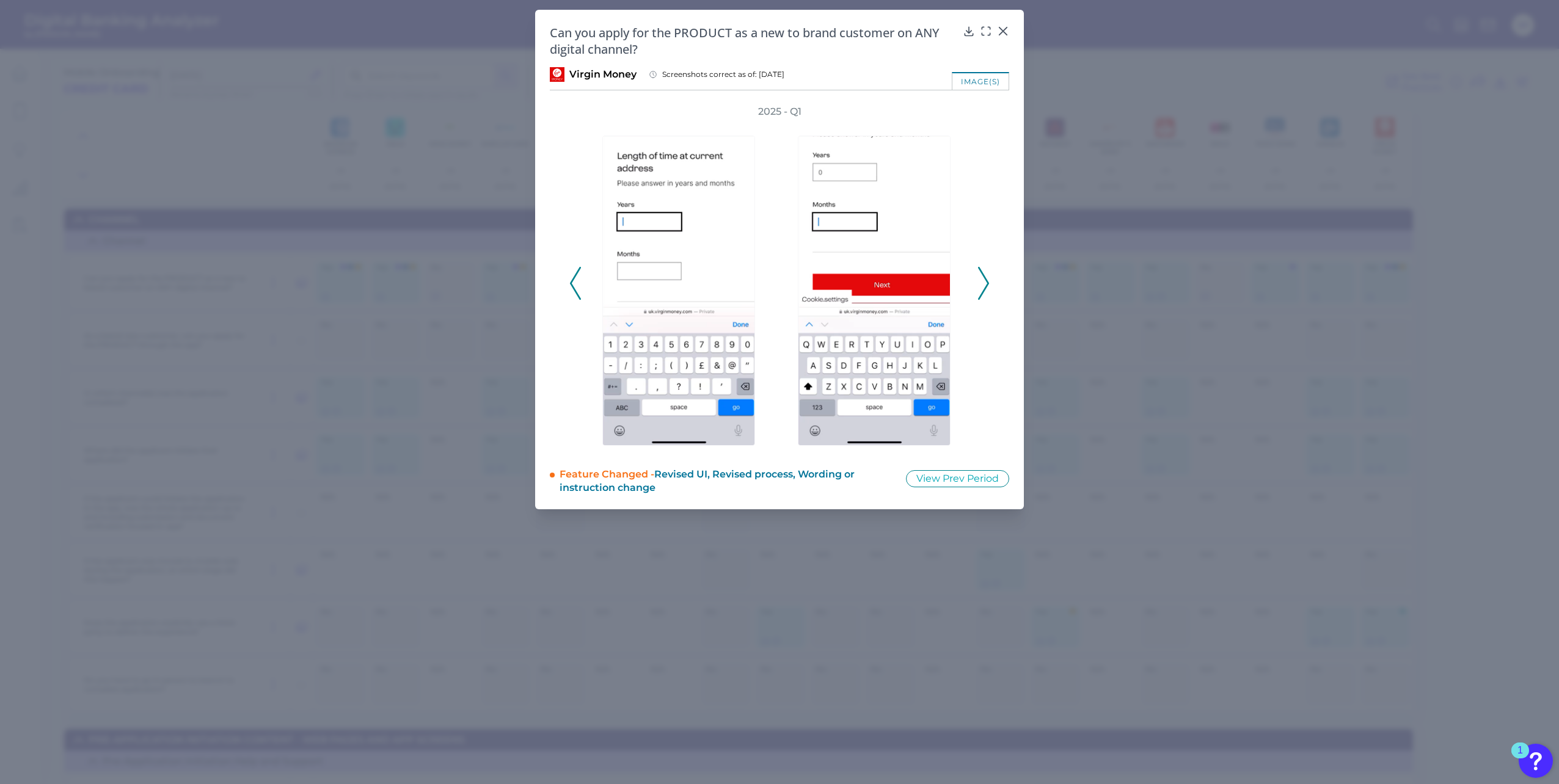
click at [987, 283] on icon at bounding box center [984, 283] width 11 height 33
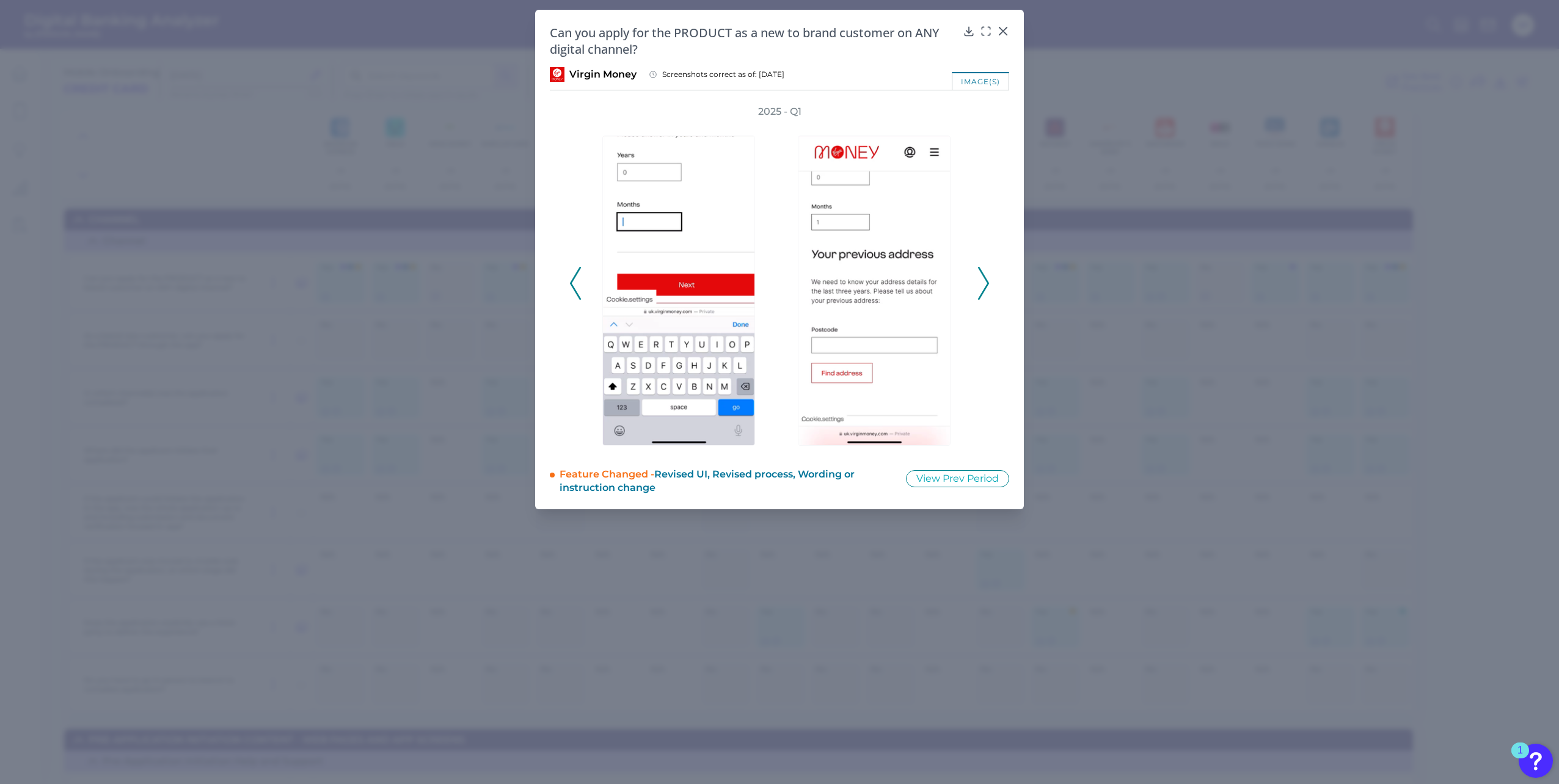
click at [987, 283] on icon at bounding box center [984, 283] width 11 height 33
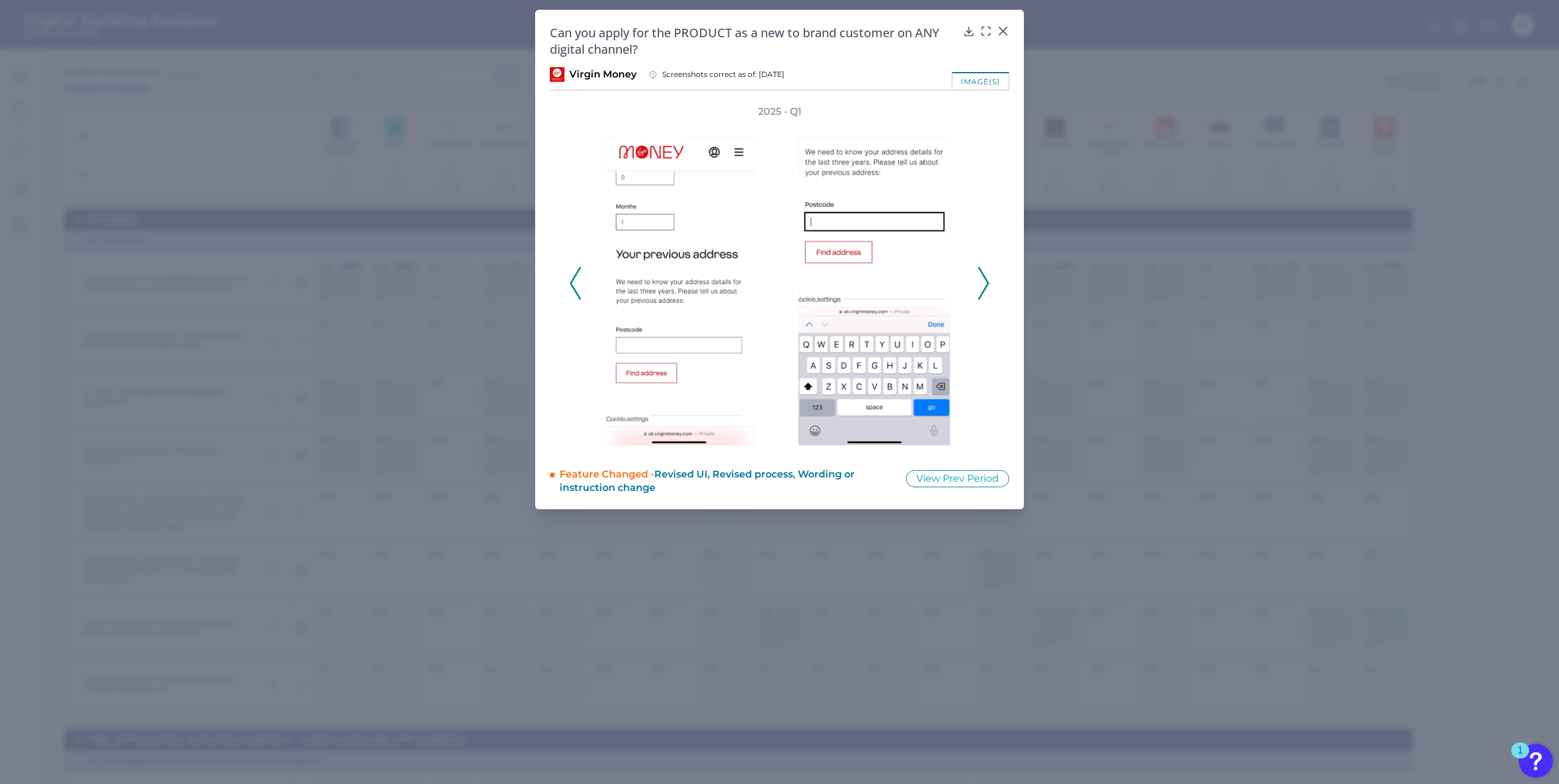
click at [987, 283] on icon at bounding box center [984, 283] width 11 height 33
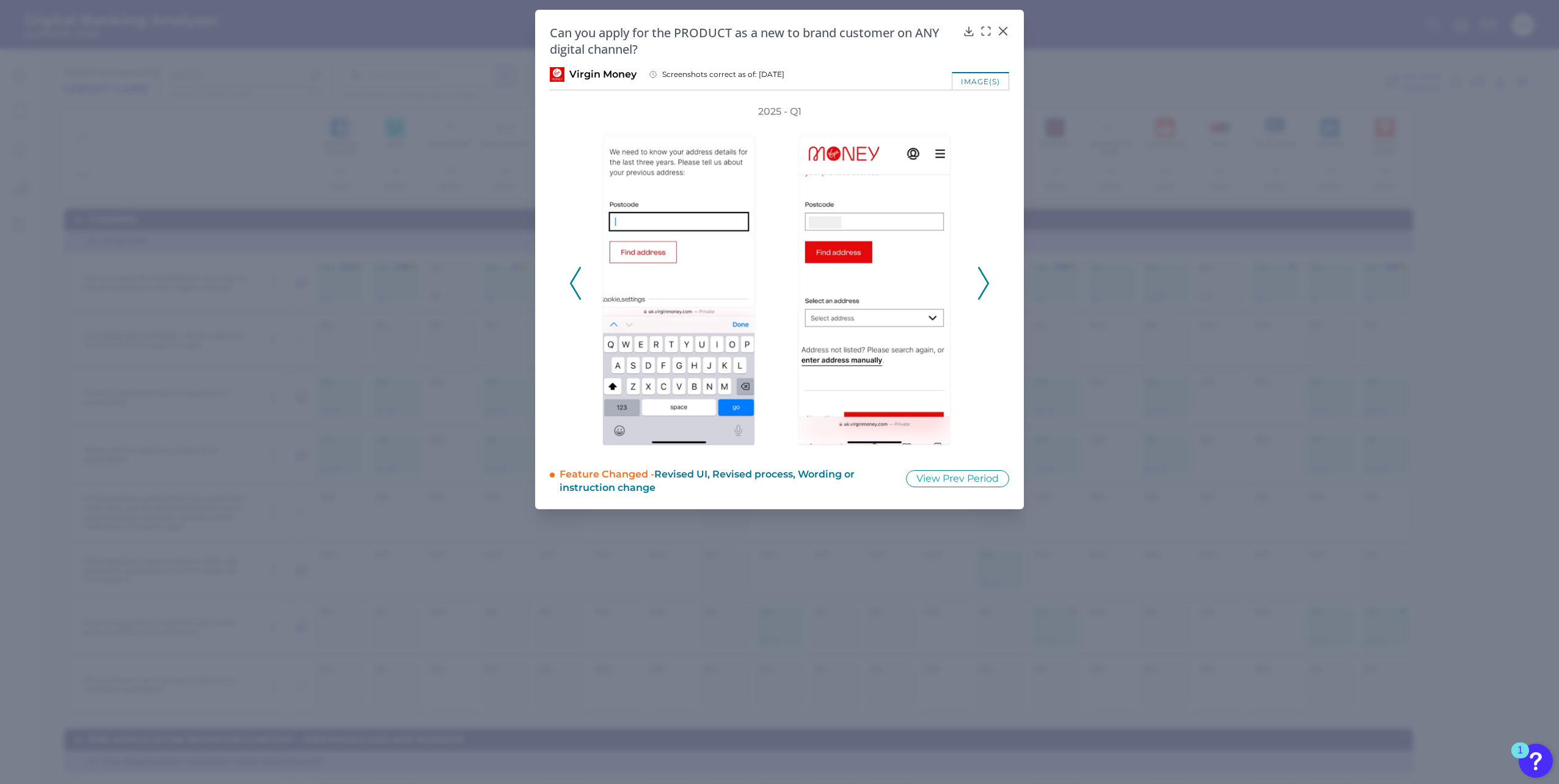
click at [987, 283] on icon at bounding box center [984, 283] width 11 height 33
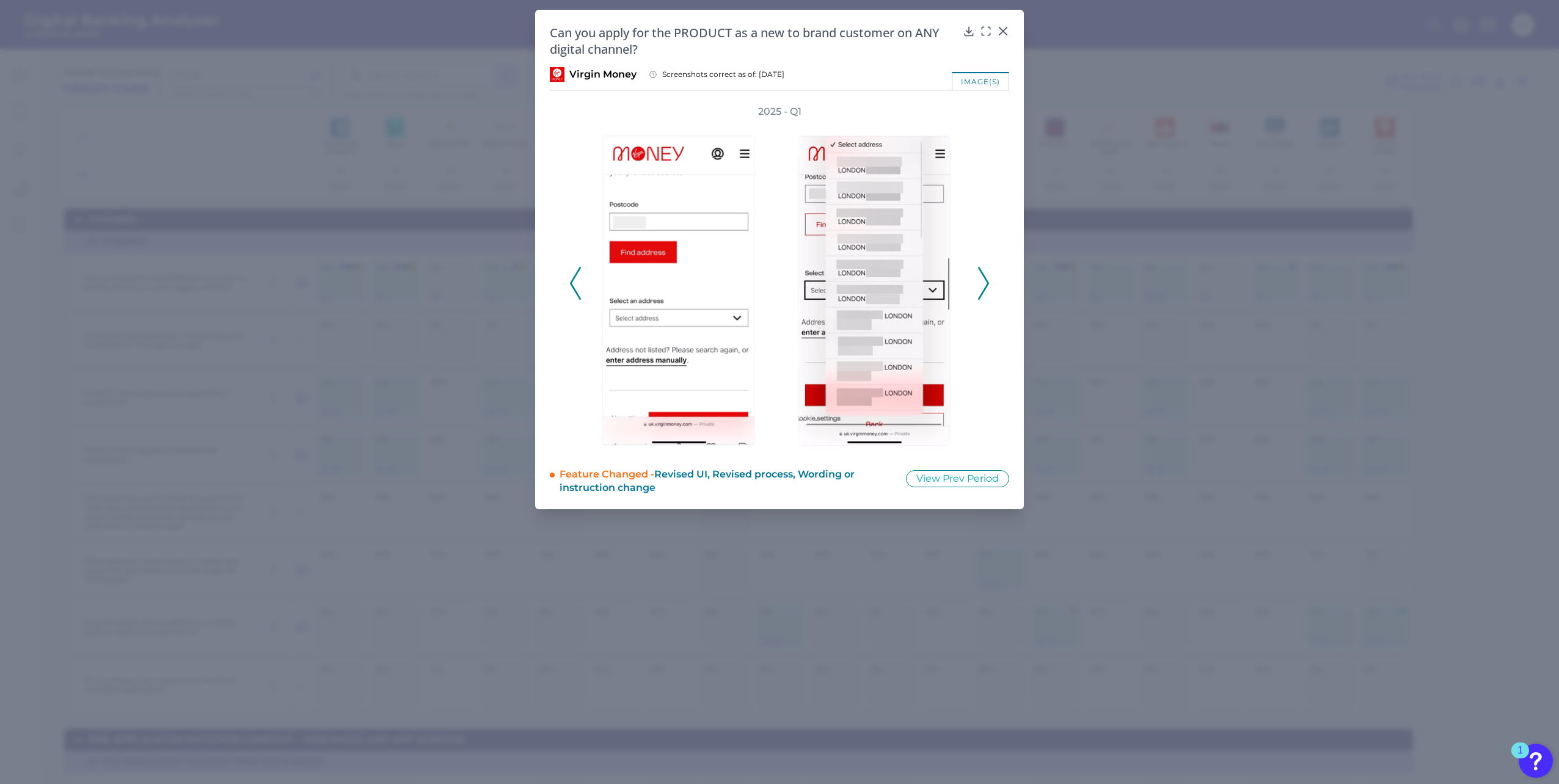
click at [987, 283] on icon at bounding box center [984, 283] width 11 height 33
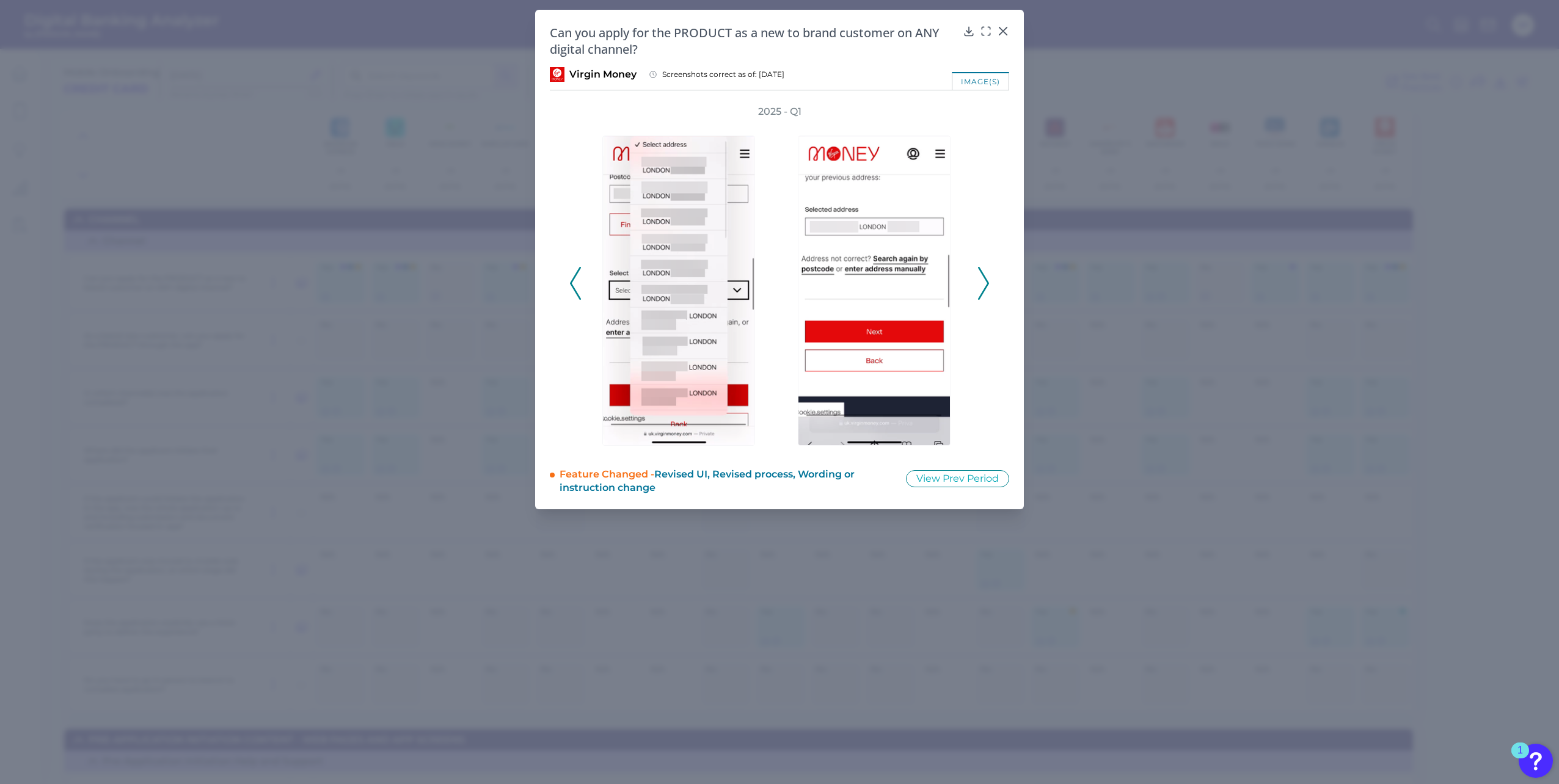
click at [987, 283] on icon at bounding box center [984, 283] width 11 height 33
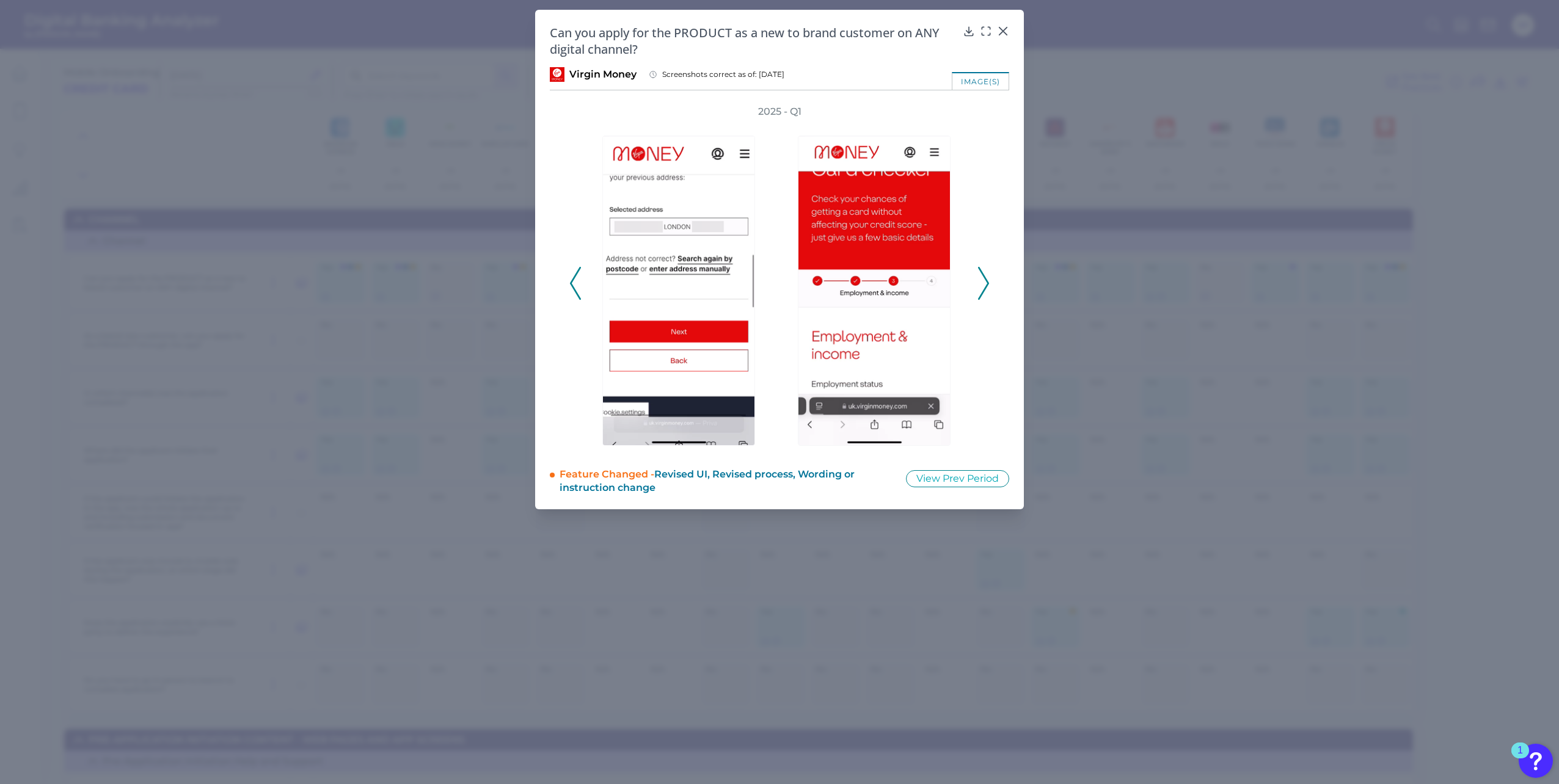
click at [987, 283] on icon at bounding box center [984, 283] width 11 height 33
click at [987, 283] on polyline at bounding box center [983, 283] width 9 height 31
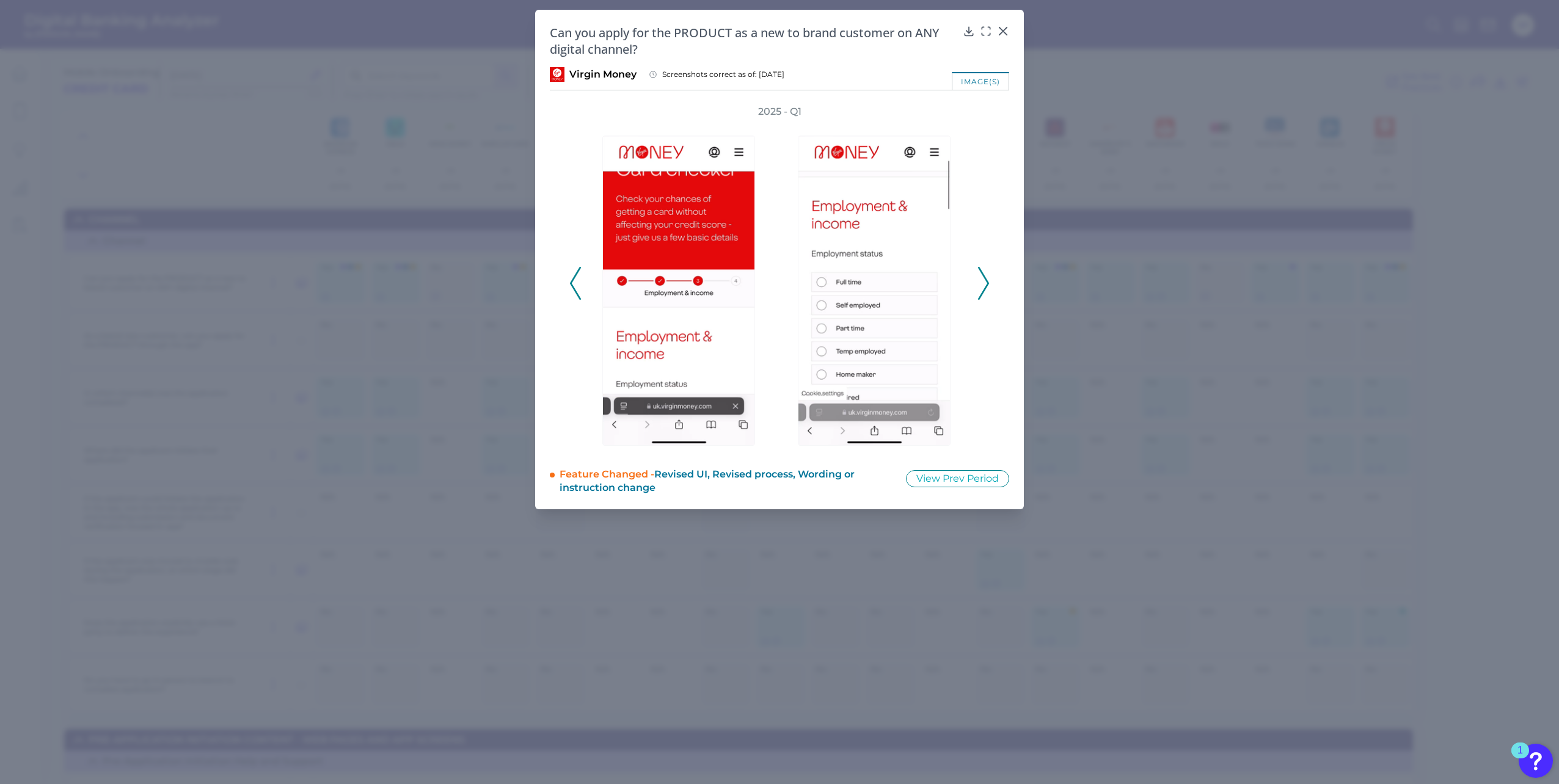
click at [987, 283] on polyline at bounding box center [983, 283] width 9 height 31
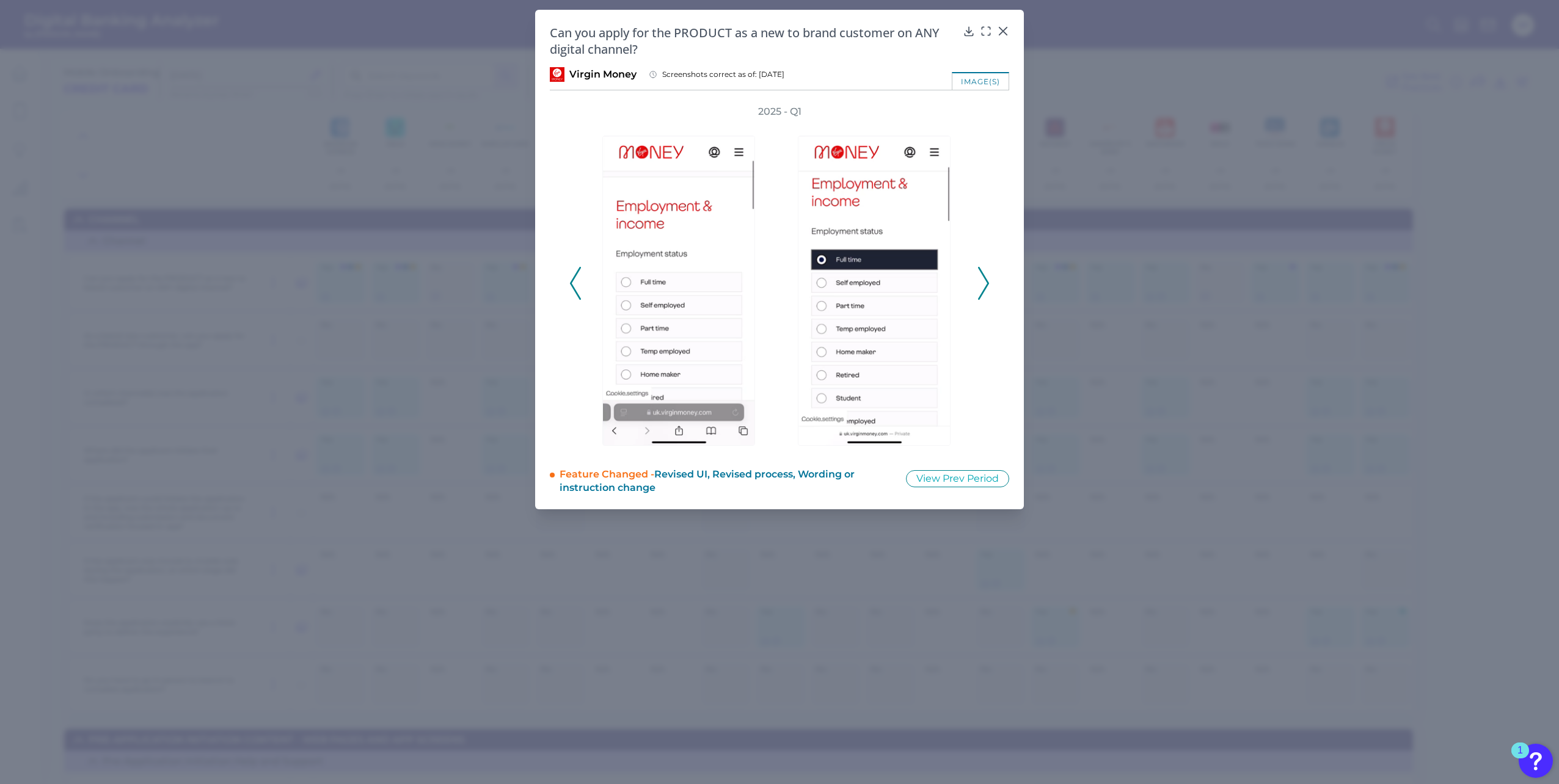
click at [987, 283] on polyline at bounding box center [983, 283] width 9 height 31
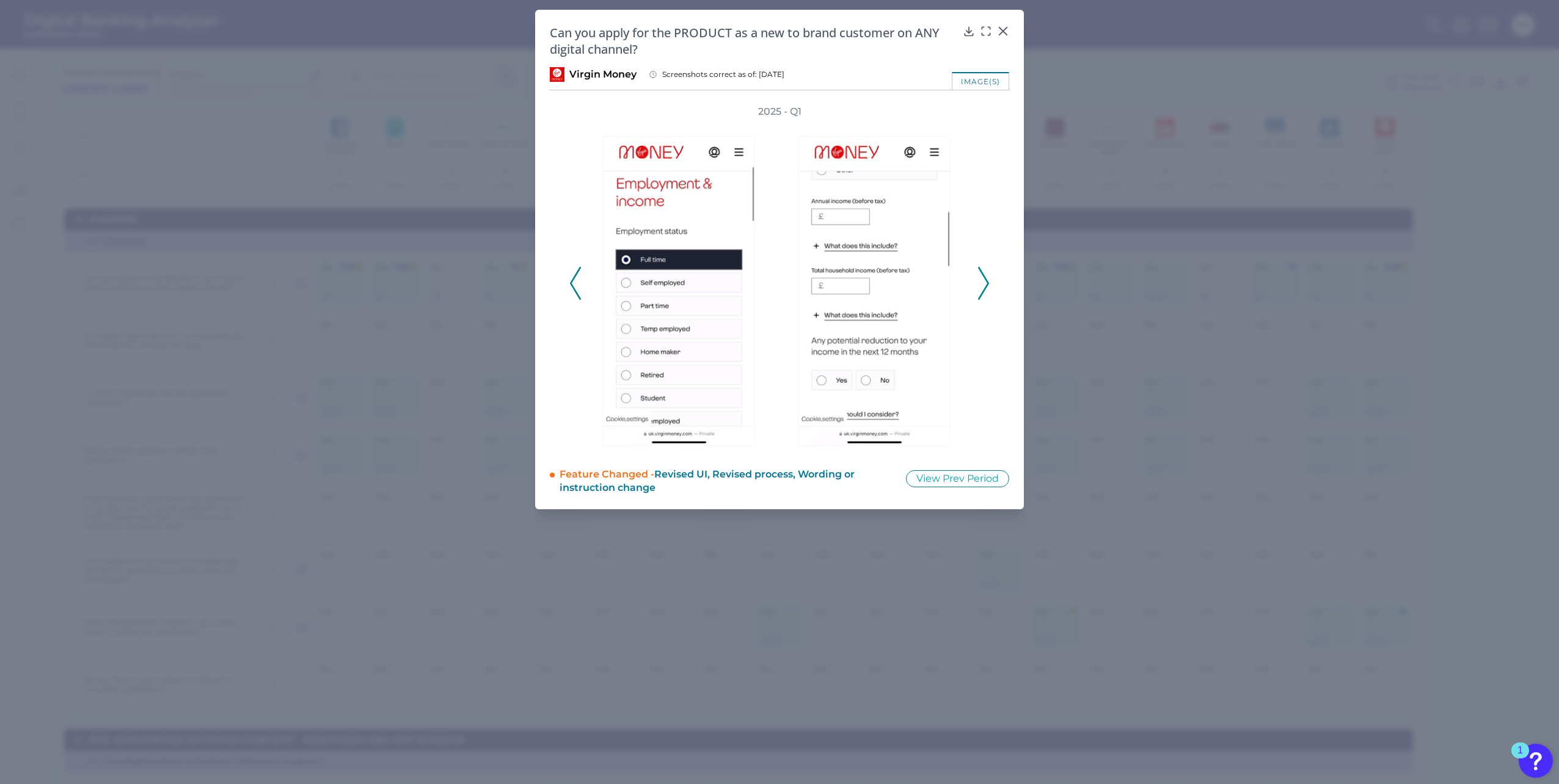
click at [987, 283] on polyline at bounding box center [983, 283] width 9 height 31
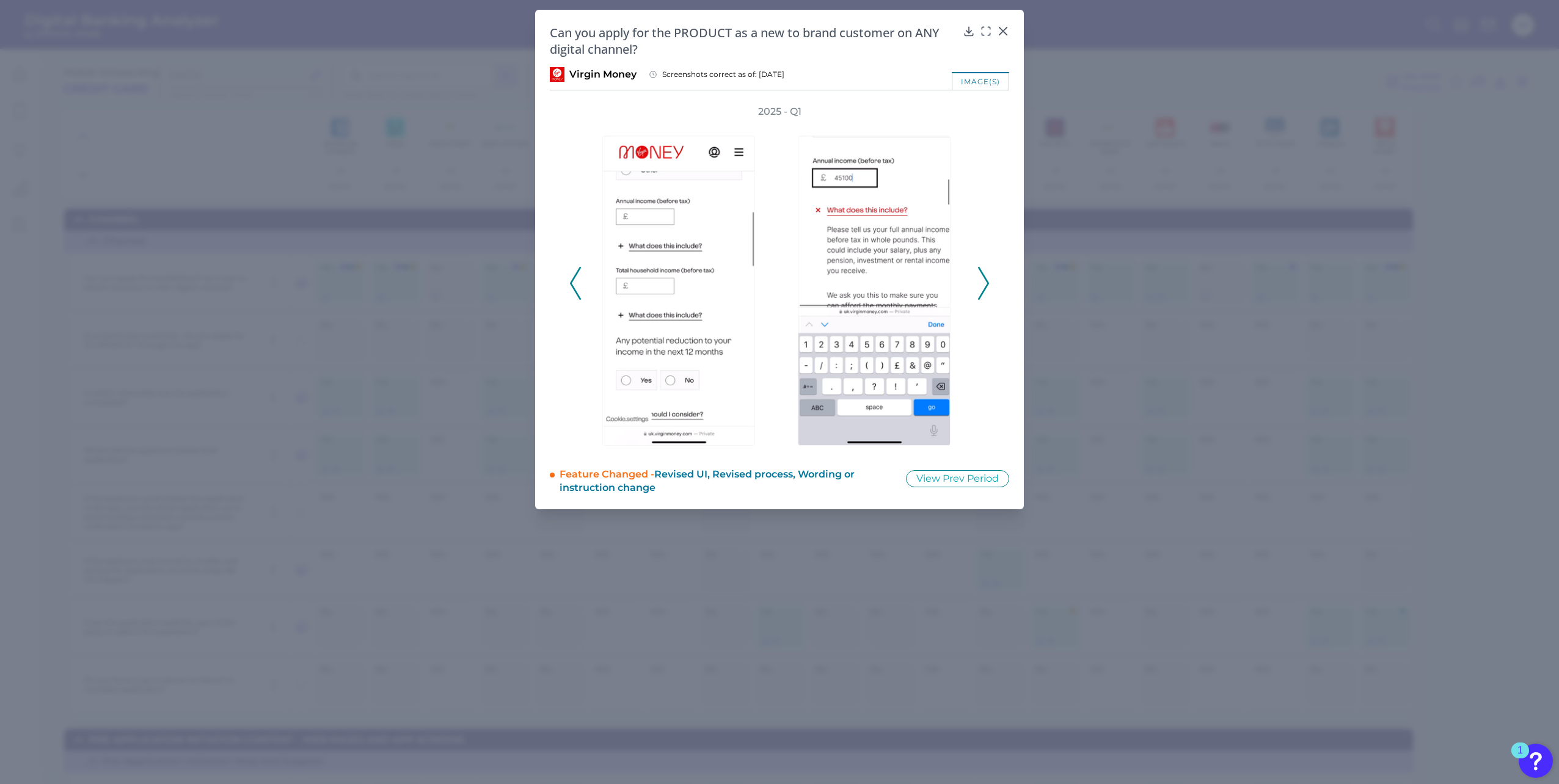
click at [987, 283] on polyline at bounding box center [983, 283] width 9 height 31
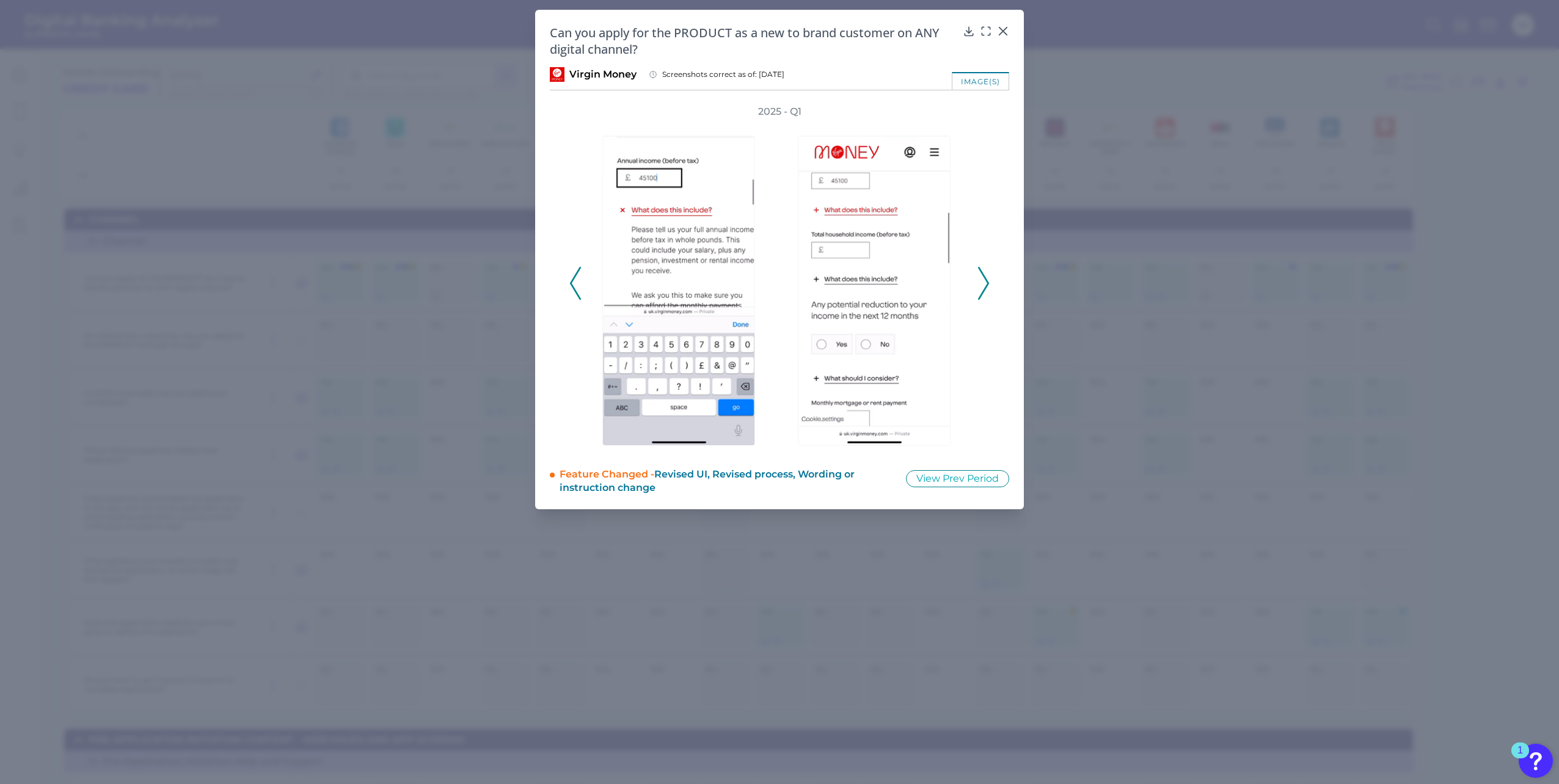
click at [987, 283] on polyline at bounding box center [983, 283] width 9 height 31
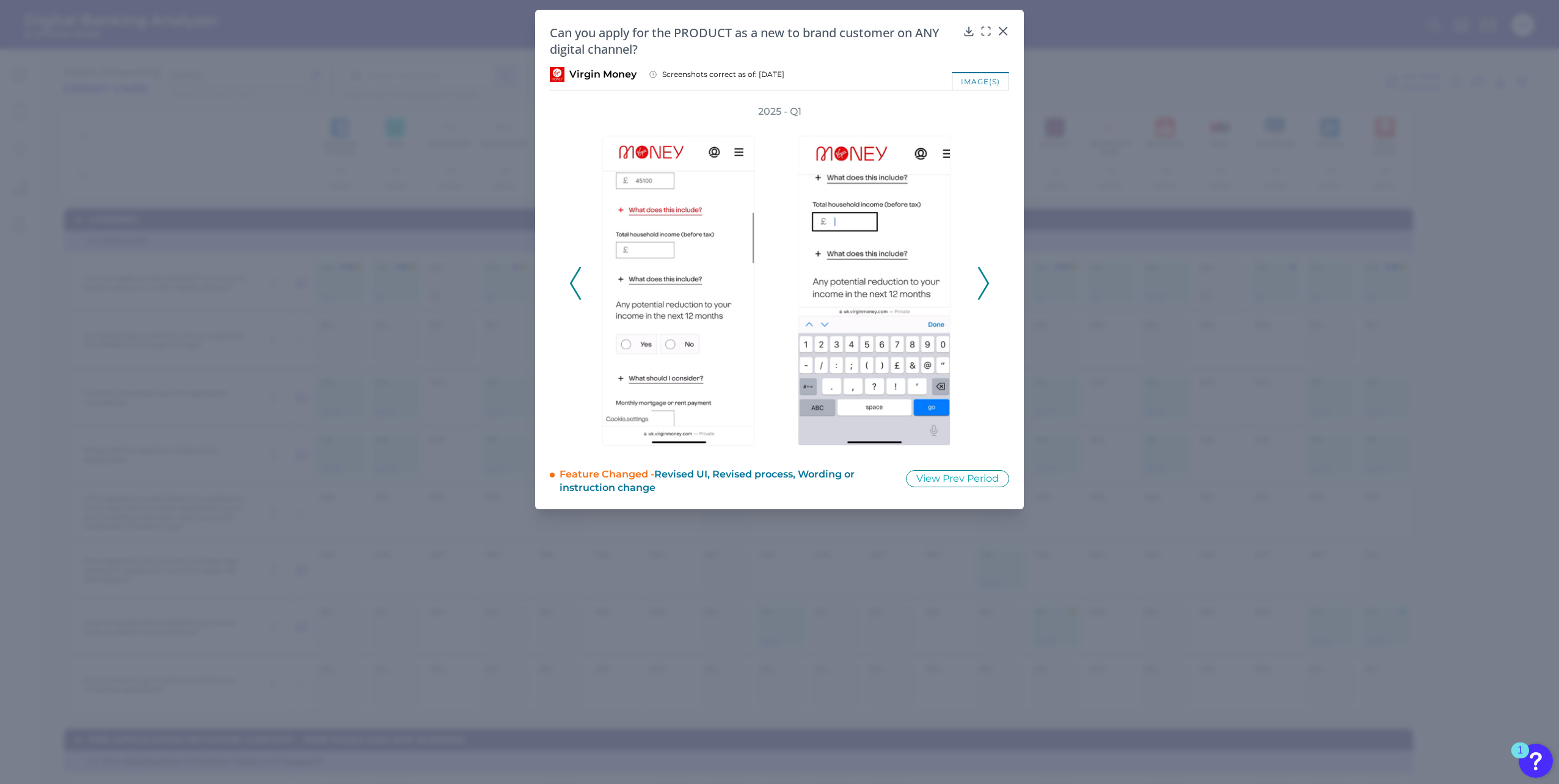
click at [987, 283] on polyline at bounding box center [983, 283] width 9 height 31
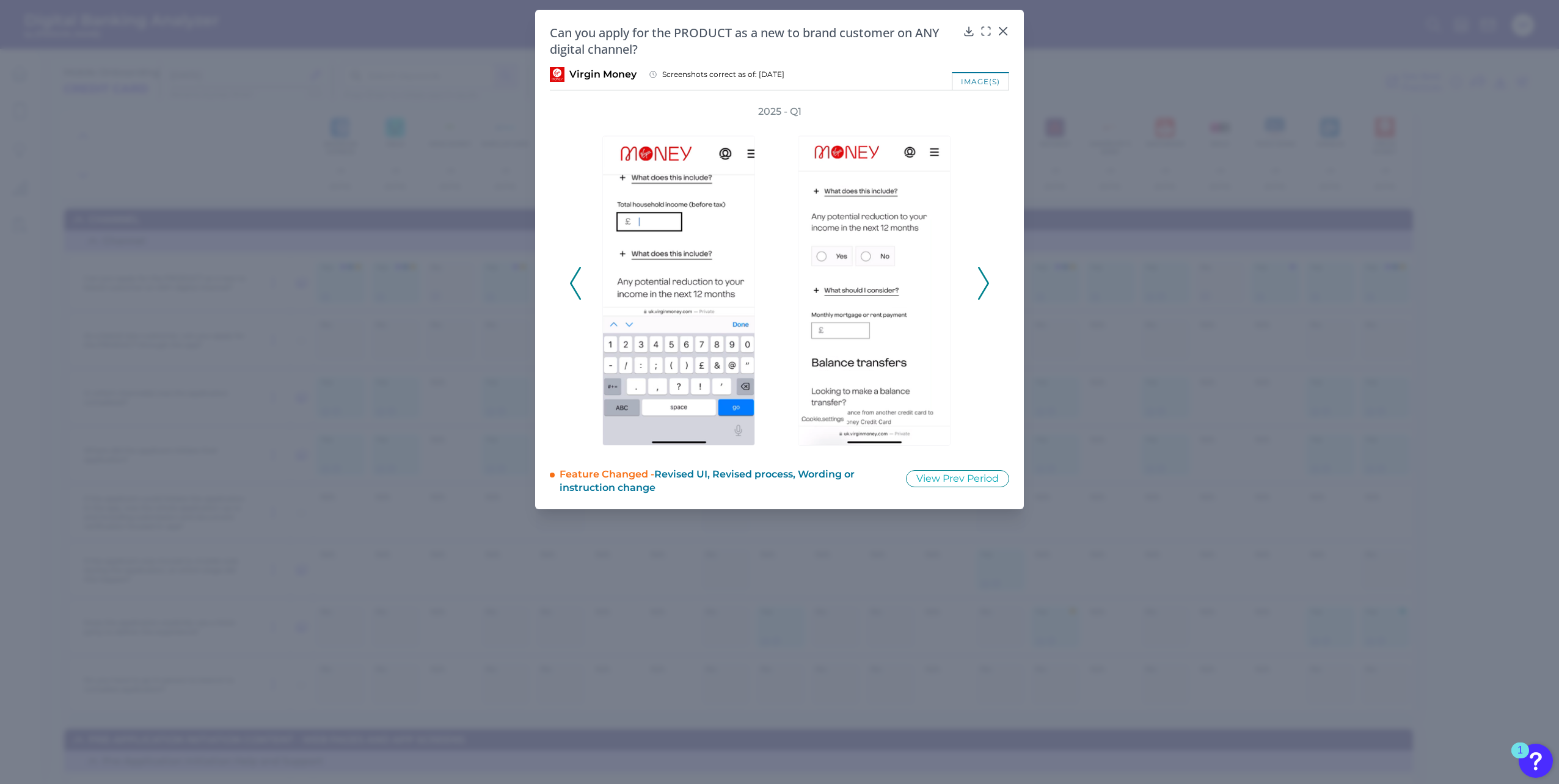
click at [987, 283] on polyline at bounding box center [983, 283] width 9 height 31
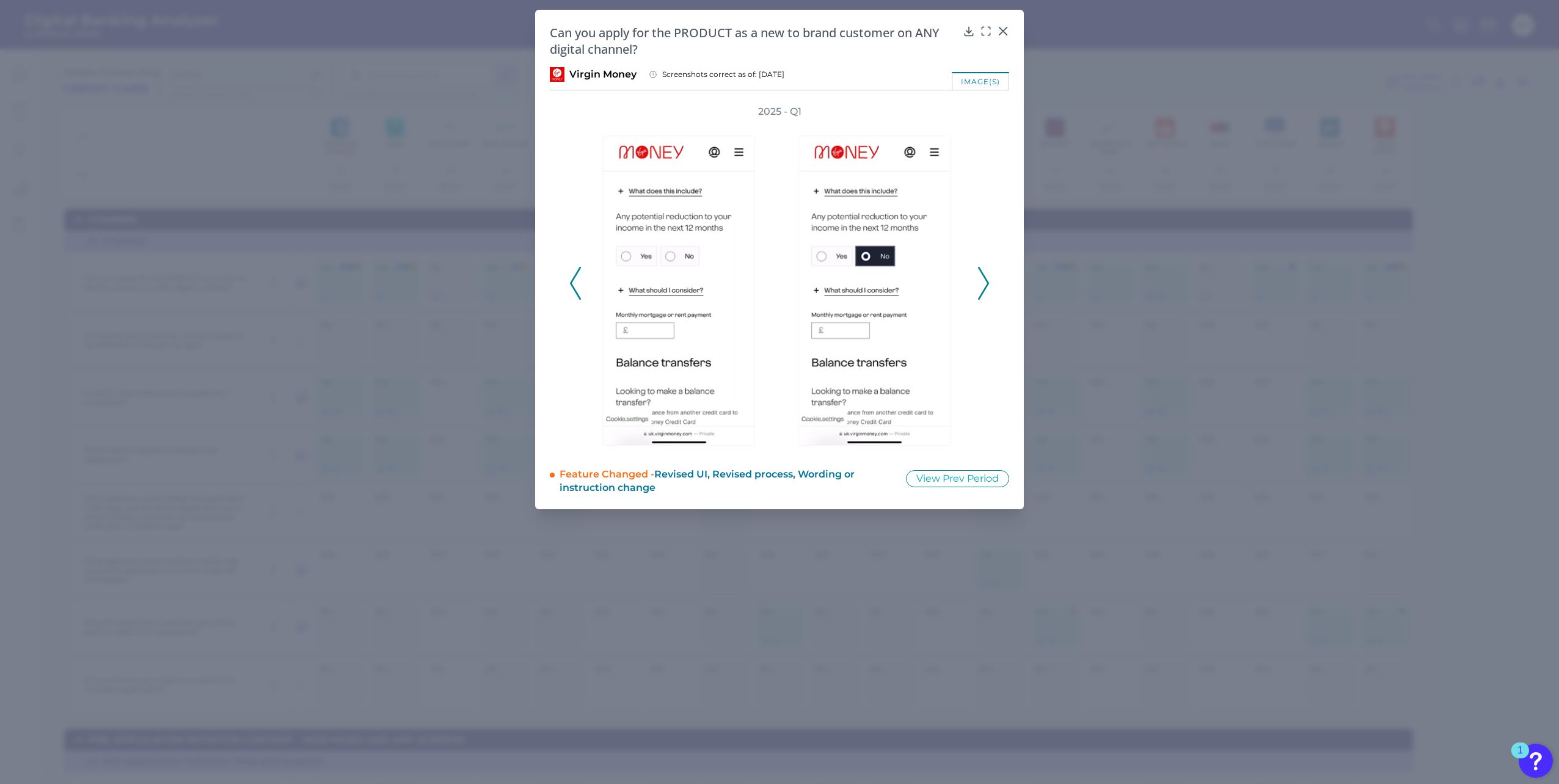
click at [987, 283] on polyline at bounding box center [983, 283] width 9 height 31
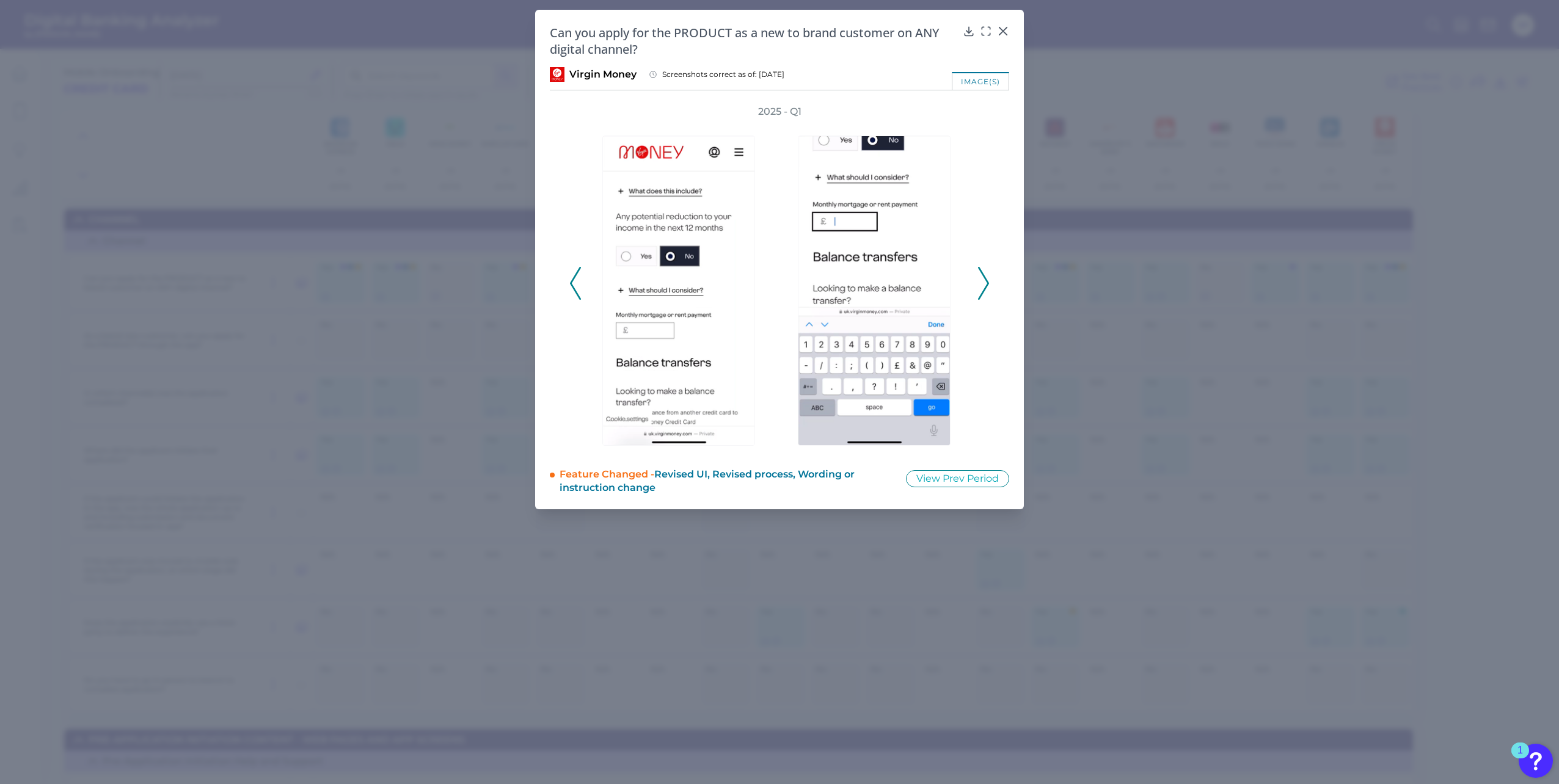
click at [987, 283] on polyline at bounding box center [983, 283] width 9 height 31
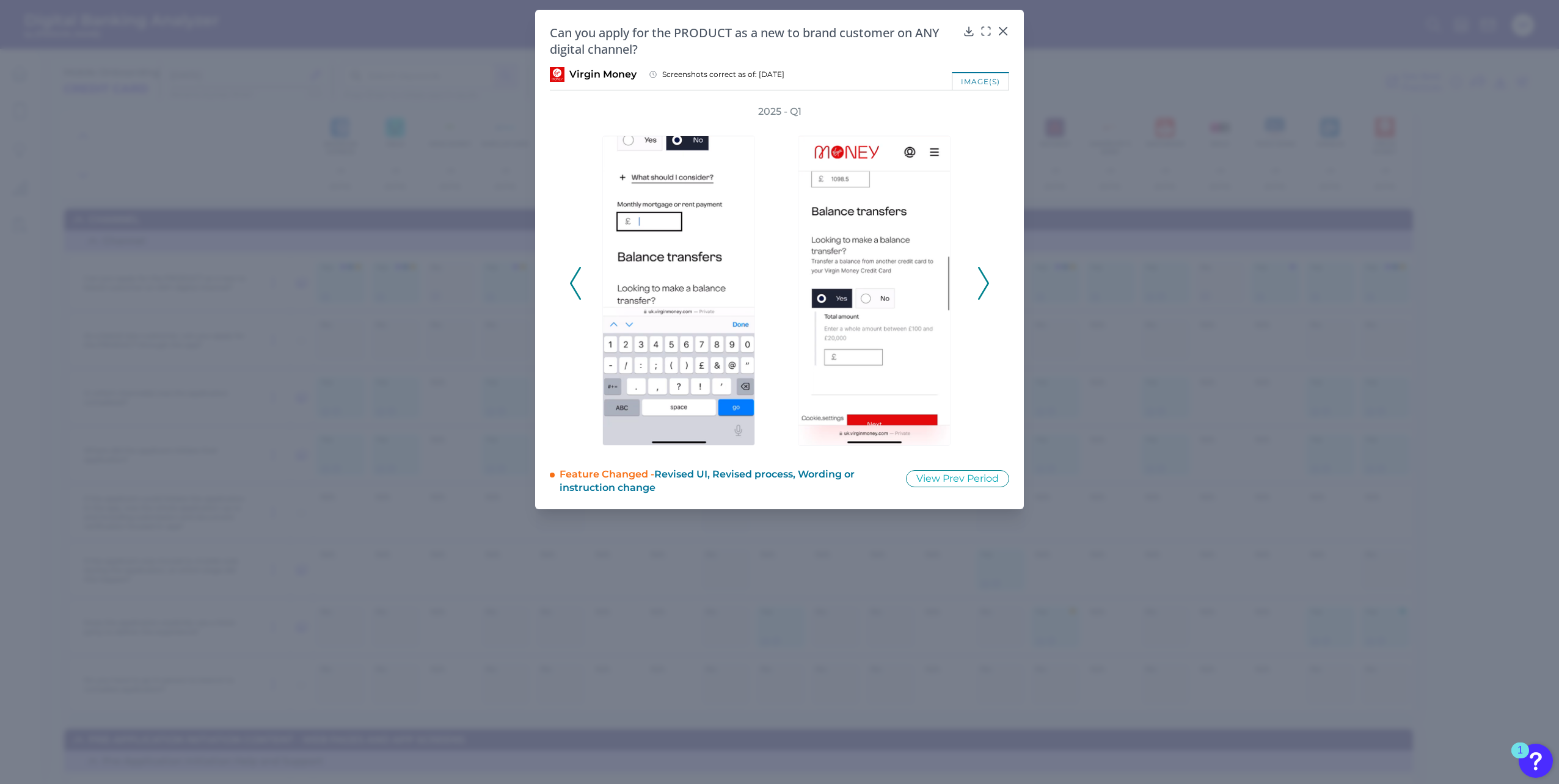
click at [982, 281] on icon at bounding box center [984, 283] width 11 height 33
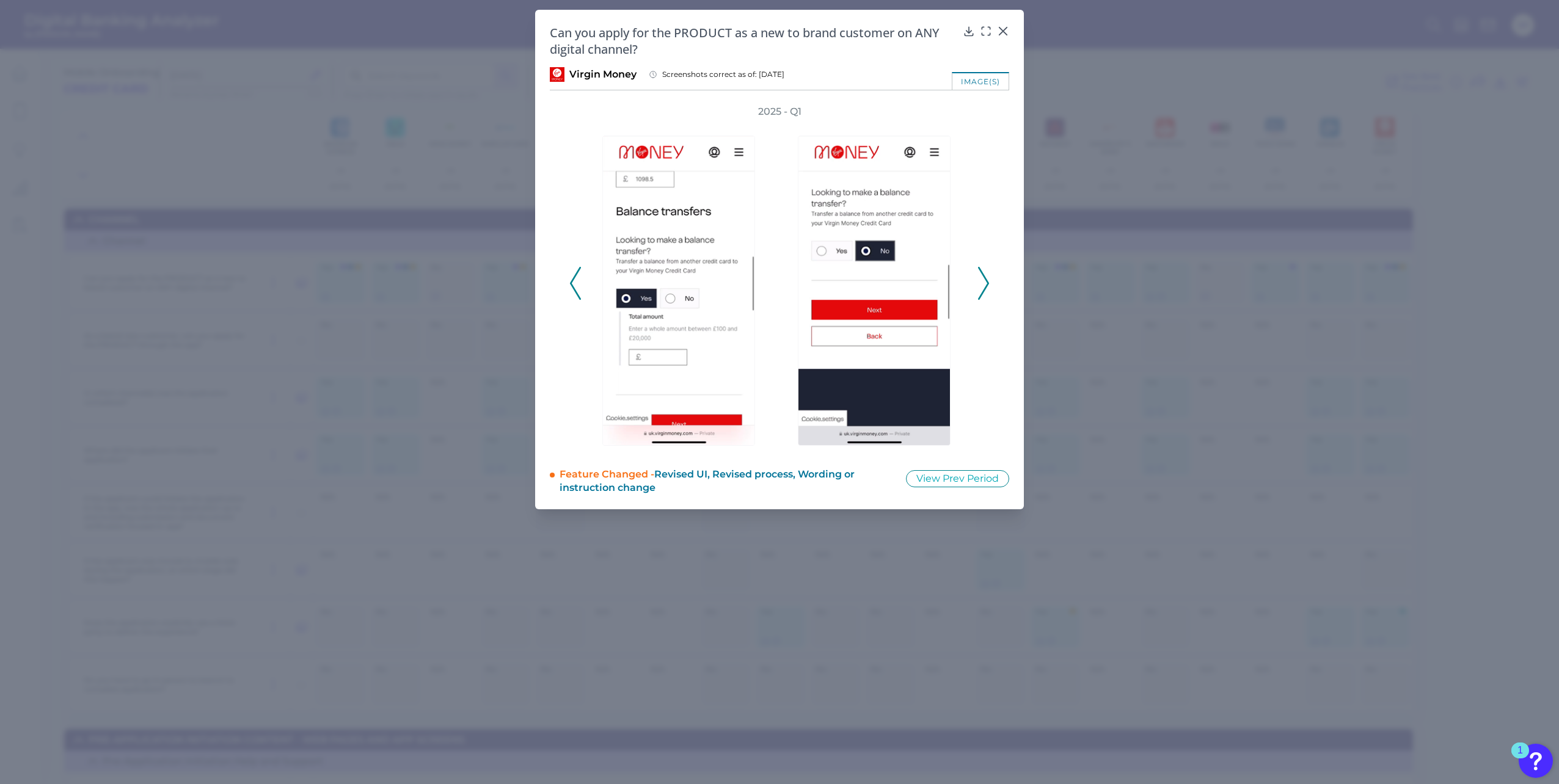
click at [982, 281] on icon at bounding box center [984, 283] width 11 height 33
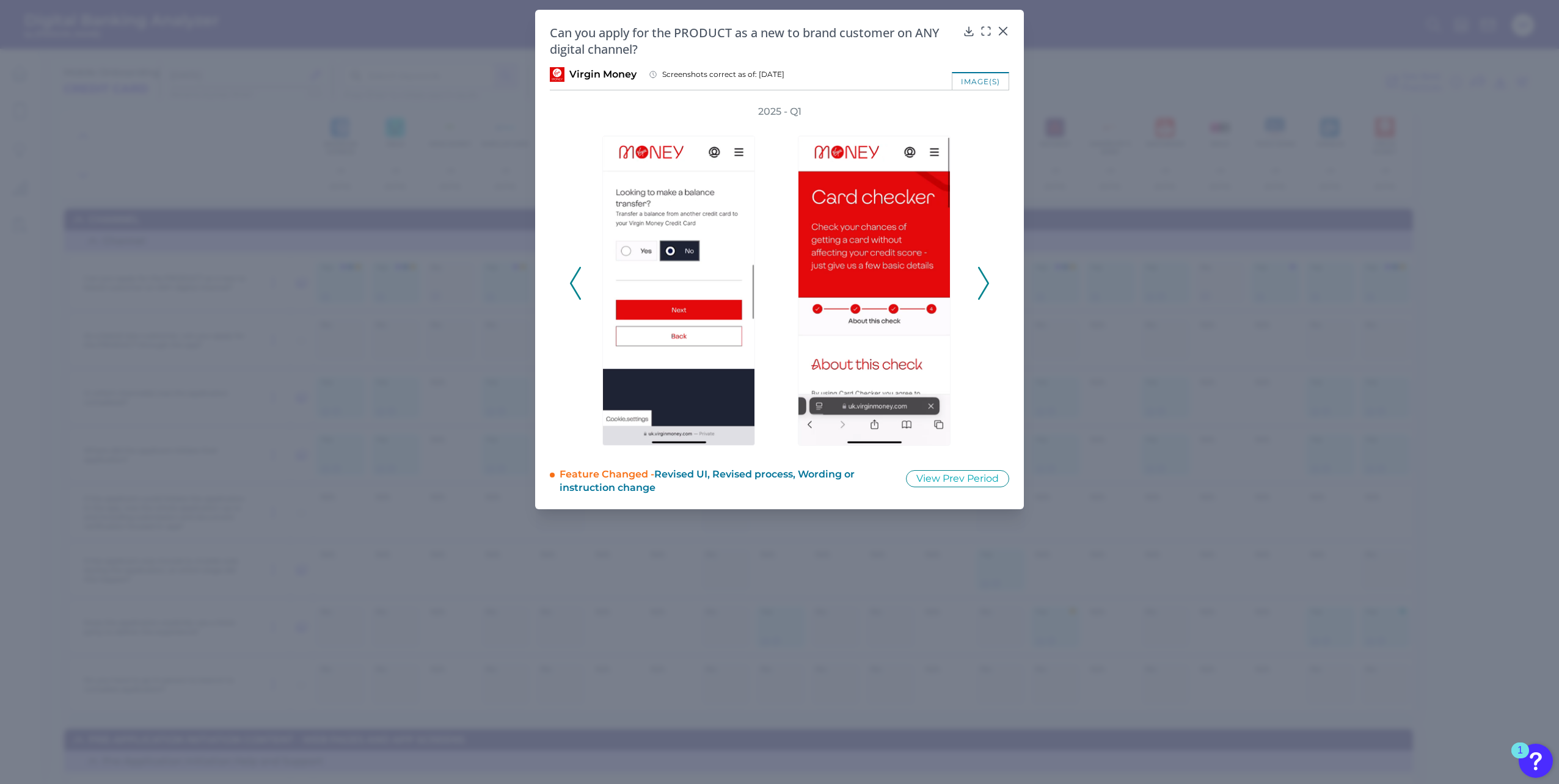
click at [982, 281] on icon at bounding box center [984, 283] width 11 height 33
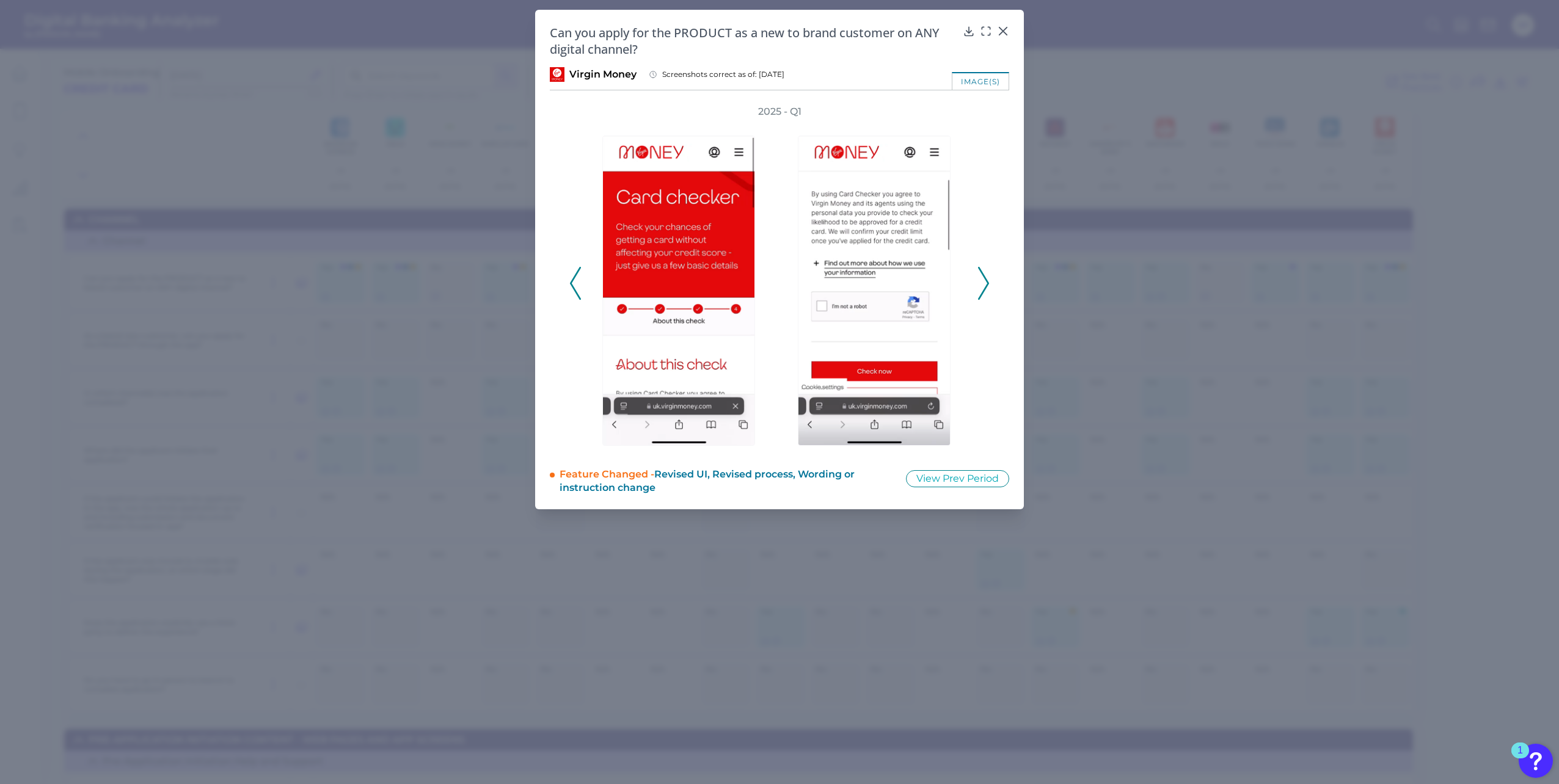
click at [982, 281] on icon at bounding box center [984, 283] width 11 height 33
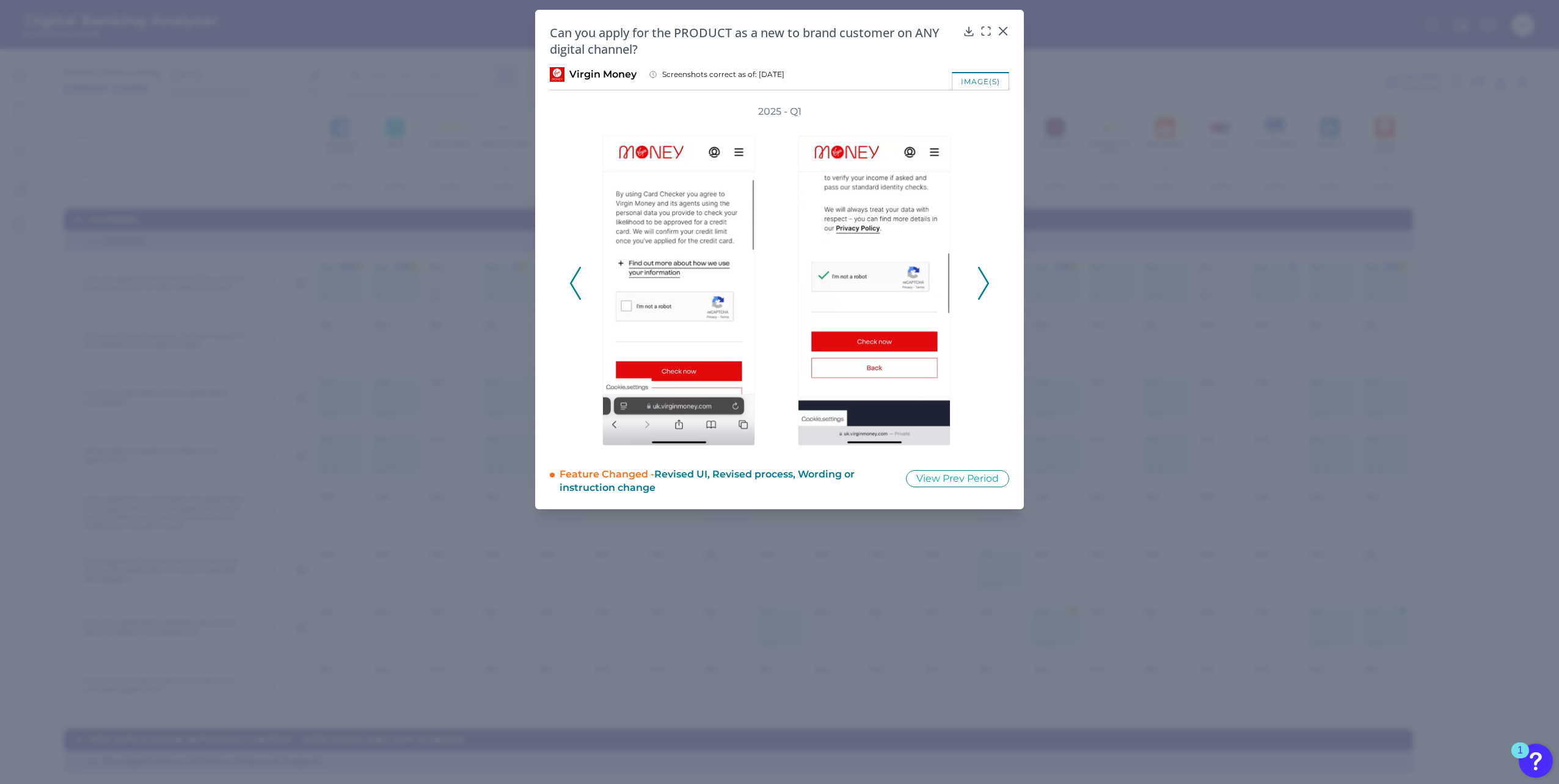
click at [982, 281] on icon at bounding box center [984, 283] width 11 height 33
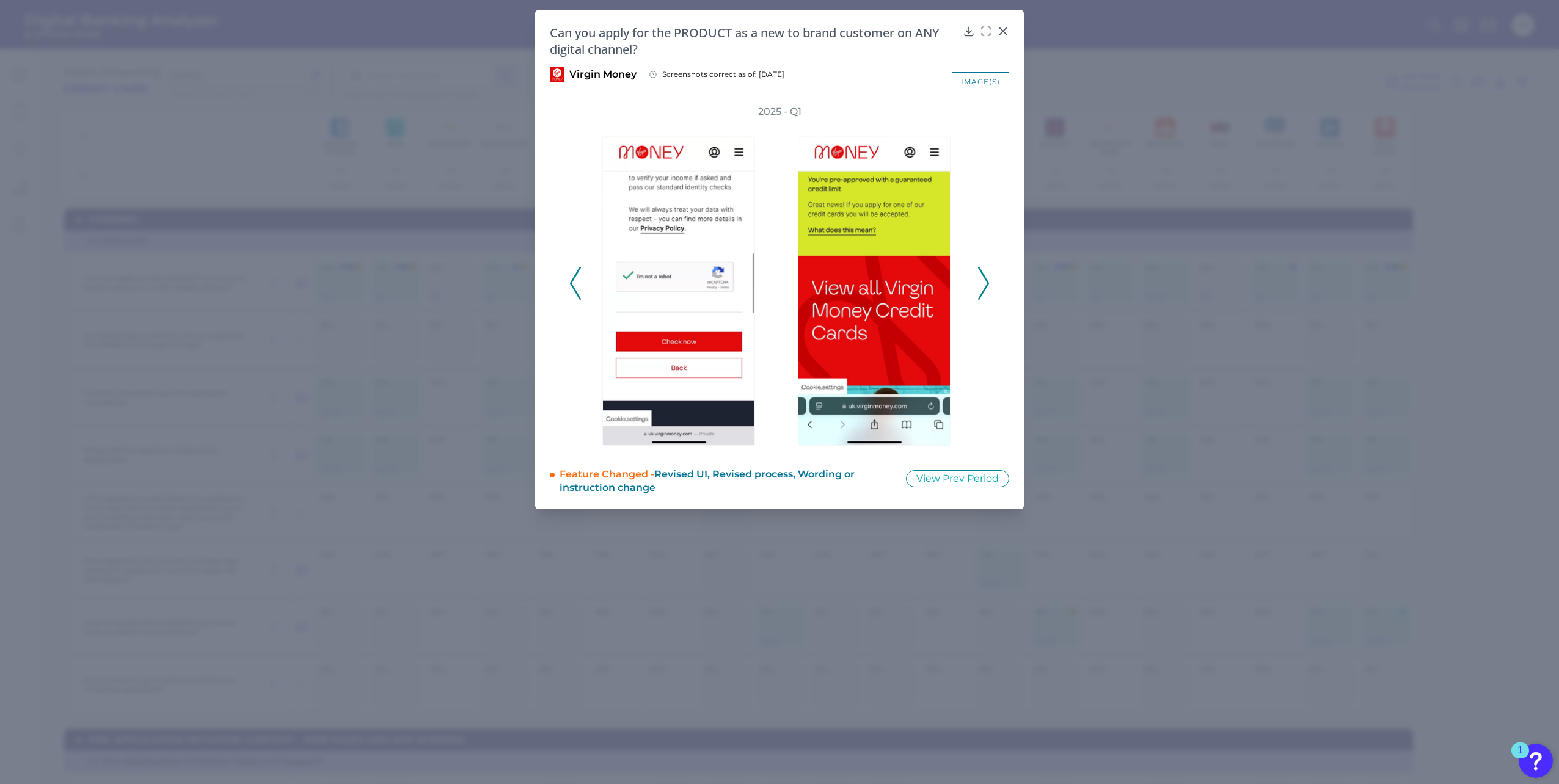
click at [982, 281] on icon at bounding box center [984, 283] width 11 height 33
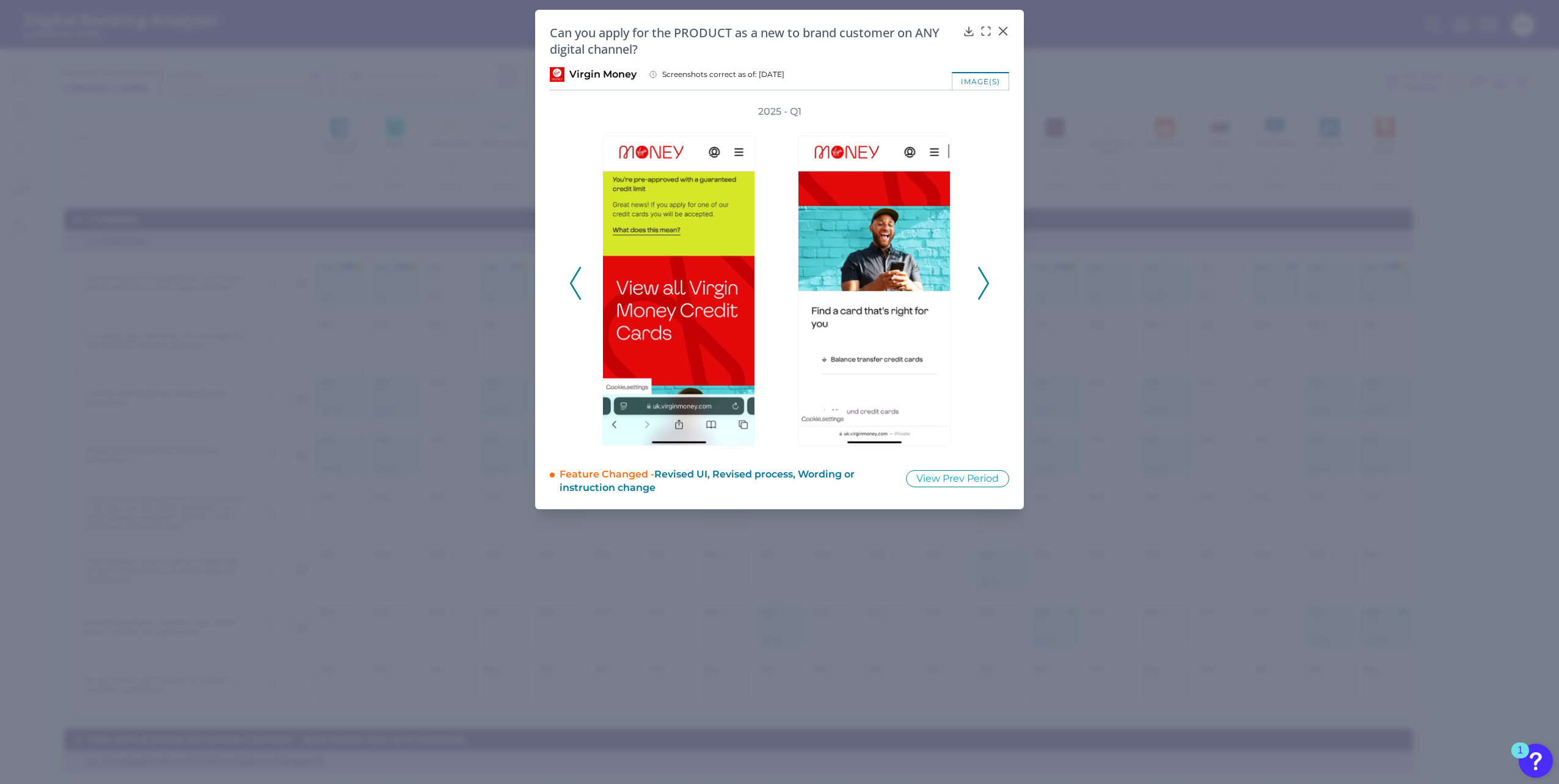
click at [982, 281] on icon at bounding box center [984, 283] width 11 height 33
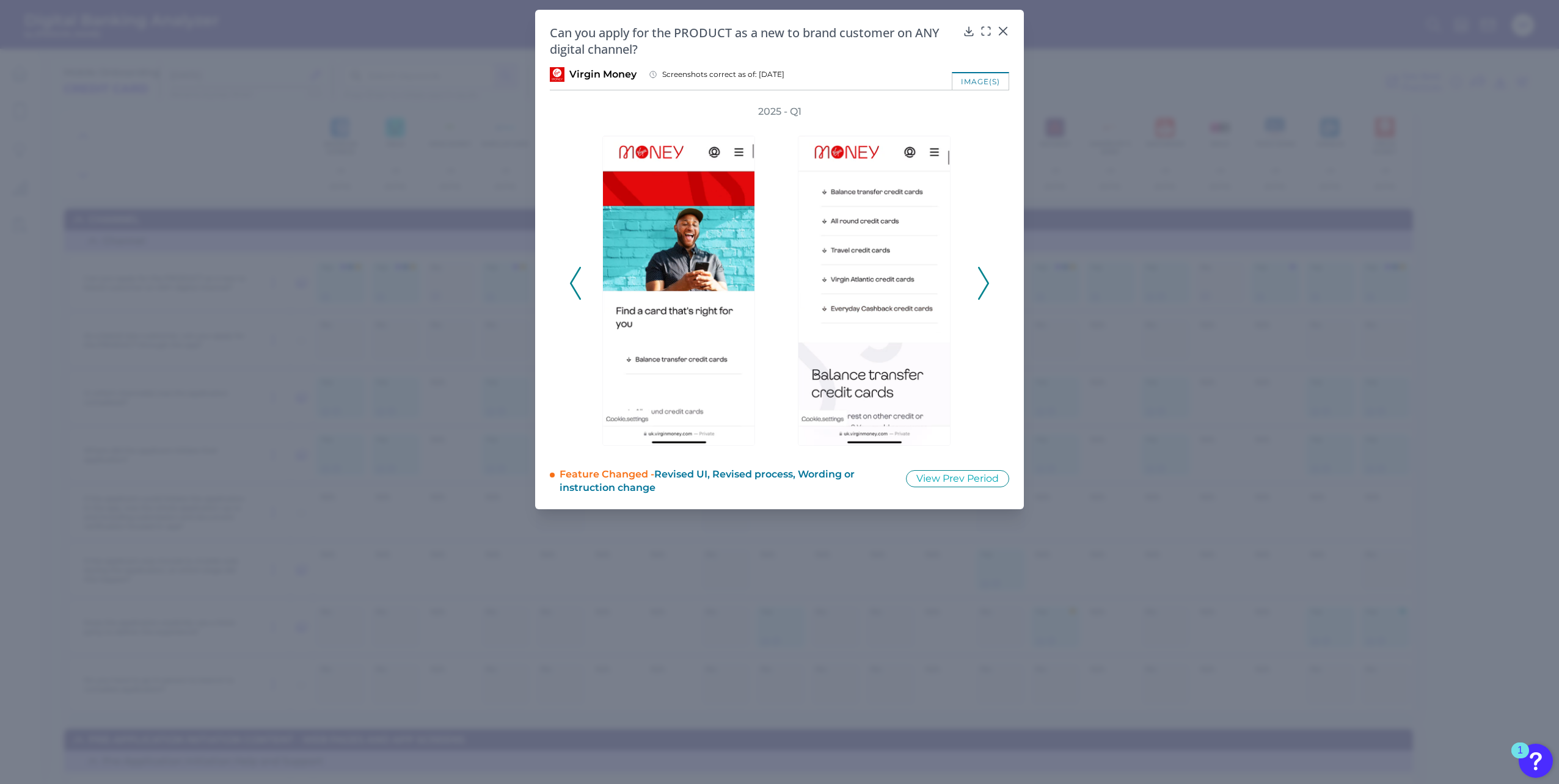
click at [982, 281] on icon at bounding box center [984, 283] width 11 height 33
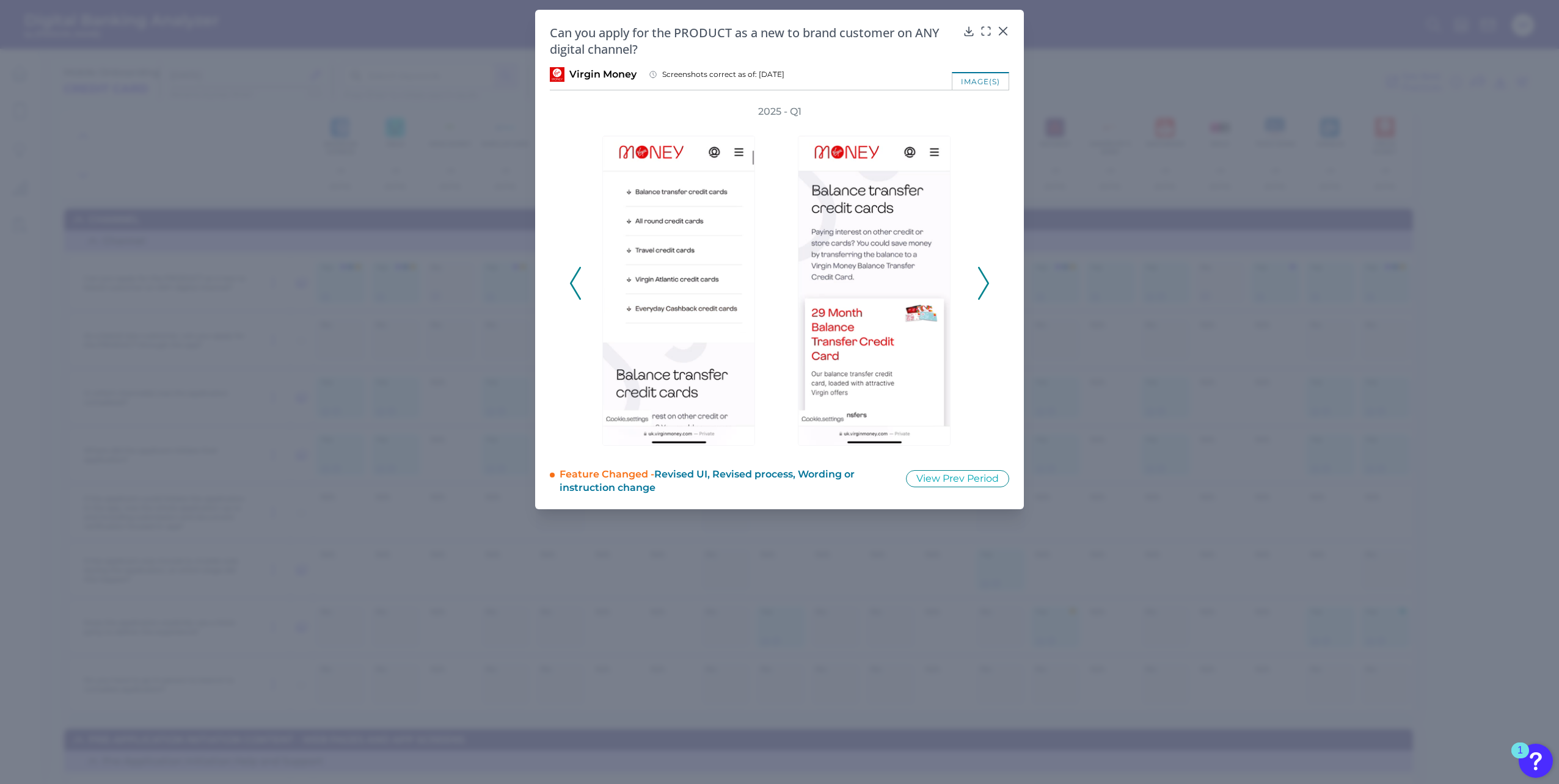
click at [982, 281] on icon at bounding box center [984, 283] width 11 height 33
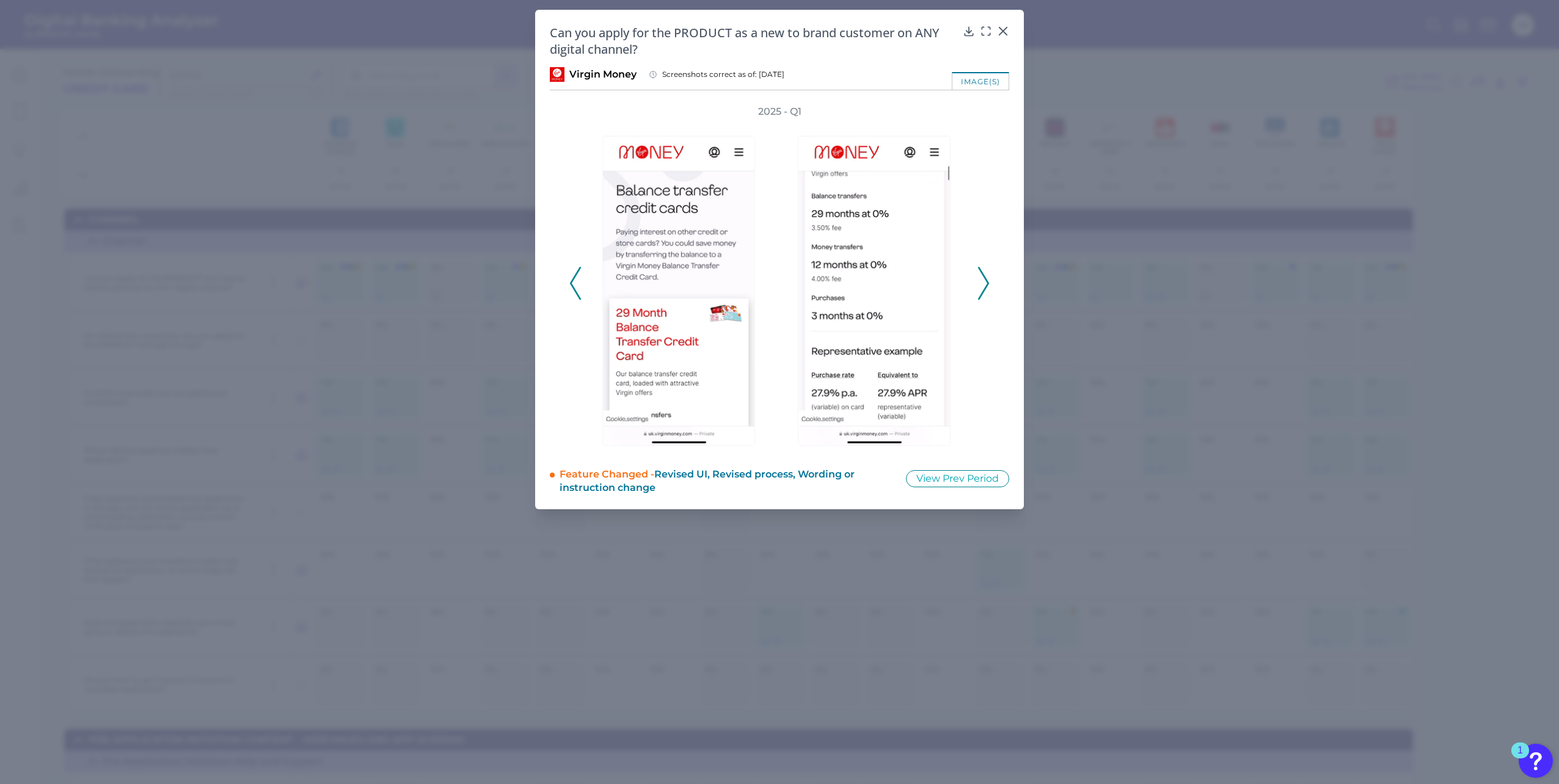
click at [982, 281] on icon at bounding box center [984, 283] width 11 height 33
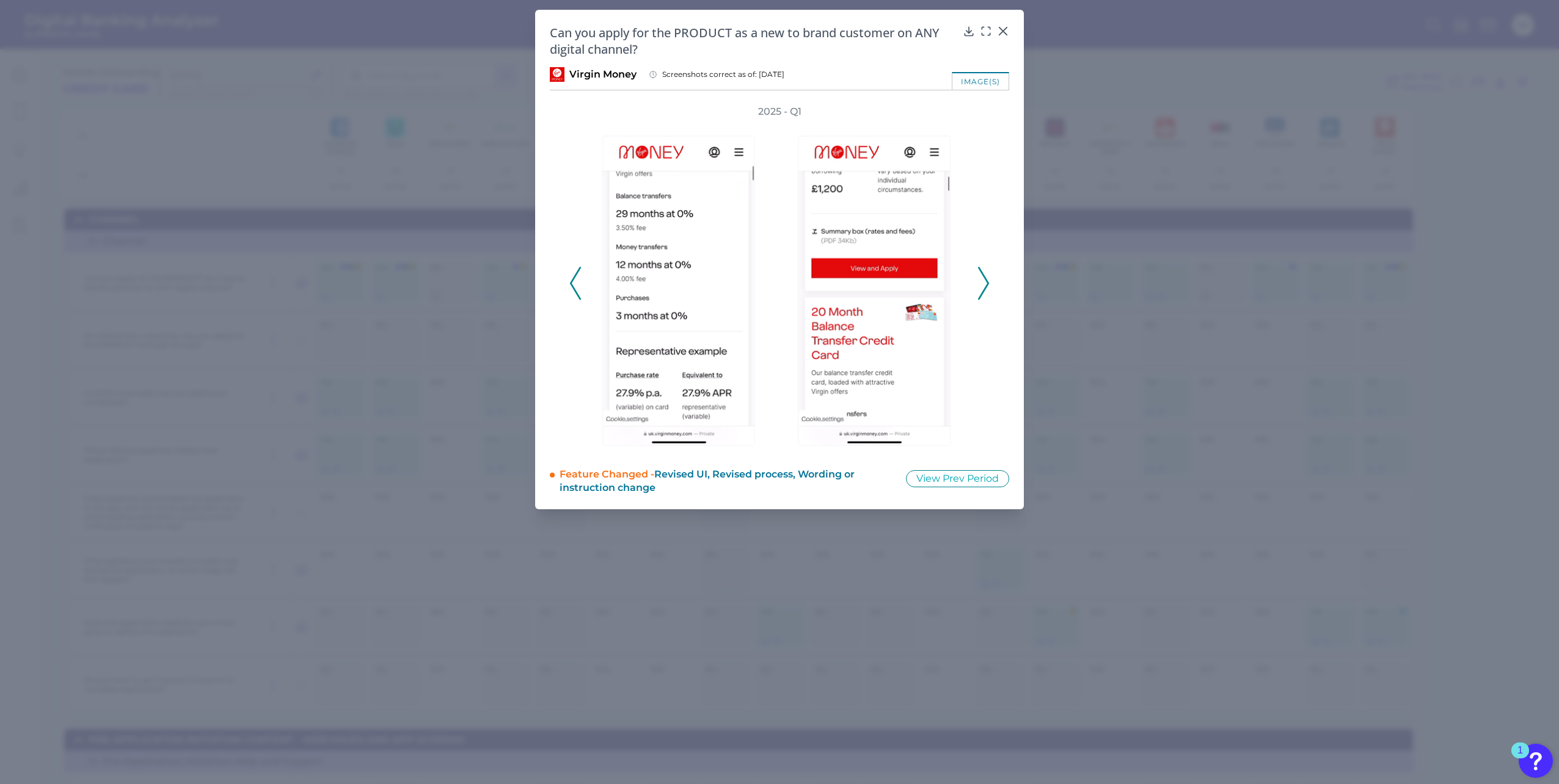
click at [982, 281] on icon at bounding box center [984, 283] width 11 height 33
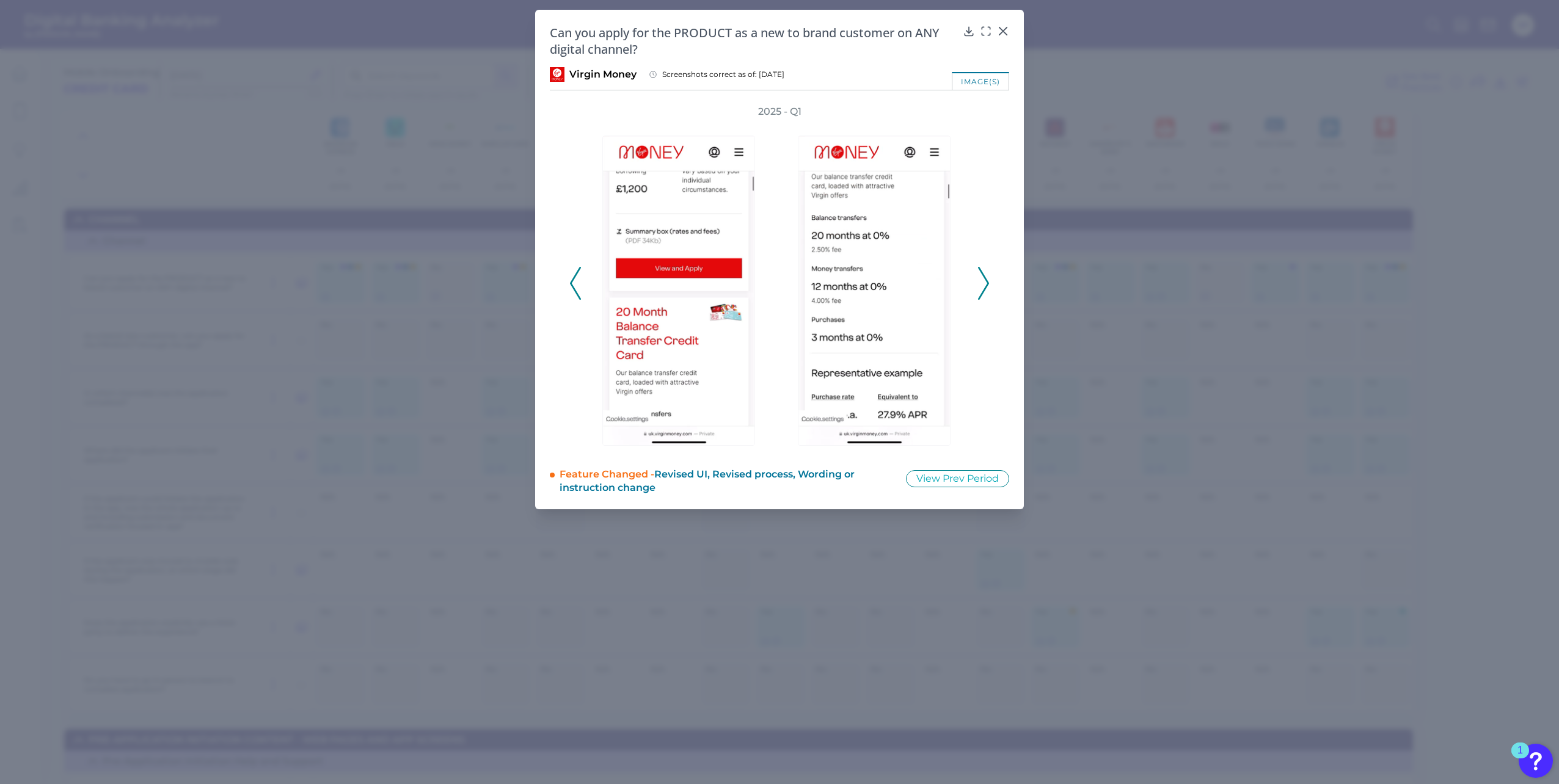
click at [982, 281] on icon at bounding box center [984, 283] width 11 height 33
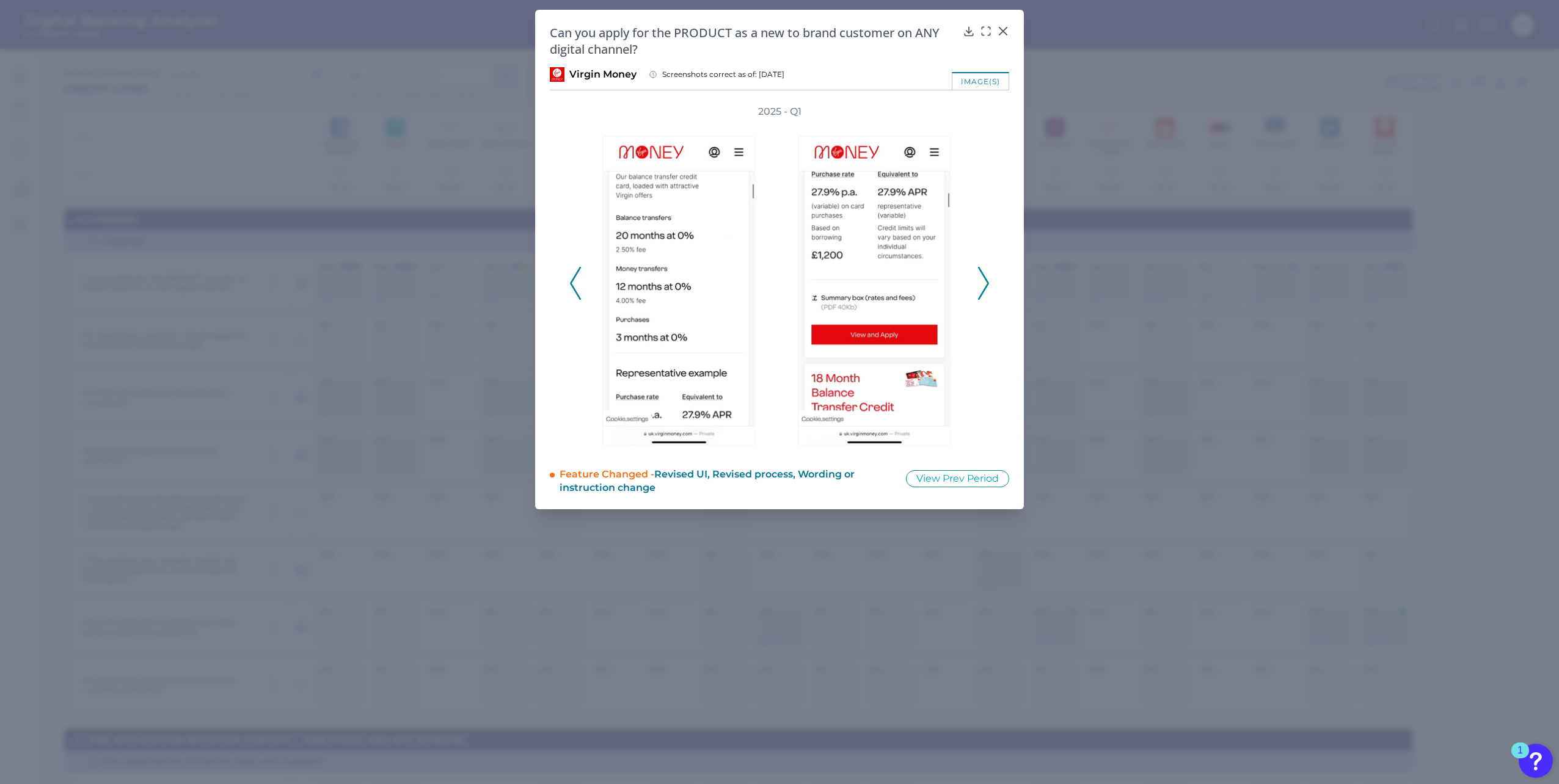
click at [982, 281] on icon at bounding box center [984, 283] width 11 height 33
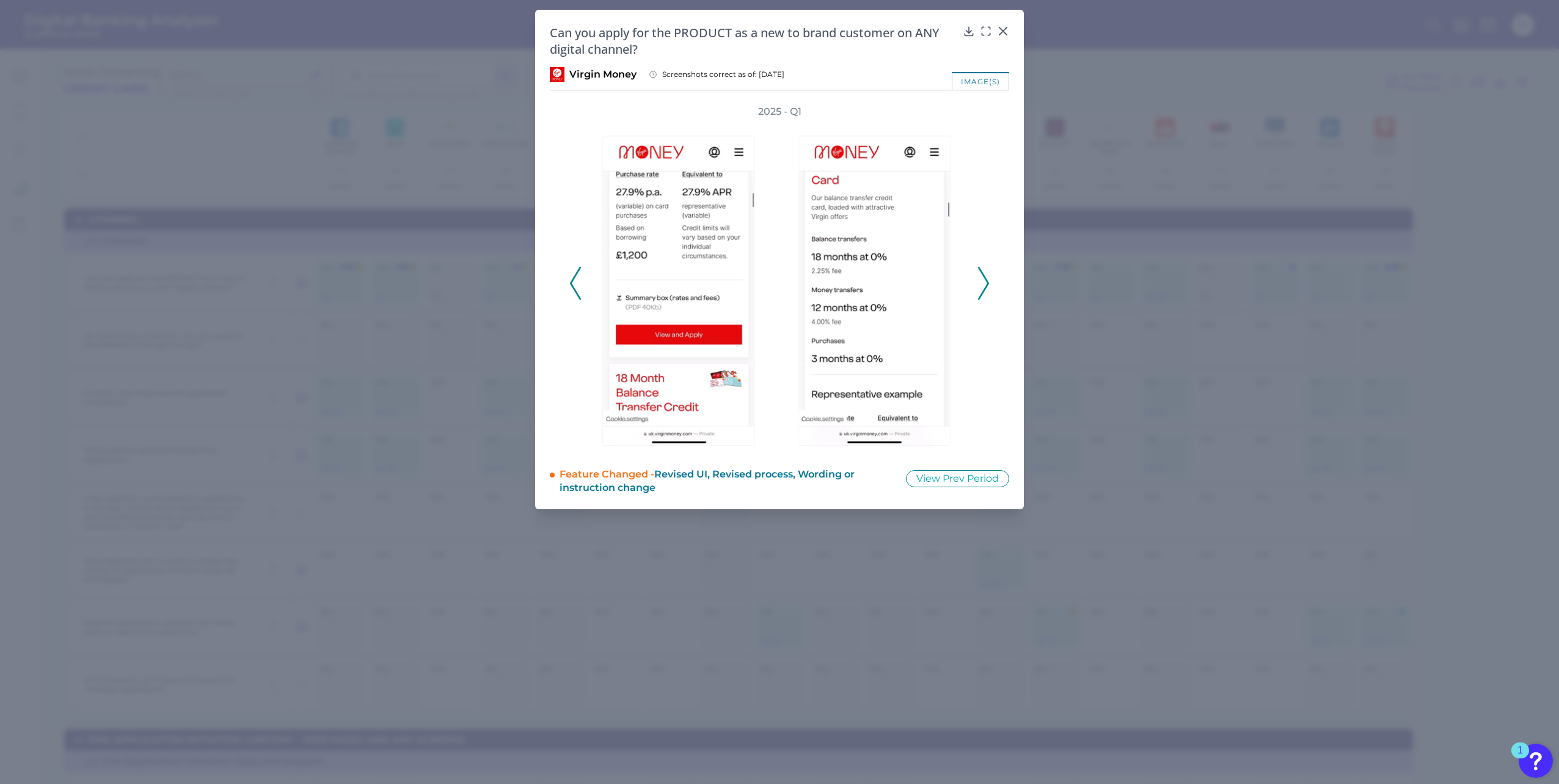
click at [982, 281] on icon at bounding box center [984, 283] width 11 height 33
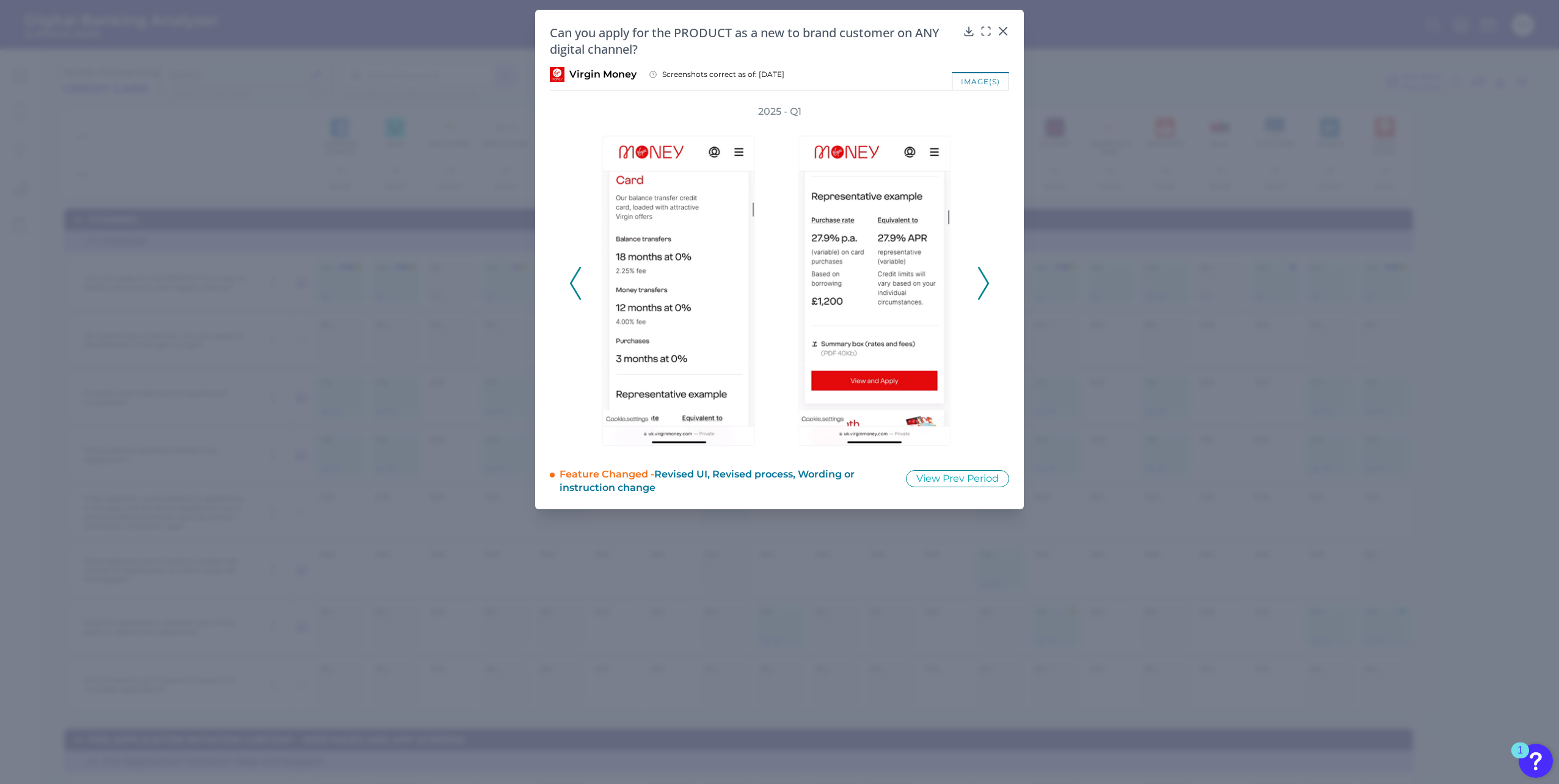
click at [982, 281] on icon at bounding box center [984, 283] width 11 height 33
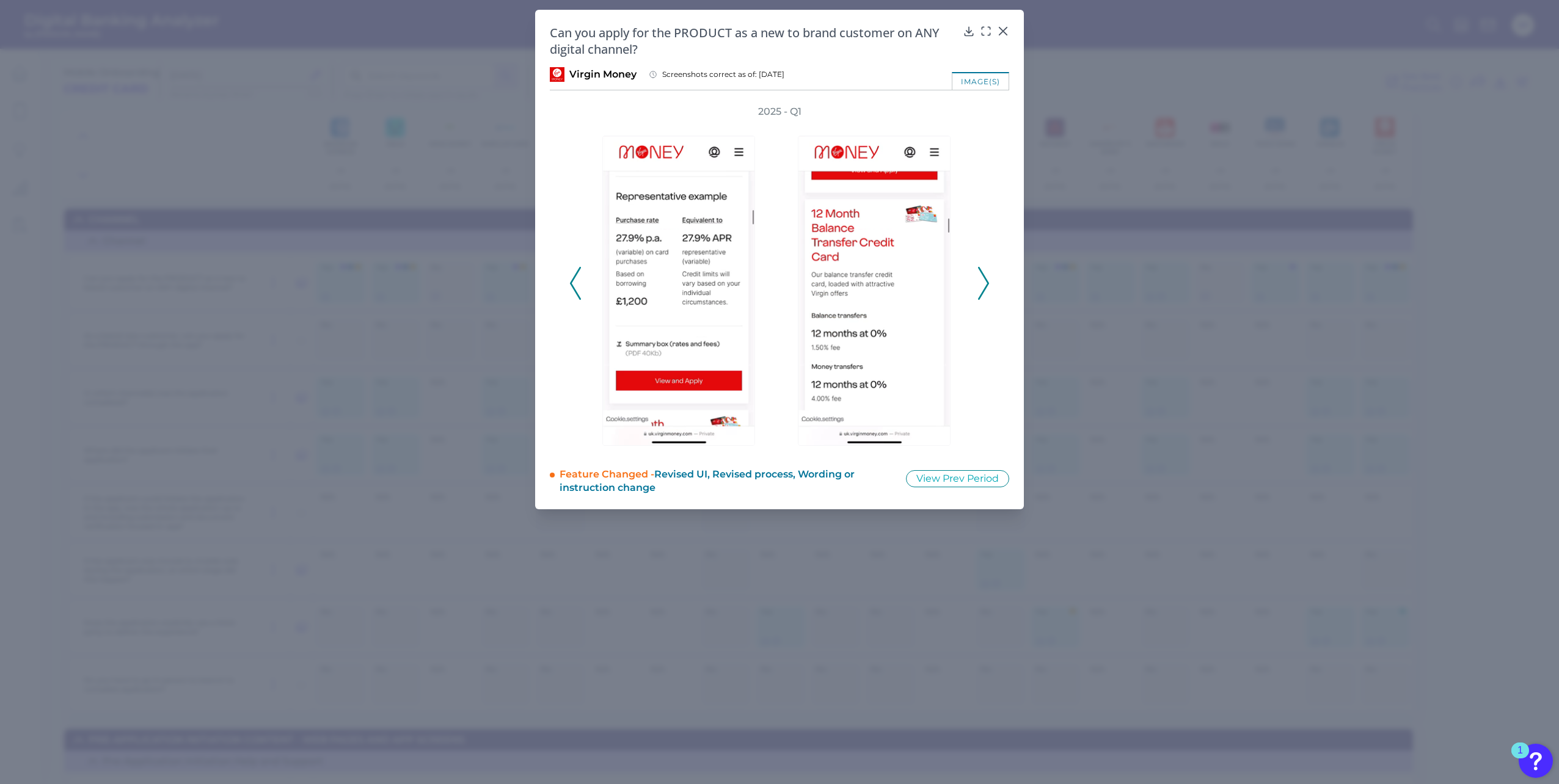
click at [982, 281] on icon at bounding box center [984, 283] width 11 height 33
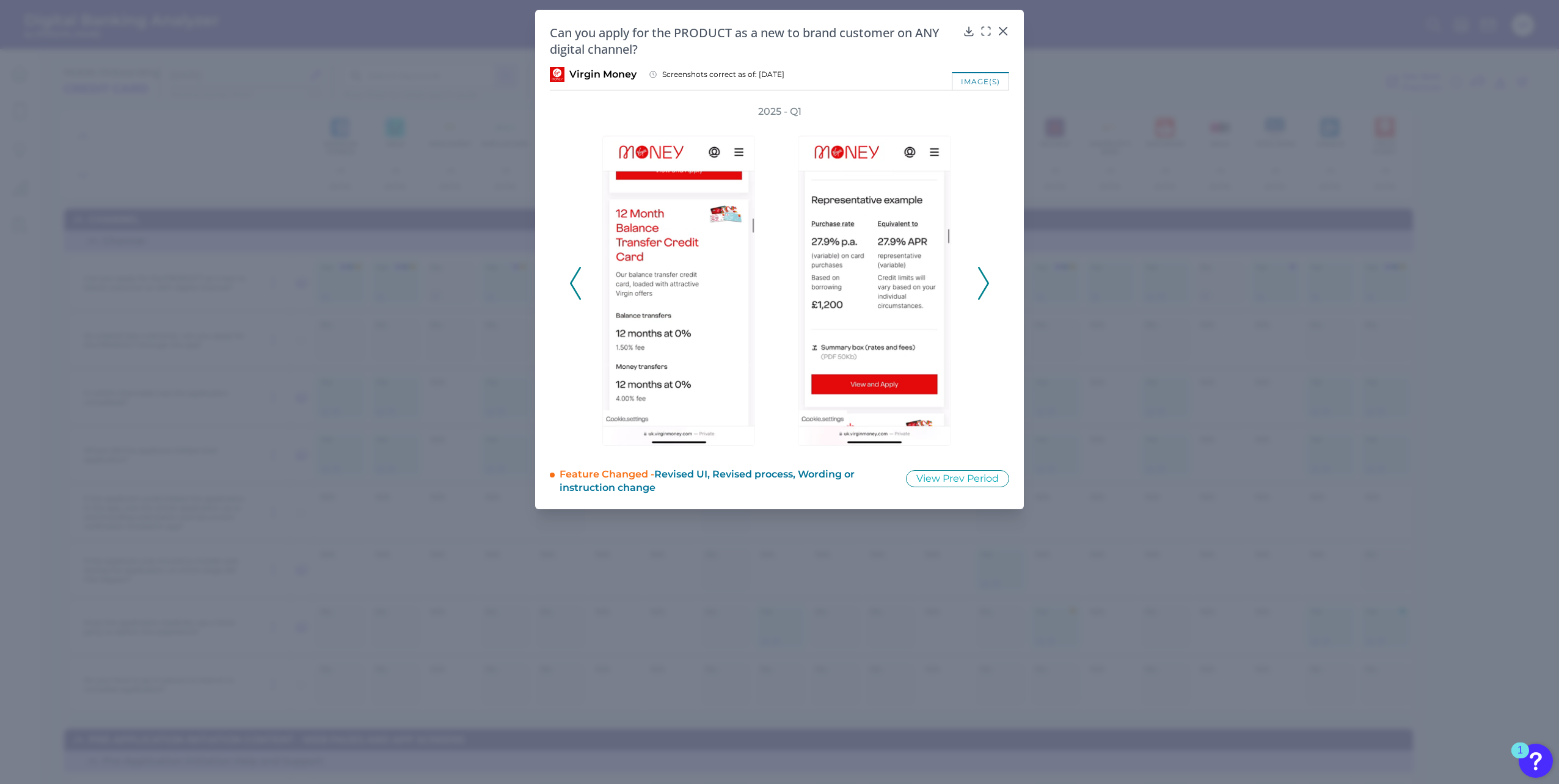
click at [982, 281] on icon at bounding box center [984, 283] width 11 height 33
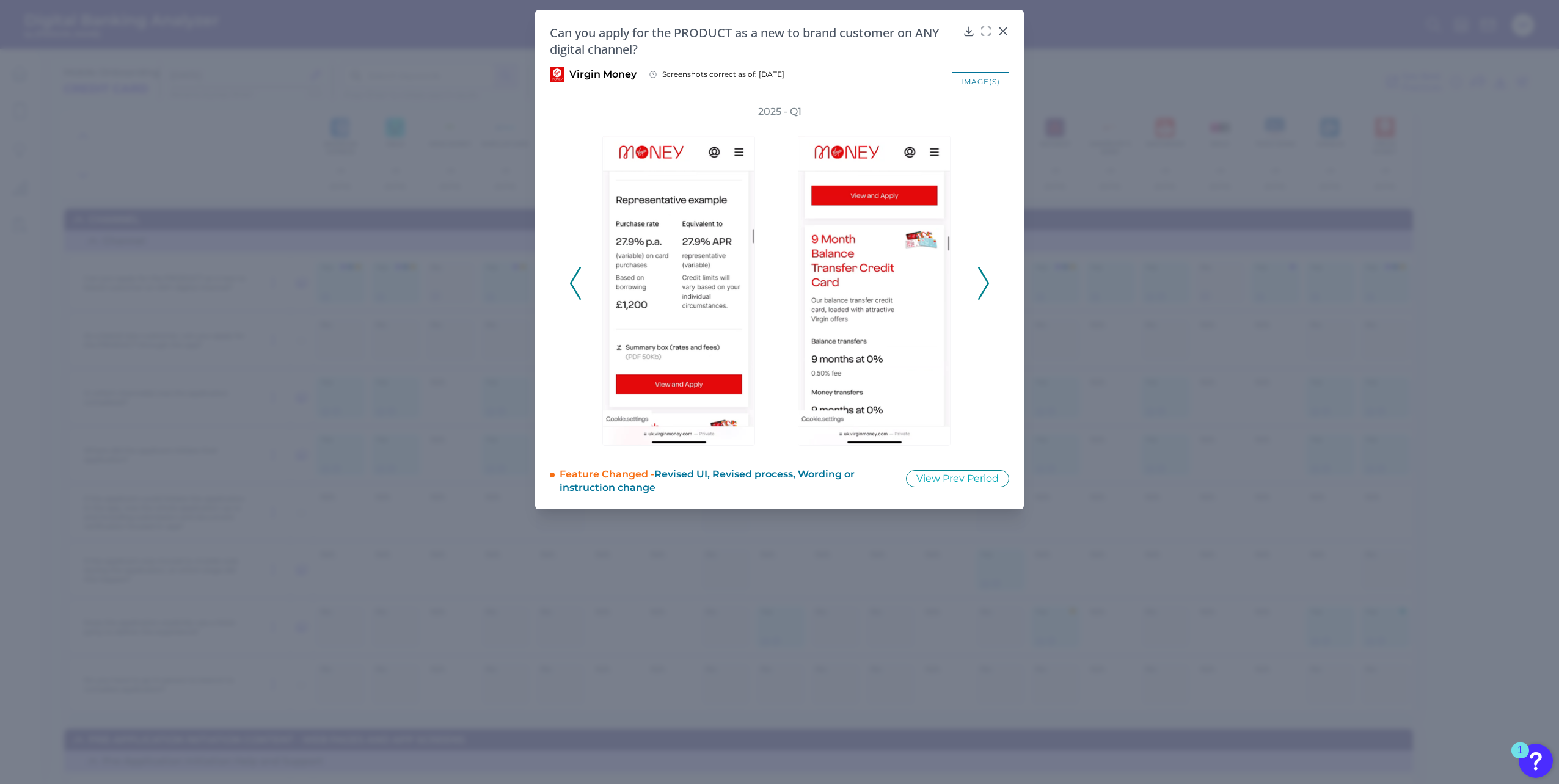
click at [982, 281] on icon at bounding box center [984, 283] width 11 height 33
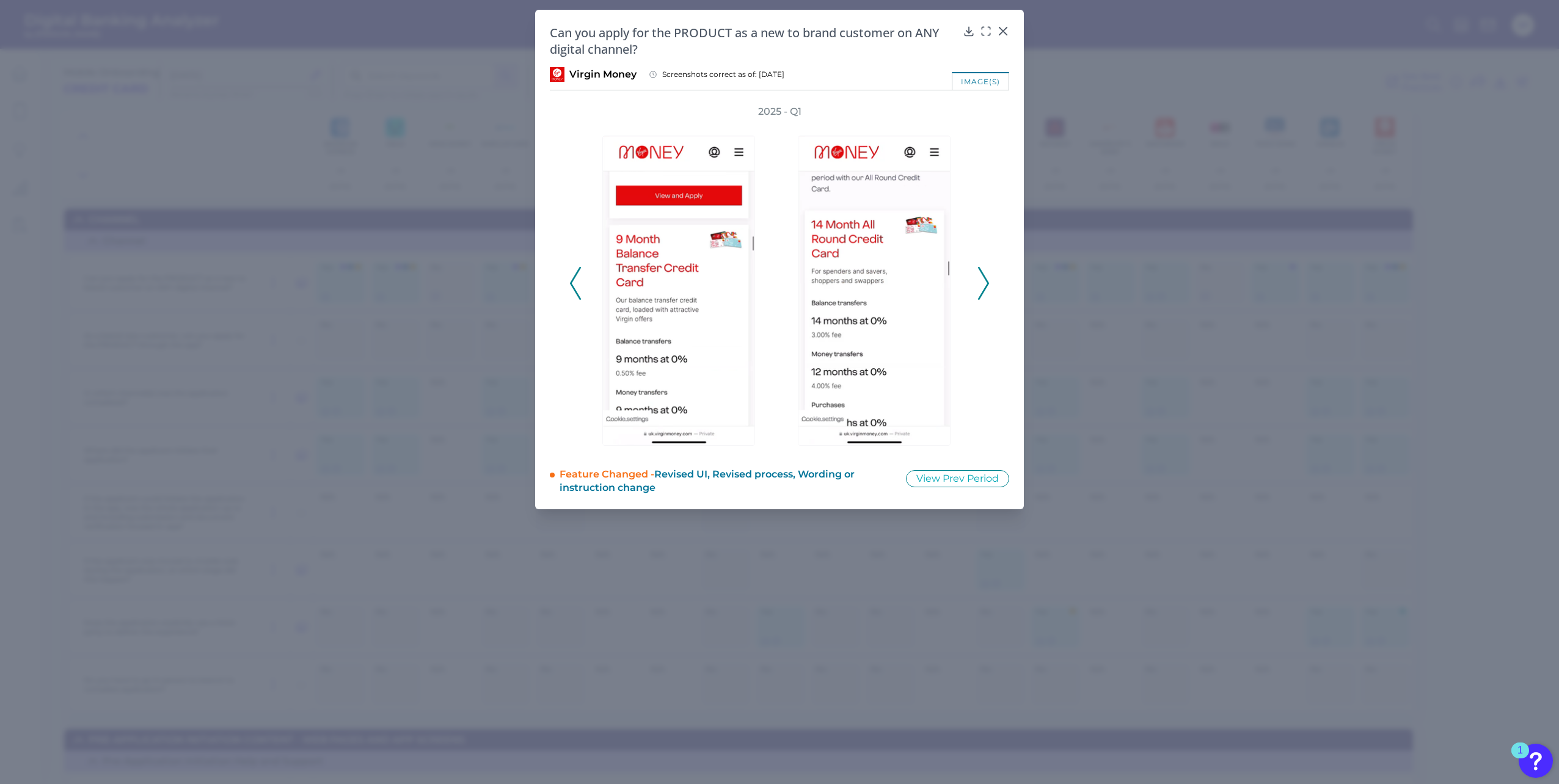
click at [982, 281] on icon at bounding box center [984, 283] width 11 height 33
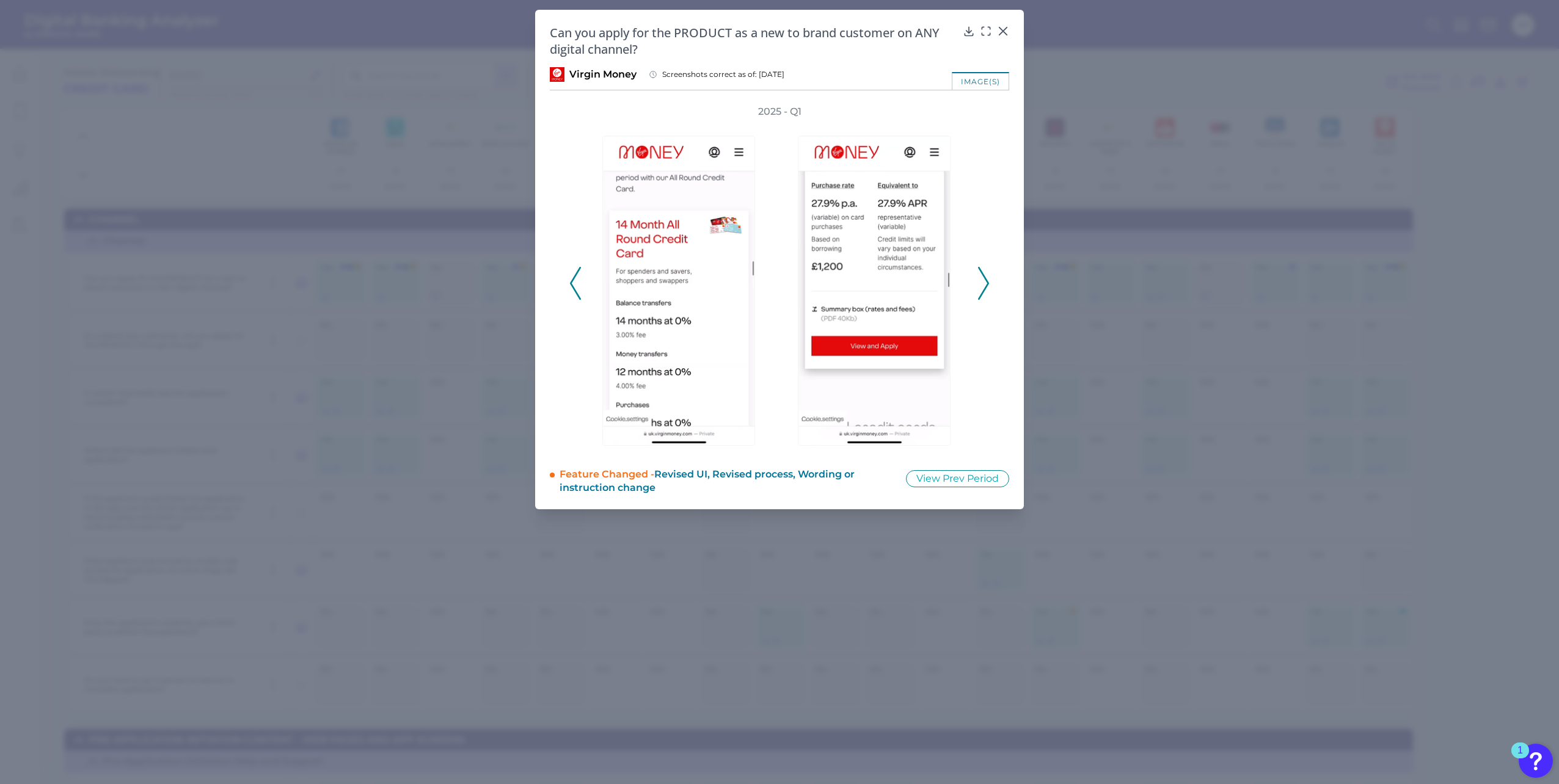
click at [982, 281] on icon at bounding box center [984, 283] width 11 height 33
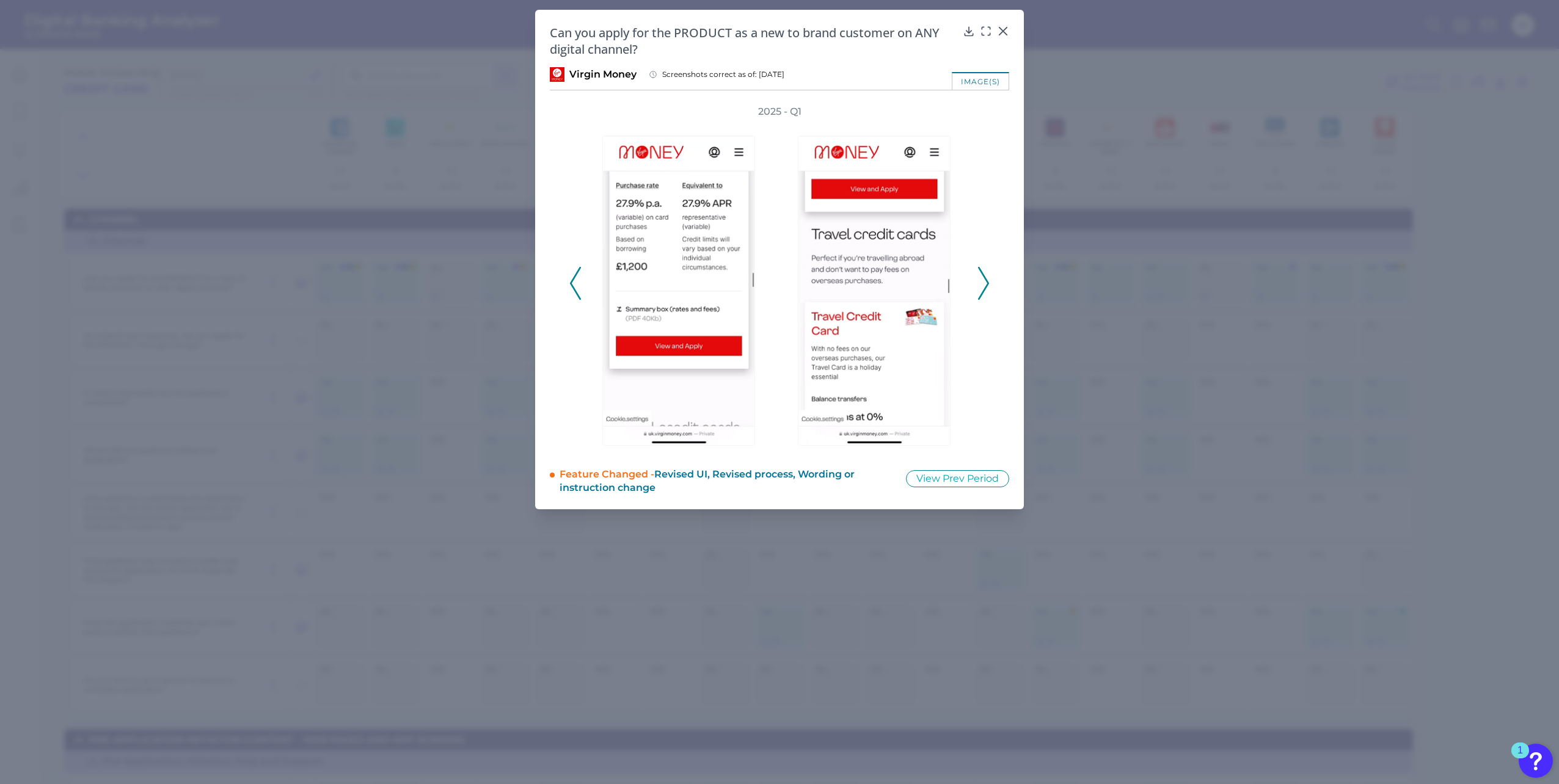
click at [982, 281] on icon at bounding box center [984, 283] width 11 height 33
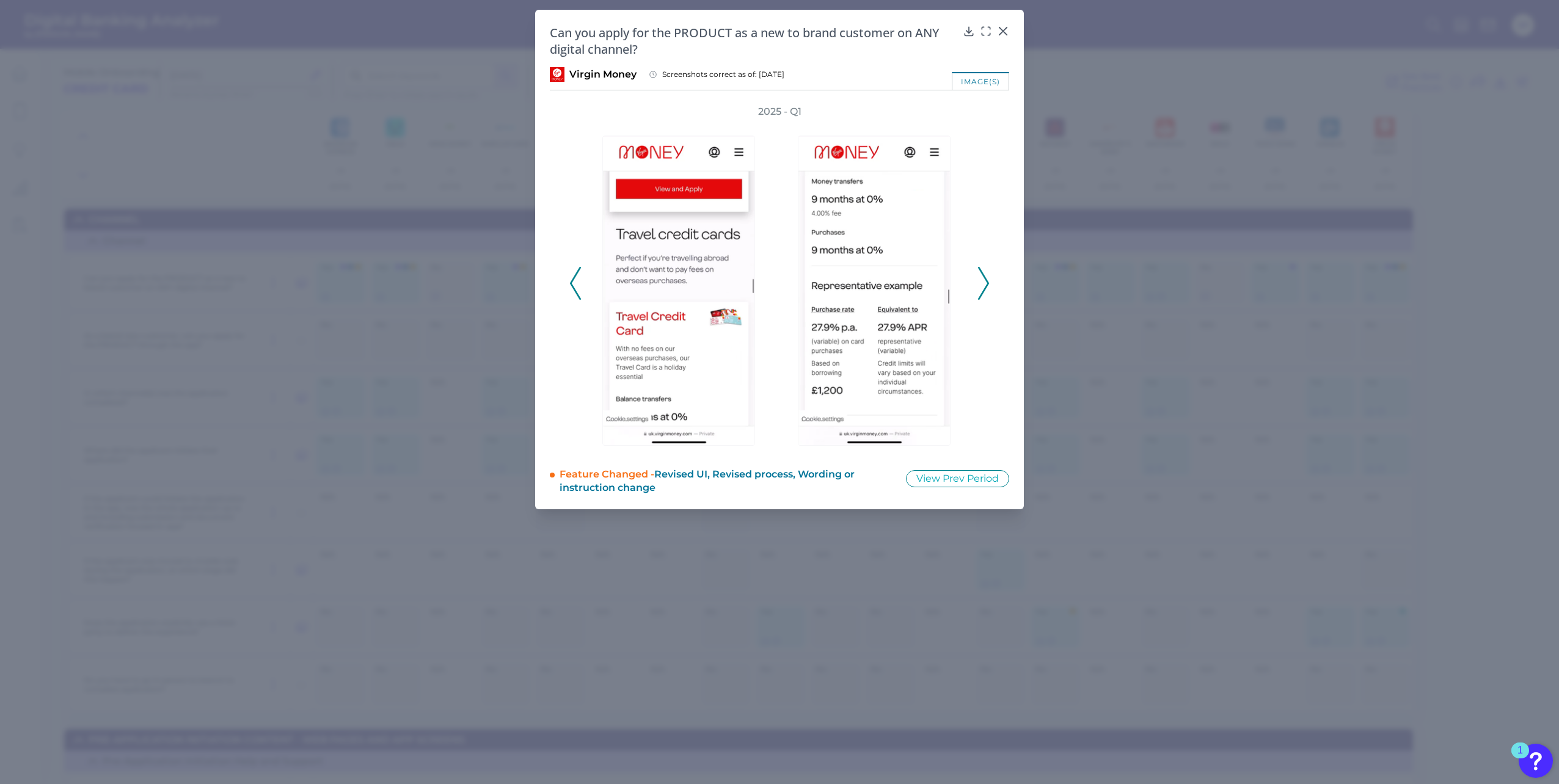
click at [982, 281] on icon at bounding box center [984, 283] width 11 height 33
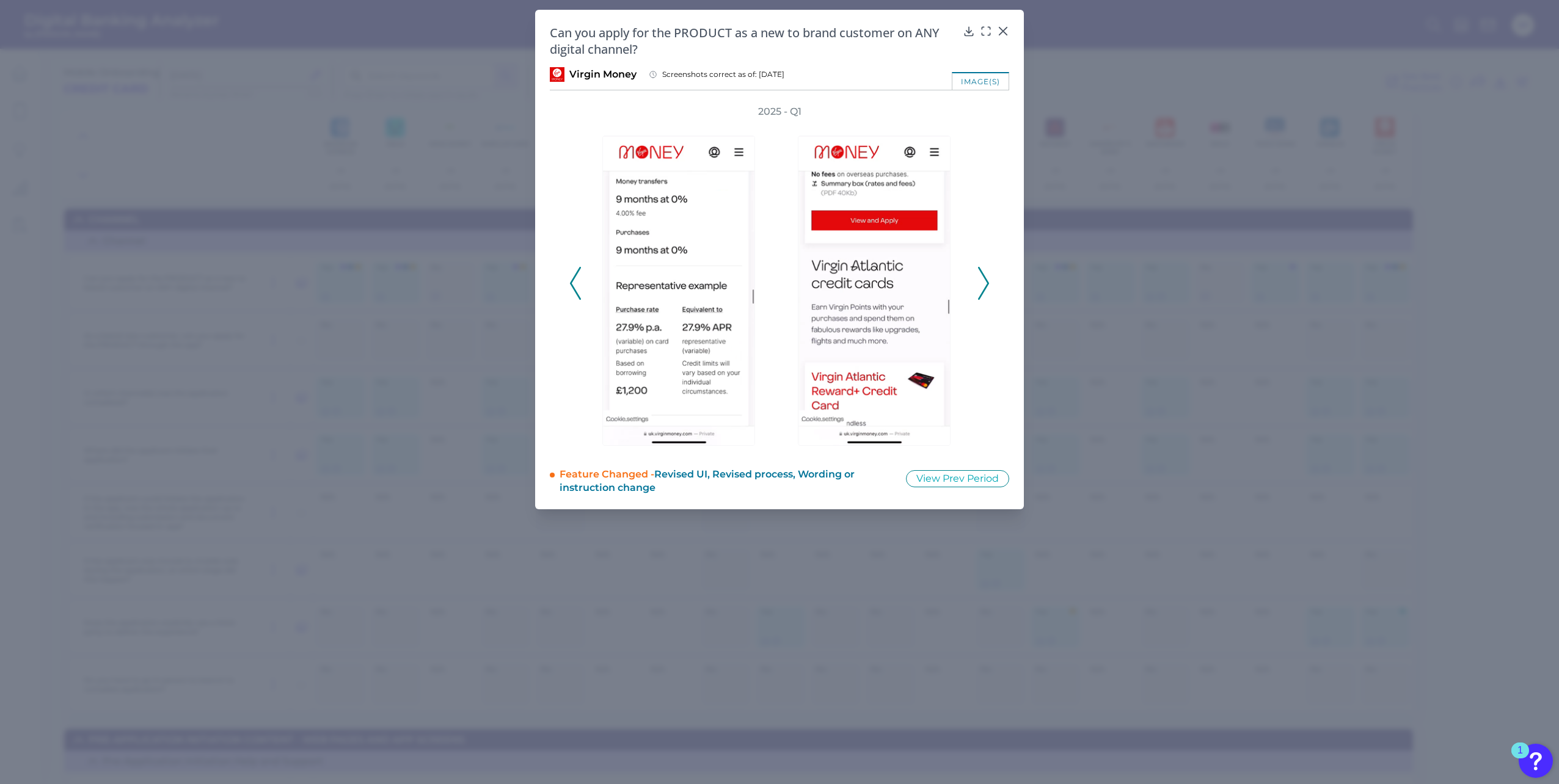
click at [982, 281] on icon at bounding box center [984, 283] width 11 height 33
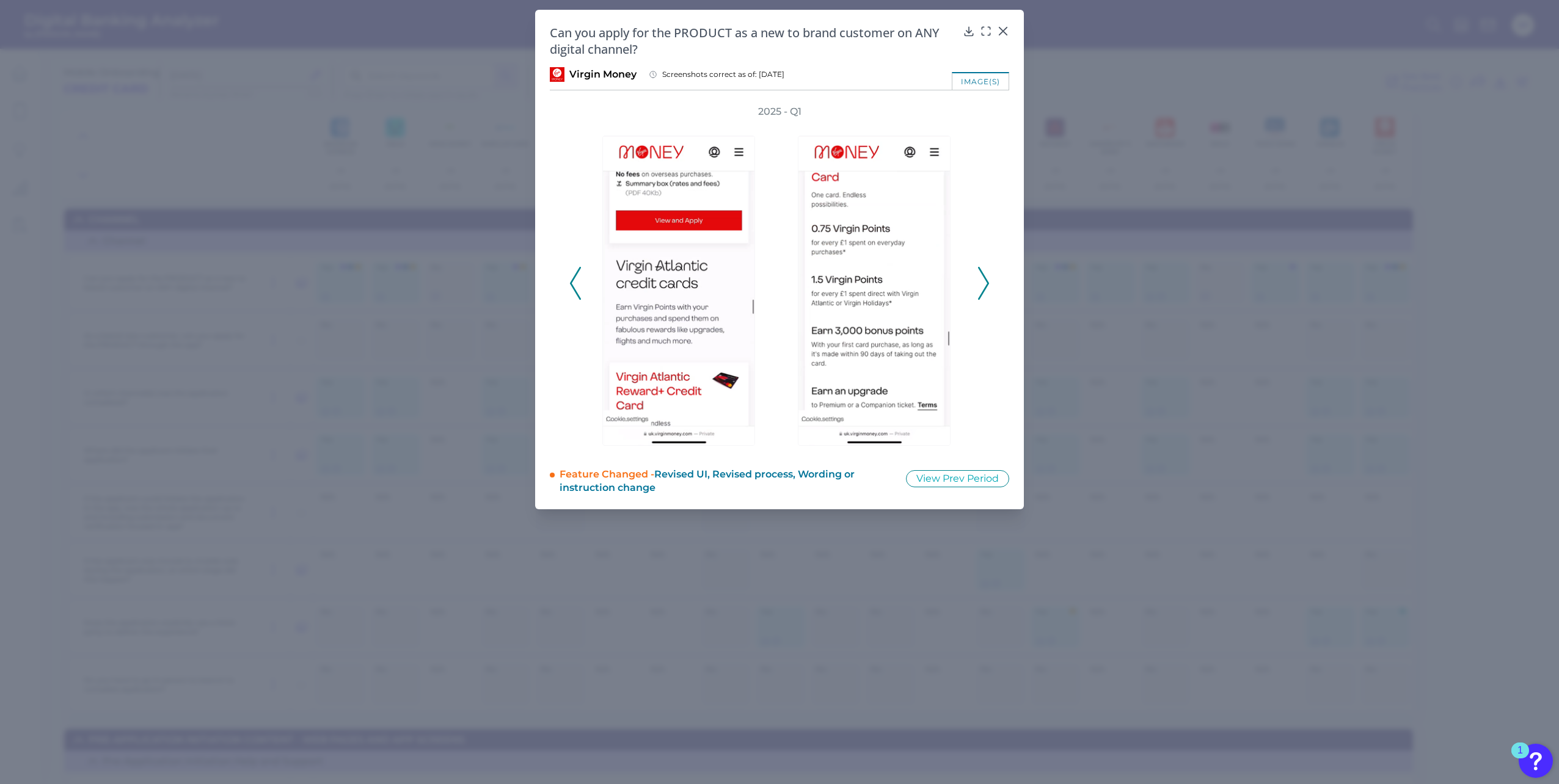
click at [982, 281] on icon at bounding box center [984, 283] width 11 height 33
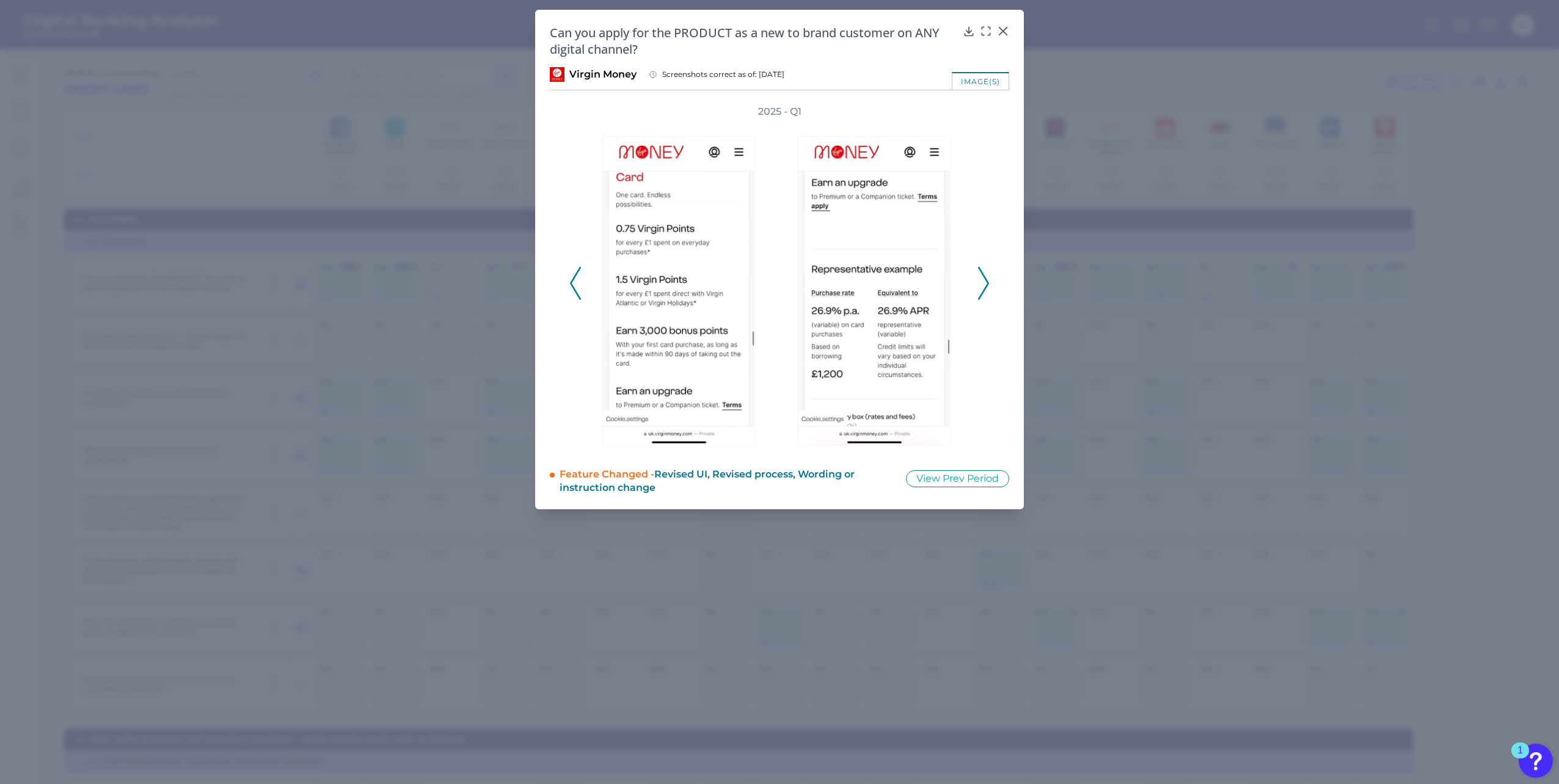
click at [982, 281] on icon at bounding box center [984, 283] width 11 height 33
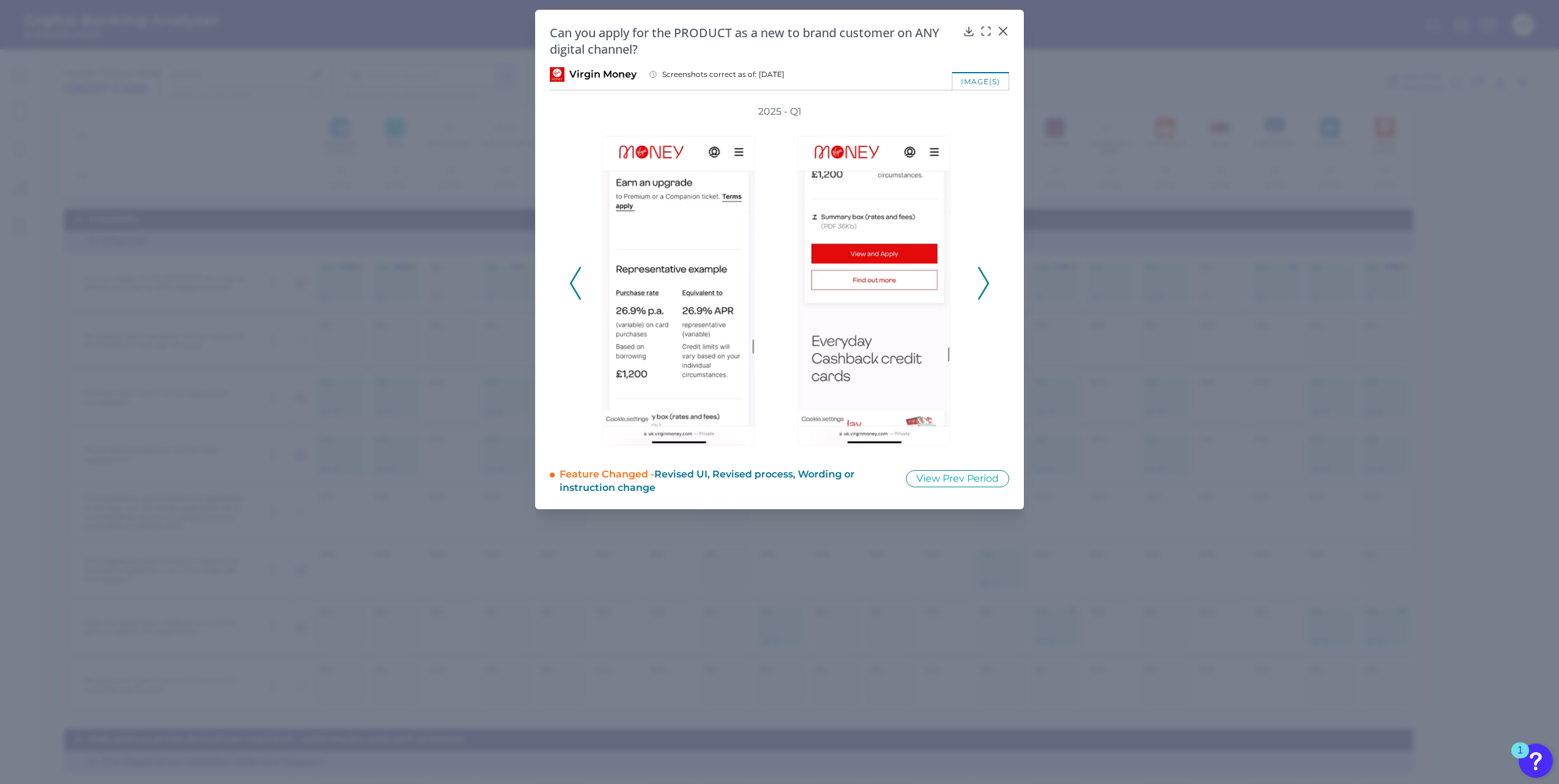
click at [982, 281] on icon at bounding box center [984, 283] width 11 height 33
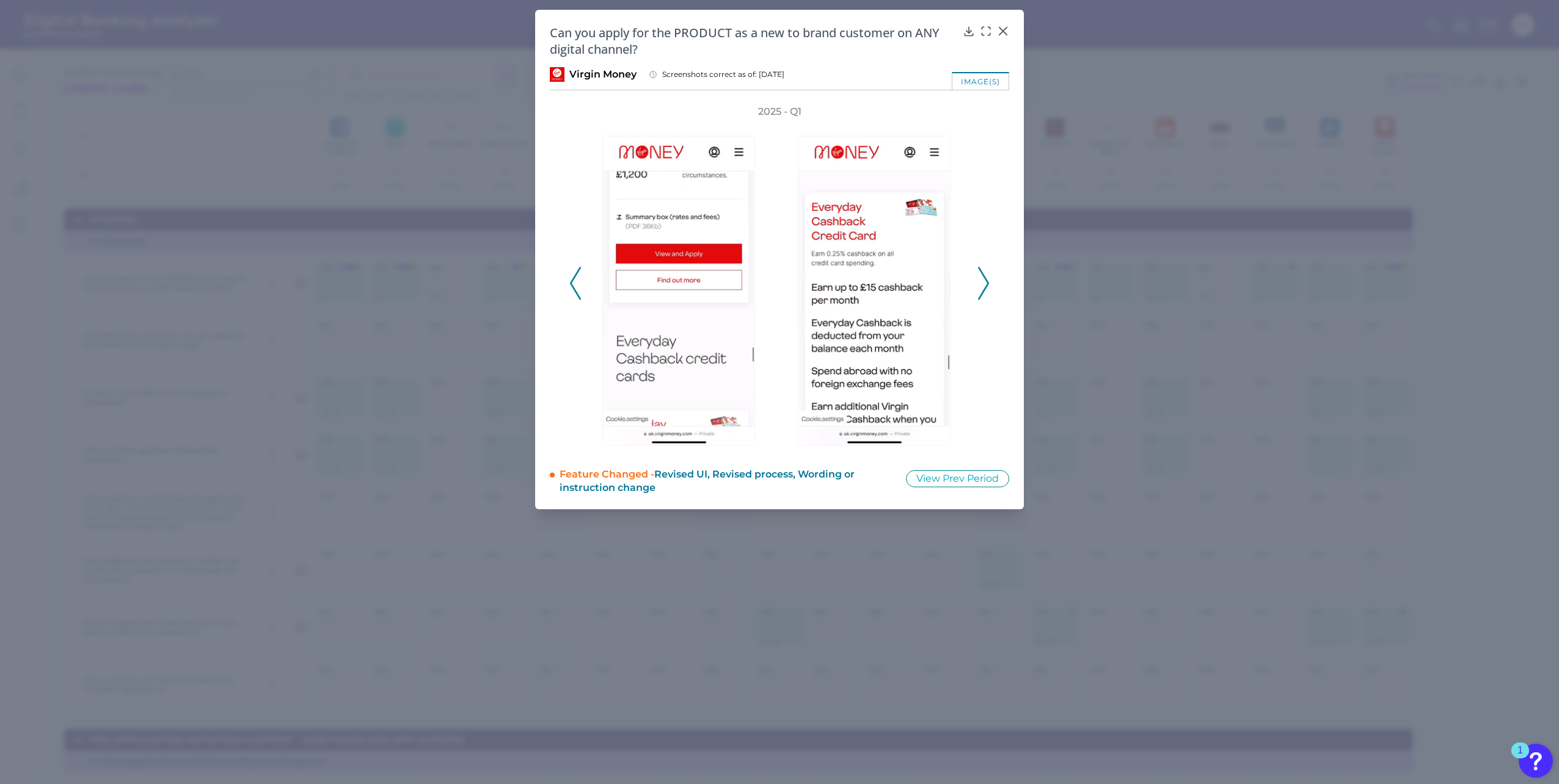
click at [982, 281] on icon at bounding box center [984, 283] width 11 height 33
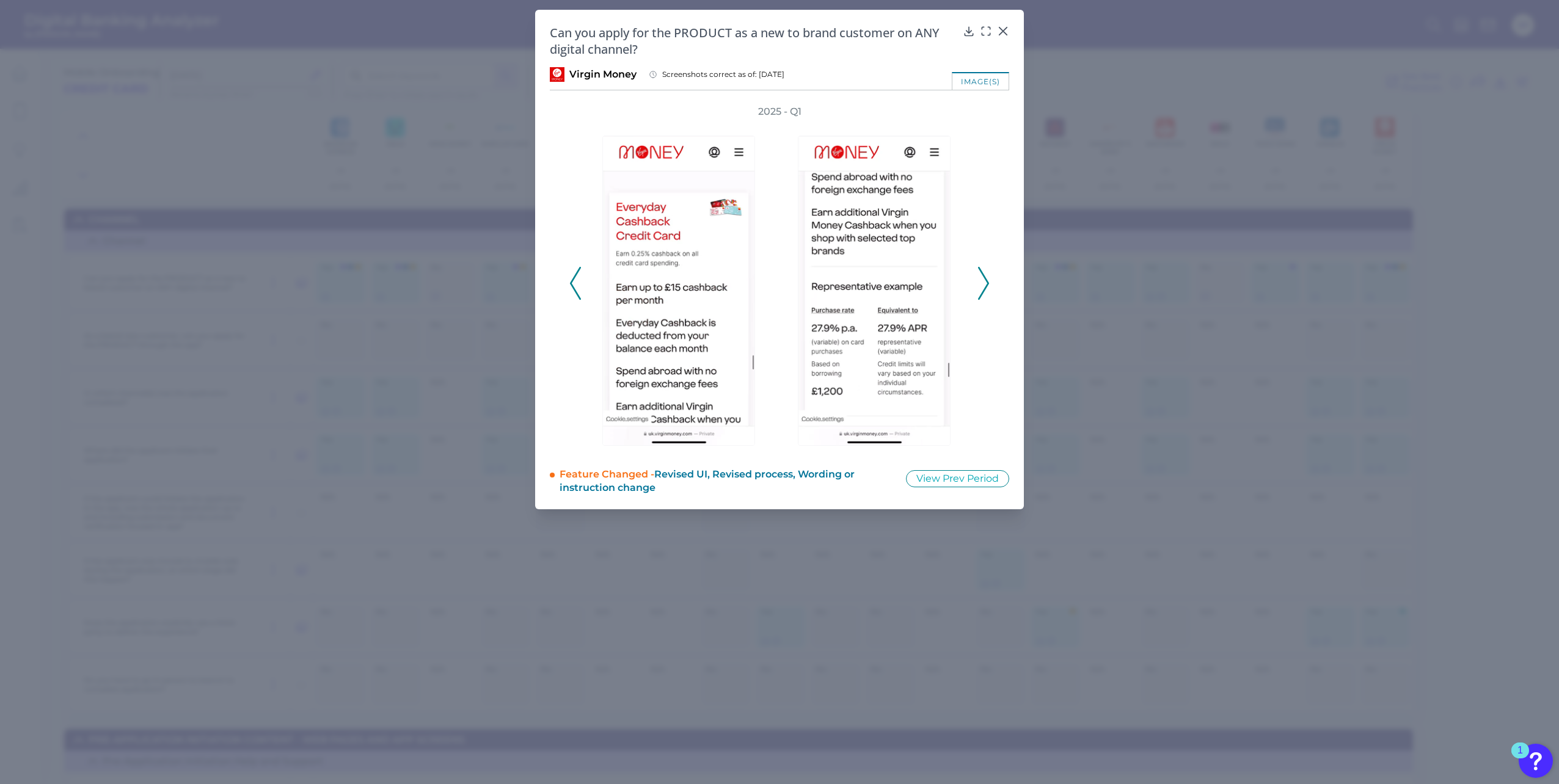
click at [982, 281] on icon at bounding box center [984, 283] width 11 height 33
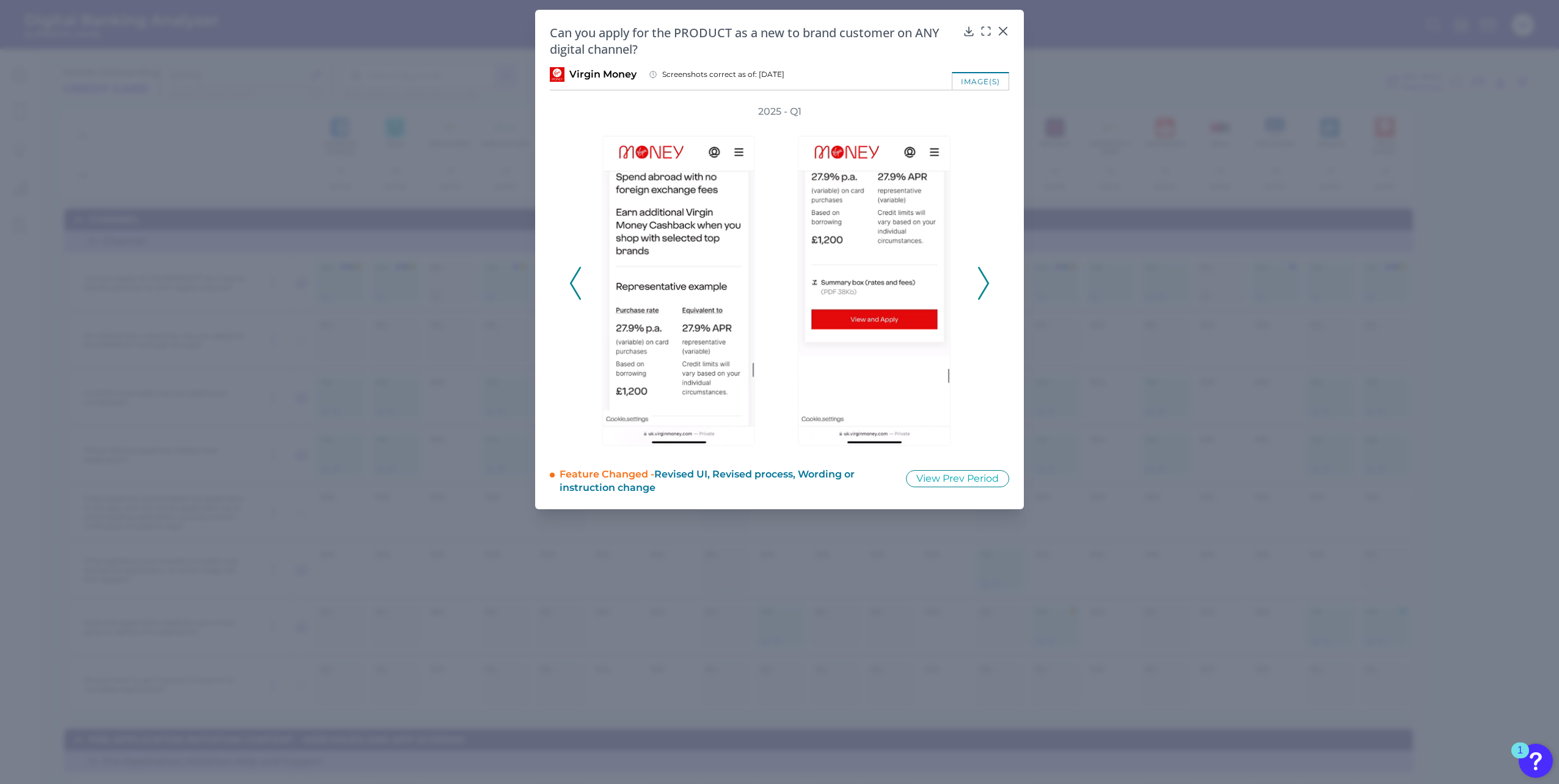
click at [982, 281] on icon at bounding box center [984, 283] width 11 height 33
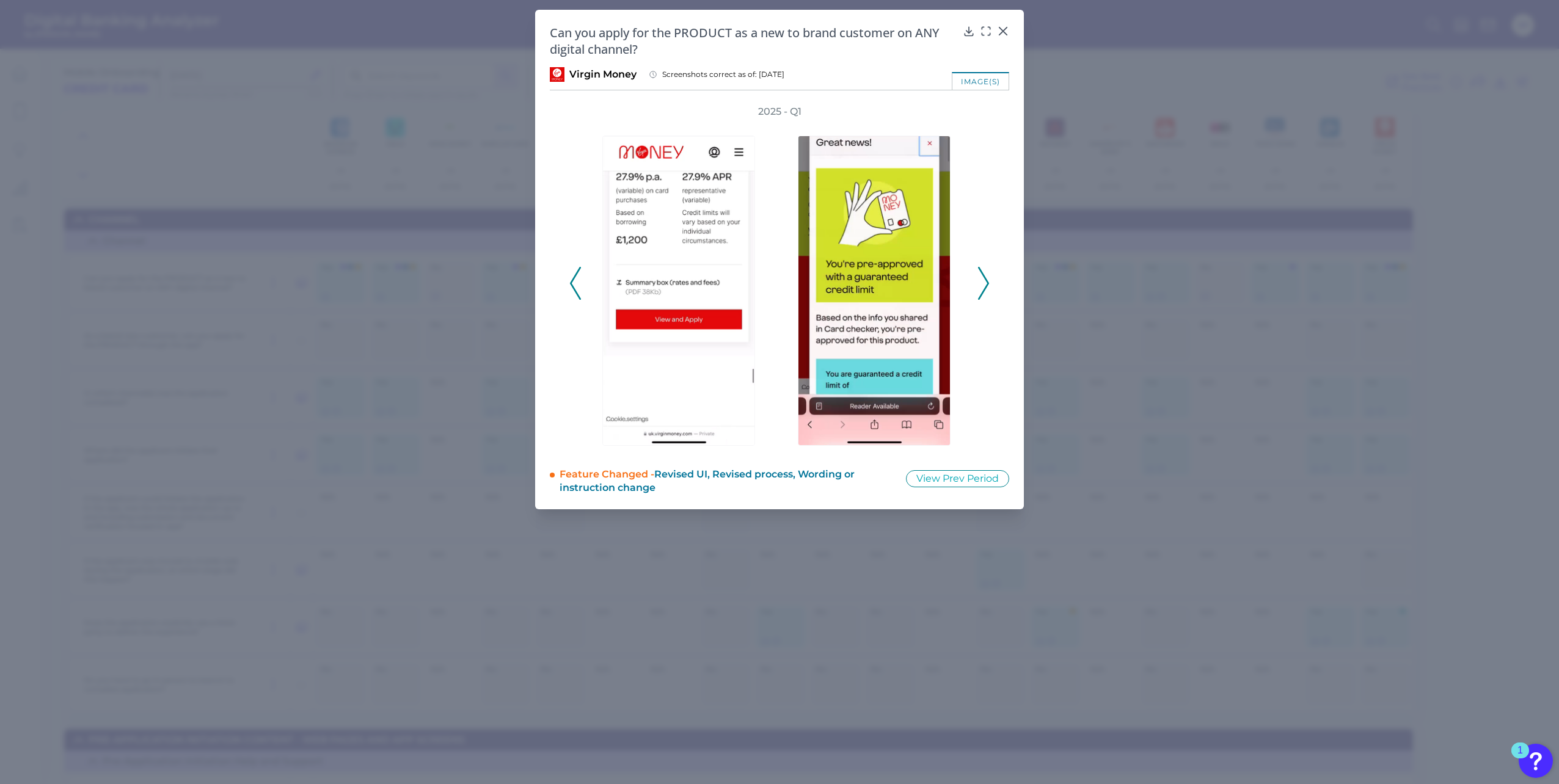
click at [982, 281] on icon at bounding box center [984, 283] width 11 height 33
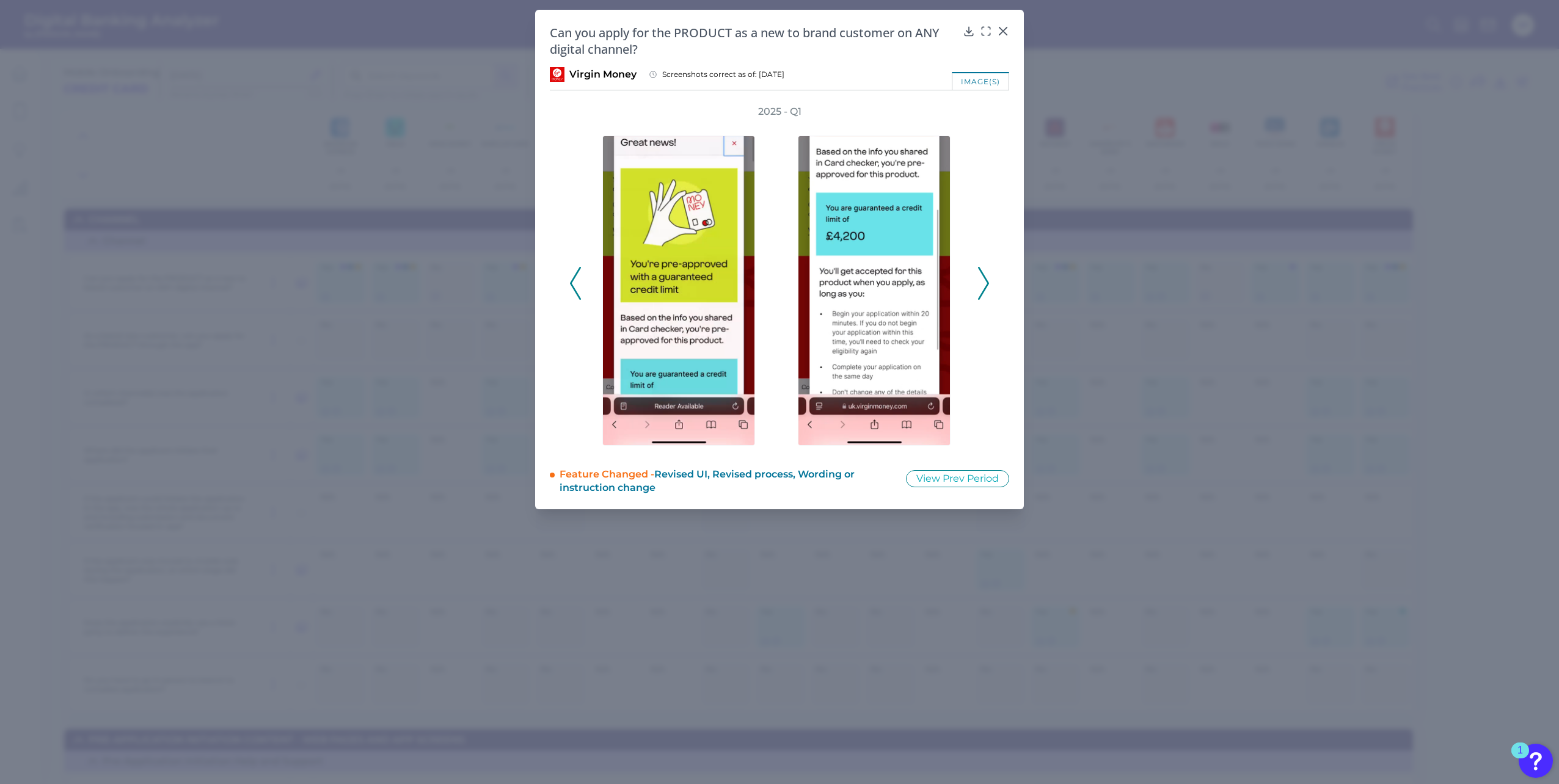
click at [982, 281] on icon at bounding box center [984, 283] width 11 height 33
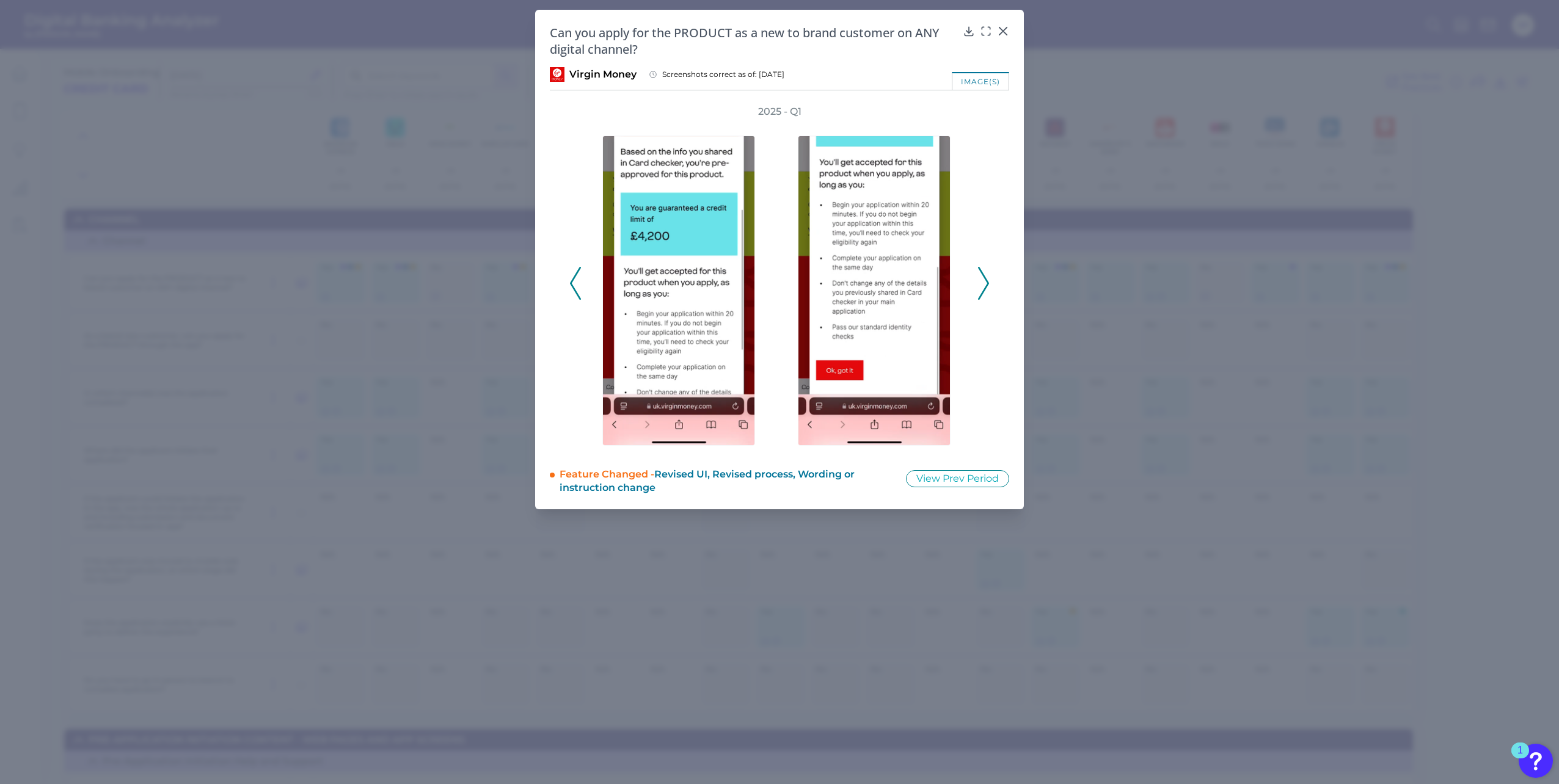
click at [982, 281] on icon at bounding box center [984, 283] width 11 height 33
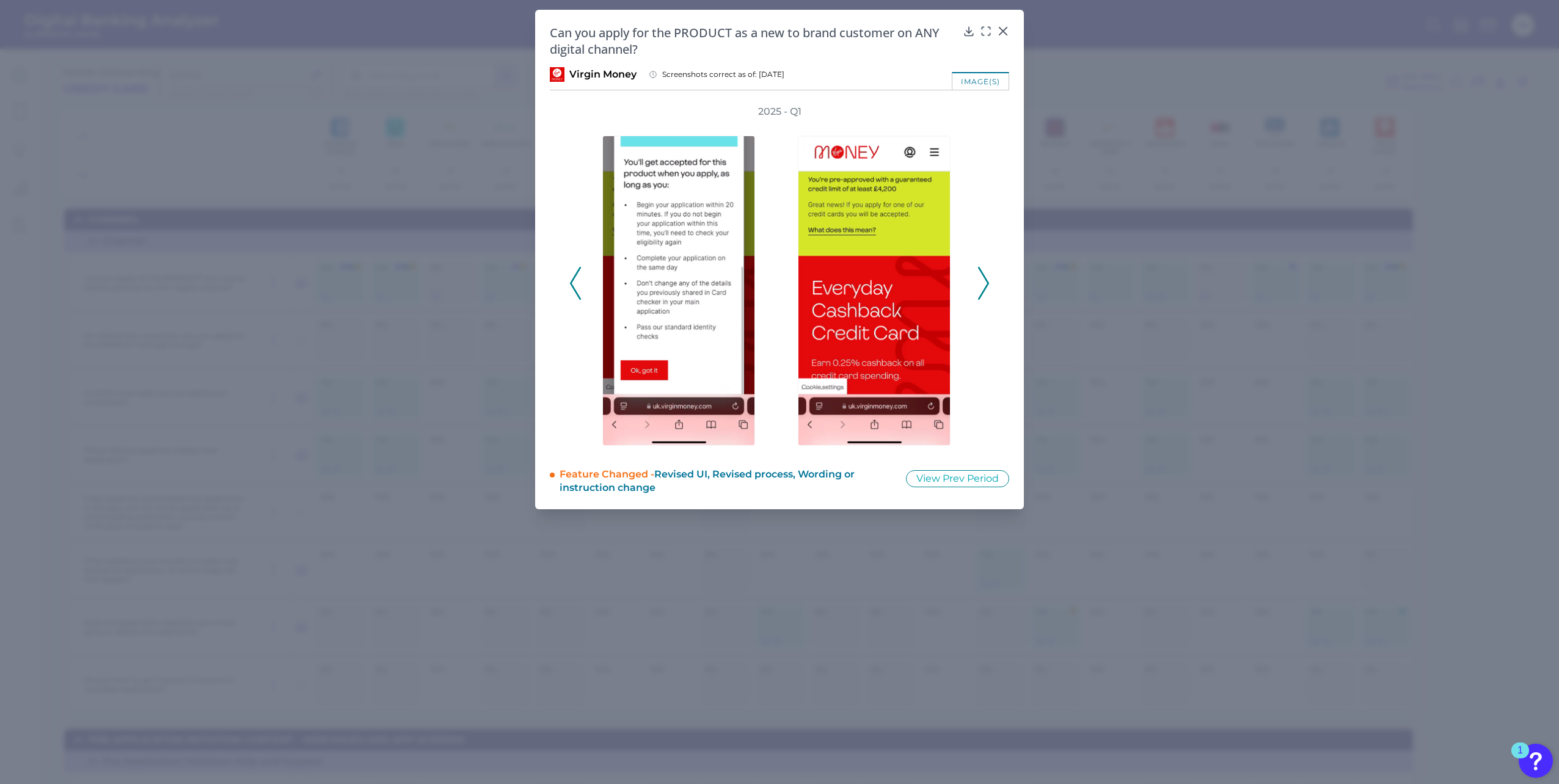
click at [982, 281] on icon at bounding box center [984, 283] width 11 height 33
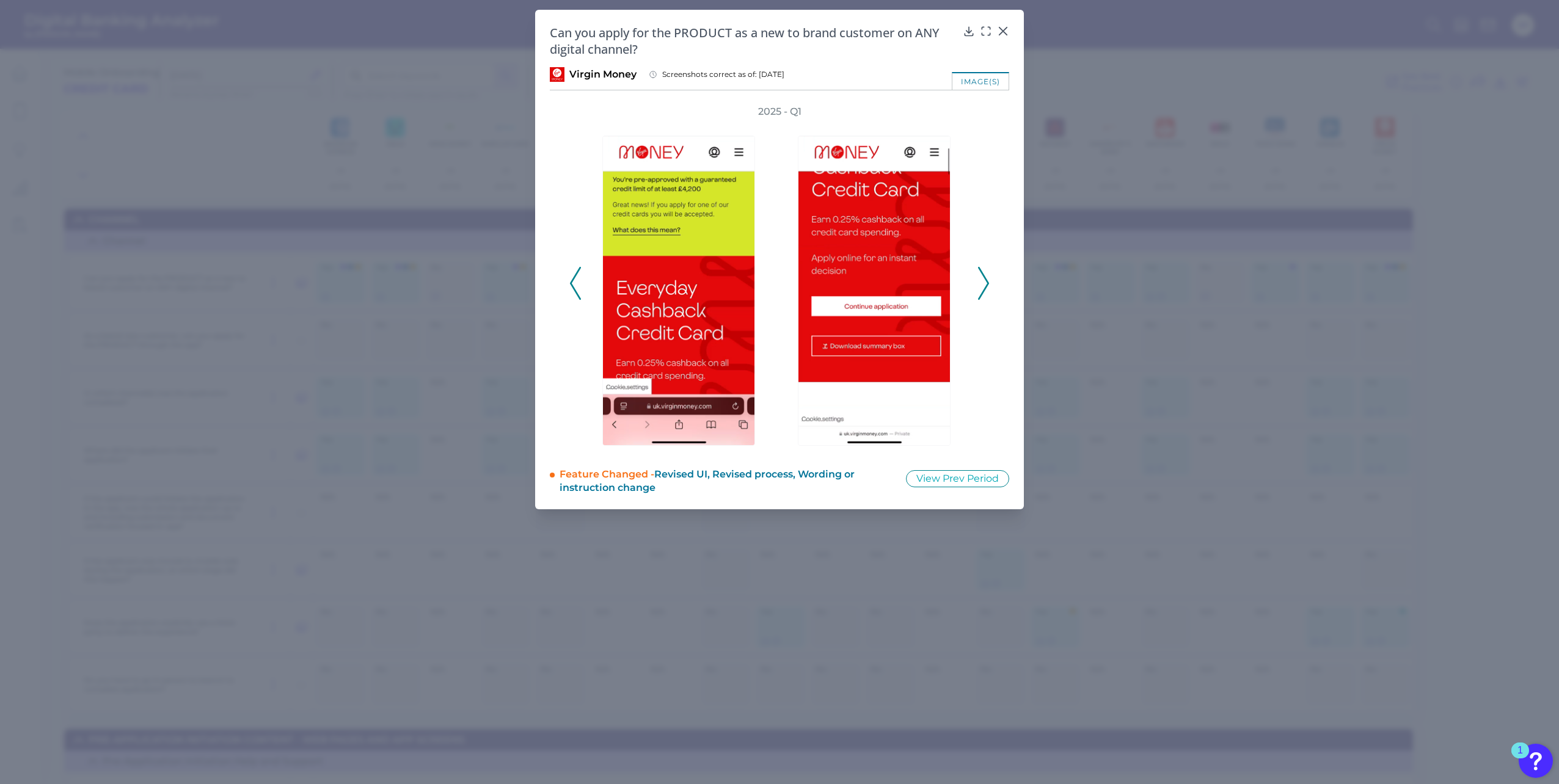
click at [982, 281] on icon at bounding box center [984, 283] width 11 height 33
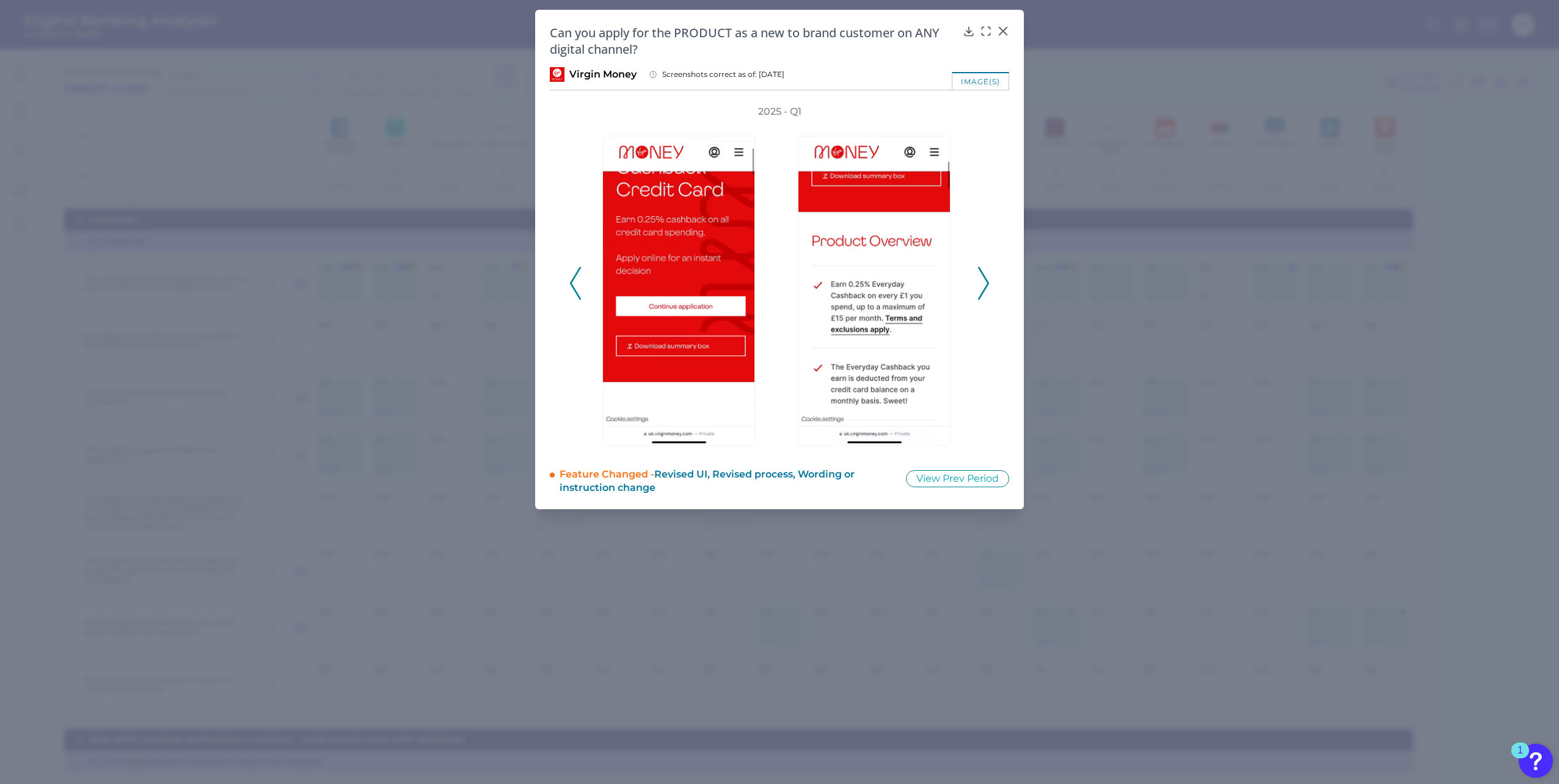
click at [982, 281] on icon at bounding box center [984, 283] width 11 height 33
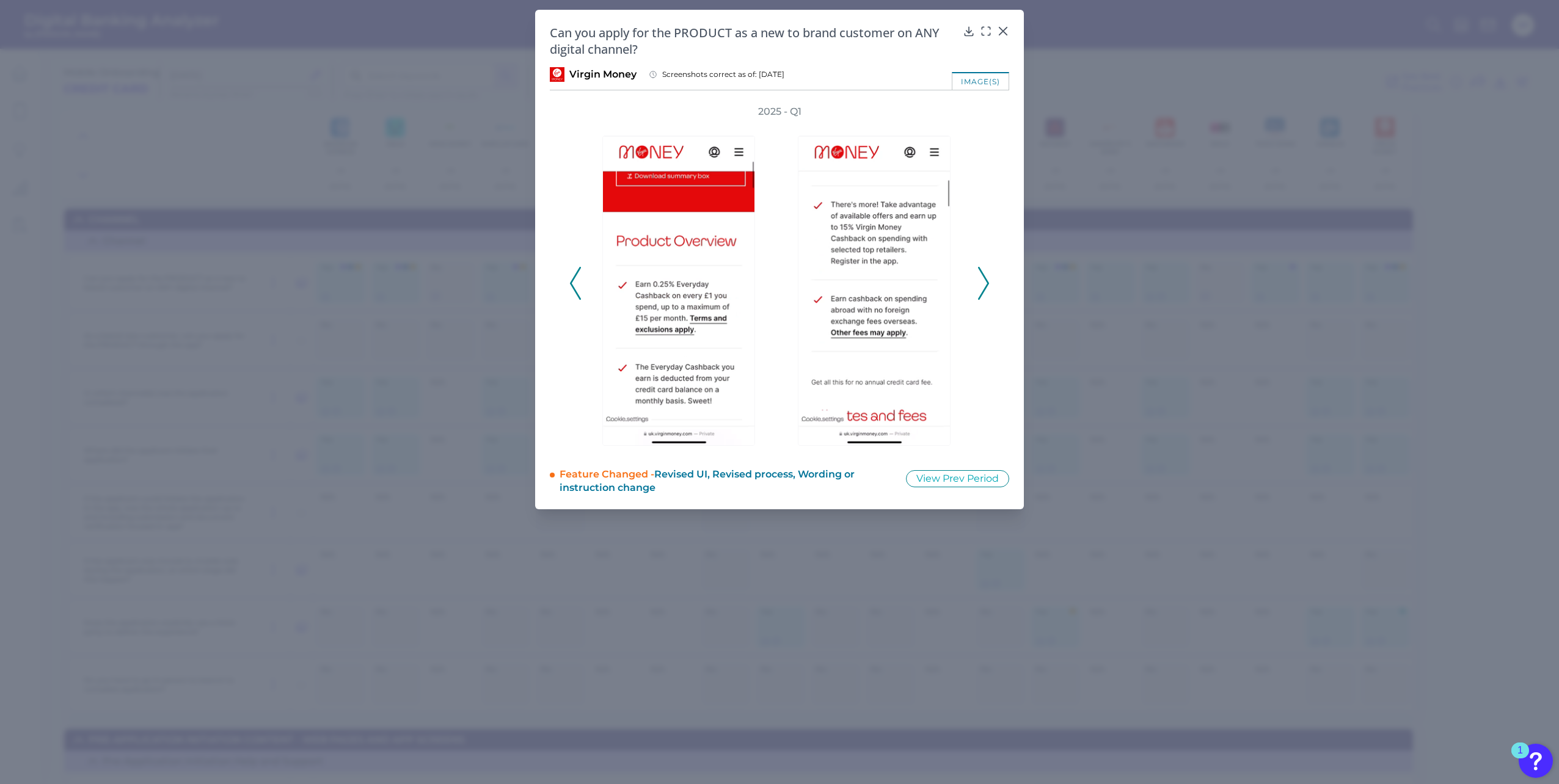
click at [982, 279] on icon at bounding box center [984, 283] width 11 height 33
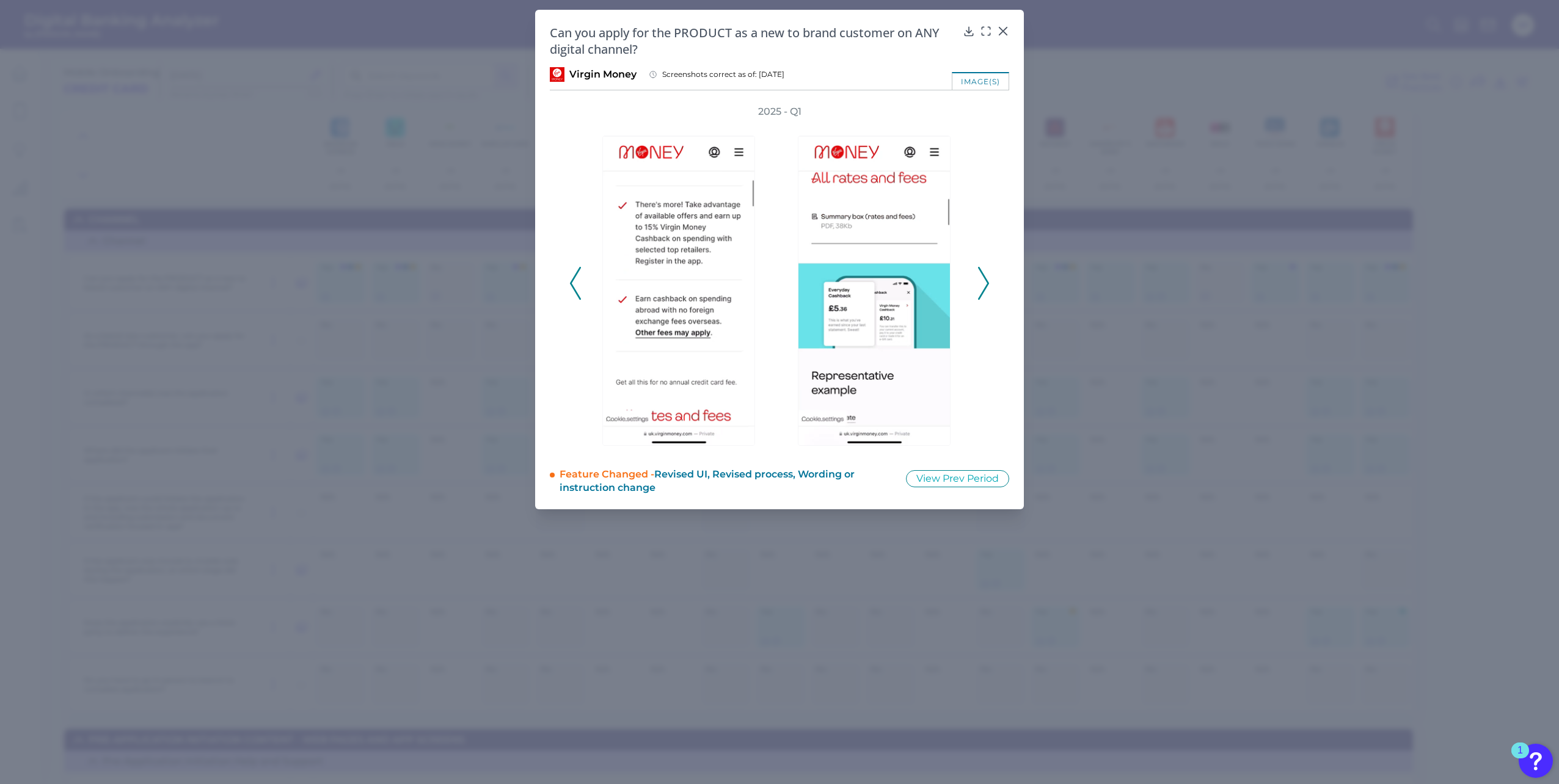
click at [983, 278] on icon at bounding box center [984, 283] width 11 height 33
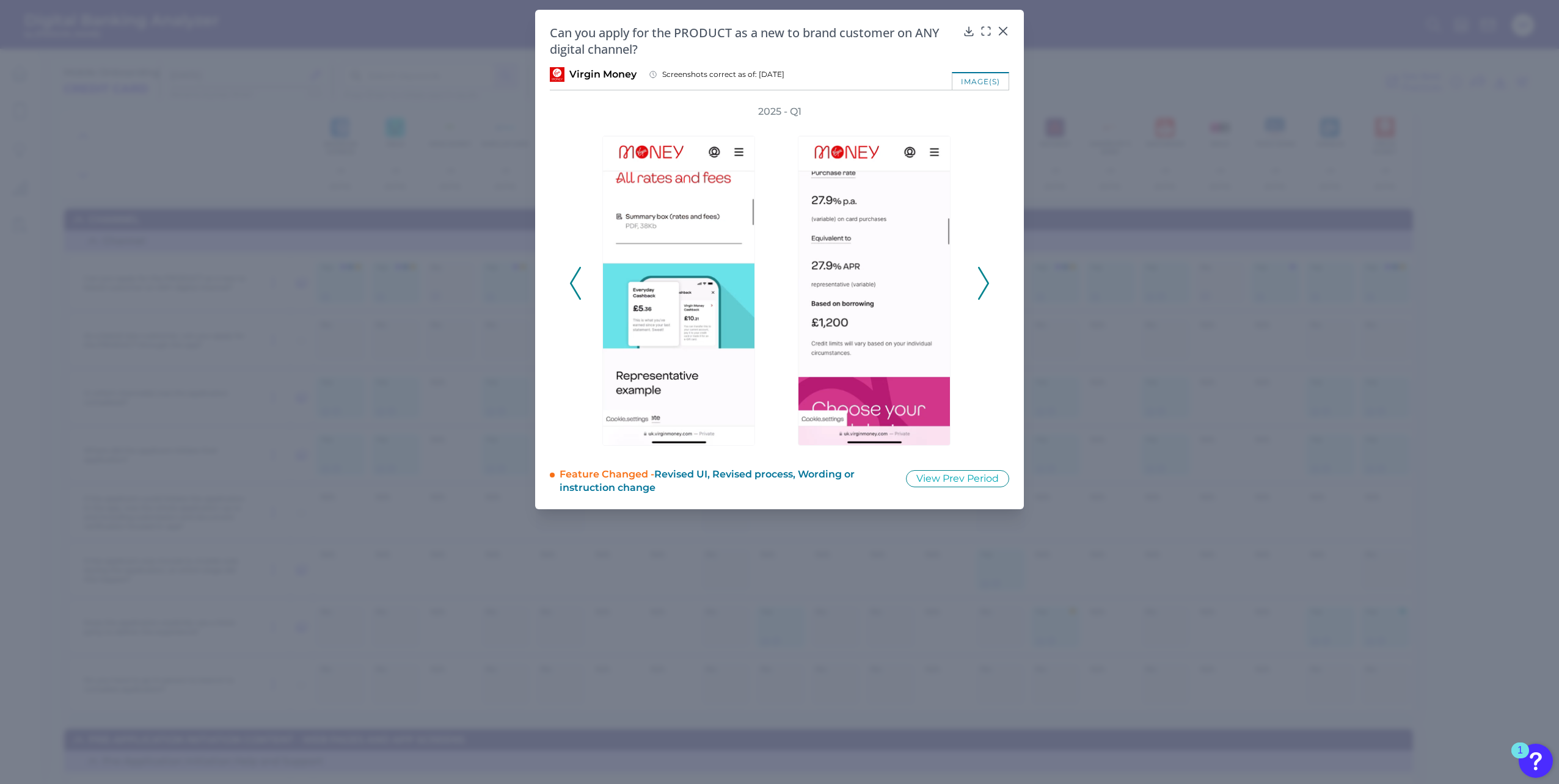
click at [983, 278] on icon at bounding box center [984, 283] width 11 height 33
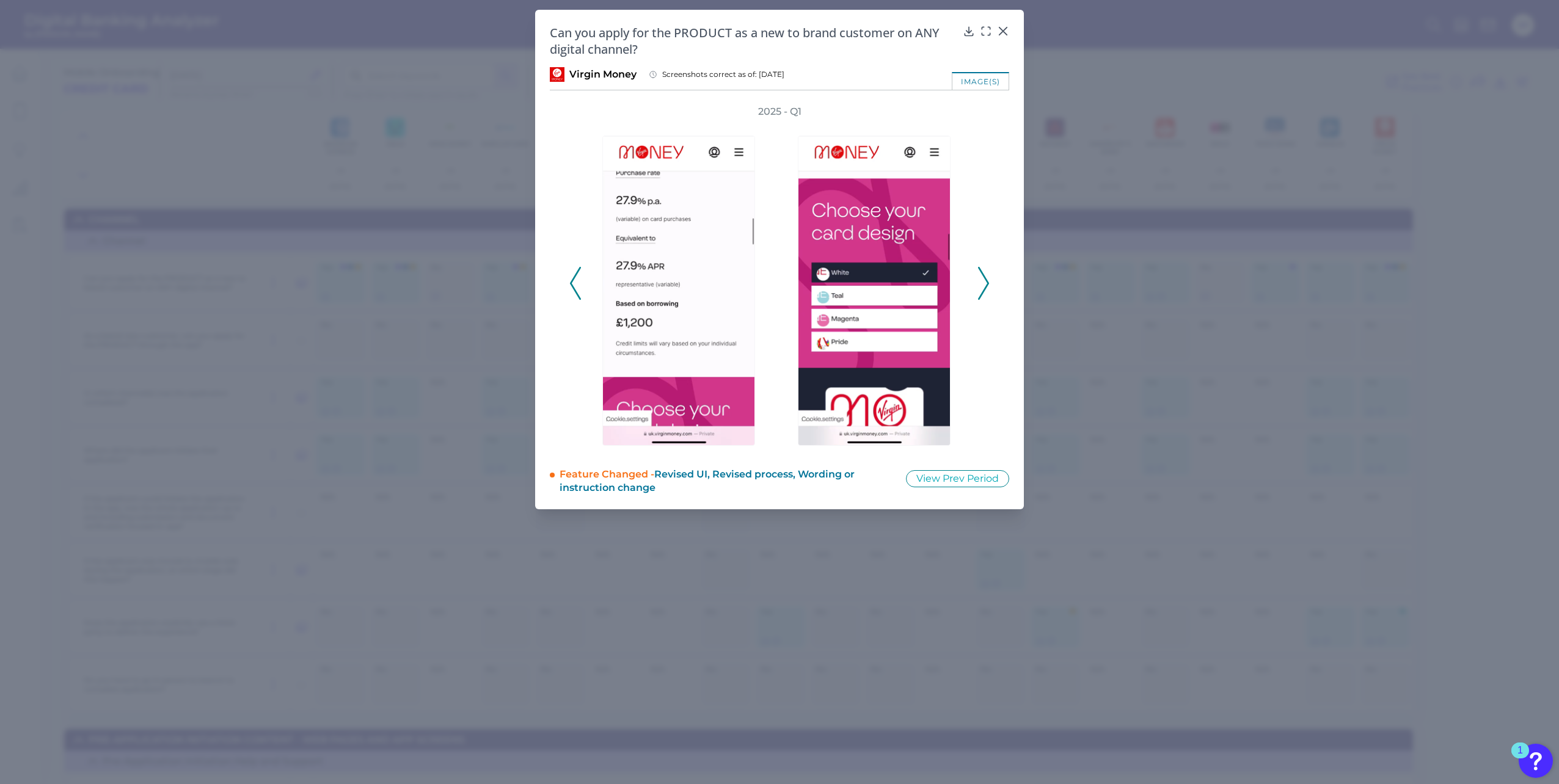
click at [983, 276] on icon at bounding box center [984, 283] width 11 height 33
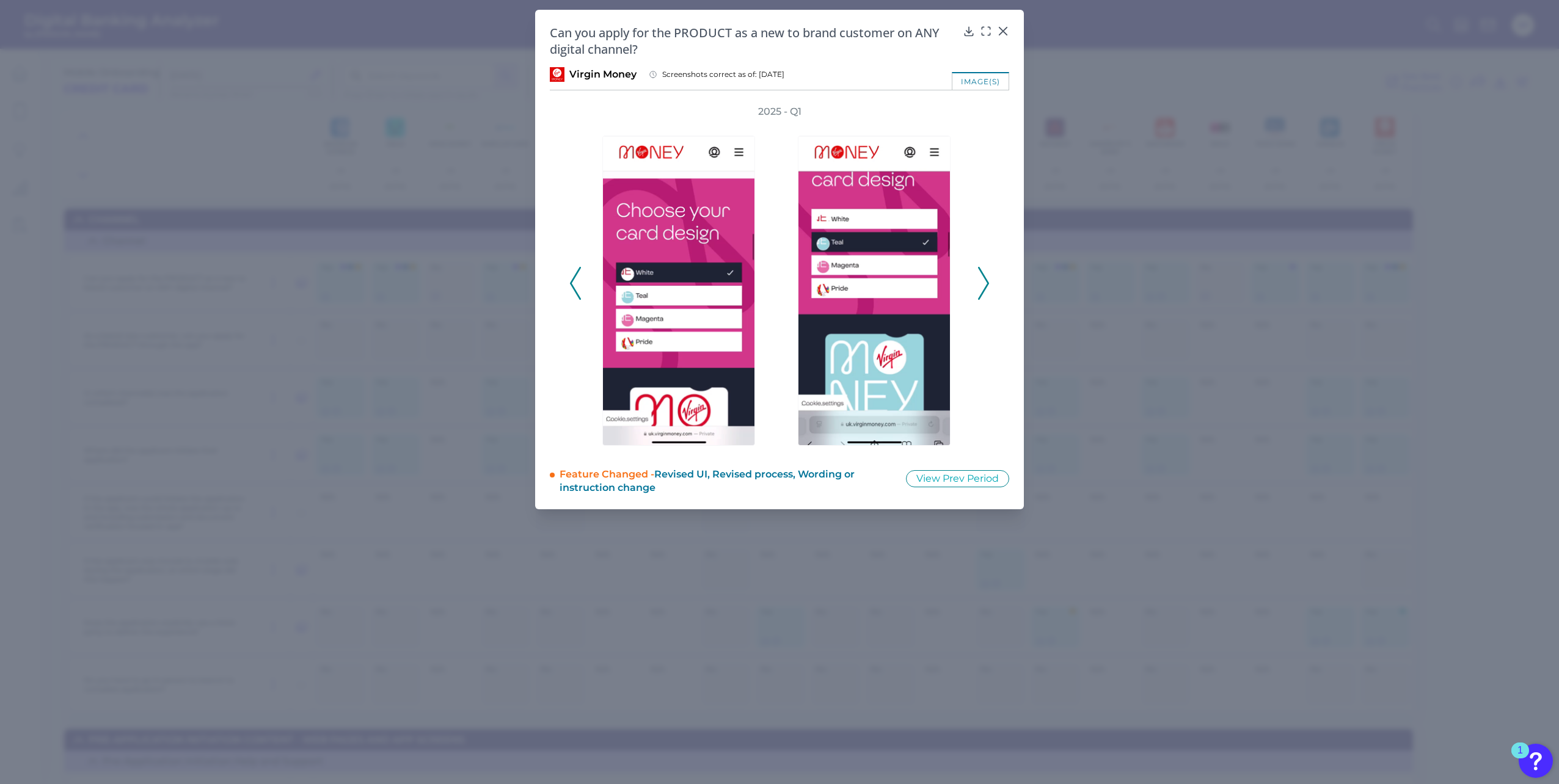
click at [983, 276] on icon at bounding box center [984, 283] width 11 height 33
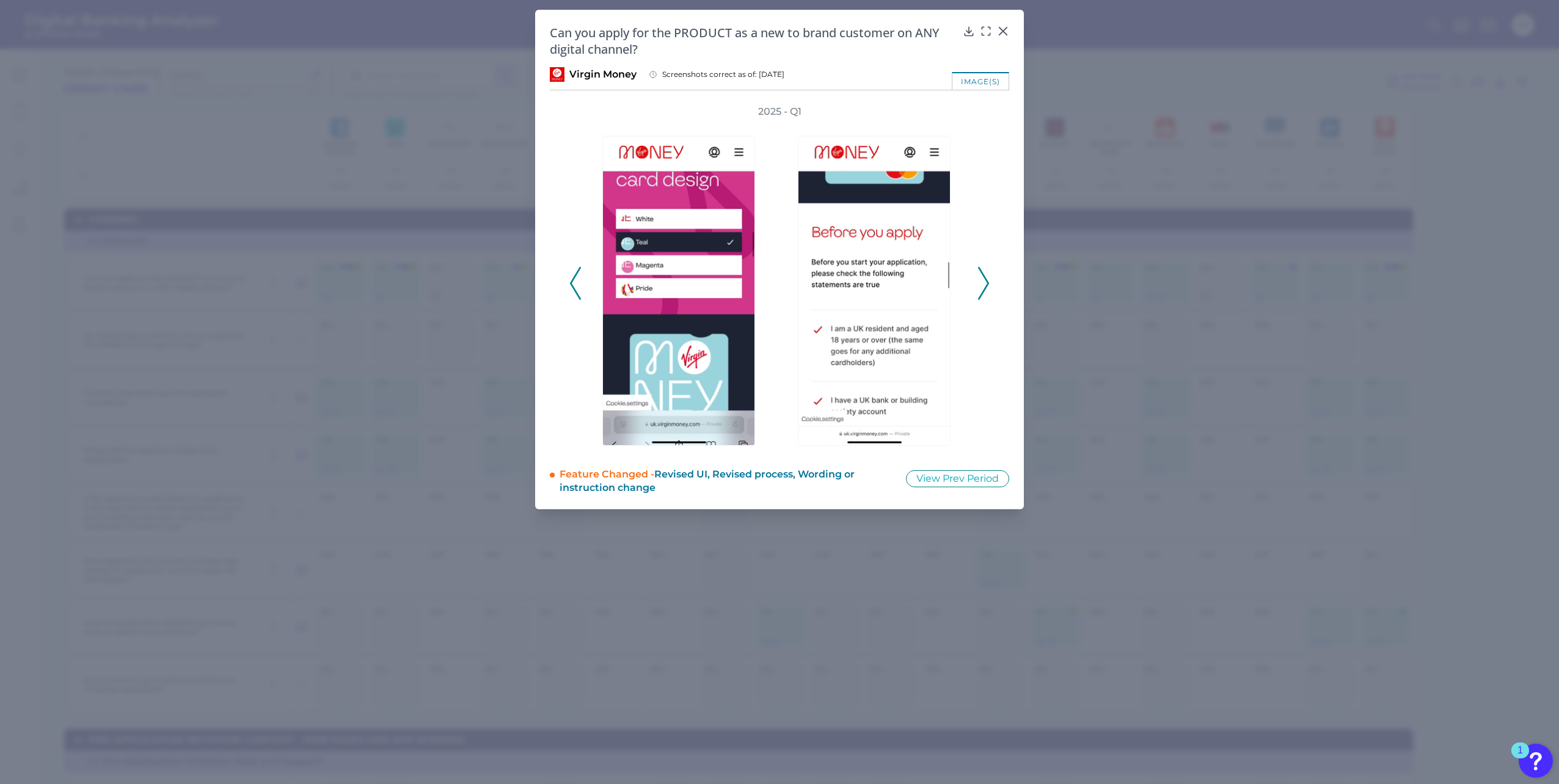
click at [983, 276] on icon at bounding box center [984, 283] width 11 height 33
click at [983, 277] on icon at bounding box center [984, 283] width 11 height 33
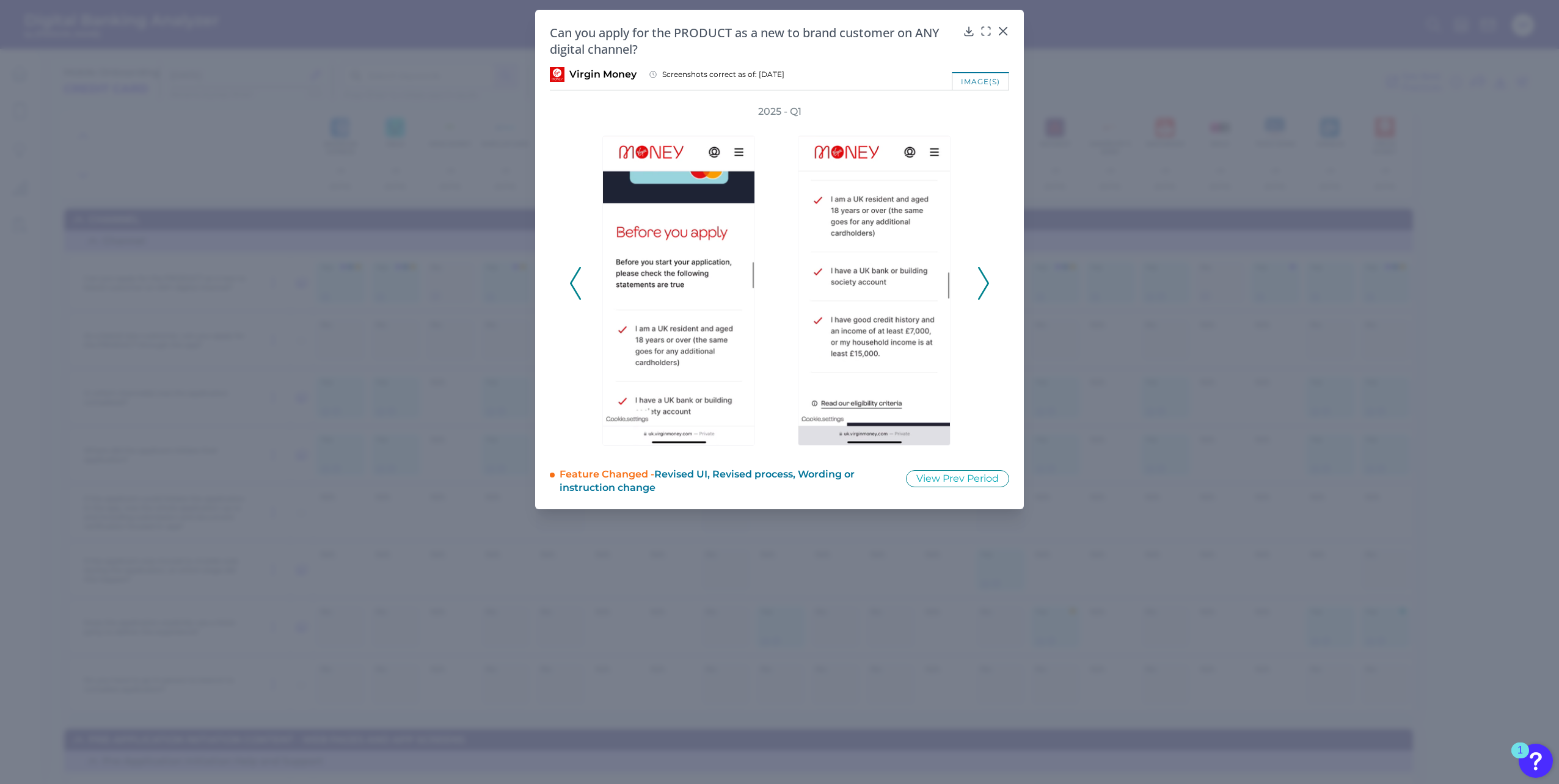
click at [983, 279] on icon at bounding box center [984, 283] width 11 height 33
click at [983, 279] on icon at bounding box center [984, 283] width 11 height 33
click at [585, 292] on div at bounding box center [681, 283] width 195 height 330
click at [586, 294] on div at bounding box center [681, 283] width 195 height 330
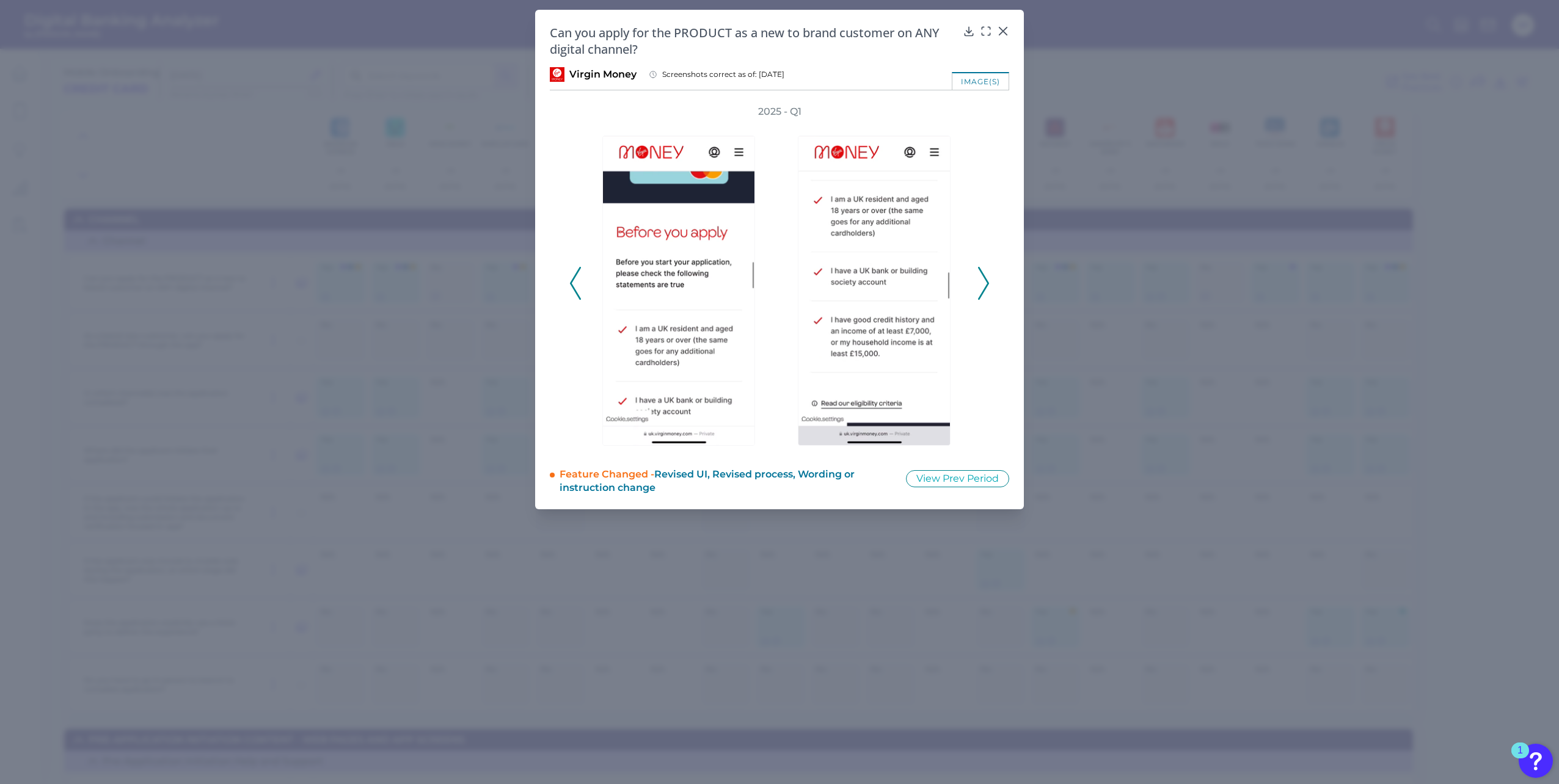
click at [575, 287] on icon at bounding box center [575, 283] width 11 height 33
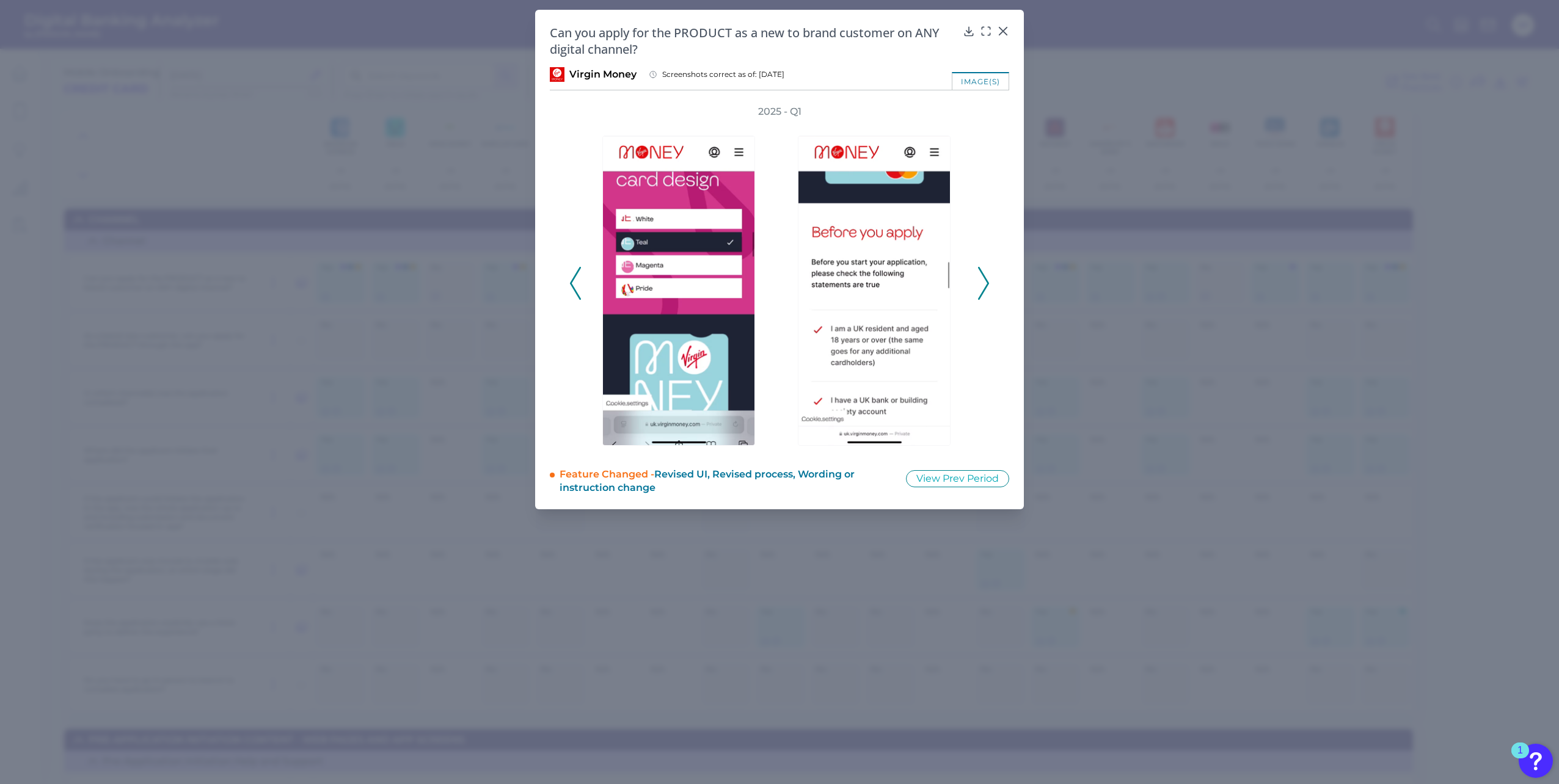
click at [575, 287] on icon at bounding box center [575, 283] width 11 height 33
click at [575, 287] on icon at bounding box center [575, 283] width 11 height 33
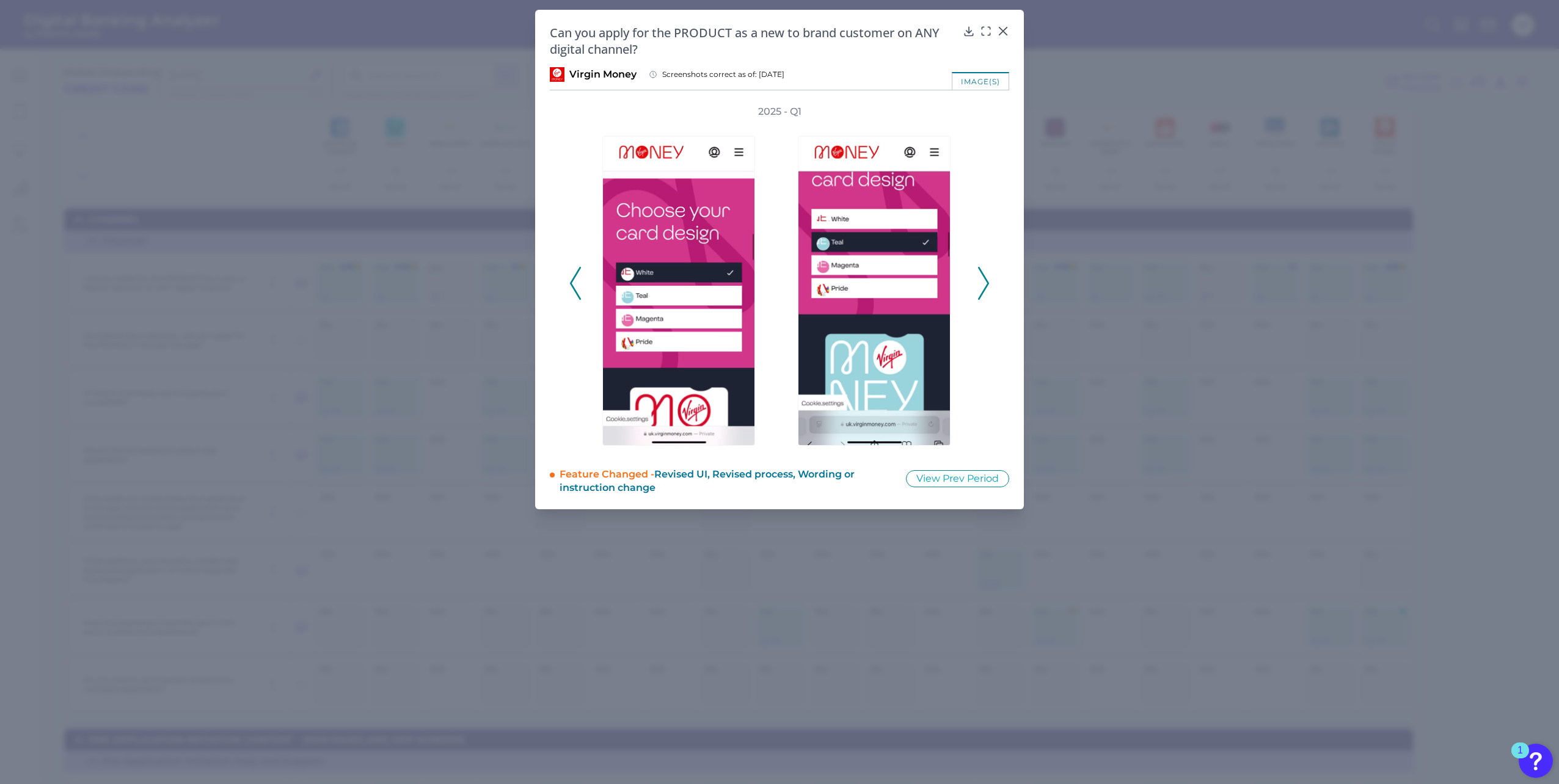
click at [570, 285] on icon at bounding box center [575, 283] width 11 height 33
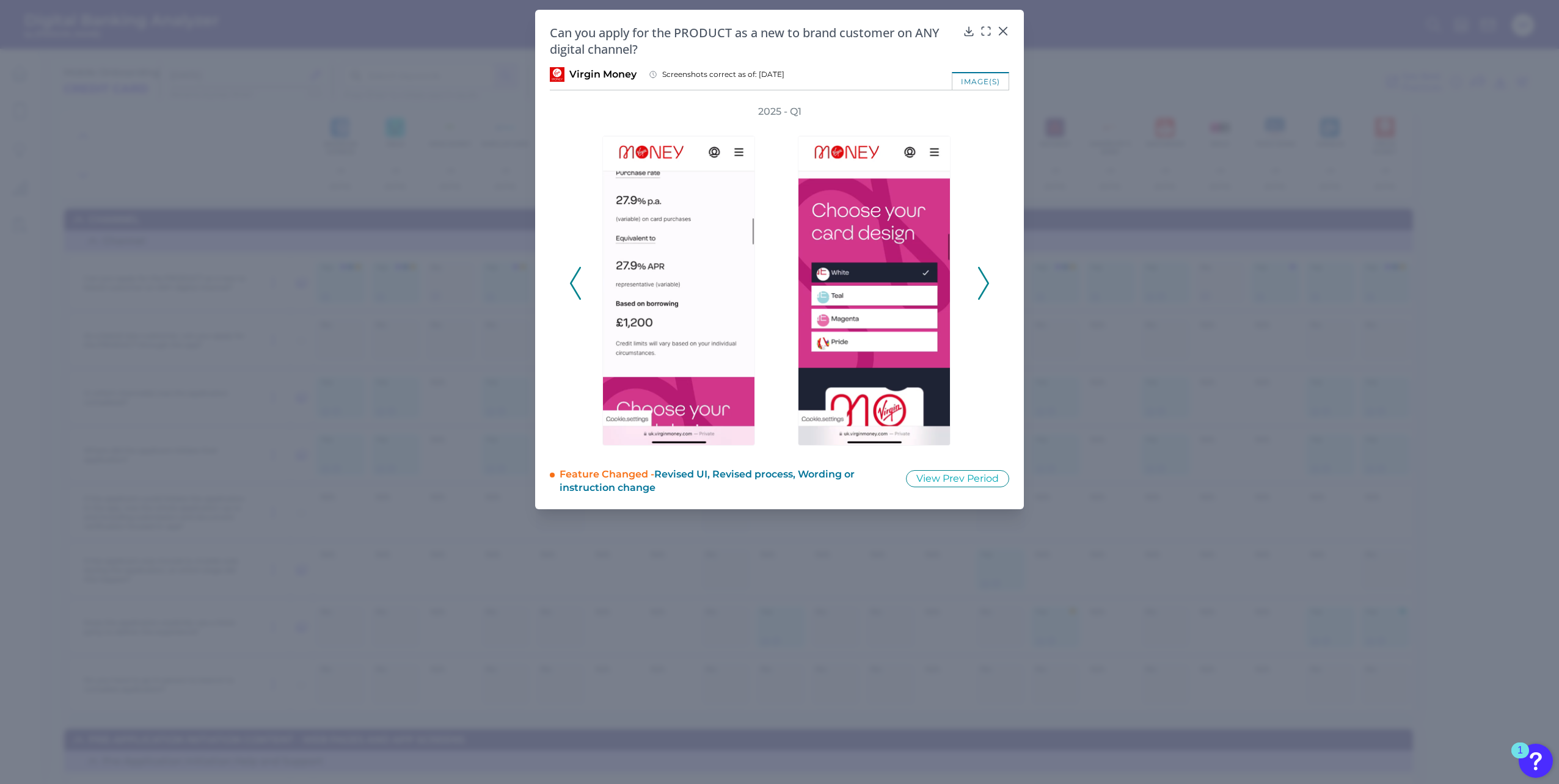
click at [569, 285] on button at bounding box center [575, 283] width 12 height 33
click at [569, 285] on button at bounding box center [575, 283] width 12 height 33
click at [569, 285] on div "2025 - Q1" at bounding box center [780, 276] width 459 height 343
click at [567, 281] on div "2025 - Q1" at bounding box center [780, 276] width 459 height 343
click at [575, 287] on icon at bounding box center [575, 283] width 11 height 33
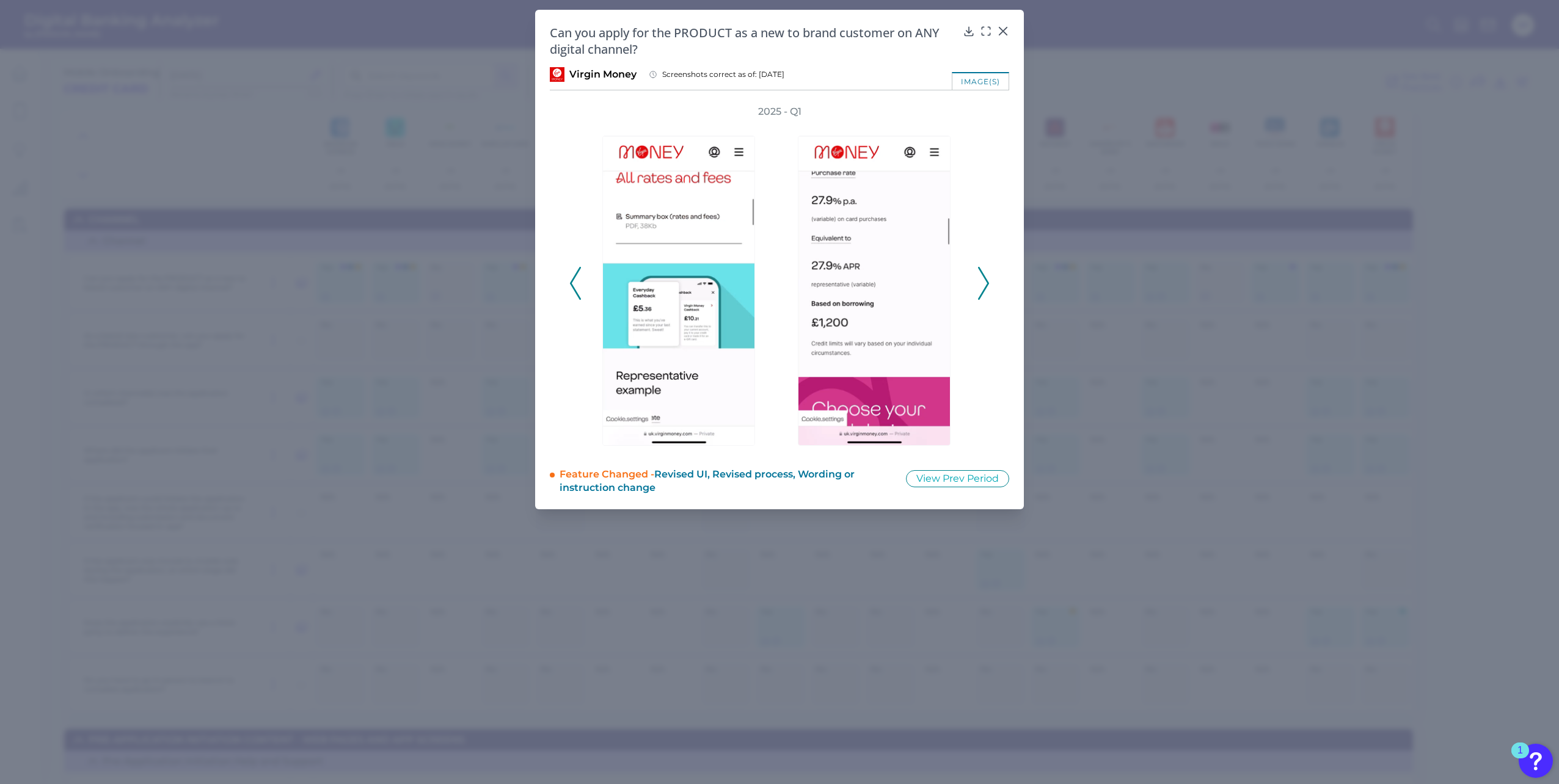
click at [574, 287] on icon at bounding box center [575, 283] width 11 height 33
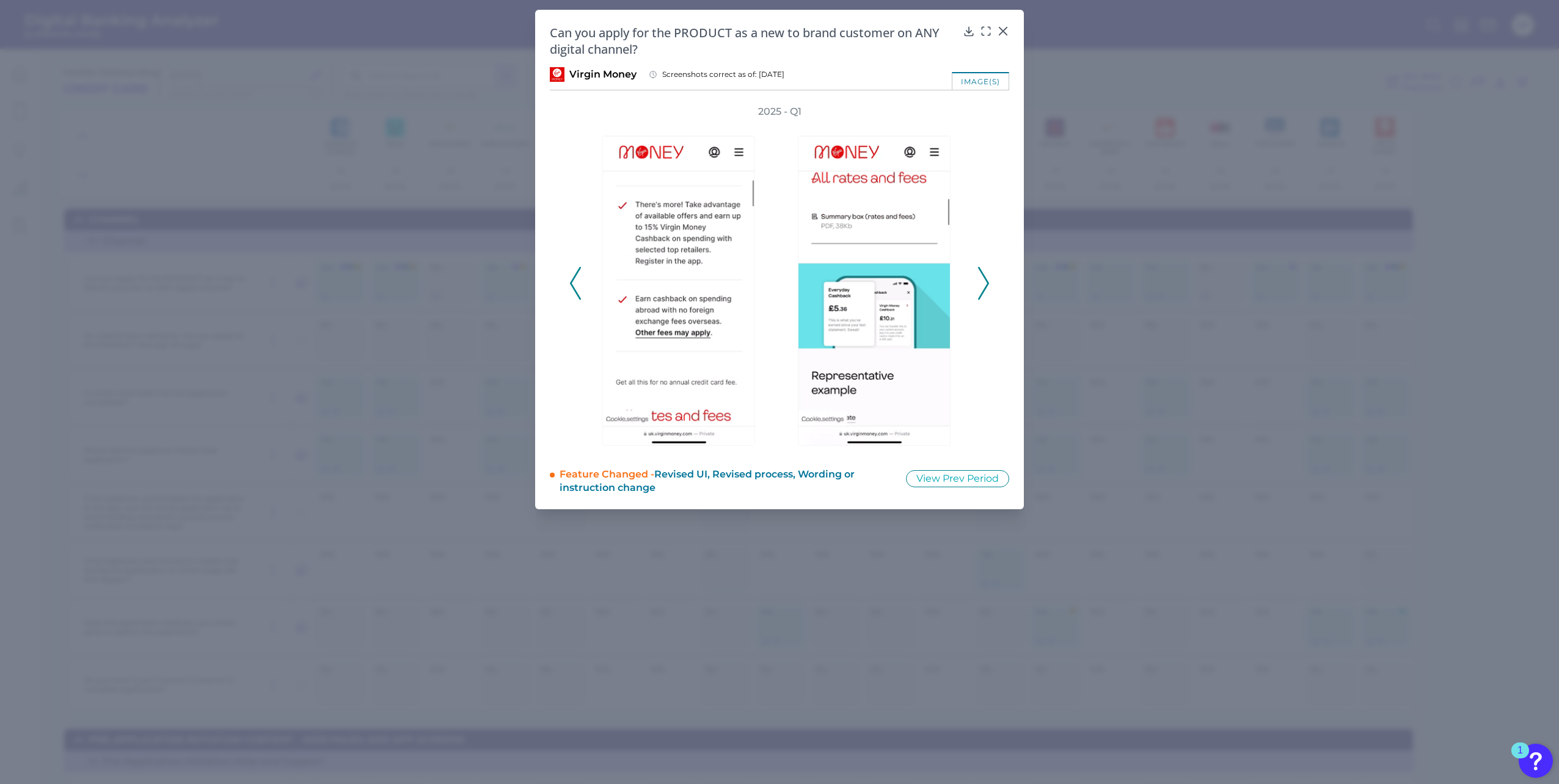
click at [573, 287] on polyline at bounding box center [575, 283] width 9 height 31
click at [571, 287] on icon at bounding box center [575, 283] width 11 height 33
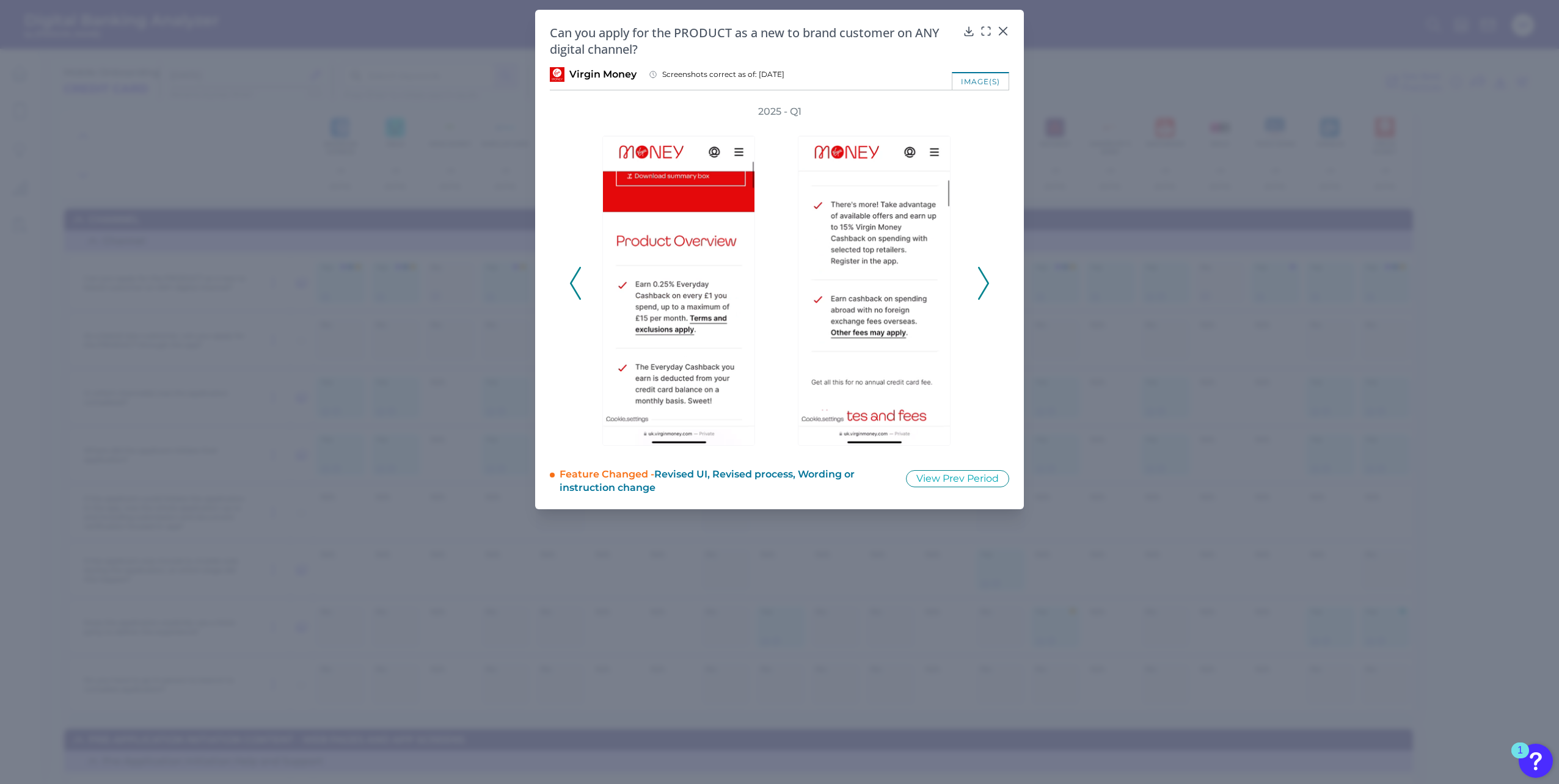
click at [571, 287] on icon at bounding box center [575, 283] width 11 height 33
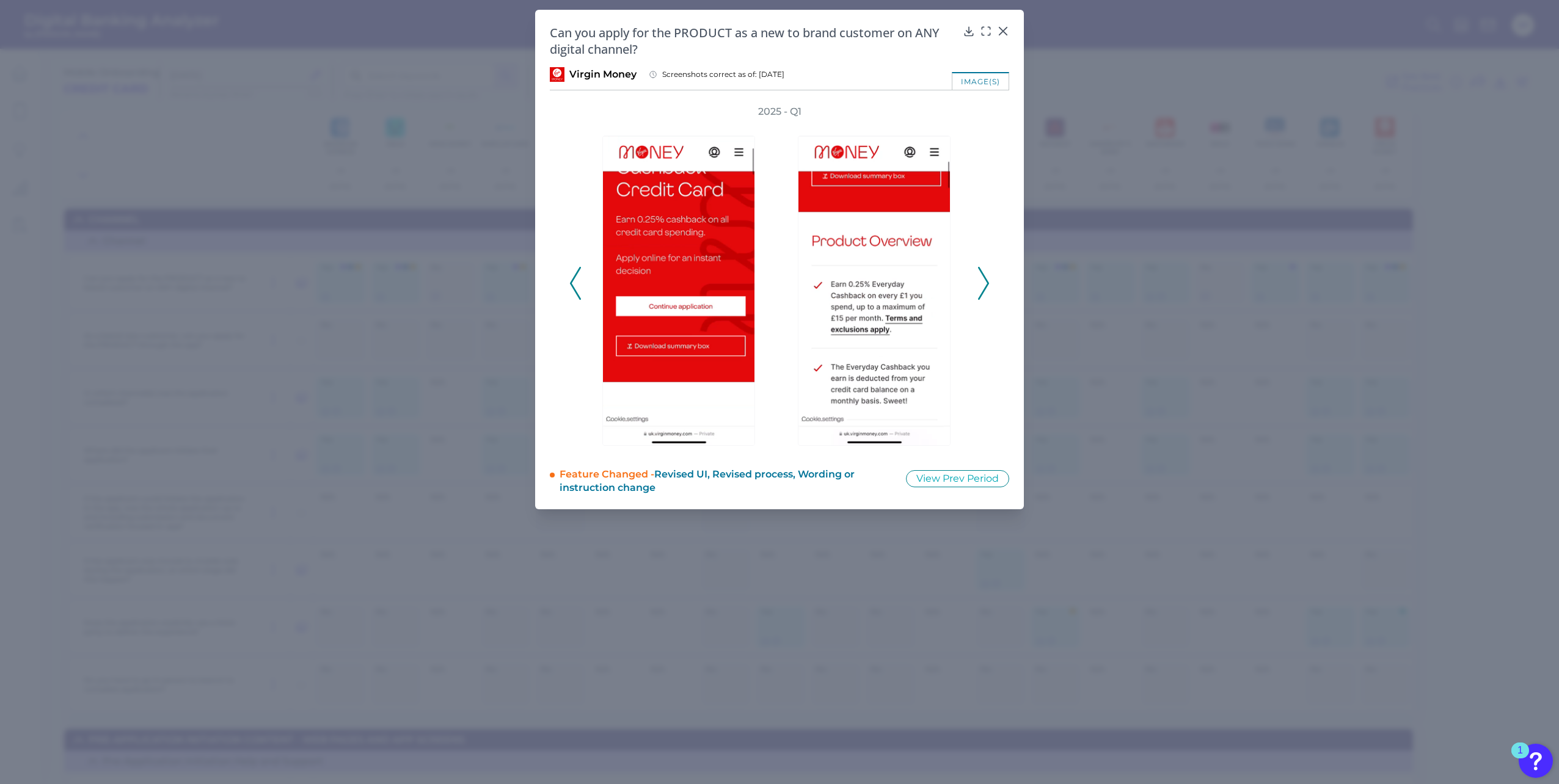
click at [571, 287] on icon at bounding box center [575, 283] width 11 height 33
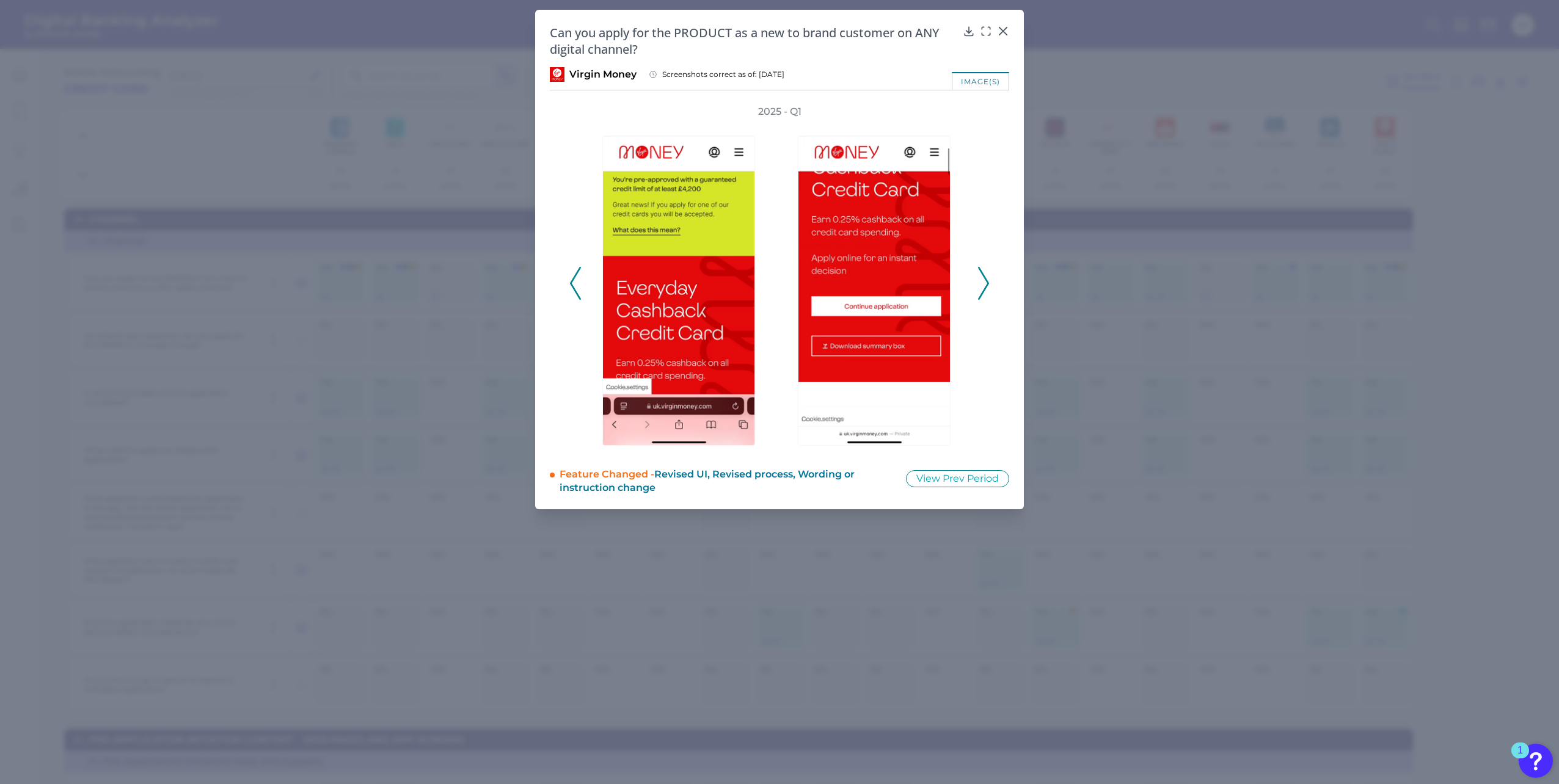
click at [571, 287] on icon at bounding box center [575, 283] width 11 height 33
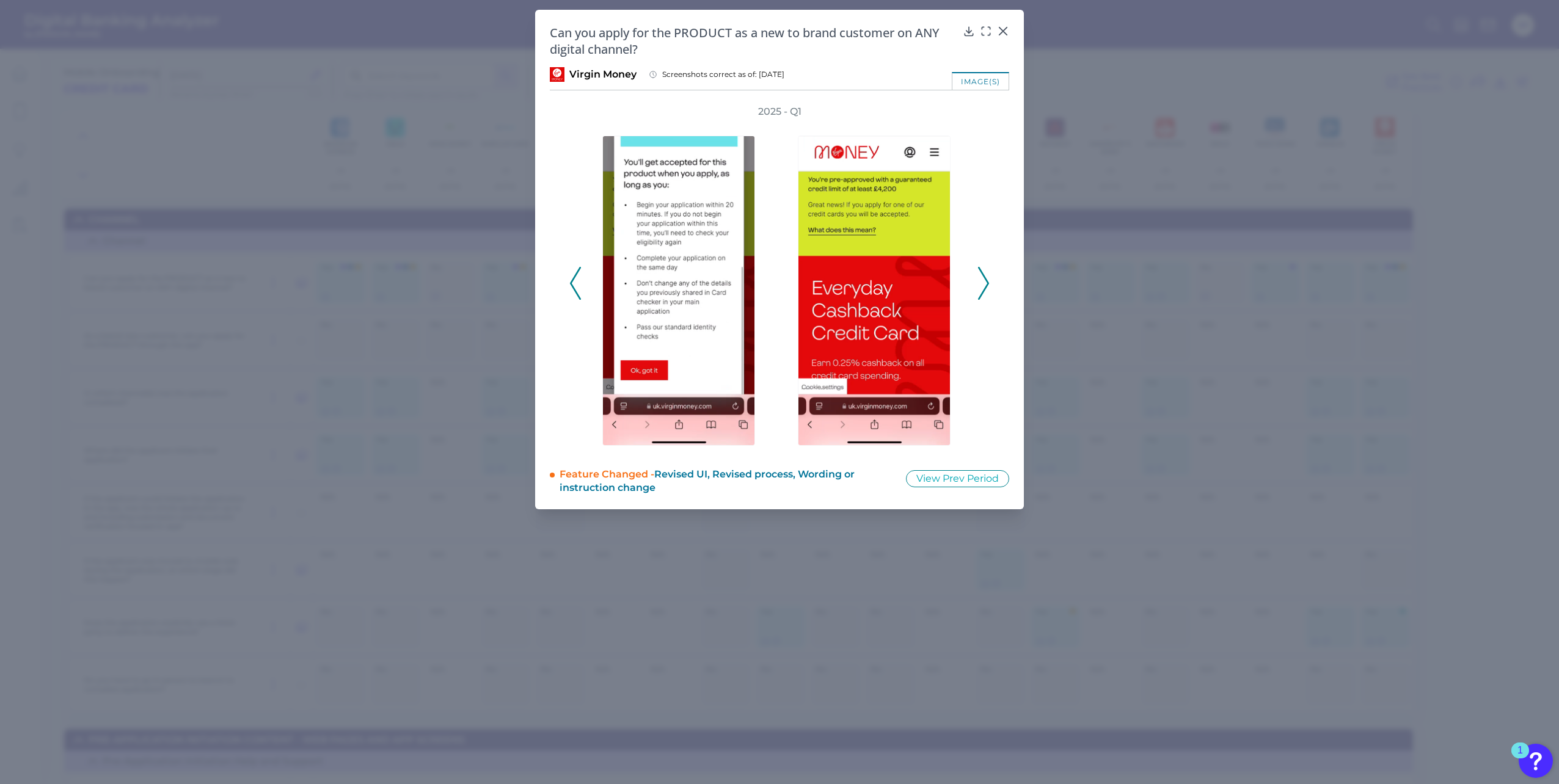
click at [571, 287] on icon at bounding box center [575, 283] width 11 height 33
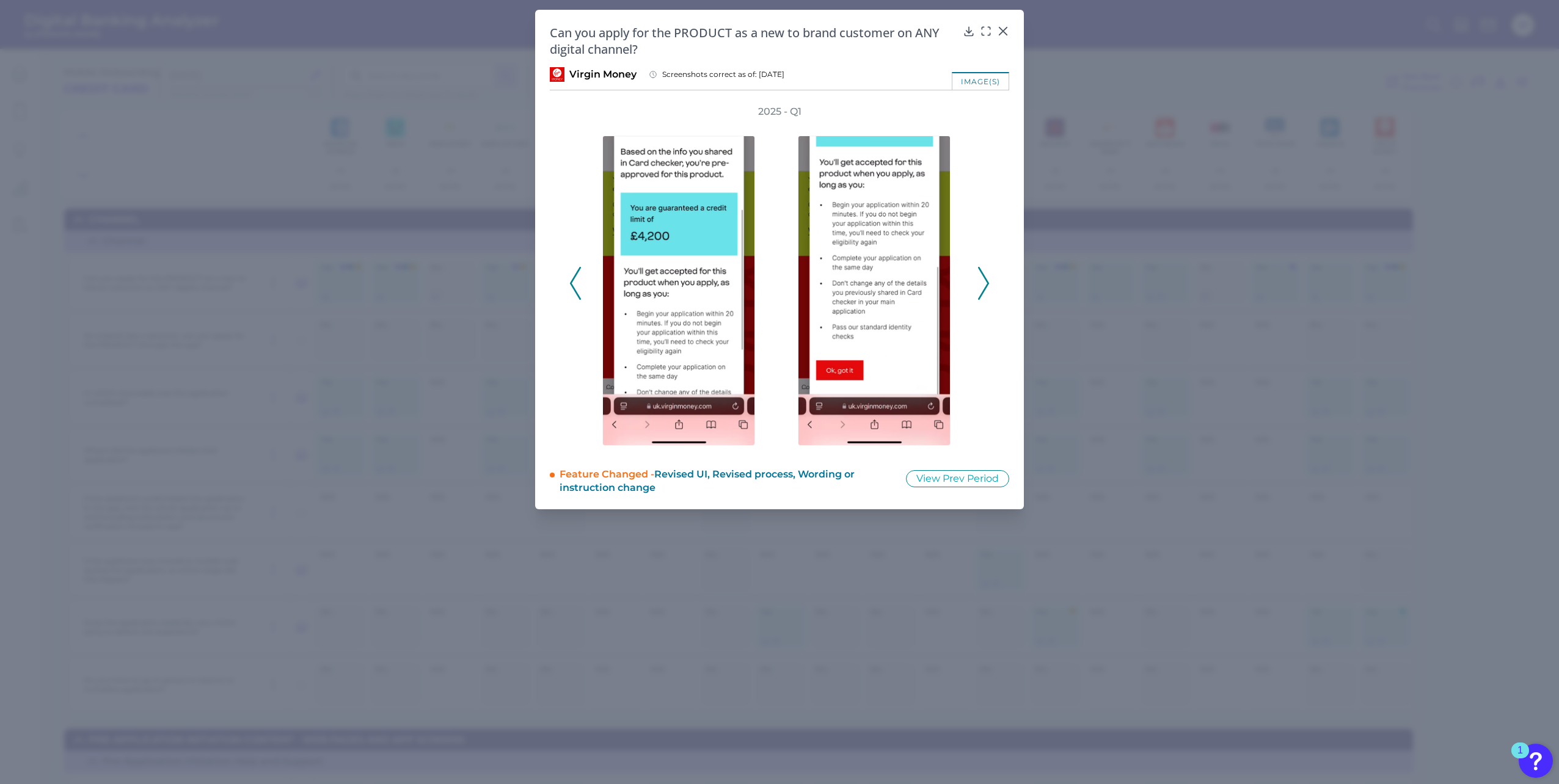
click at [569, 284] on div "2025 - Q1" at bounding box center [780, 276] width 459 height 343
click at [572, 285] on div "2025 - Q1" at bounding box center [780, 276] width 459 height 343
click at [572, 285] on polyline at bounding box center [575, 283] width 9 height 31
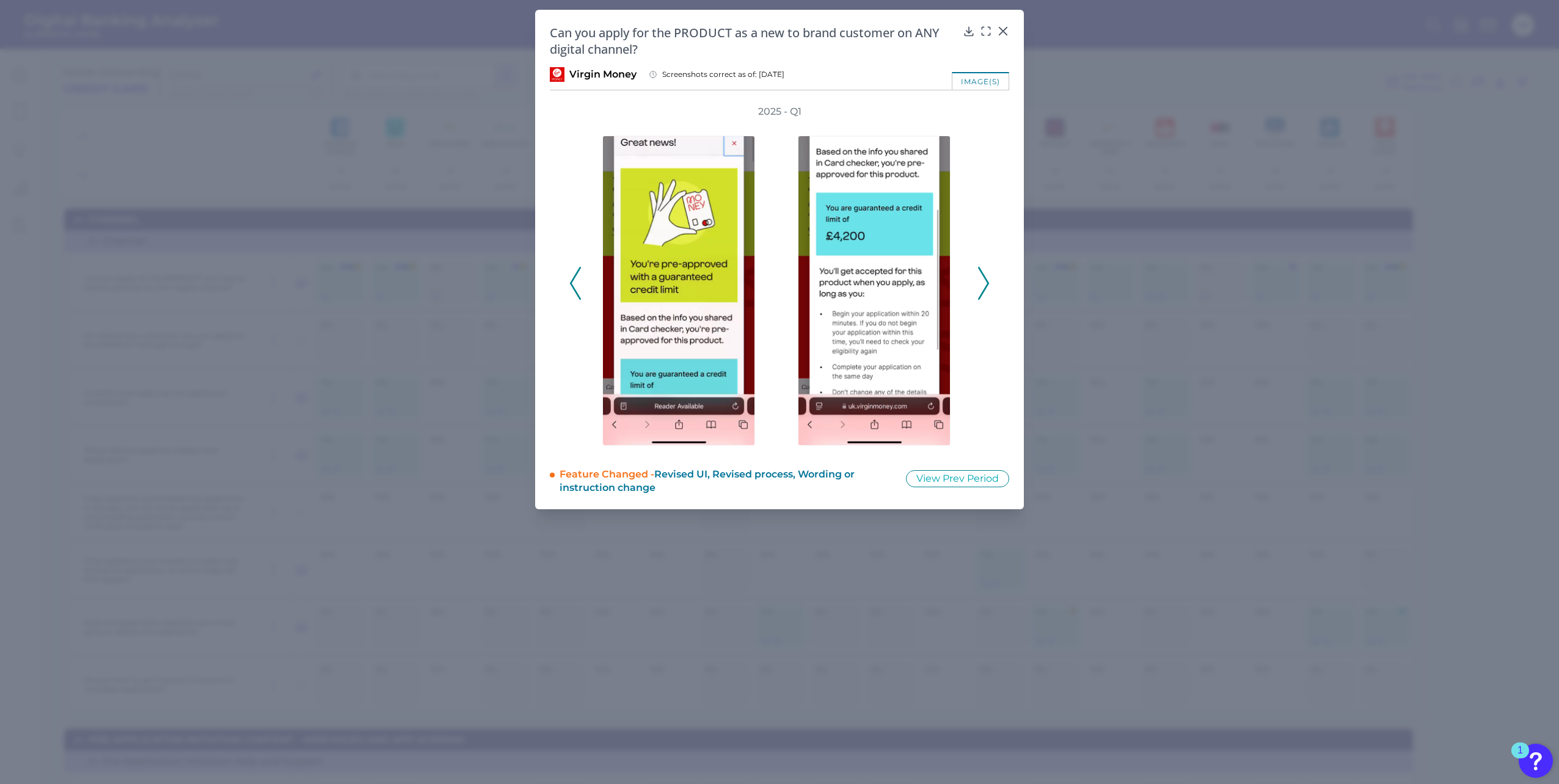
click at [572, 285] on polyline at bounding box center [575, 283] width 9 height 31
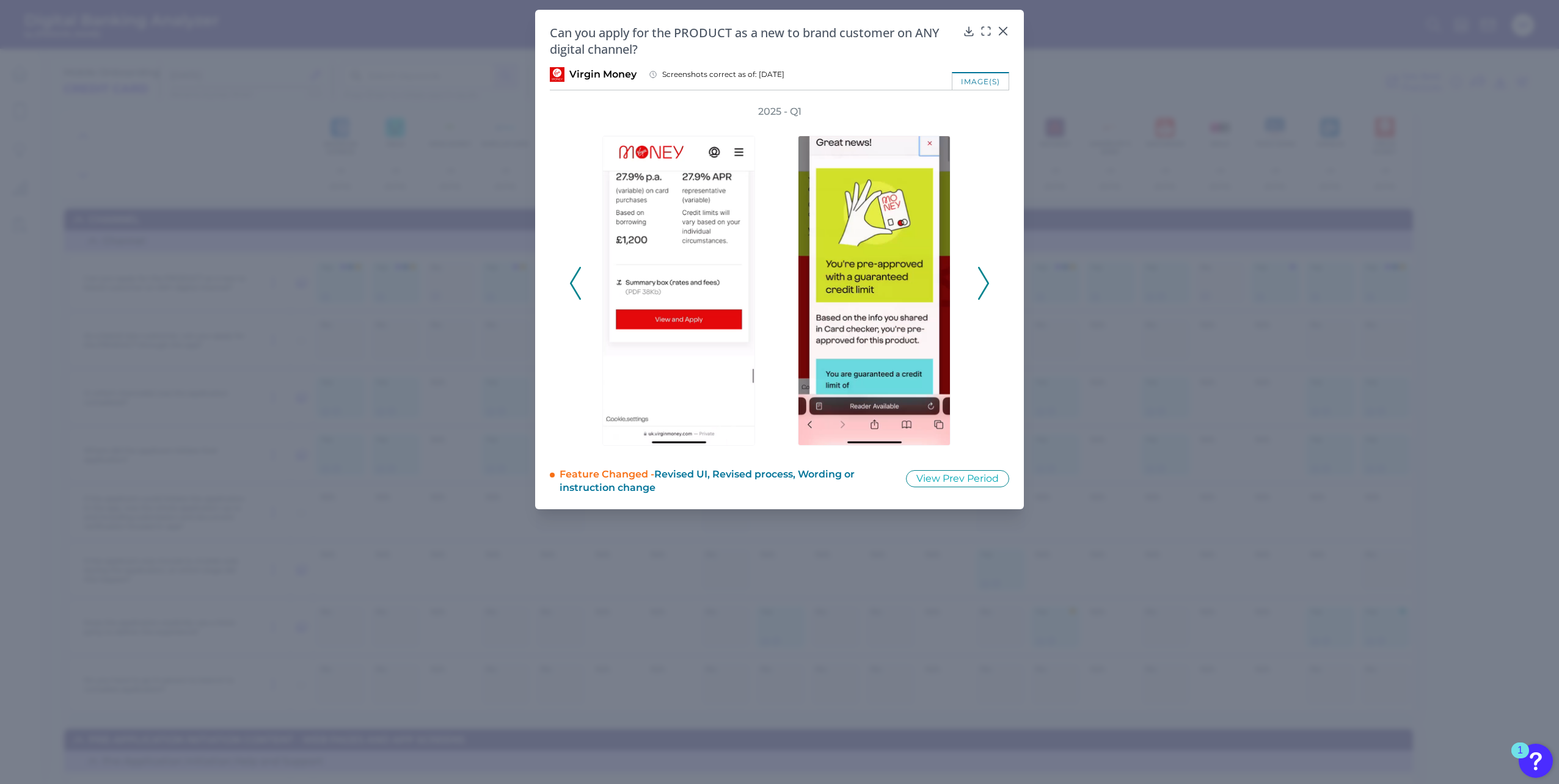
click at [577, 288] on icon at bounding box center [575, 283] width 11 height 33
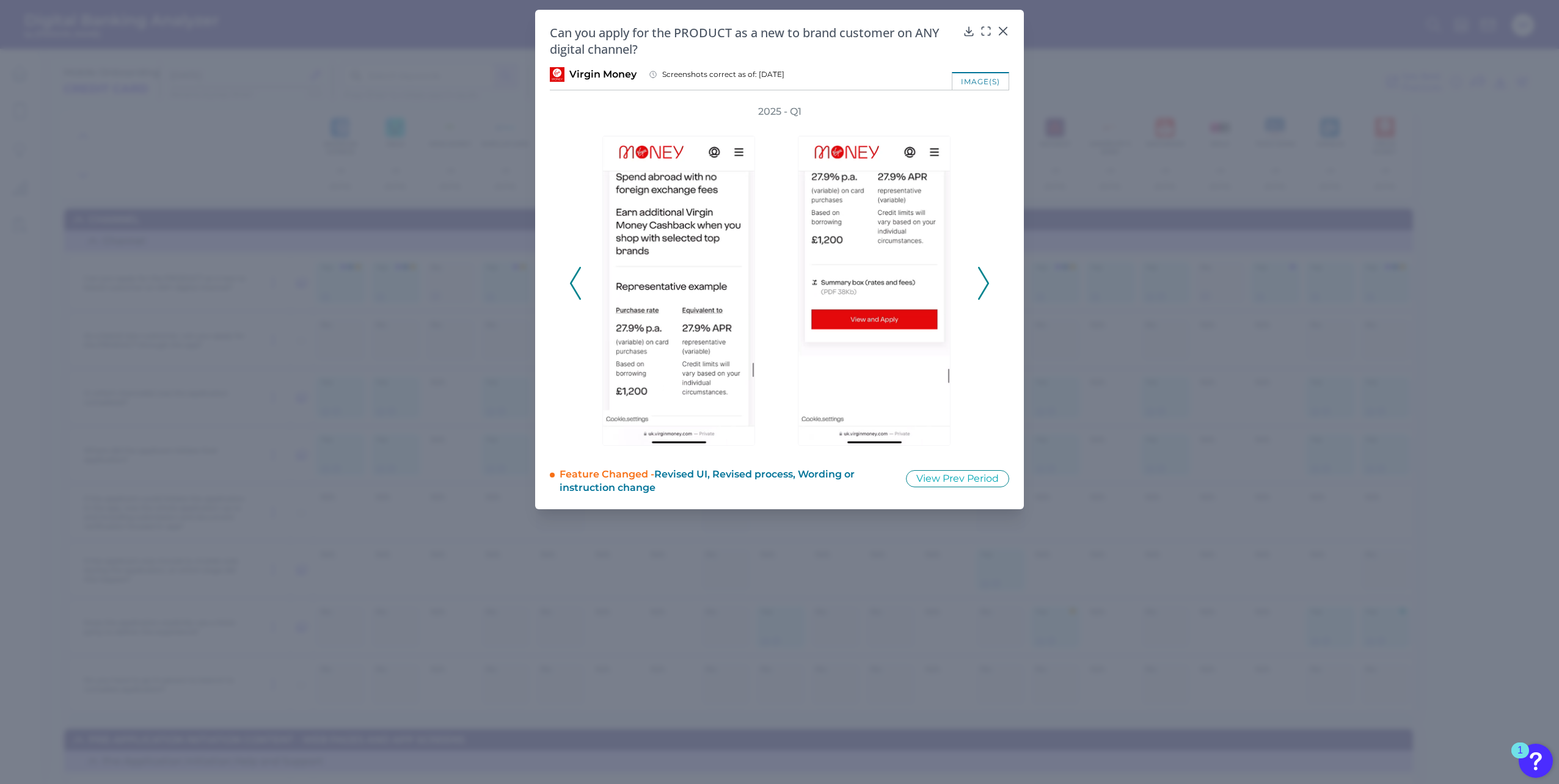
click at [577, 288] on icon at bounding box center [575, 283] width 11 height 33
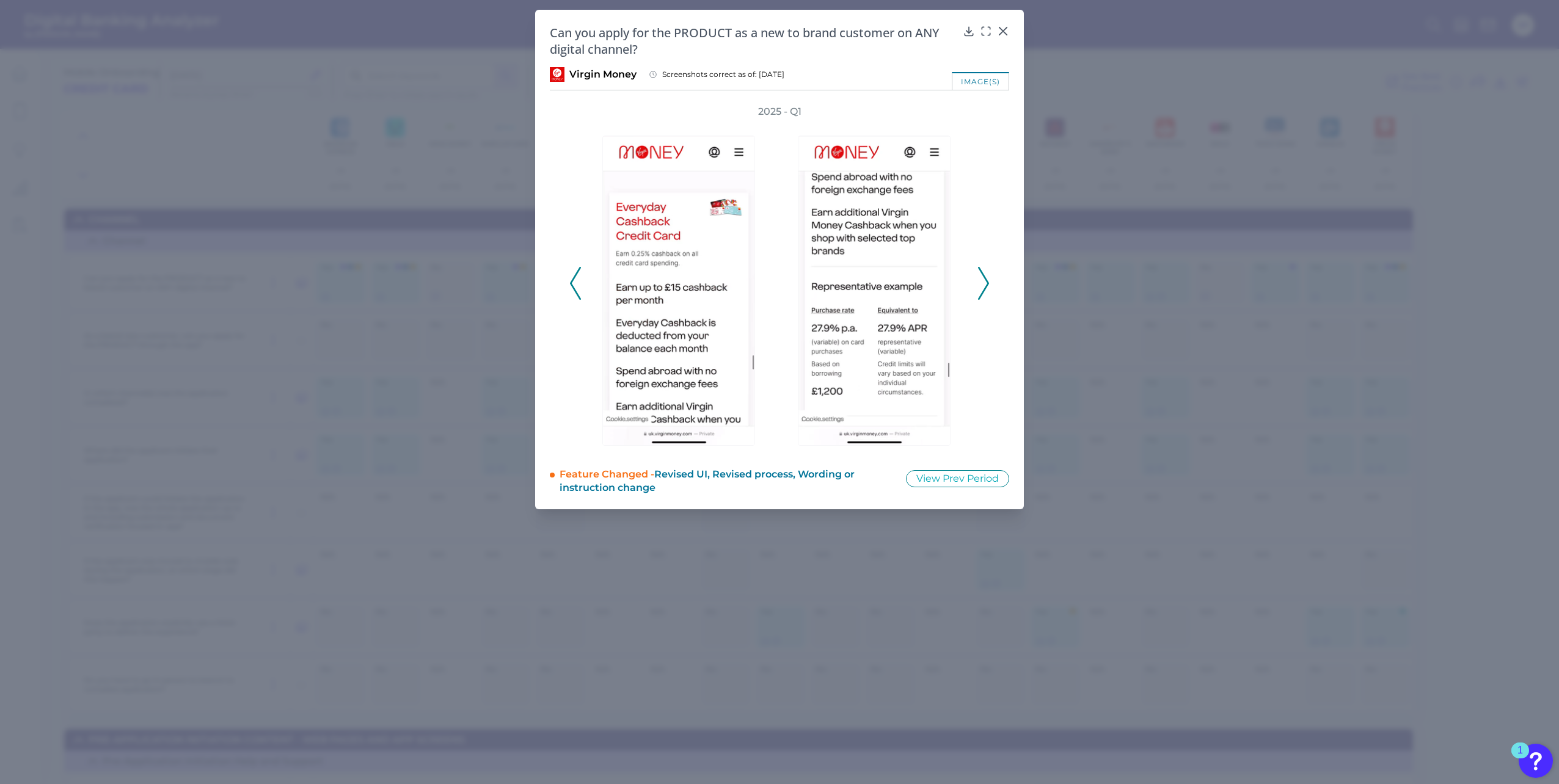
click at [576, 288] on icon at bounding box center [575, 283] width 11 height 33
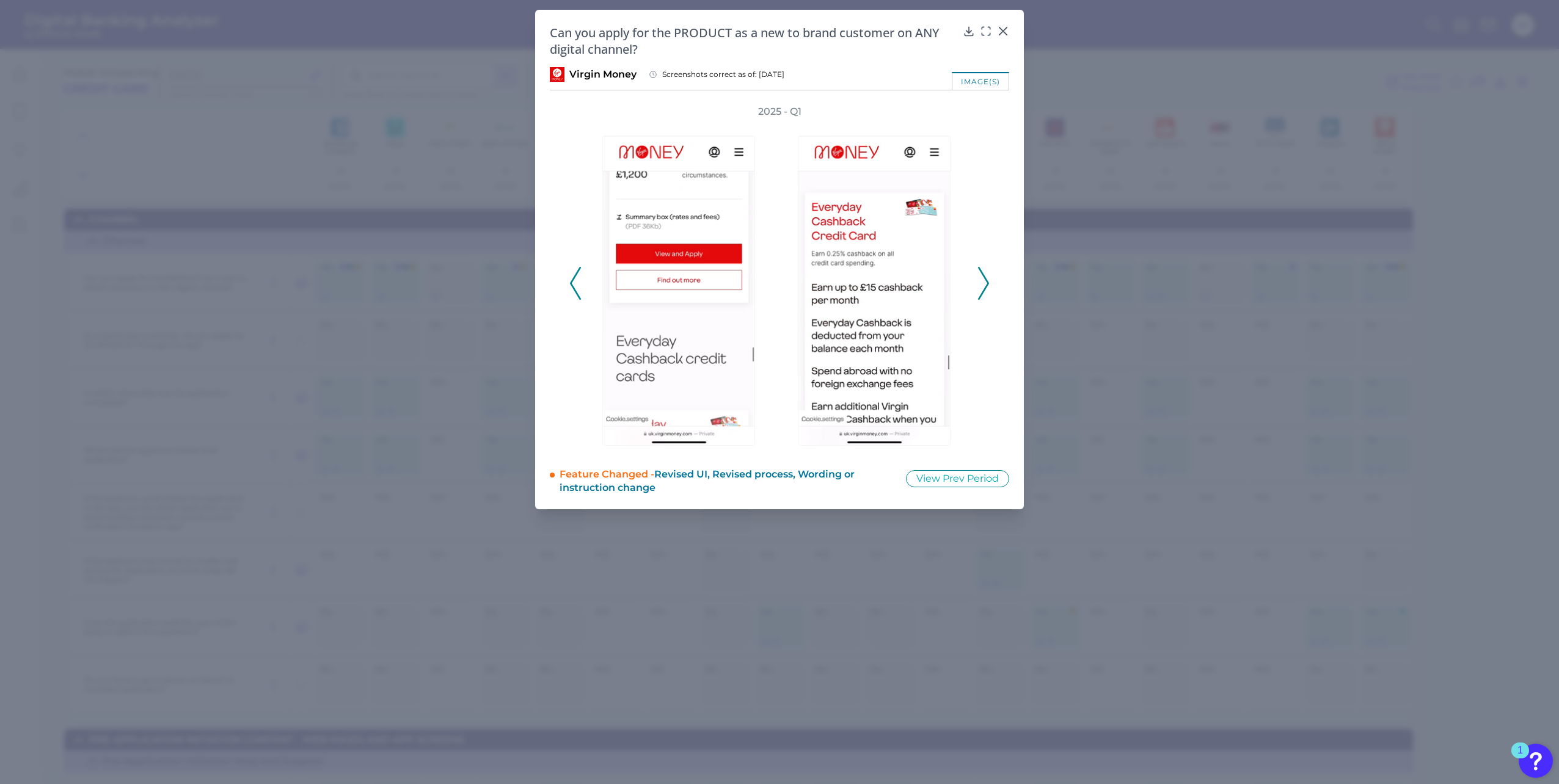
click at [575, 288] on icon at bounding box center [575, 283] width 11 height 33
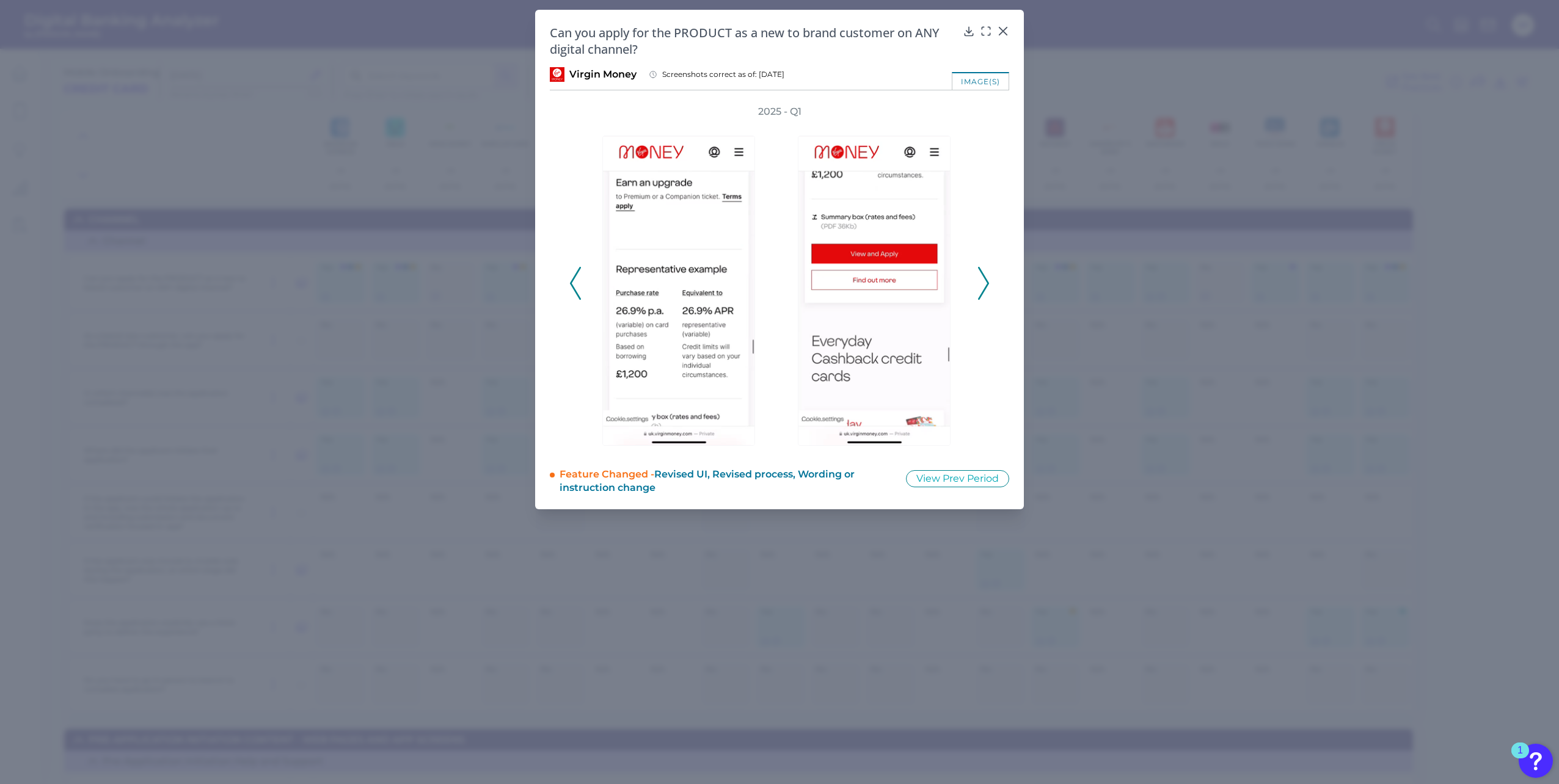
click at [575, 288] on icon at bounding box center [575, 283] width 11 height 33
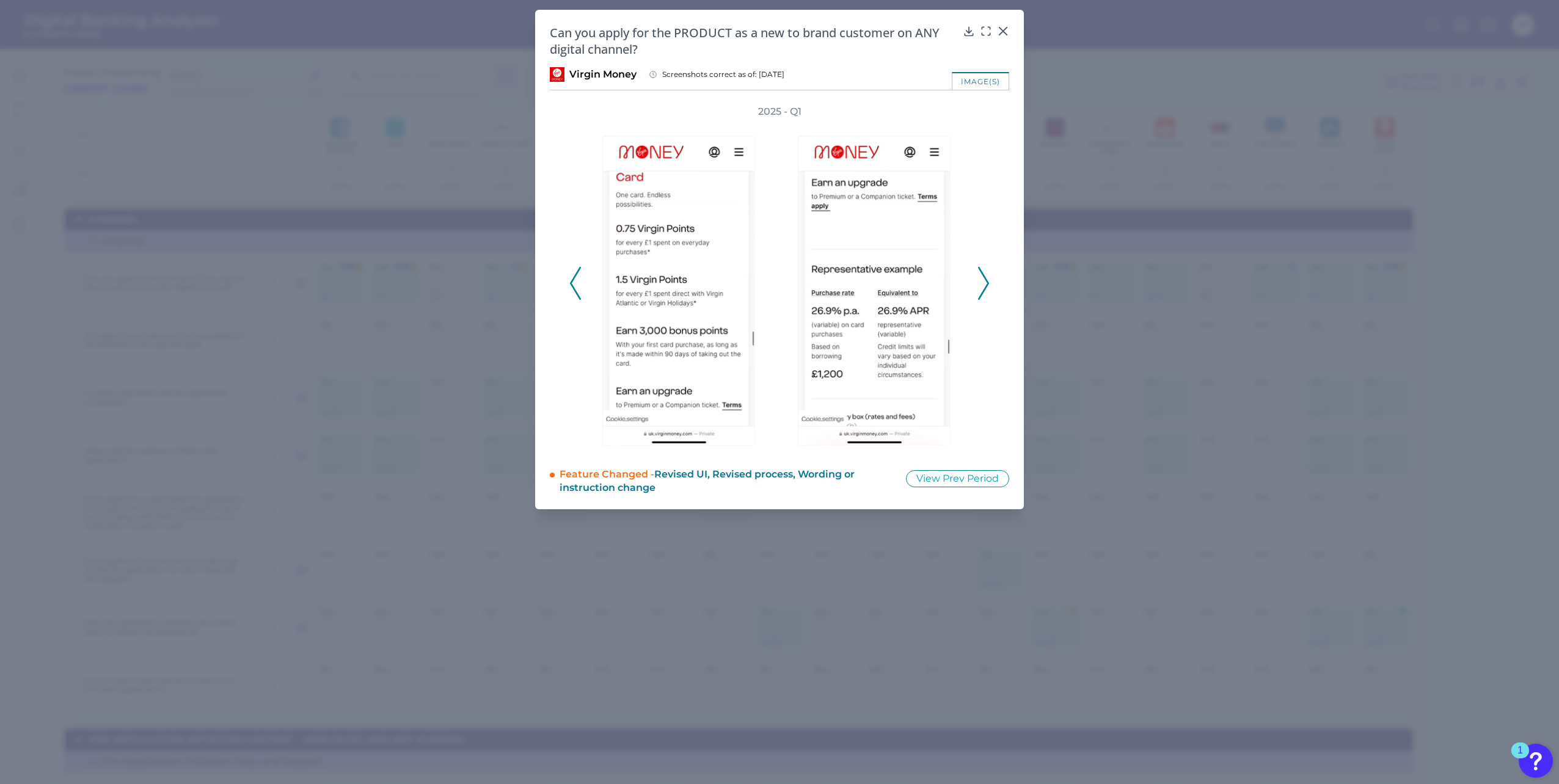
click at [574, 288] on polyline at bounding box center [575, 283] width 9 height 31
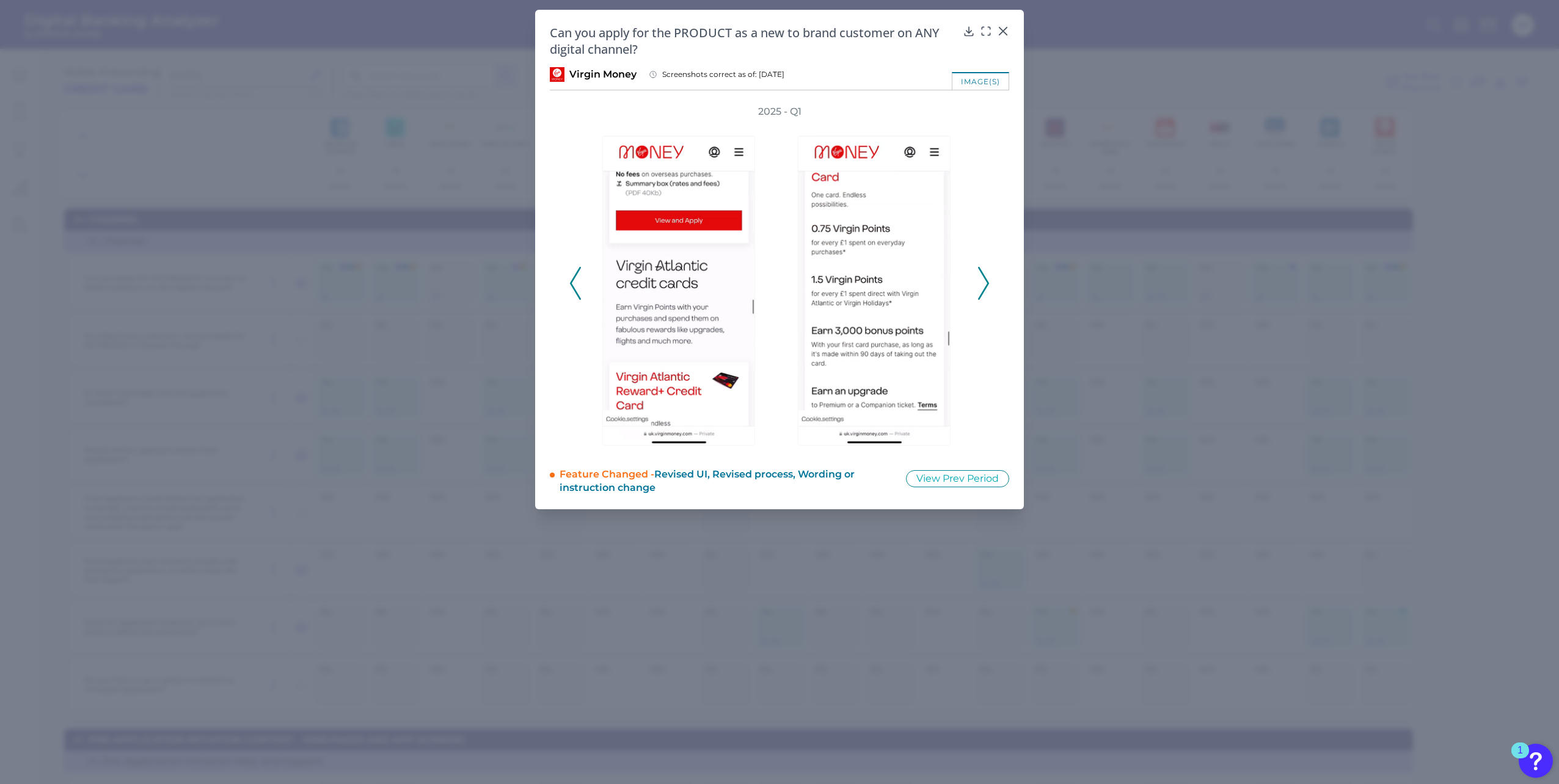
click at [574, 288] on polyline at bounding box center [575, 283] width 9 height 31
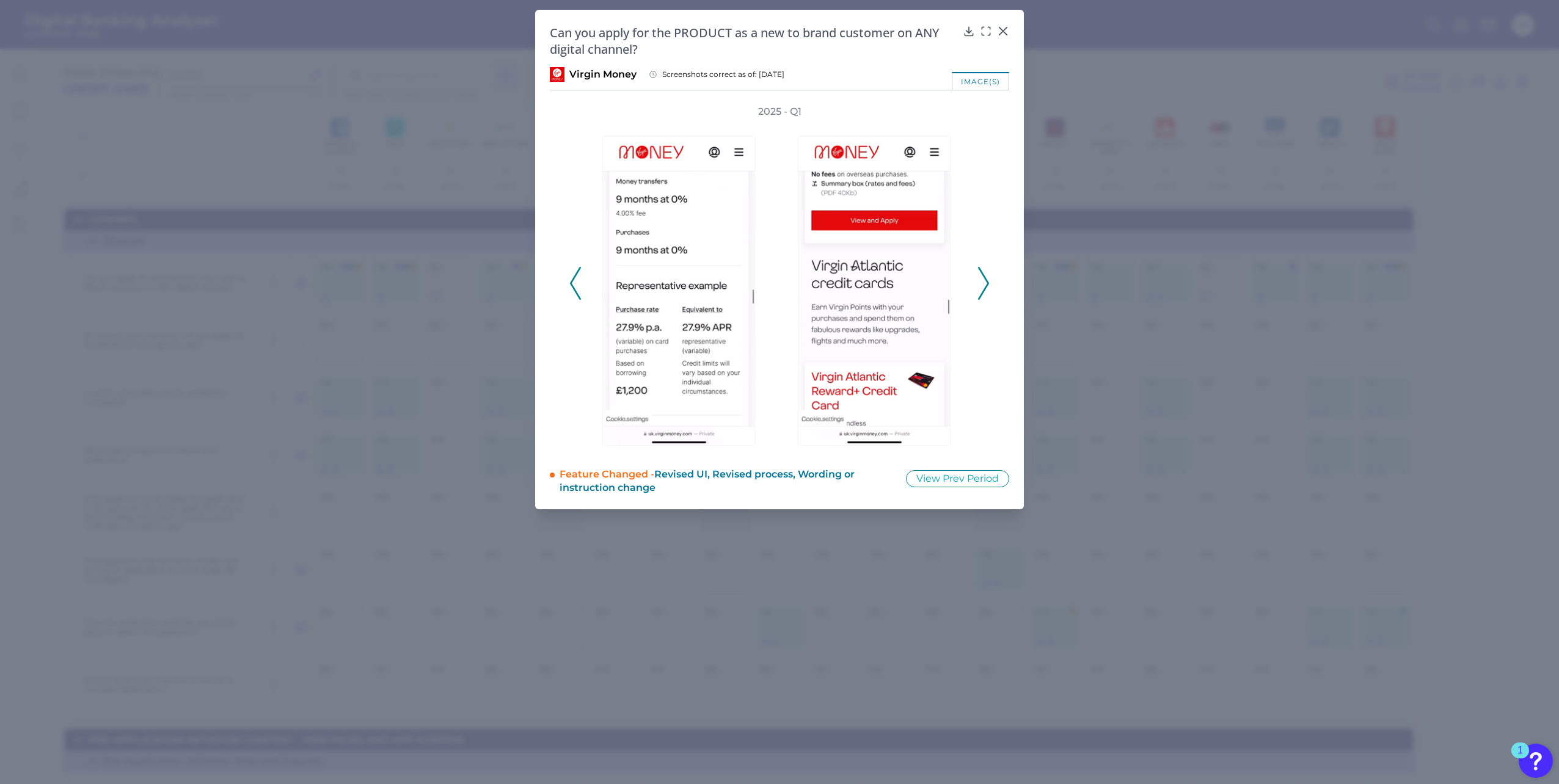
click at [574, 288] on polyline at bounding box center [575, 283] width 9 height 31
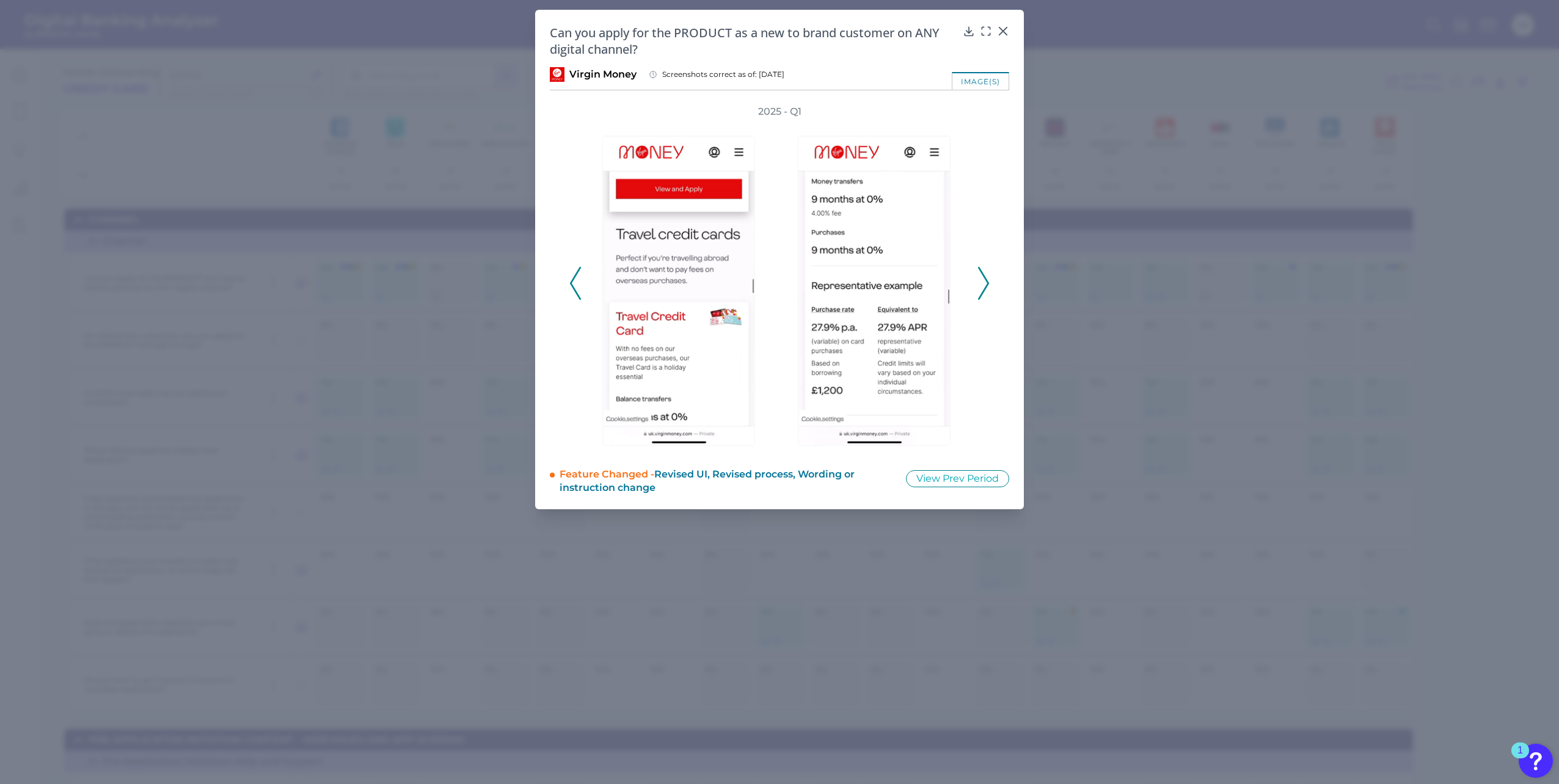
click at [574, 288] on polyline at bounding box center [575, 283] width 9 height 31
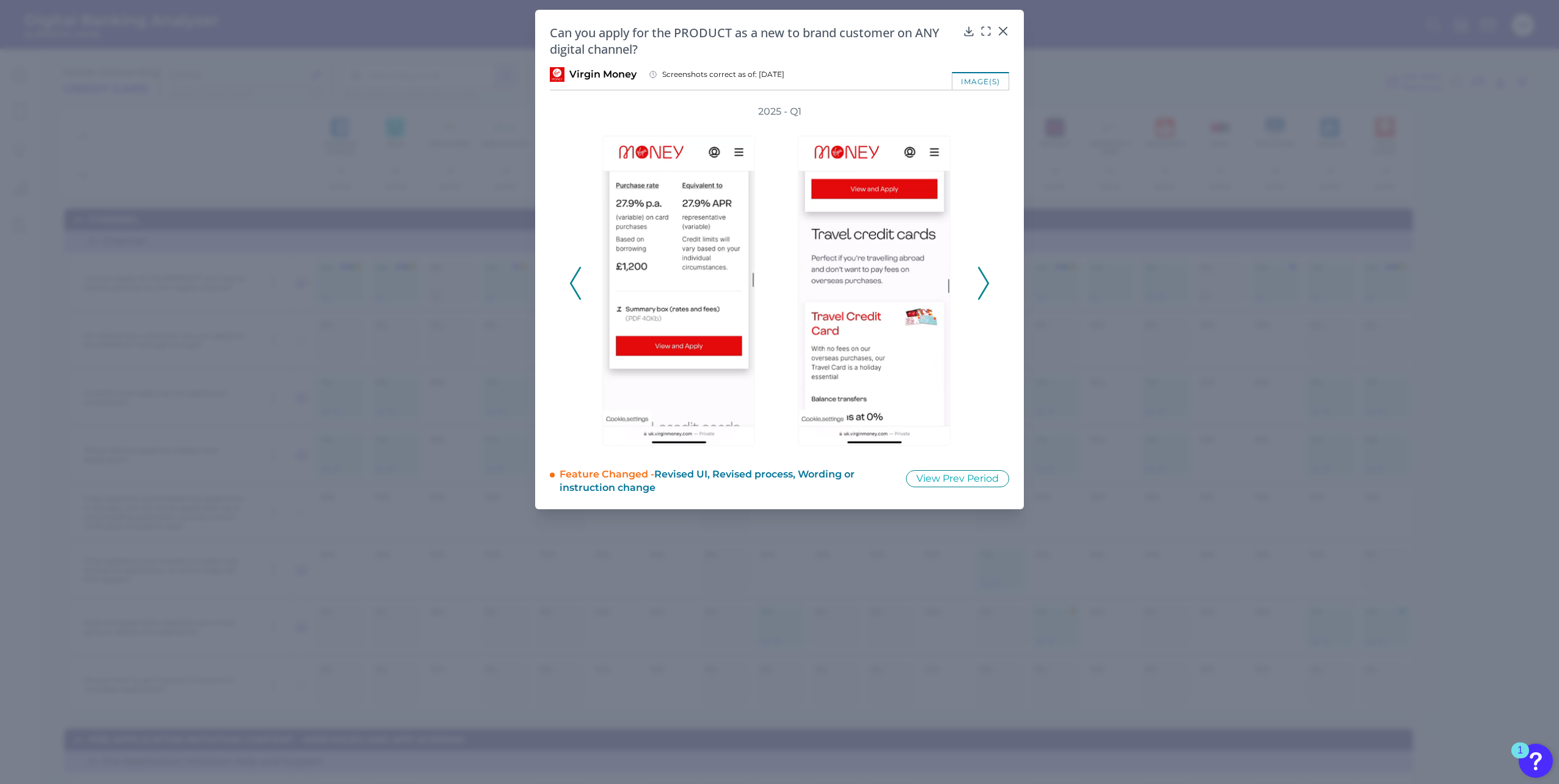
click at [574, 288] on polyline at bounding box center [575, 283] width 9 height 31
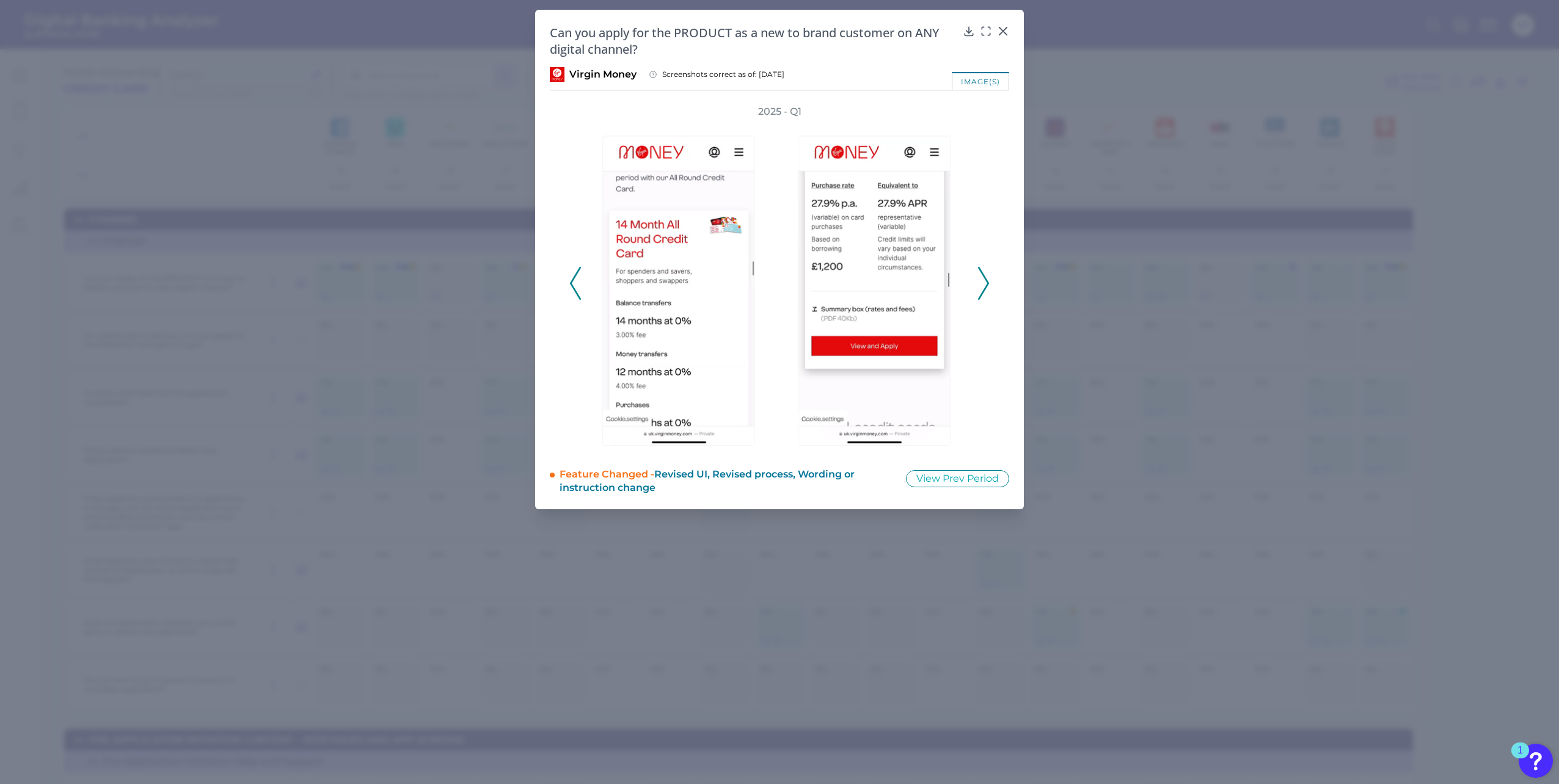
click at [574, 288] on polyline at bounding box center [575, 283] width 9 height 31
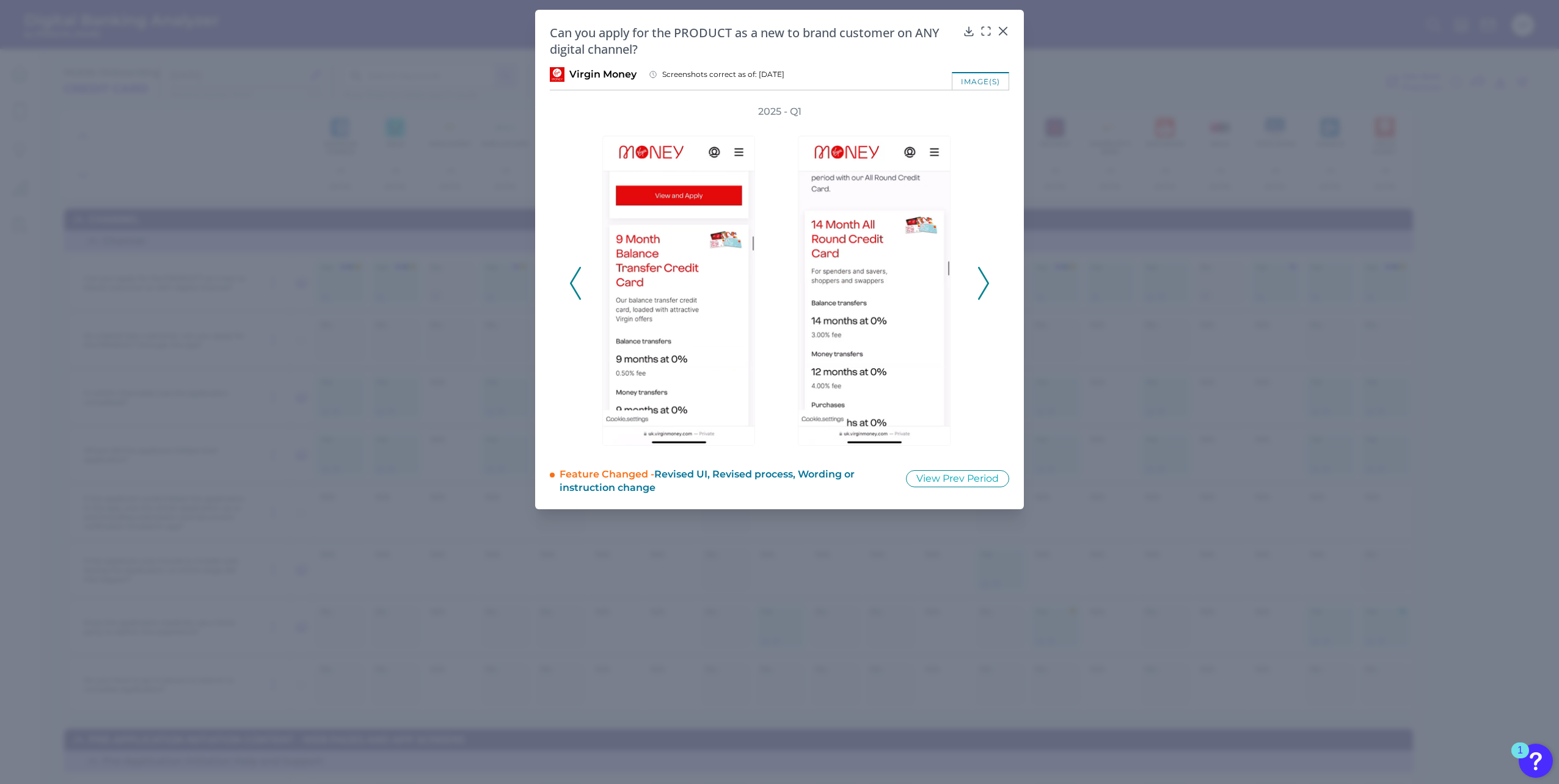
click at [574, 288] on polyline at bounding box center [575, 283] width 9 height 31
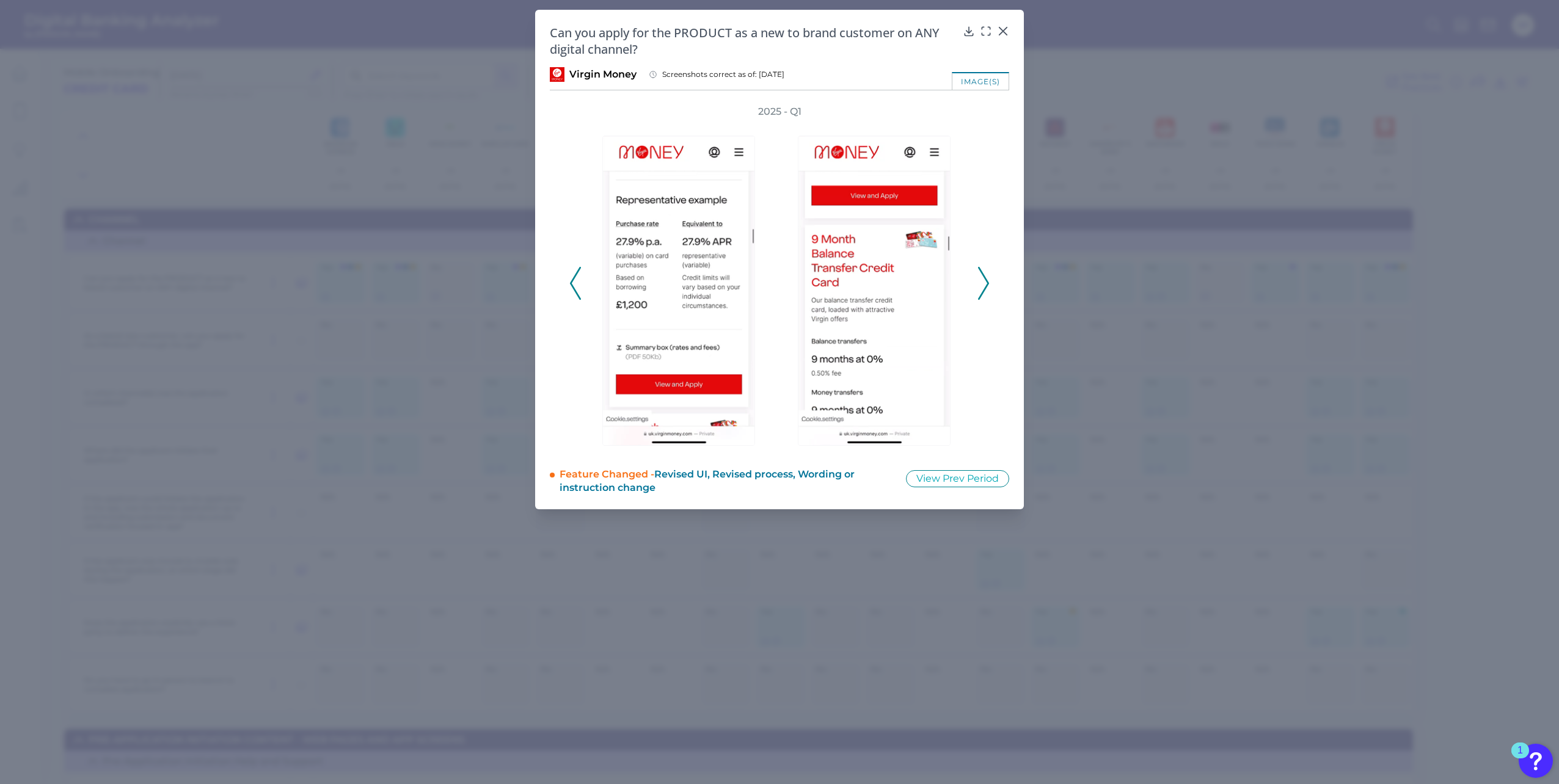
click at [574, 288] on polyline at bounding box center [575, 283] width 9 height 31
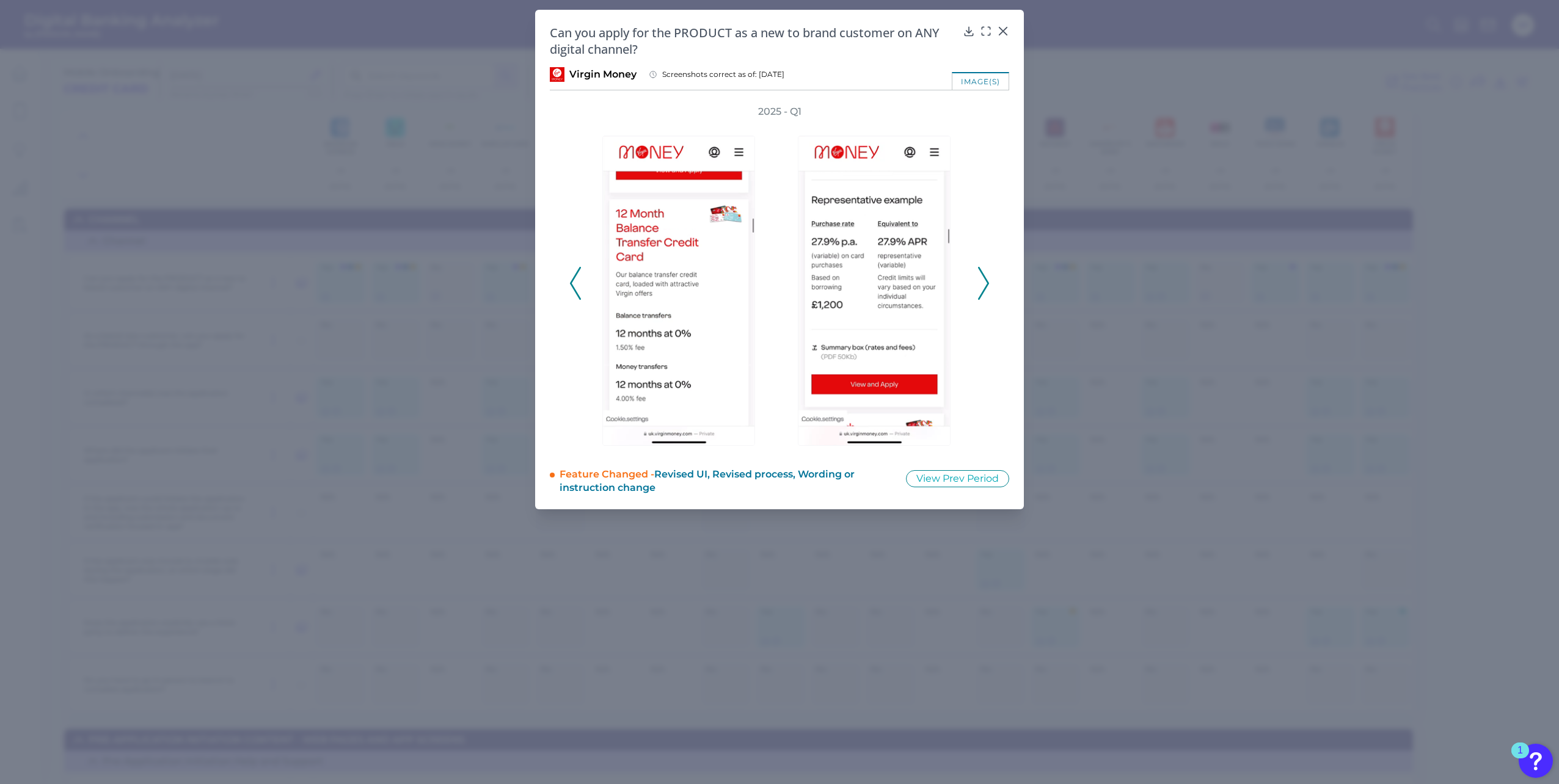
click at [574, 288] on polyline at bounding box center [575, 283] width 9 height 31
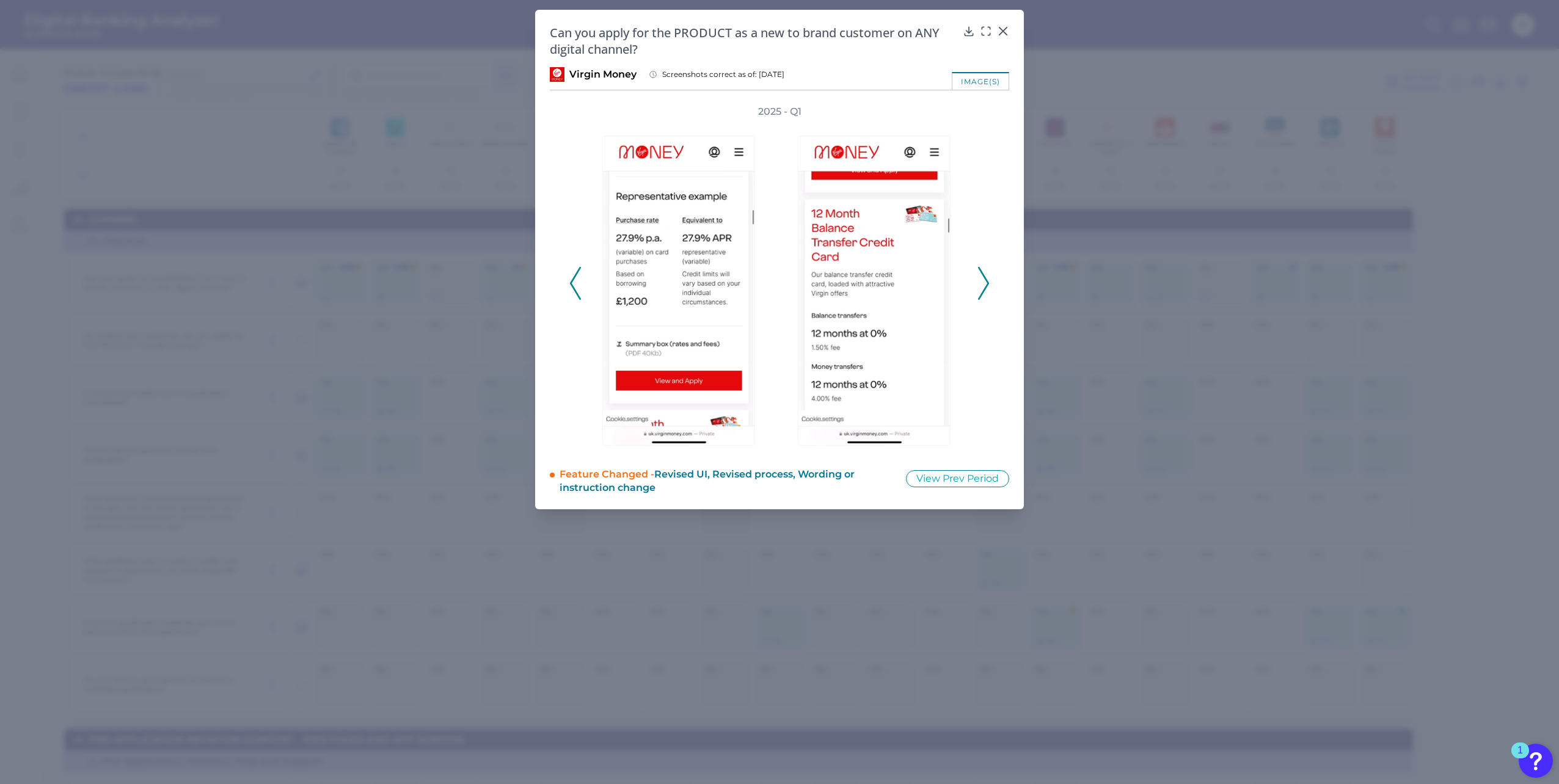
click at [574, 288] on polyline at bounding box center [575, 283] width 9 height 31
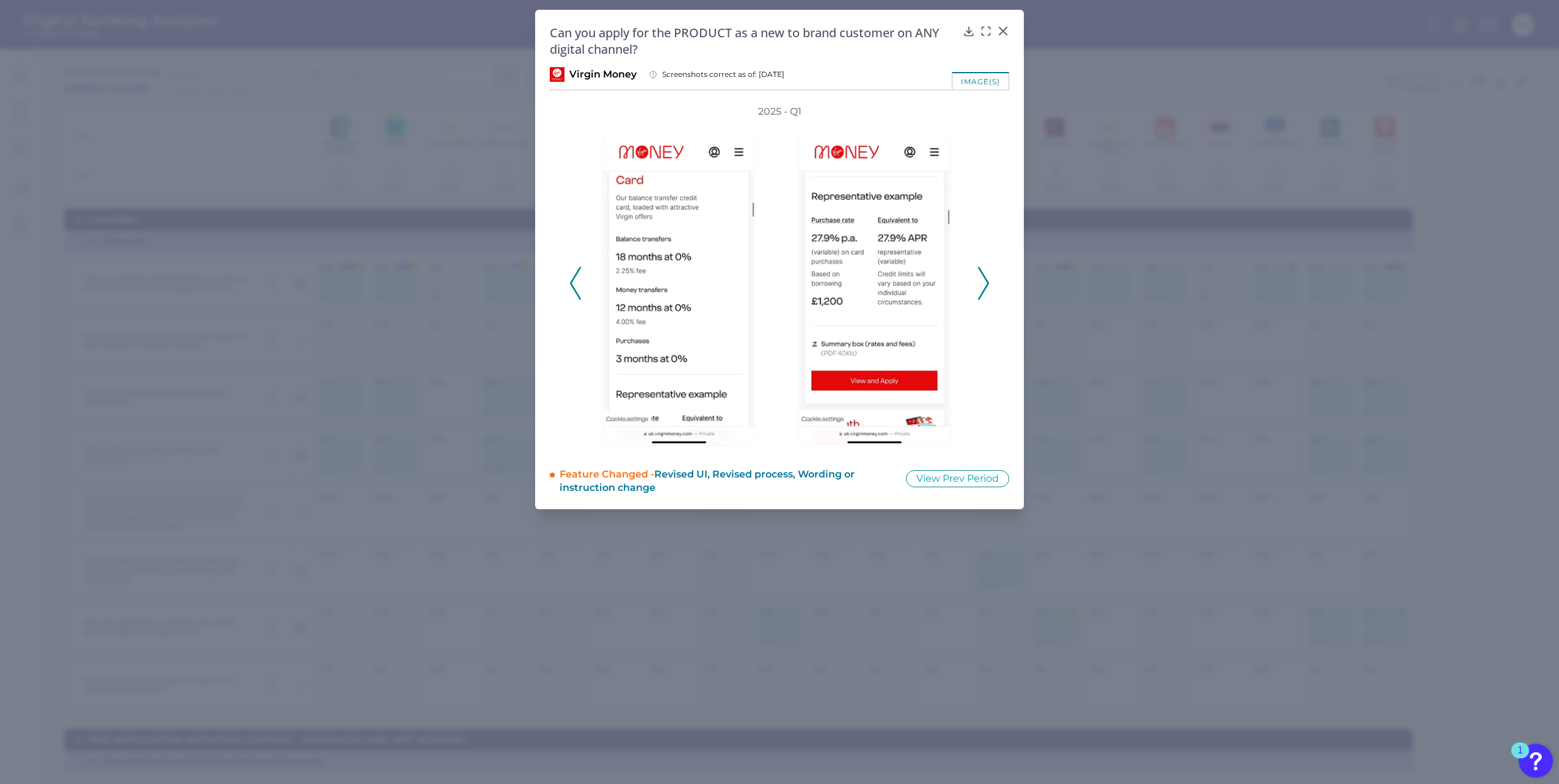
click at [574, 288] on polyline at bounding box center [575, 283] width 9 height 31
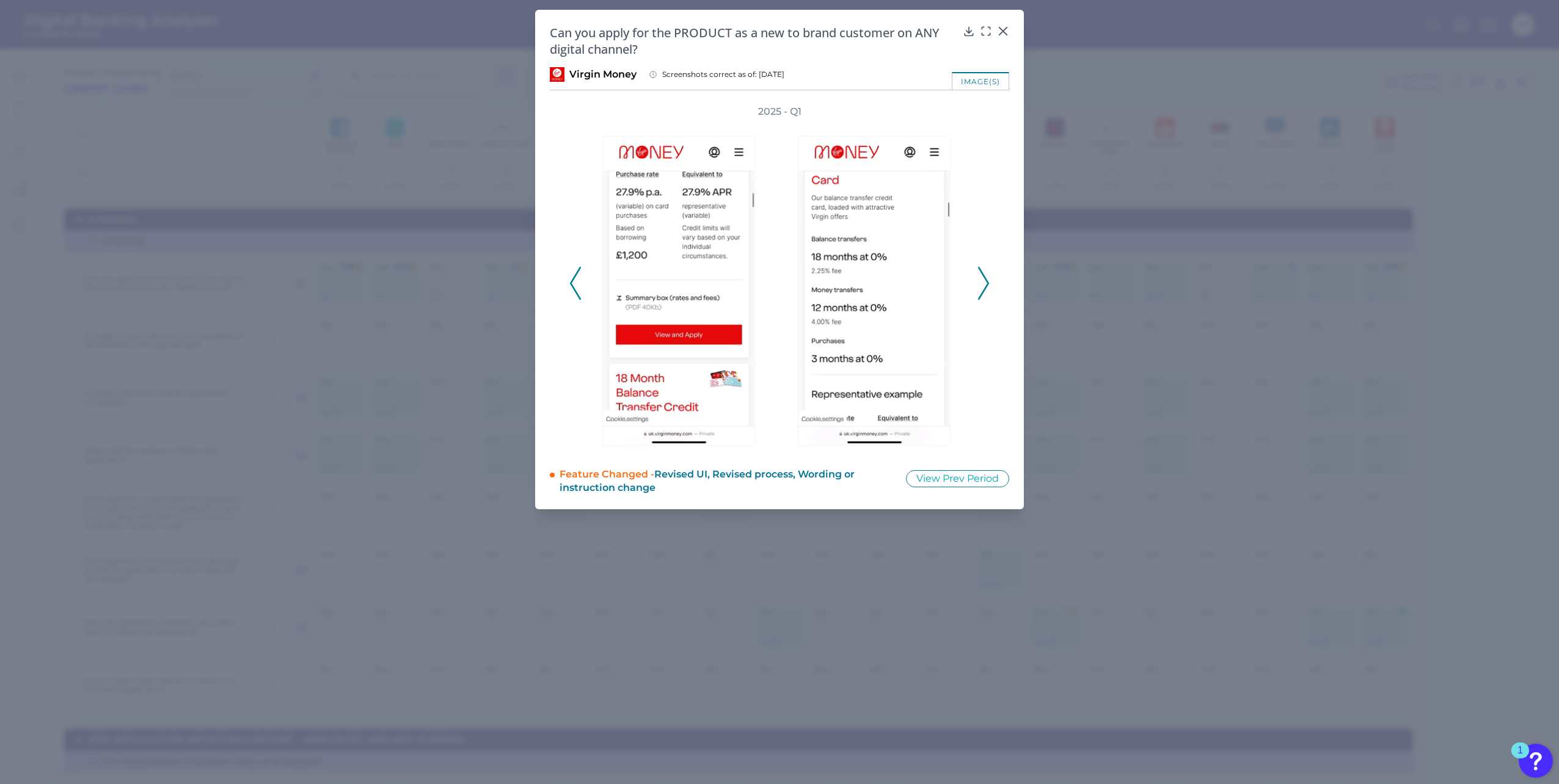
click at [573, 288] on polyline at bounding box center [575, 283] width 9 height 31
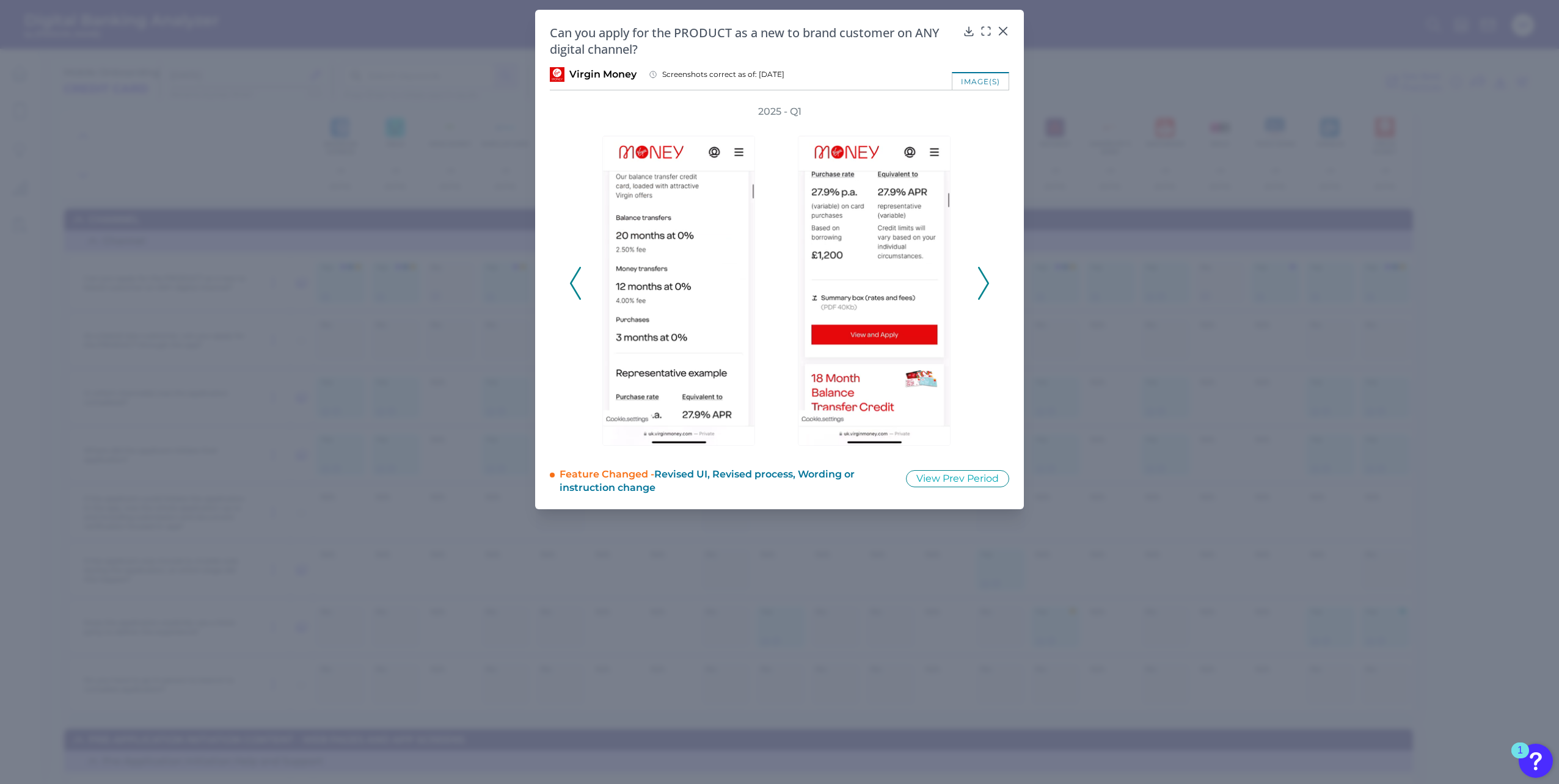
click at [573, 288] on polyline at bounding box center [575, 283] width 9 height 31
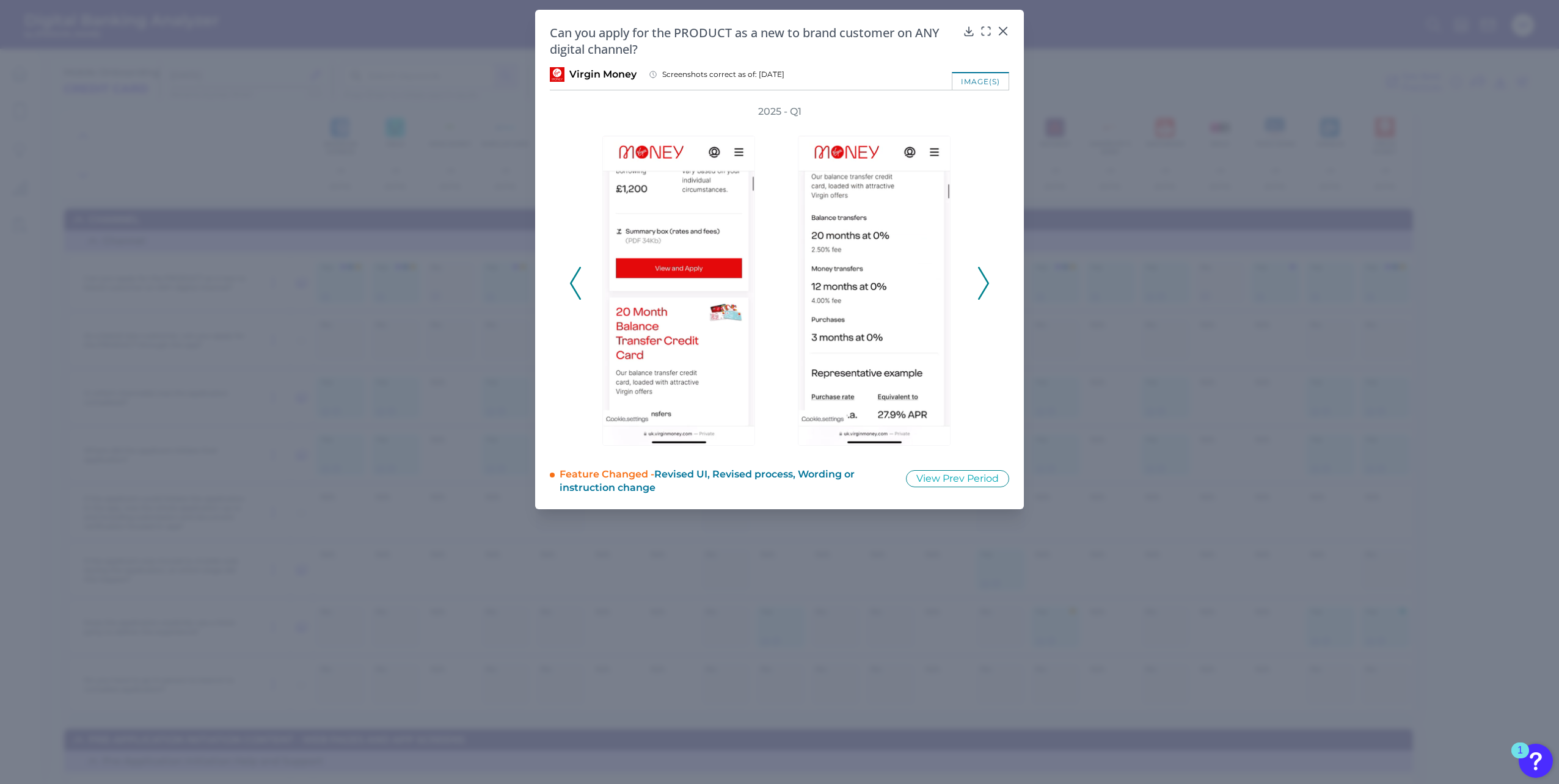
click at [573, 288] on polyline at bounding box center [575, 283] width 9 height 31
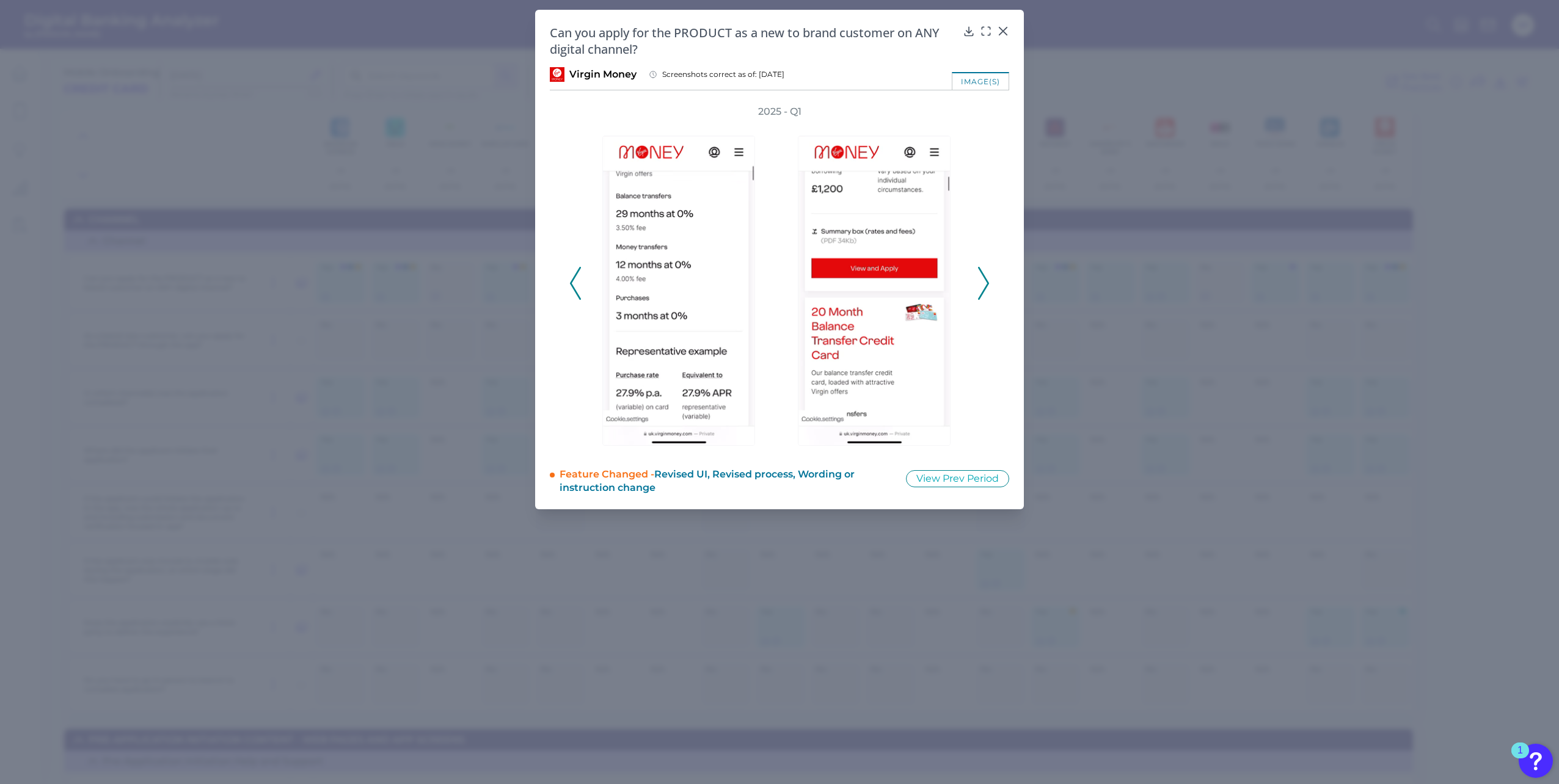
click at [573, 288] on polyline at bounding box center [575, 283] width 9 height 31
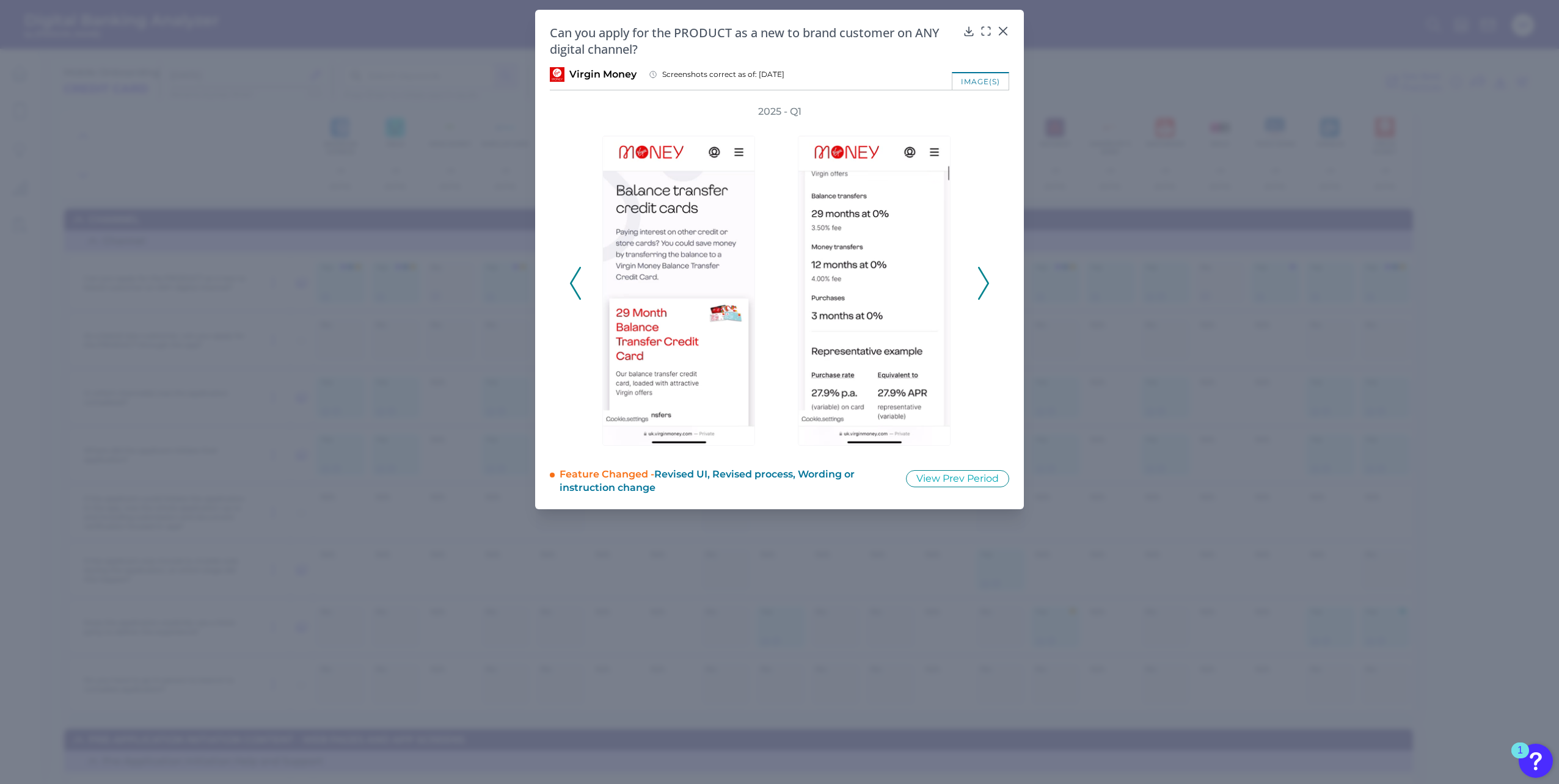
click at [573, 288] on polyline at bounding box center [575, 283] width 9 height 31
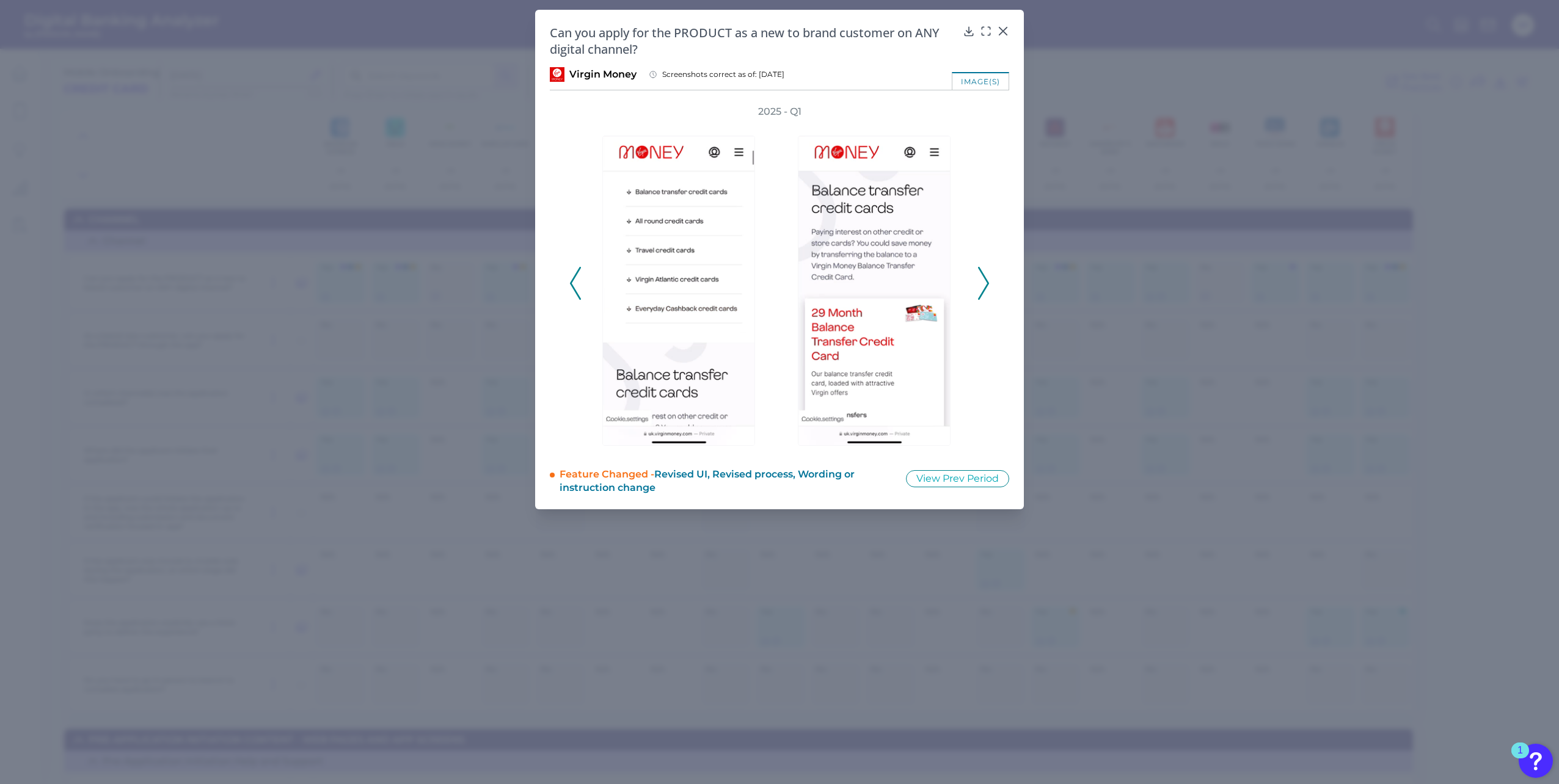
click at [993, 286] on div "2025 - Q1" at bounding box center [780, 276] width 459 height 343
click at [985, 286] on icon at bounding box center [984, 283] width 11 height 33
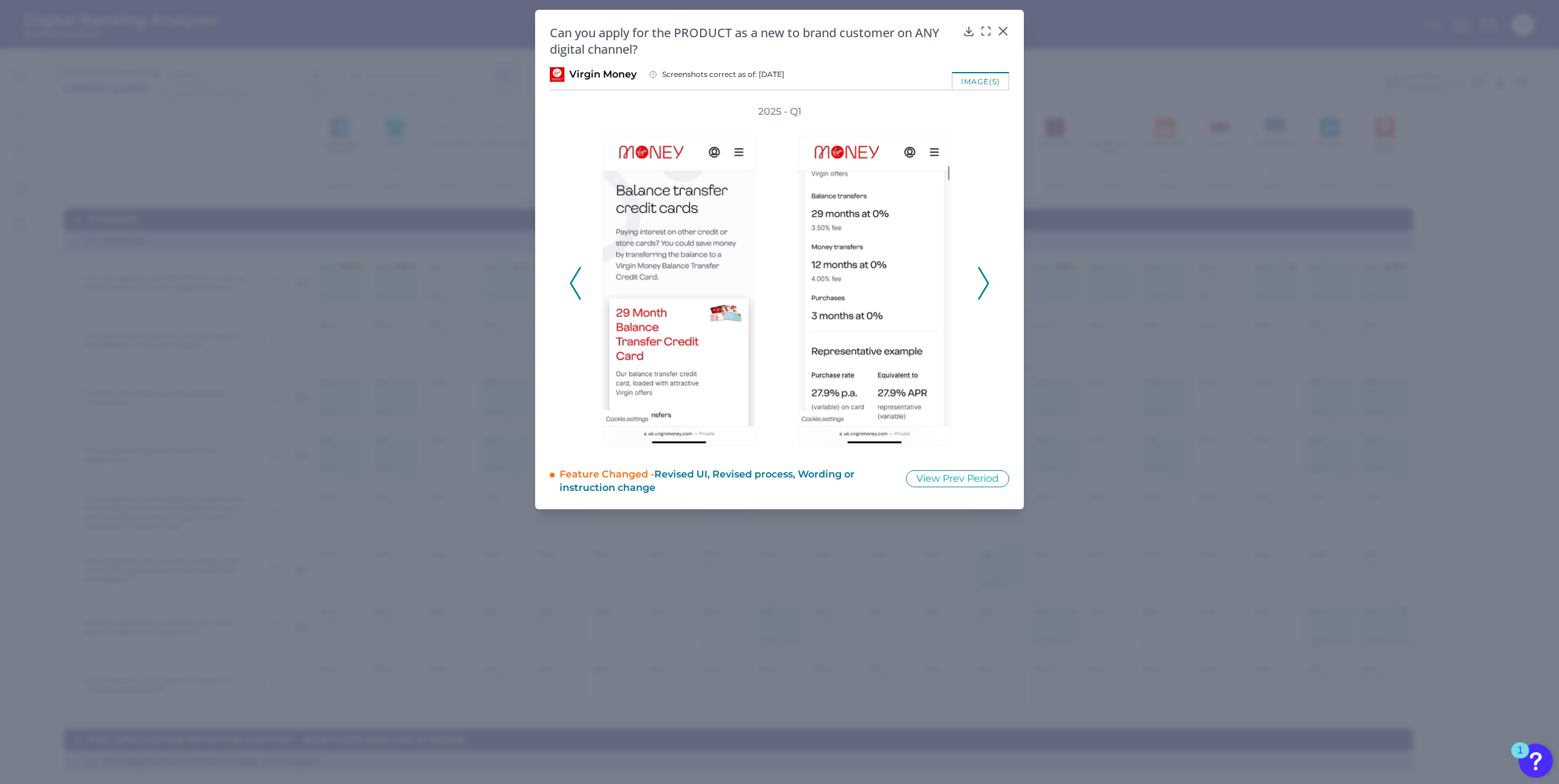
click at [980, 287] on icon at bounding box center [984, 283] width 11 height 33
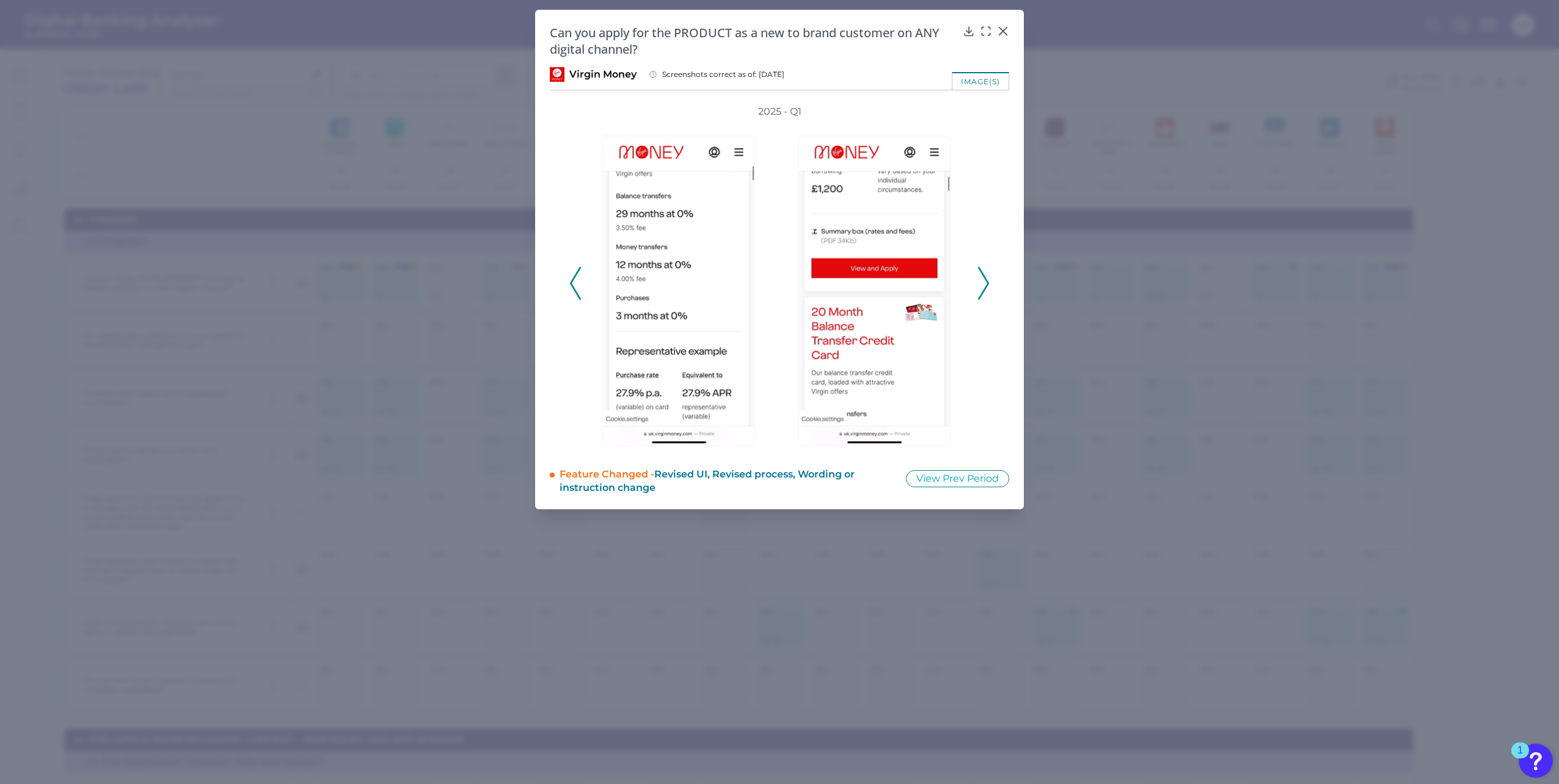
drag, startPoint x: 979, startPoint y: 287, endPoint x: 989, endPoint y: 254, distance: 34.5
click at [989, 254] on div "2025 - Q1" at bounding box center [780, 276] width 420 height 343
